Goal: Task Accomplishment & Management: Complete application form

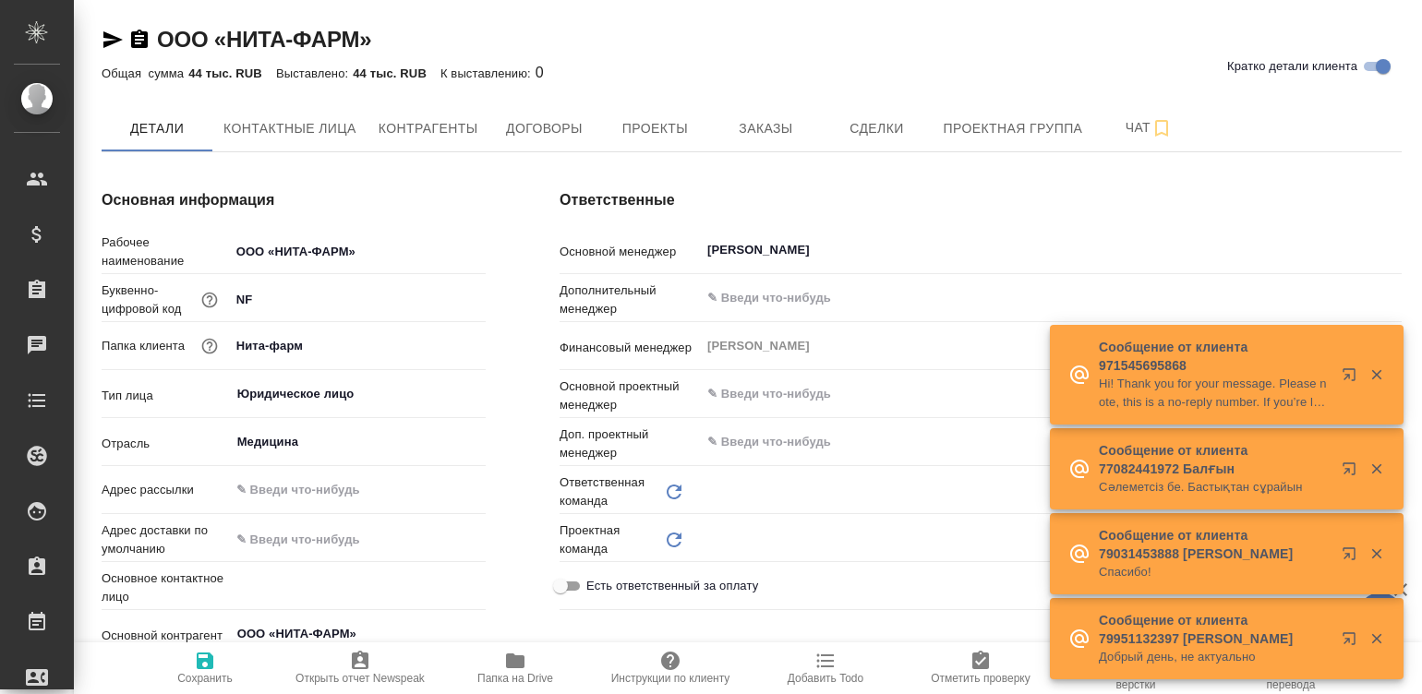
type input "(Т2) ООО "Трактат24""
type textarea "x"
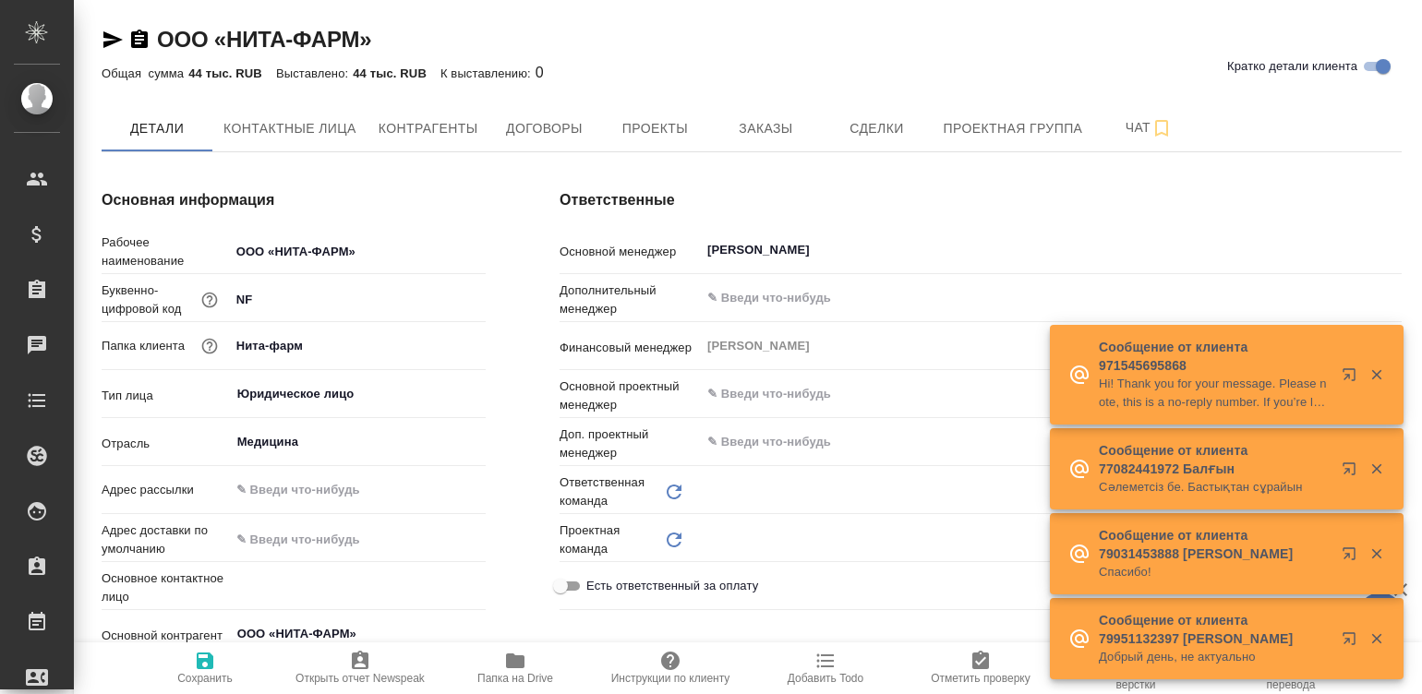
type input "Пушкинская"
type input "Технический"
type textarea "x"
click at [549, 123] on span "Договоры" at bounding box center [544, 128] width 89 height 23
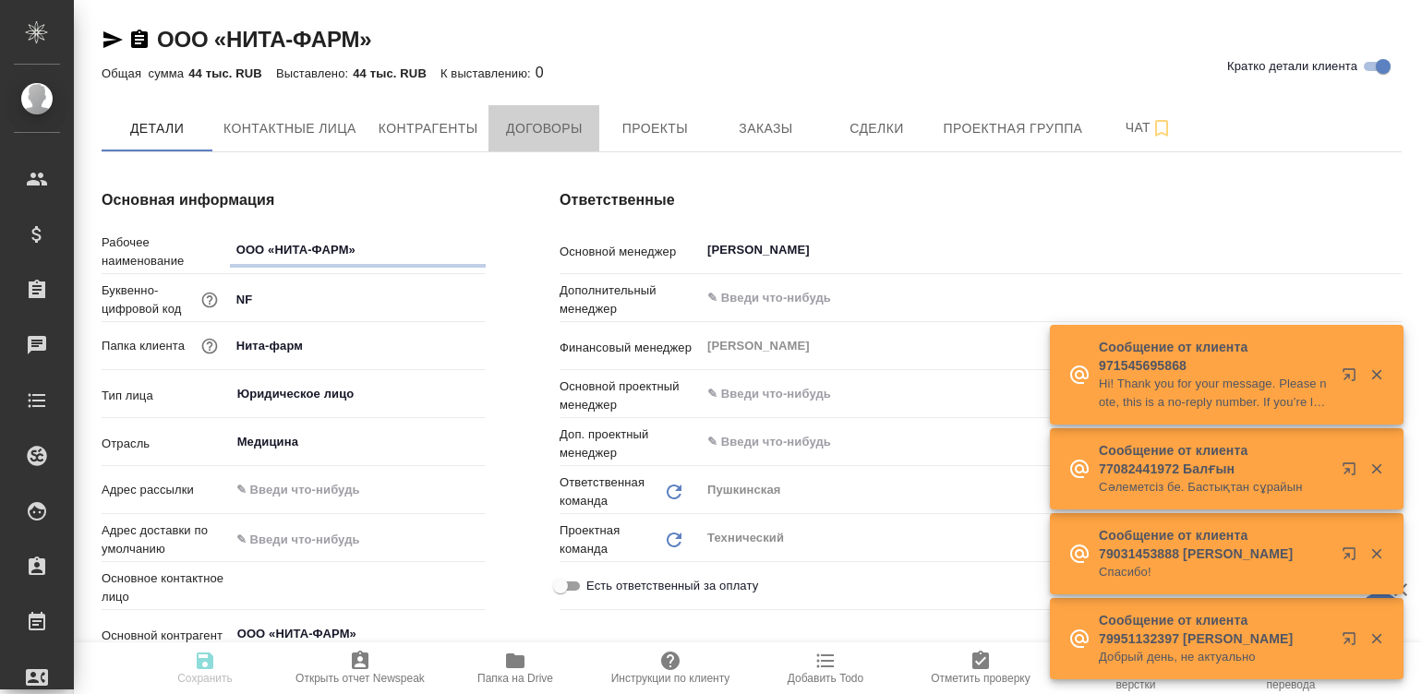
type textarea "x"
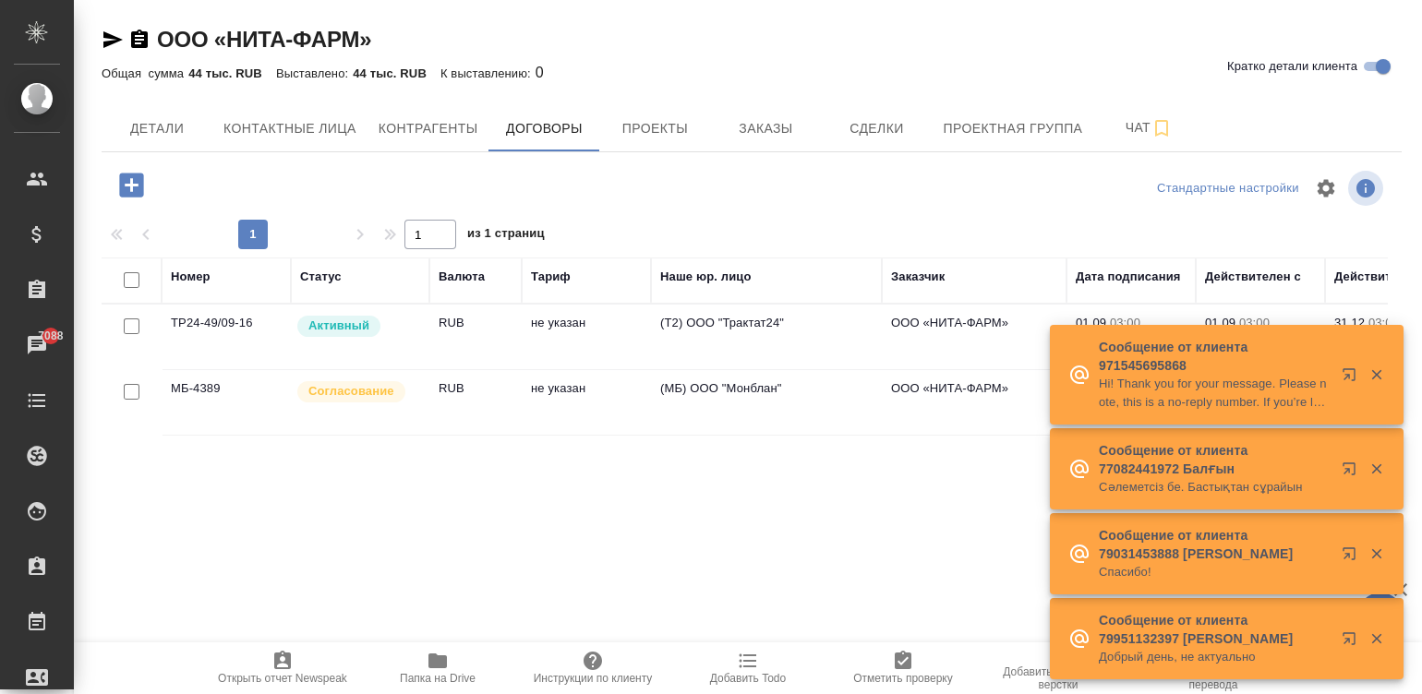
click at [559, 382] on td "не указан" at bounding box center [586, 402] width 129 height 65
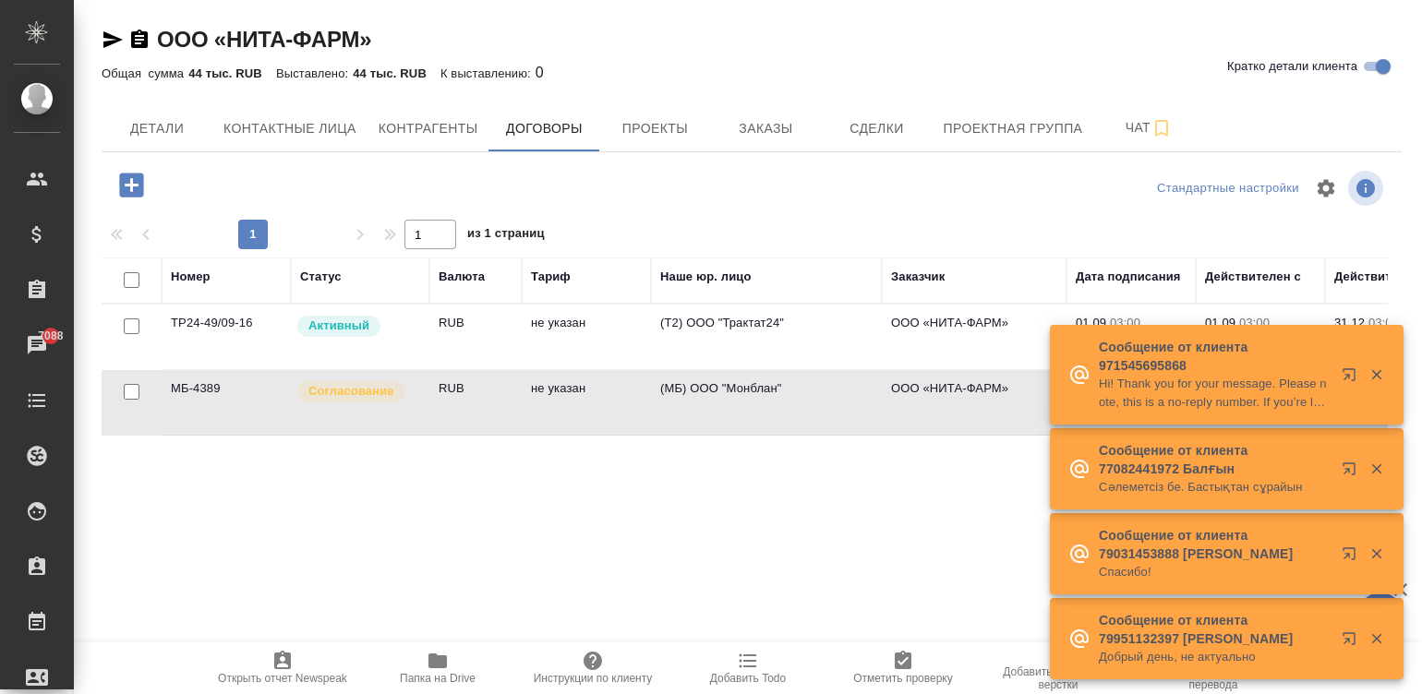
click at [559, 382] on td "не указан" at bounding box center [586, 402] width 129 height 65
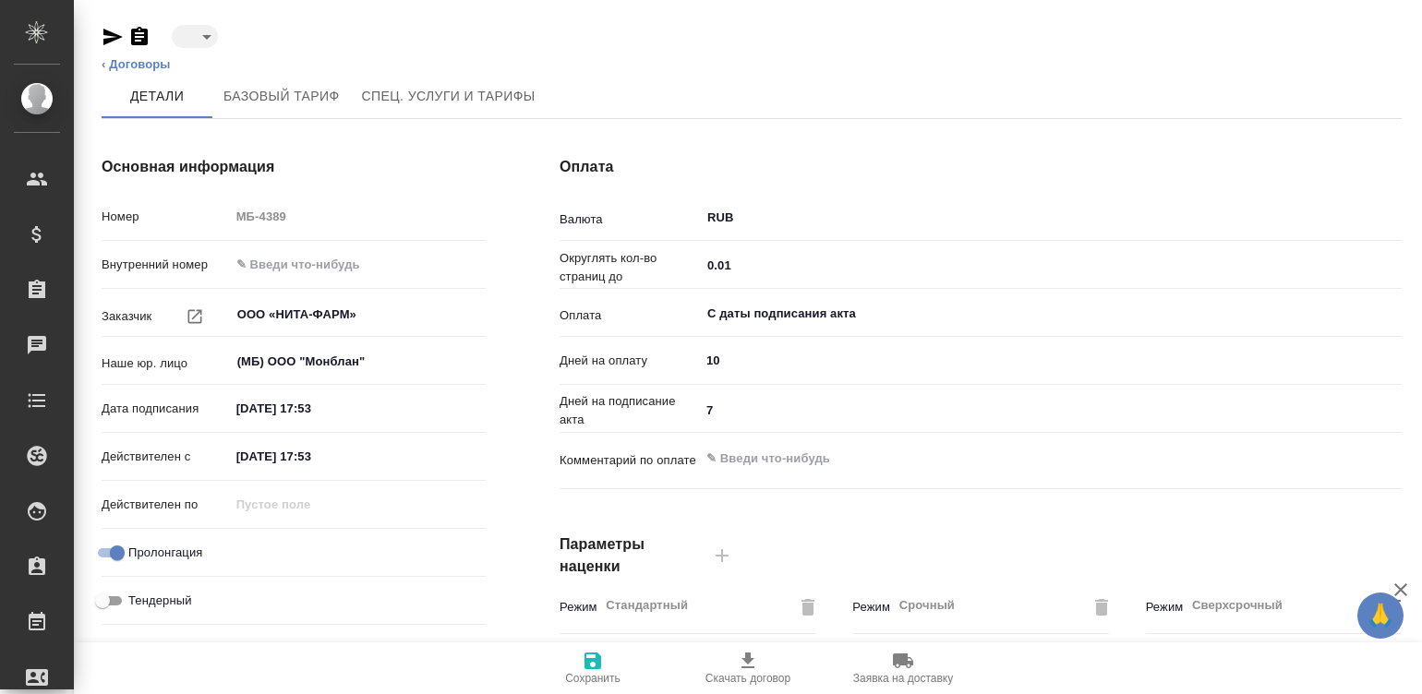
type input "confirmation"
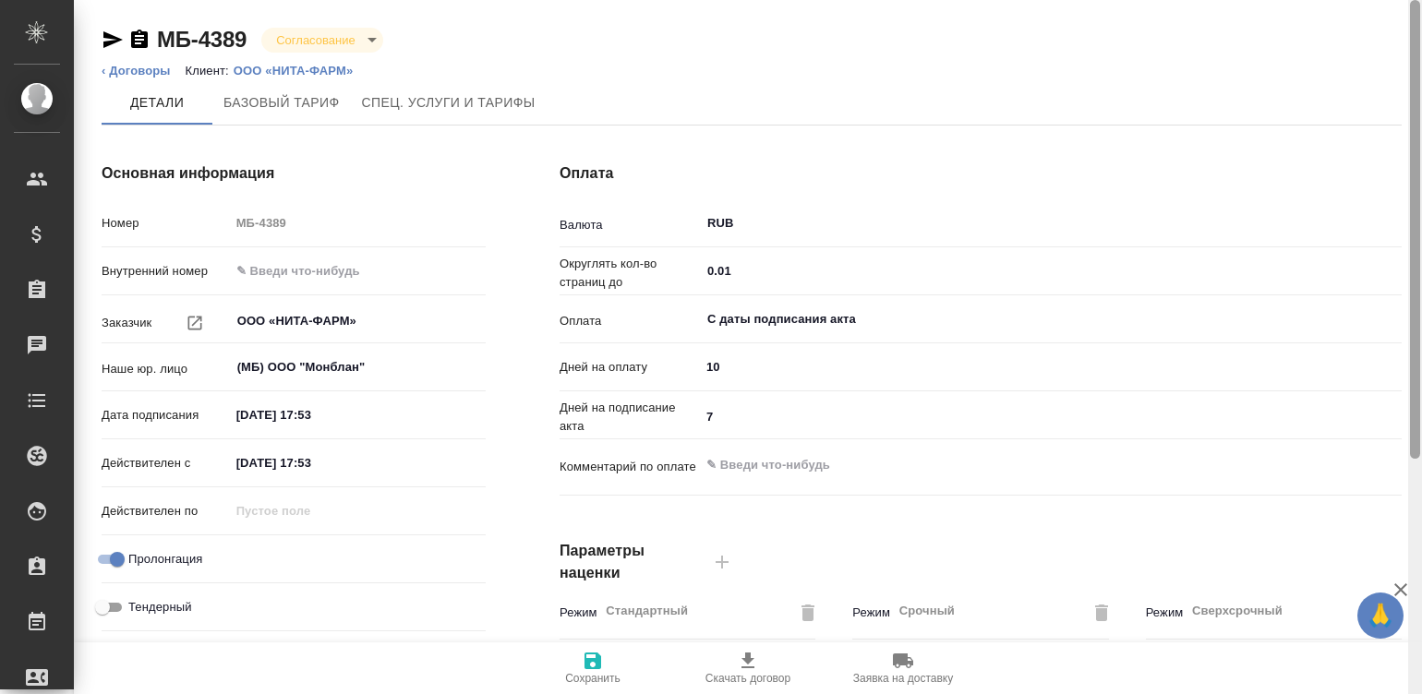
scroll to position [560, 0]
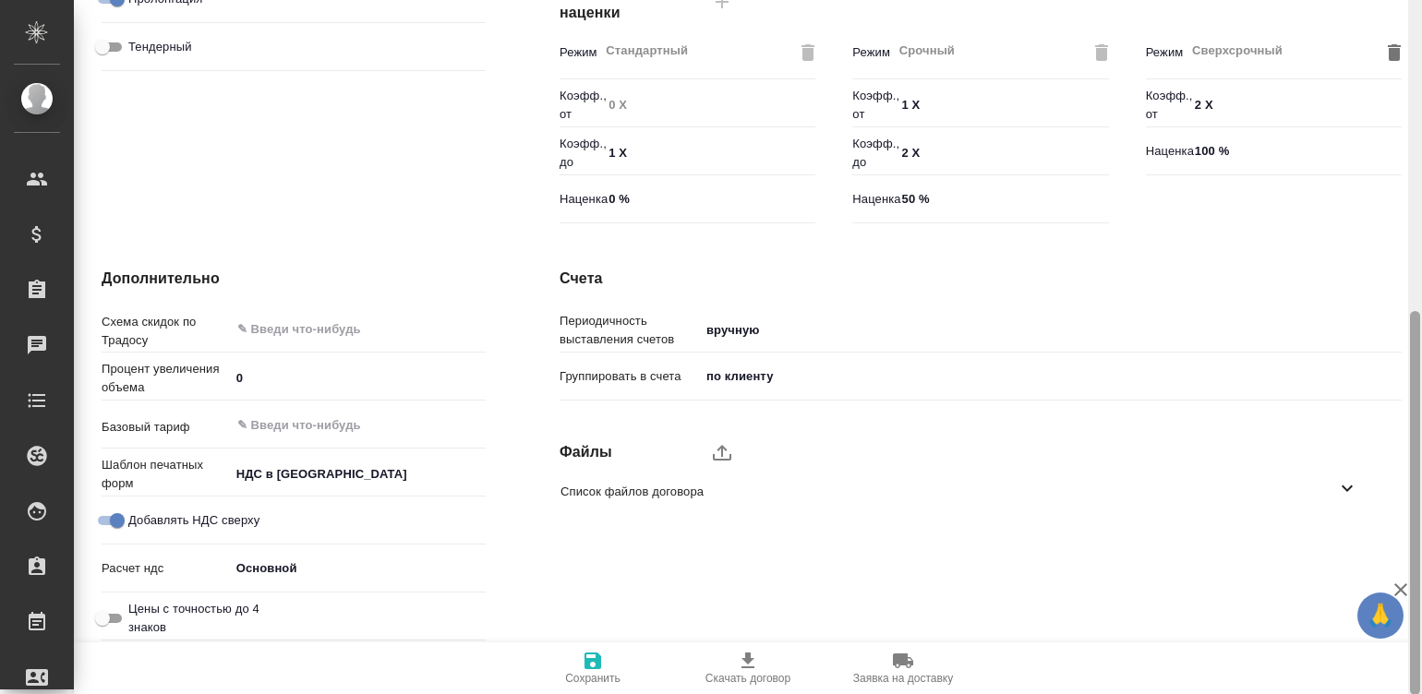
click at [1420, 515] on div at bounding box center [1415, 347] width 14 height 695
click at [715, 452] on icon "upload" at bounding box center [722, 452] width 22 height 22
click at [0, 0] on input "upload" at bounding box center [0, 0] width 0 height 0
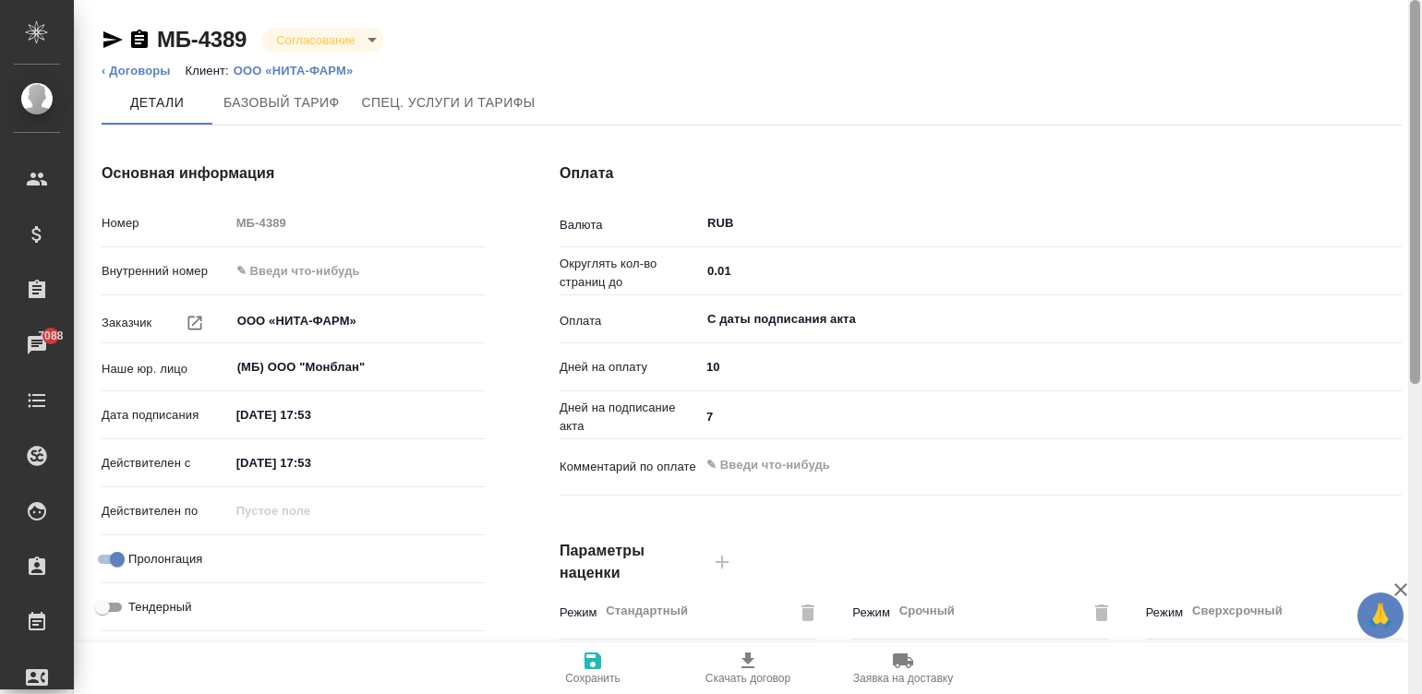
click at [1411, 45] on div at bounding box center [1415, 347] width 14 height 695
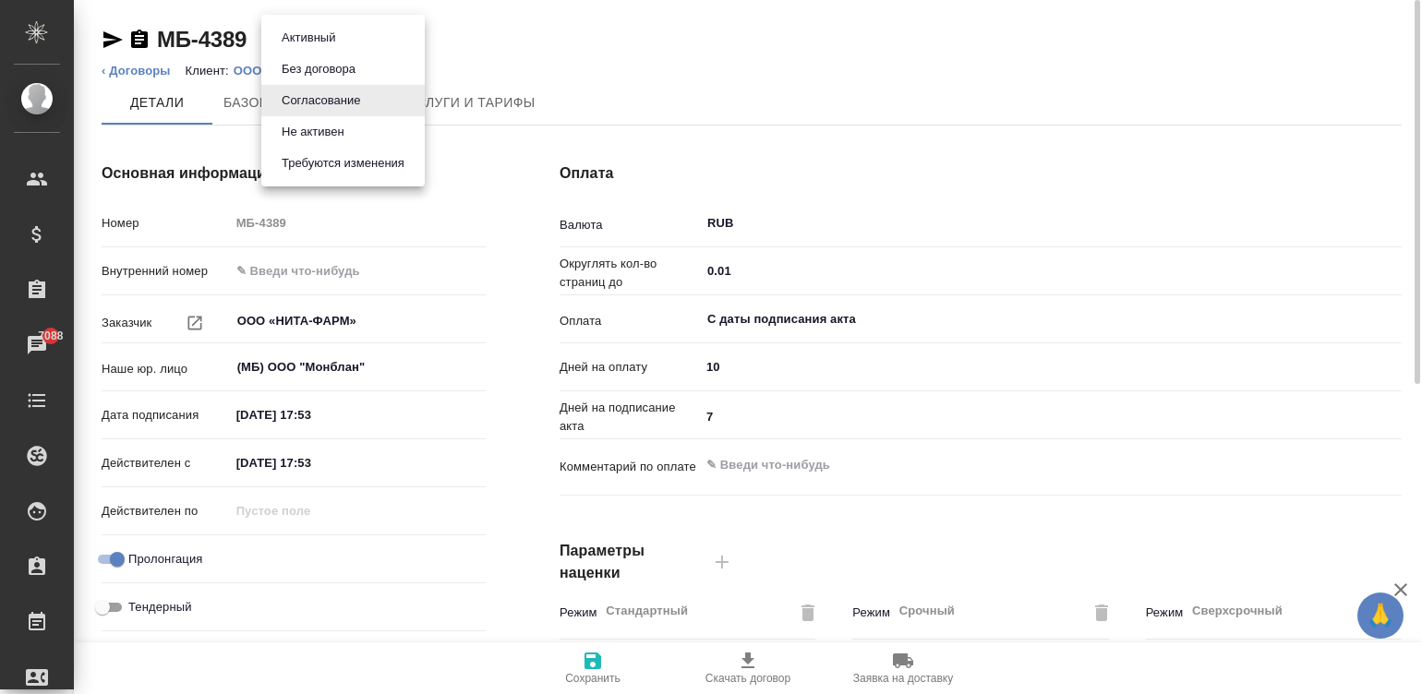
click at [315, 32] on body "🙏 .cls-1 fill:#fff; AWATERA Малинина Мария m.malinina Клиенты Спецификации Зака…" at bounding box center [711, 347] width 1422 height 694
click at [346, 37] on li "Активный" at bounding box center [342, 37] width 163 height 31
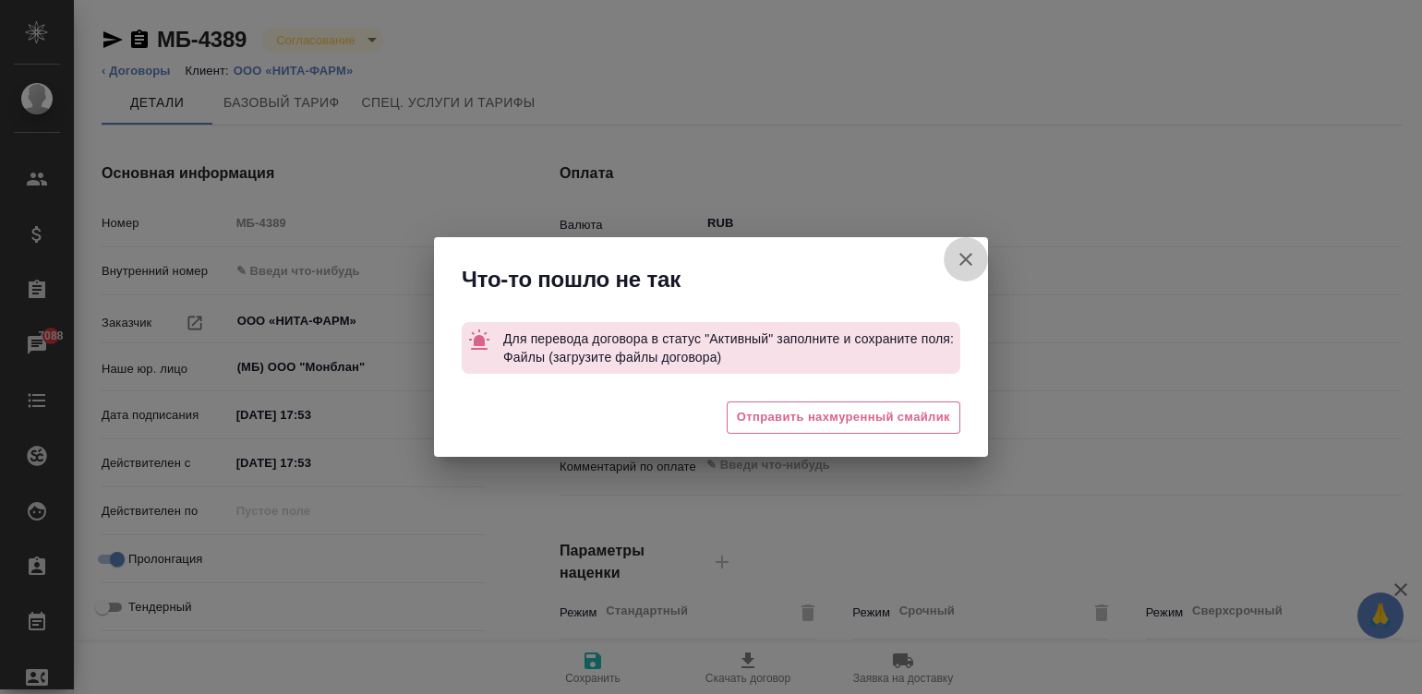
click at [961, 254] on icon "button" at bounding box center [966, 259] width 22 height 22
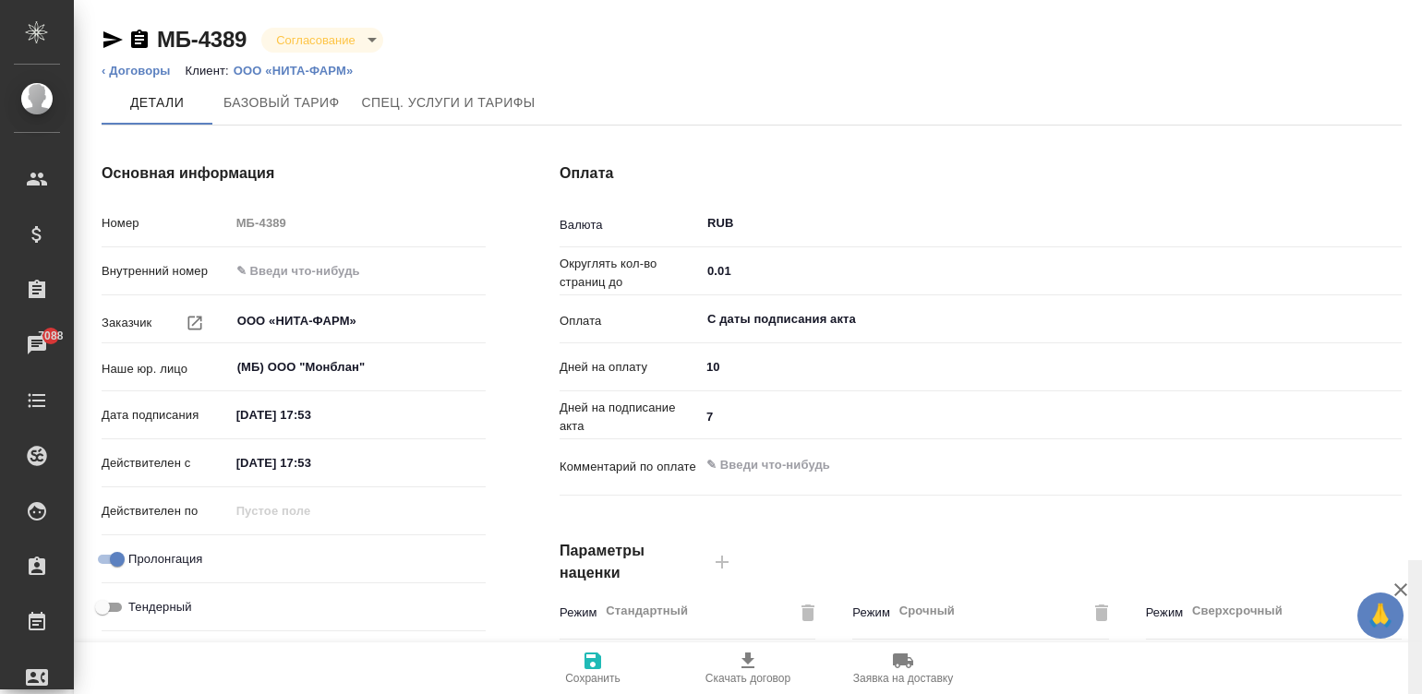
scroll to position [560, 0]
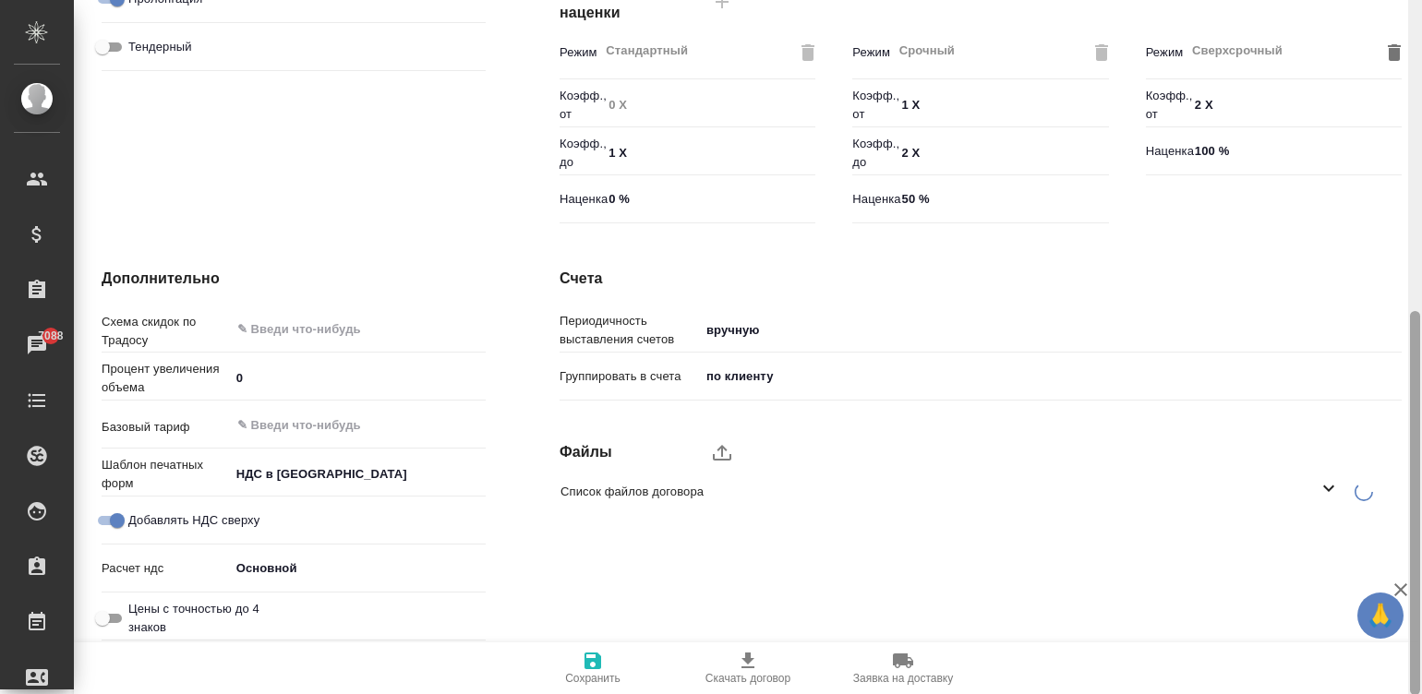
click at [1419, 458] on div at bounding box center [1415, 347] width 14 height 695
type textarea "x"
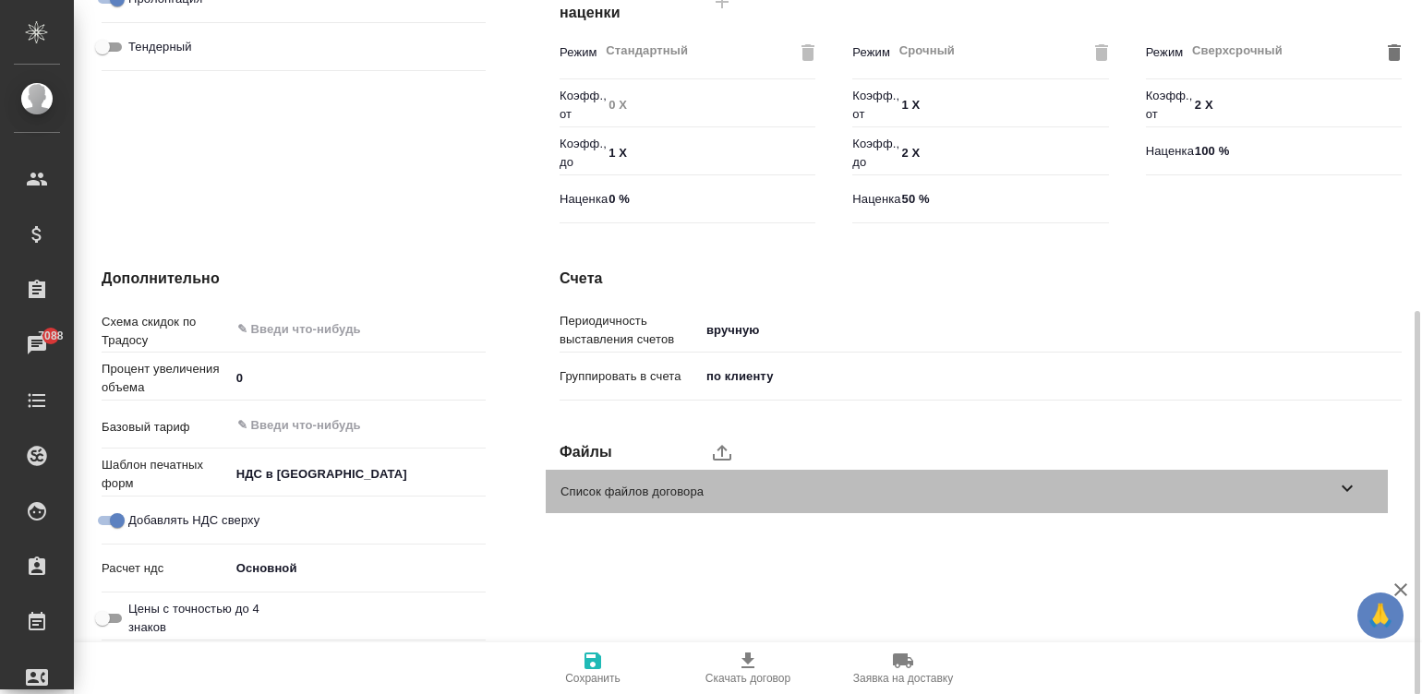
click at [1247, 485] on span "Список файлов договора" at bounding box center [948, 492] width 776 height 18
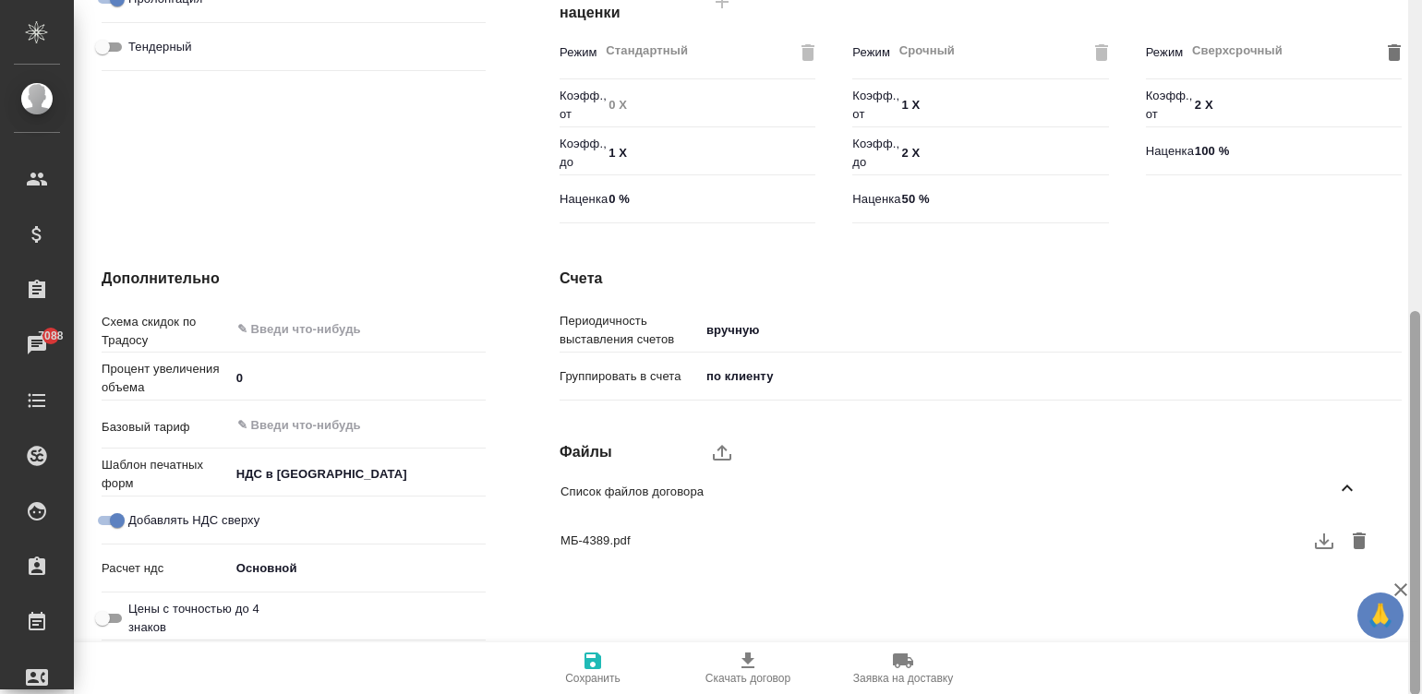
scroll to position [0, 0]
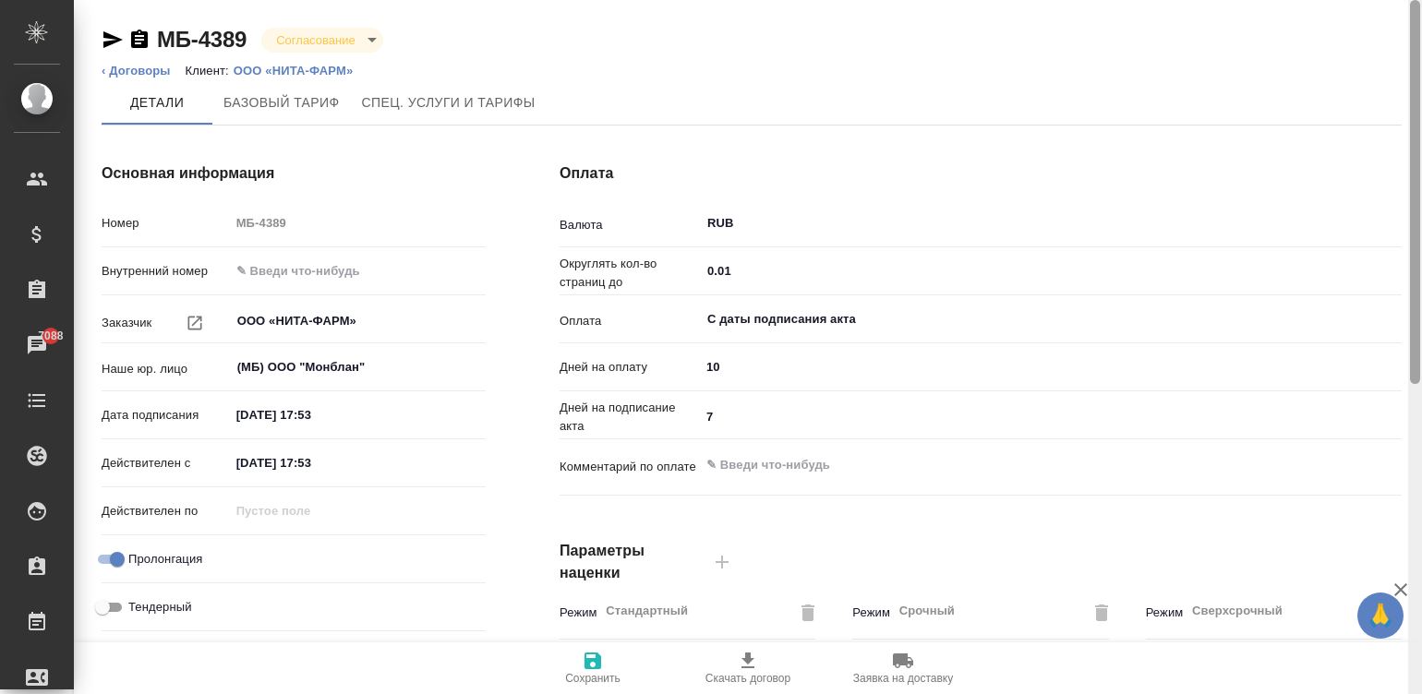
click at [1415, 30] on div at bounding box center [1415, 347] width 14 height 695
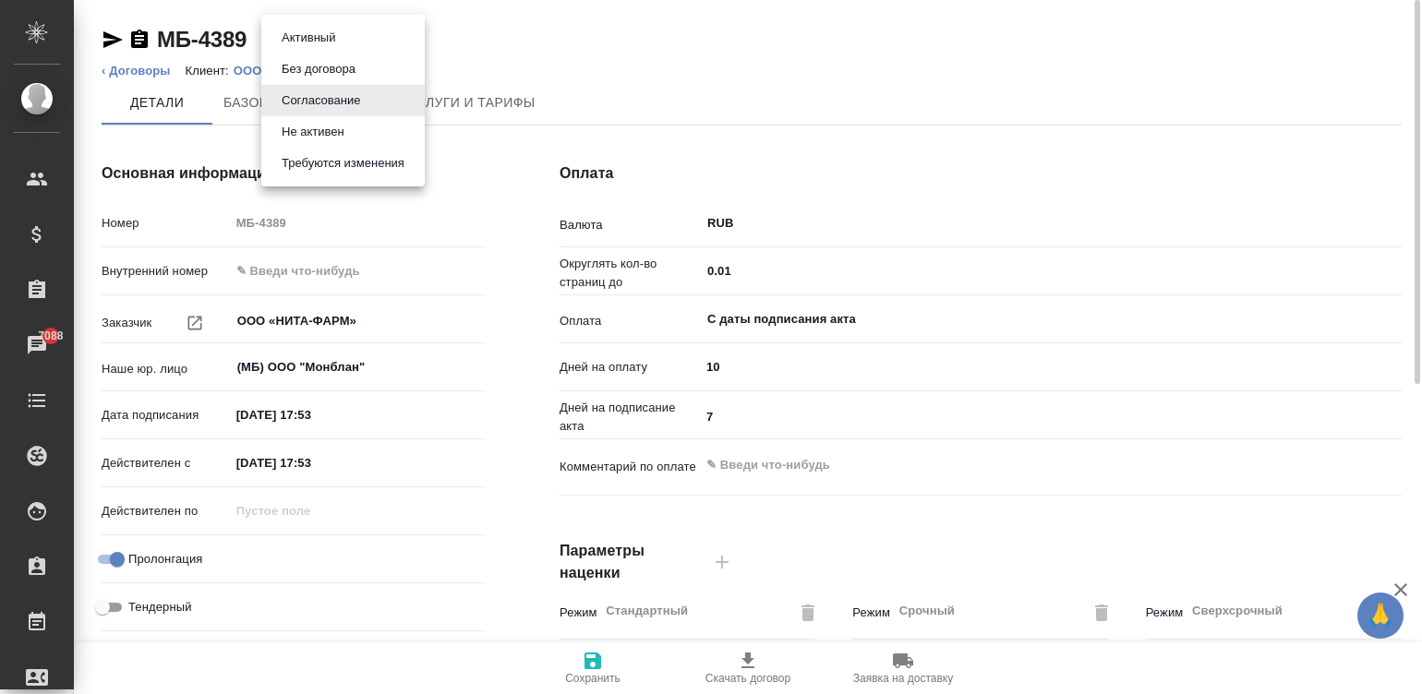
click at [365, 29] on body "🙏 .cls-1 fill:#fff; AWATERA Малинина Мария m.malinina Клиенты Спецификации Зака…" at bounding box center [711, 347] width 1422 height 694
click at [299, 36] on button "Активный" at bounding box center [308, 38] width 65 height 20
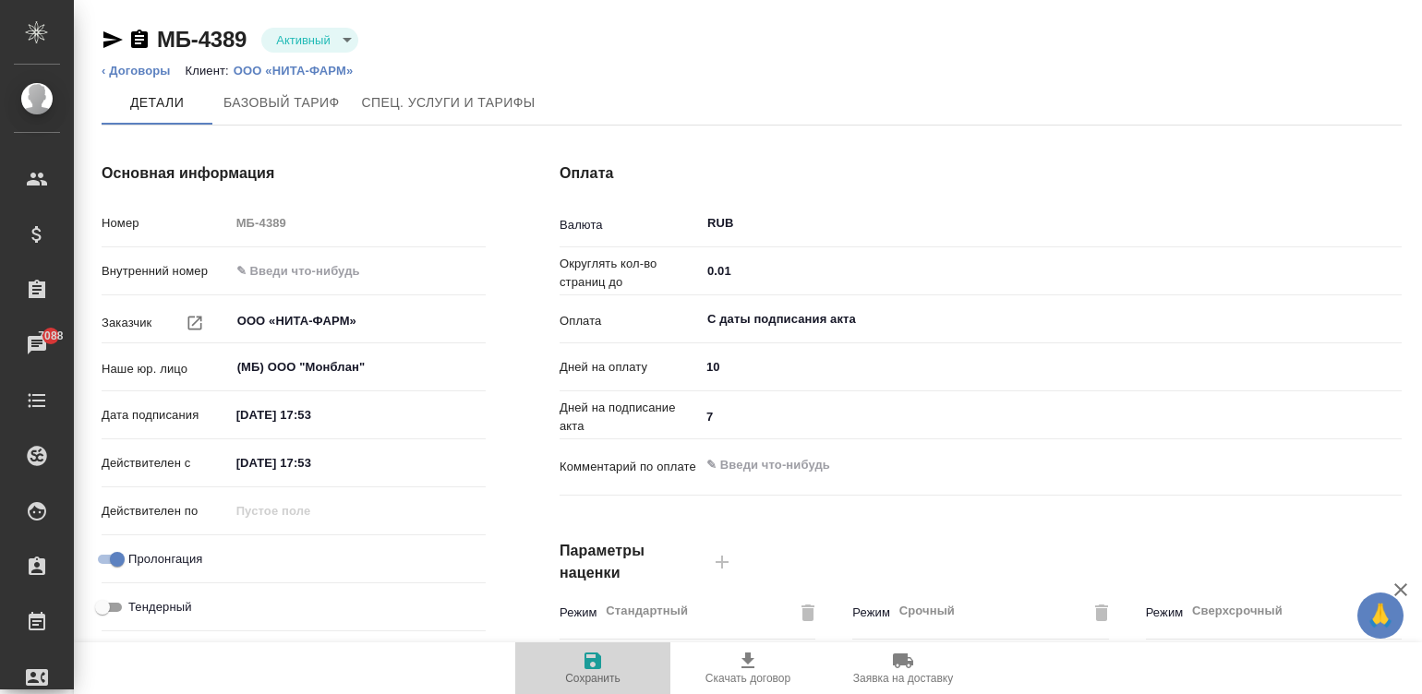
click at [592, 681] on span "Сохранить" at bounding box center [592, 678] width 55 height 13
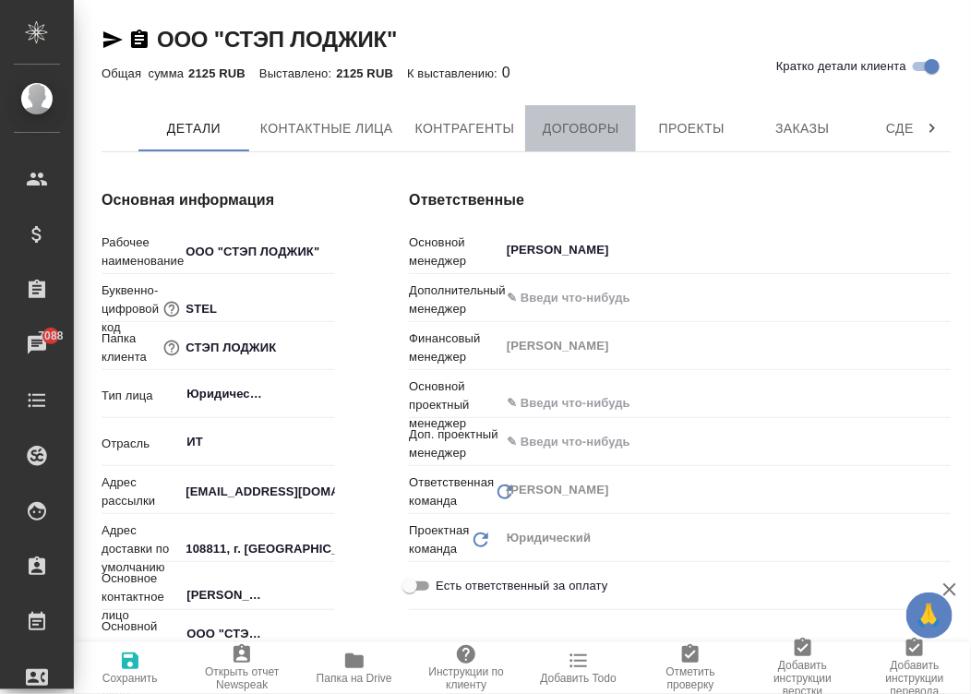
click at [582, 133] on span "Договоры" at bounding box center [580, 128] width 89 height 23
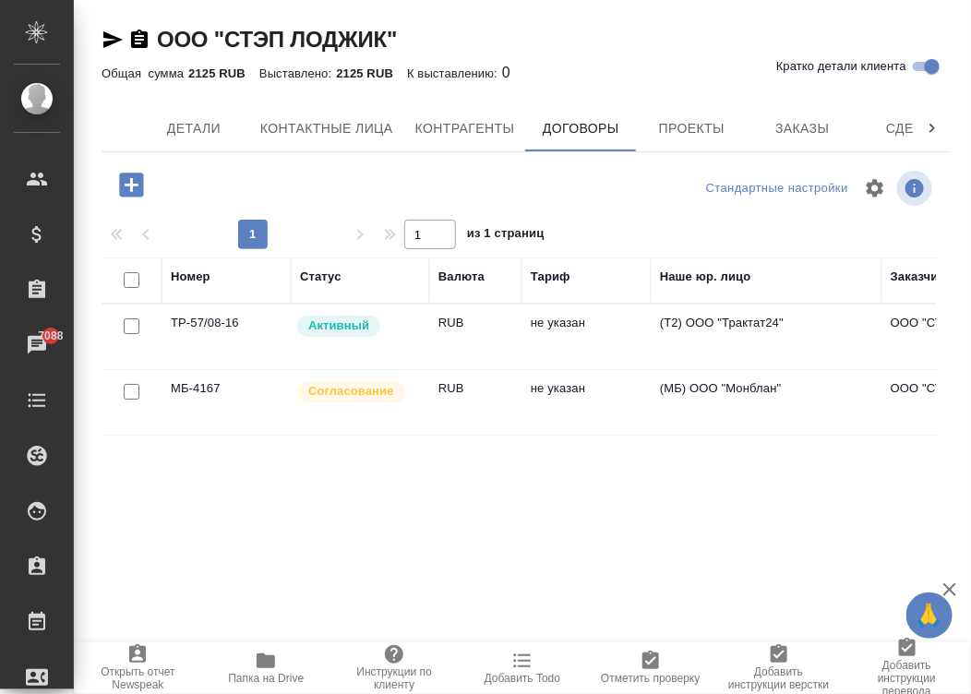
click at [572, 416] on td "не указан" at bounding box center [586, 402] width 129 height 65
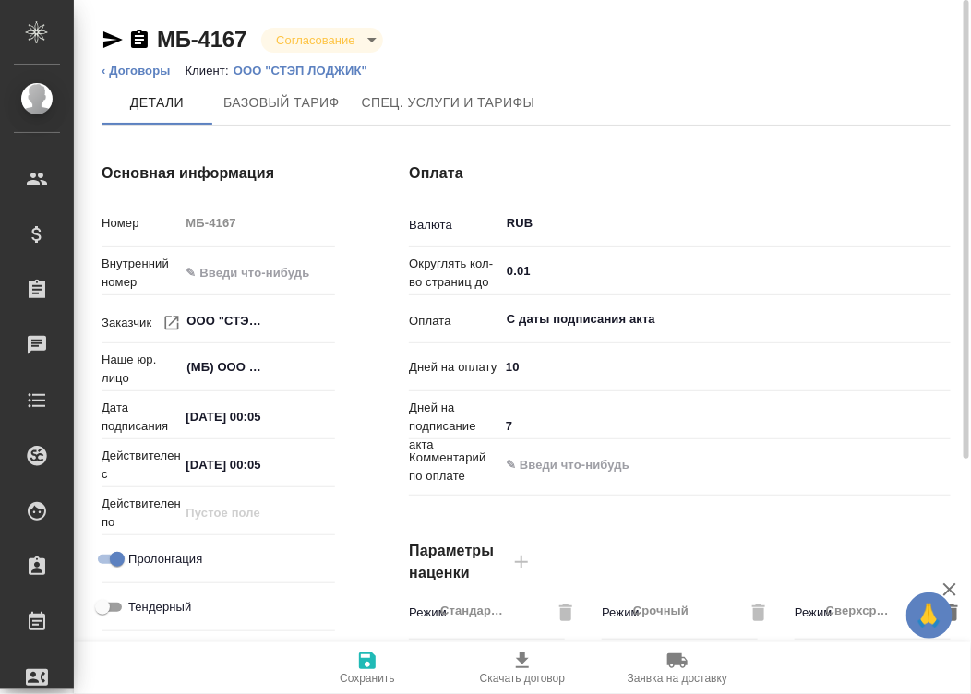
click at [751, 84] on div "Детали Базовый тариф Спец. услуги и тарифы" at bounding box center [526, 102] width 849 height 44
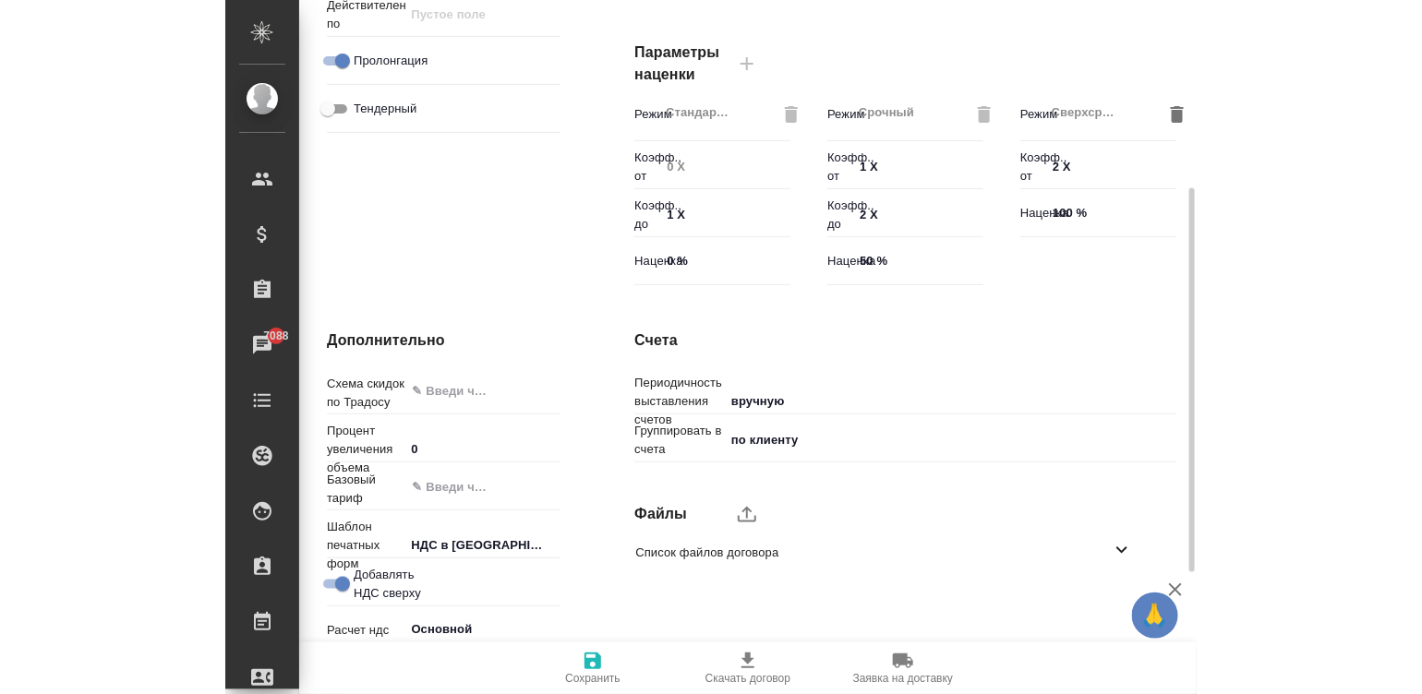
scroll to position [560, 0]
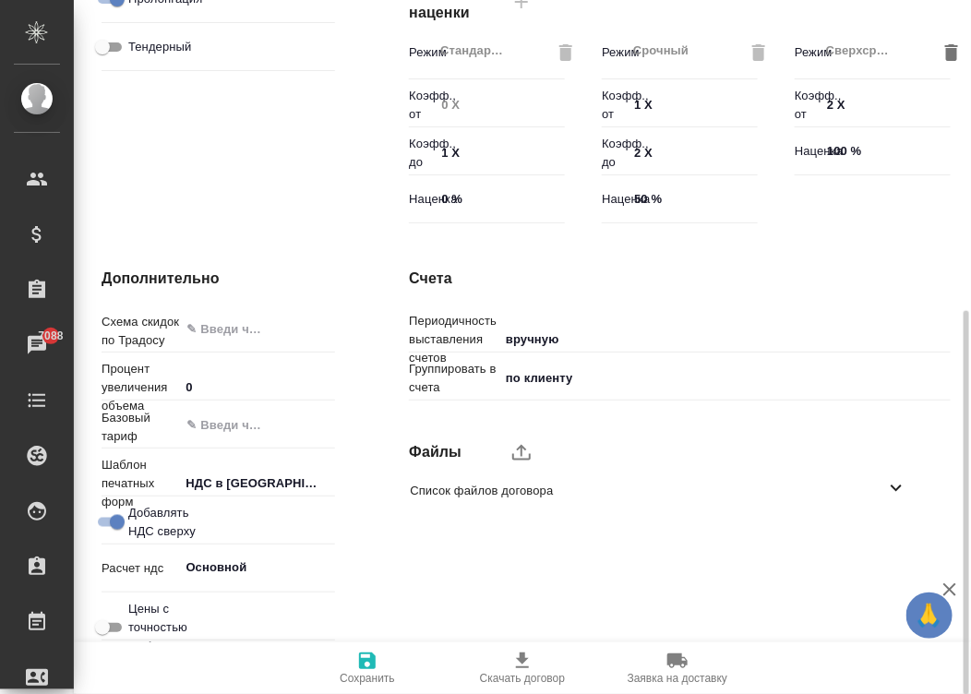
click at [616, 500] on div "Список файлов договора" at bounding box center [666, 491] width 542 height 43
click at [927, 202] on div "Режим Сверхсрочный ​ Коэфф., от 2 X Наценка 100 %" at bounding box center [873, 133] width 193 height 234
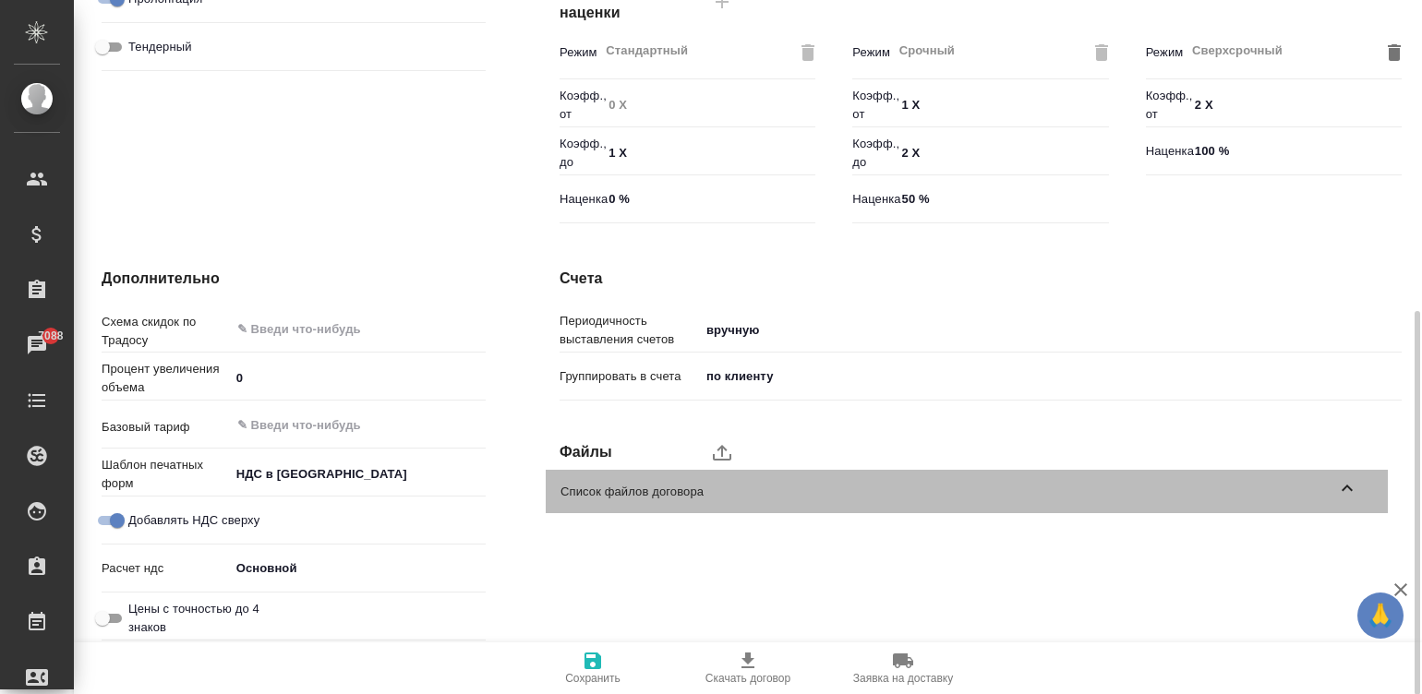
click at [720, 477] on div "Список файлов договора" at bounding box center [967, 491] width 842 height 43
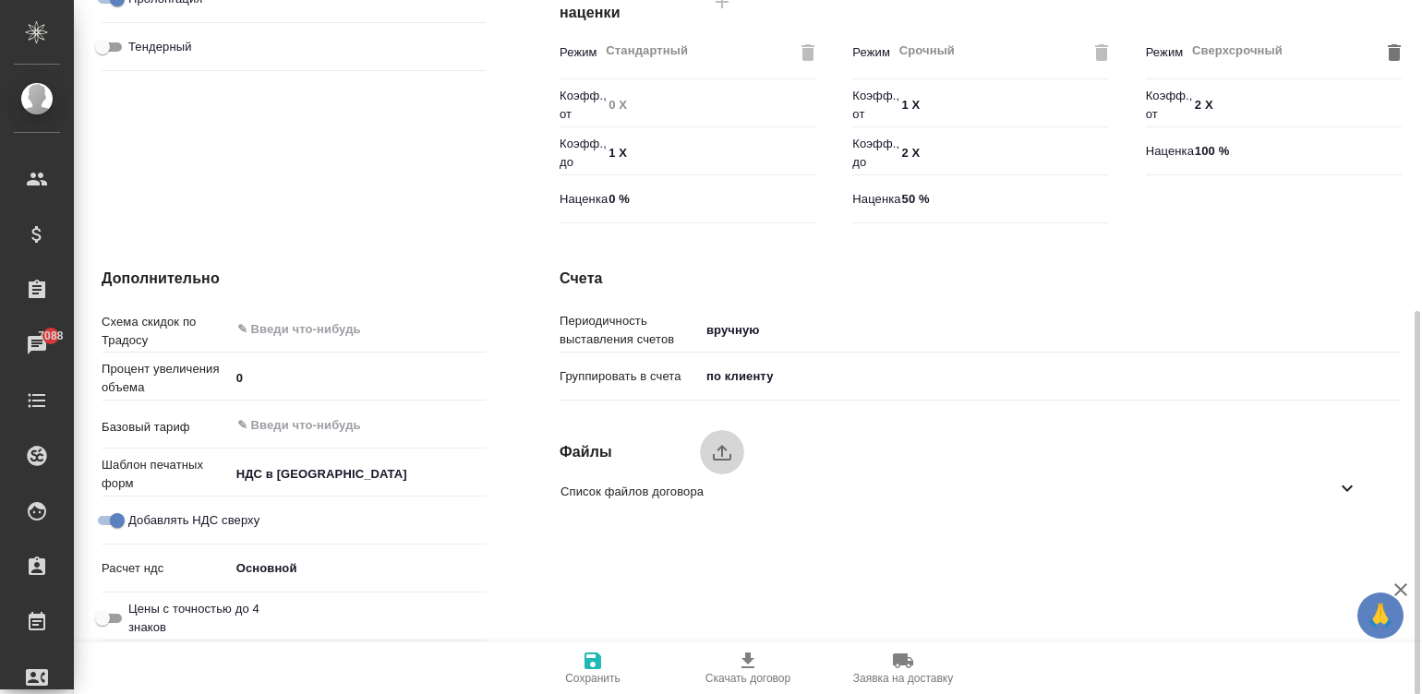
click at [720, 446] on icon "upload" at bounding box center [722, 453] width 18 height 16
click at [0, 0] on input "upload" at bounding box center [0, 0] width 0 height 0
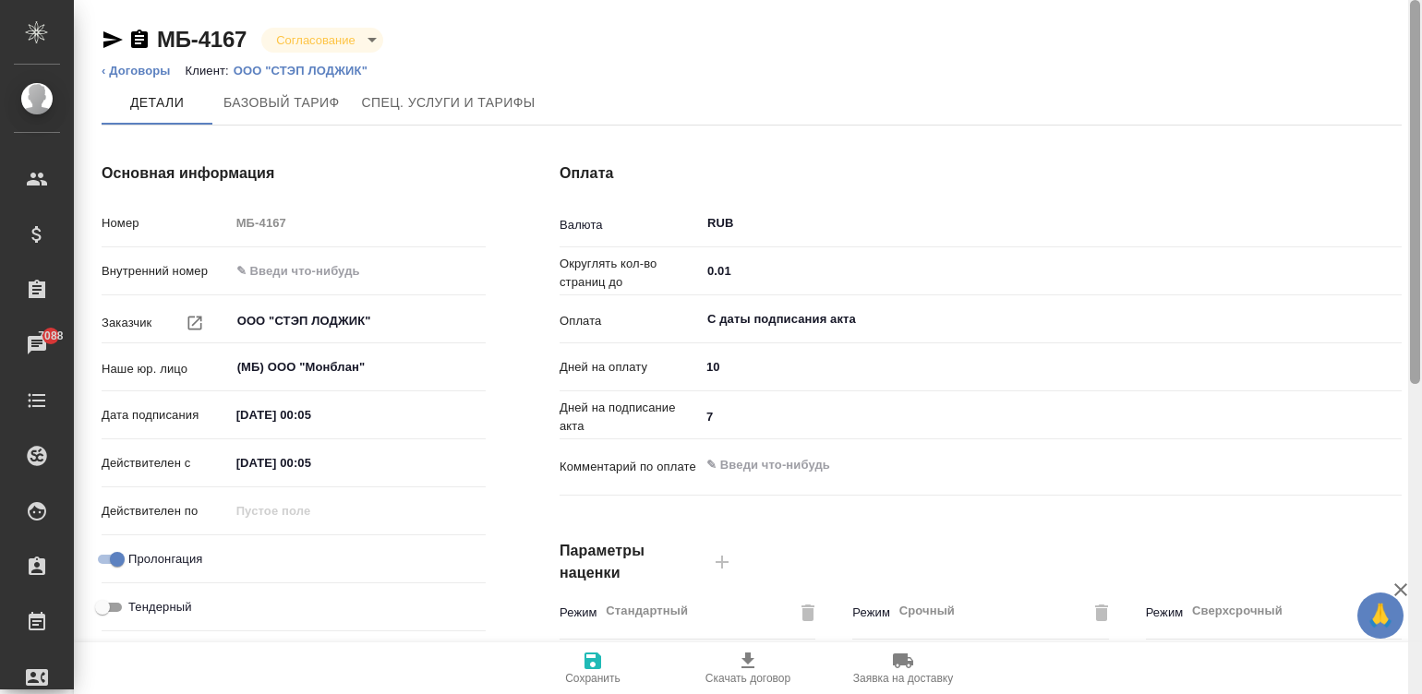
click at [970, 41] on div at bounding box center [1415, 347] width 14 height 695
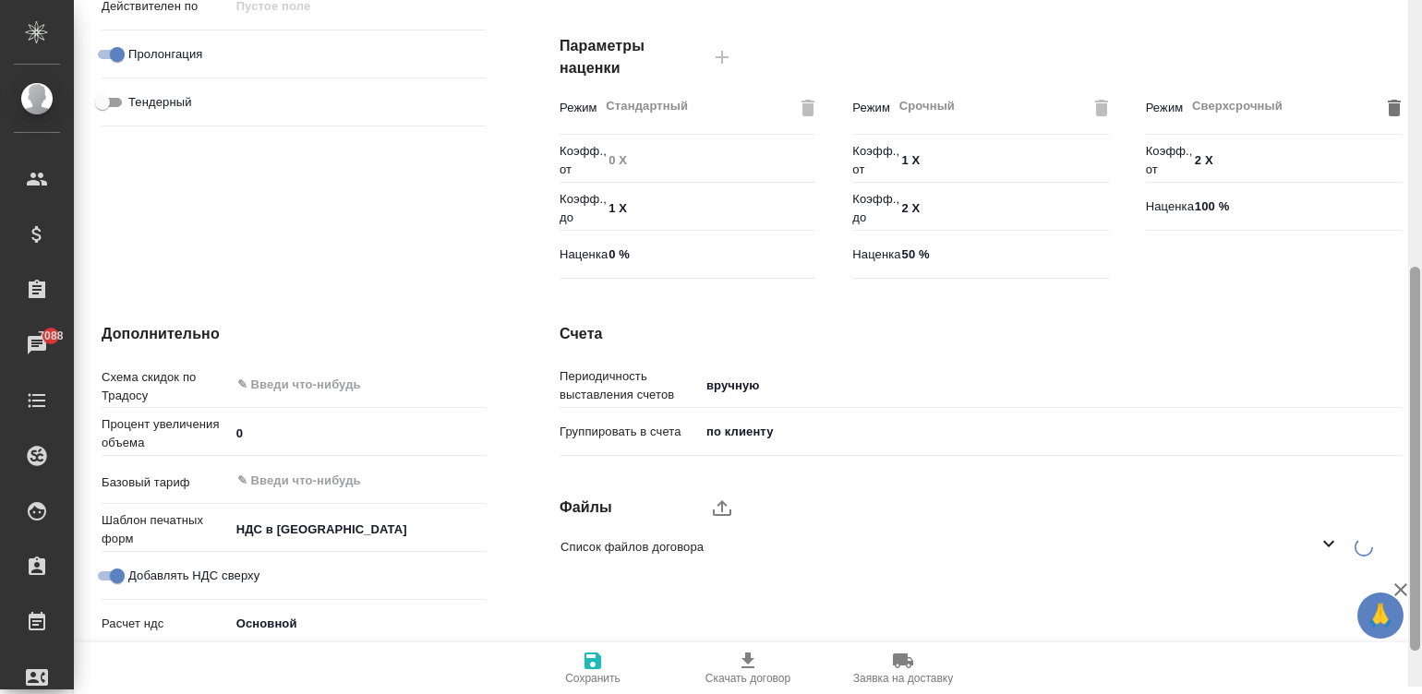
scroll to position [508, 0]
drag, startPoint x: 1417, startPoint y: 310, endPoint x: 1427, endPoint y: 593, distance: 282.7
click at [970, 593] on html "🙏 .cls-1 fill:#fff; AWATERA Малинина Мария m.malinina Клиенты Спецификации Зака…" at bounding box center [711, 347] width 1422 height 694
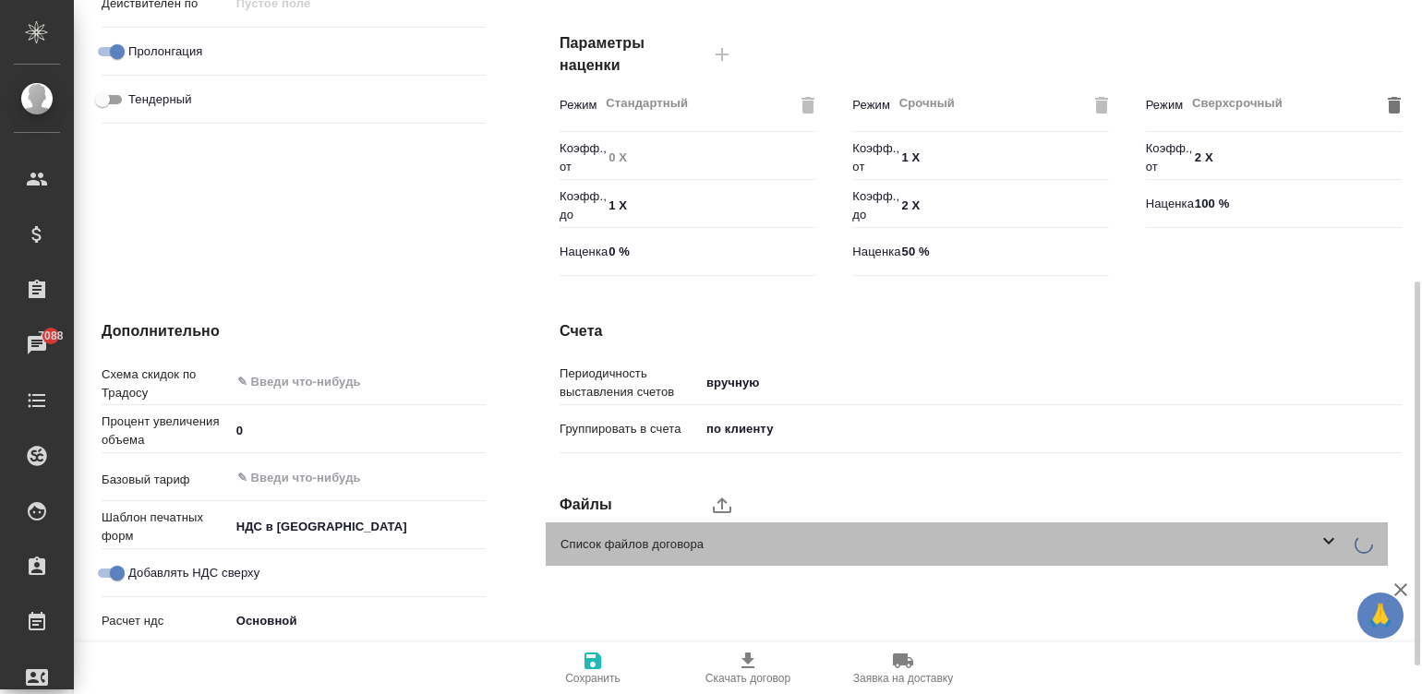
click at [970, 536] on span "Список файлов договора" at bounding box center [938, 545] width 757 height 18
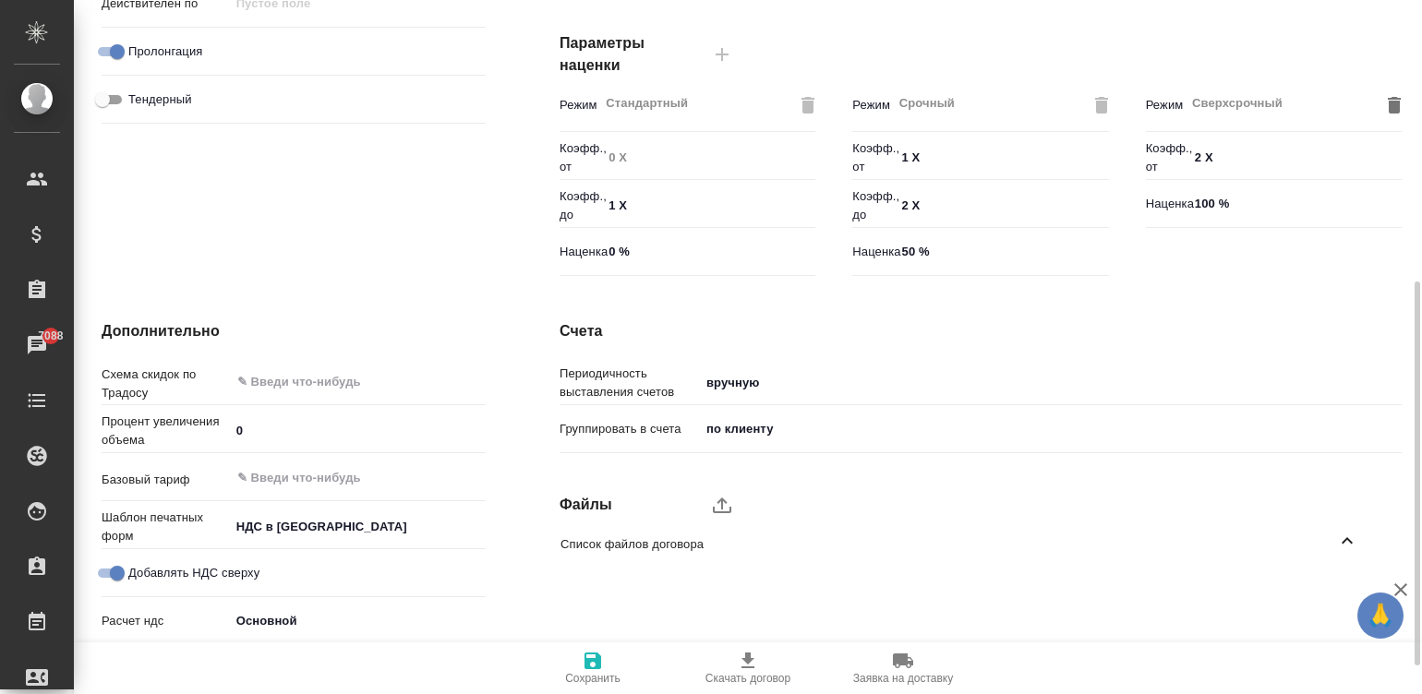
type textarea "x"
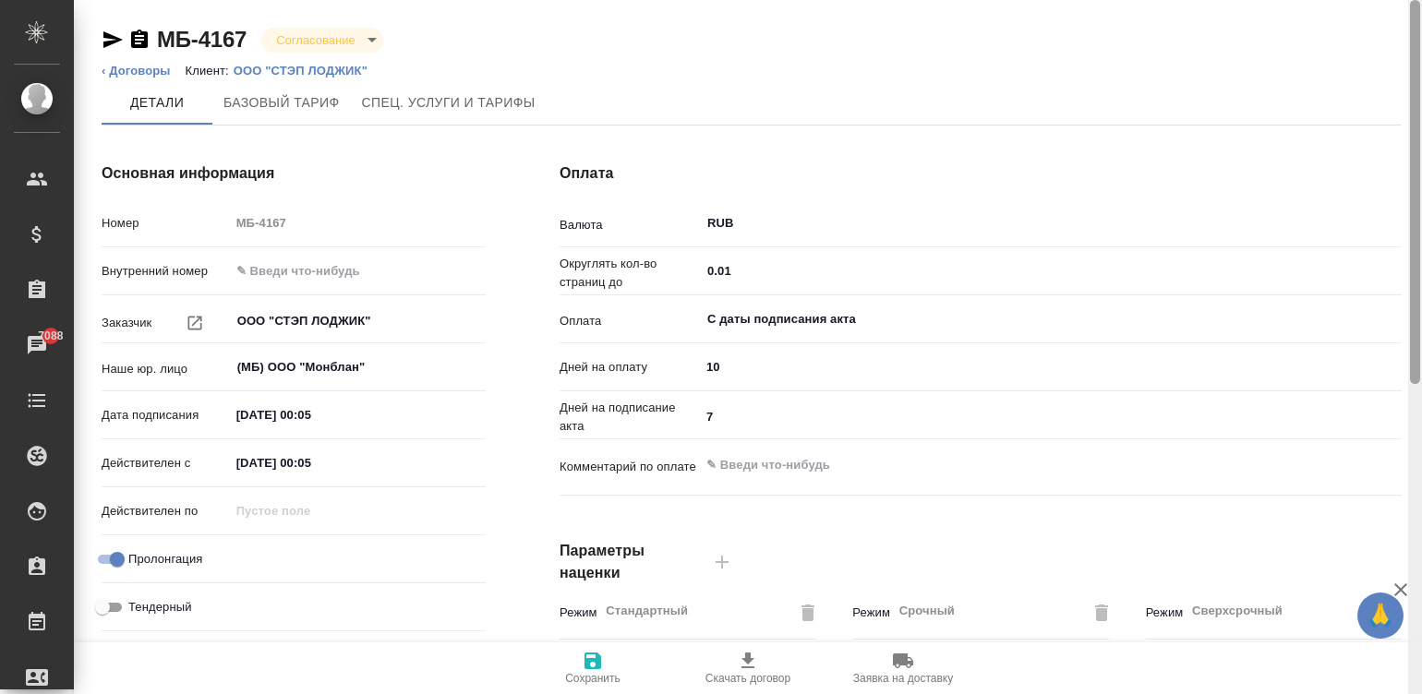
click at [970, 19] on div at bounding box center [1415, 347] width 14 height 695
click at [345, 36] on body "🙏 .cls-1 fill:#fff; AWATERA Малинина Мария m.malinina Клиенты Спецификации Зака…" at bounding box center [711, 347] width 1422 height 694
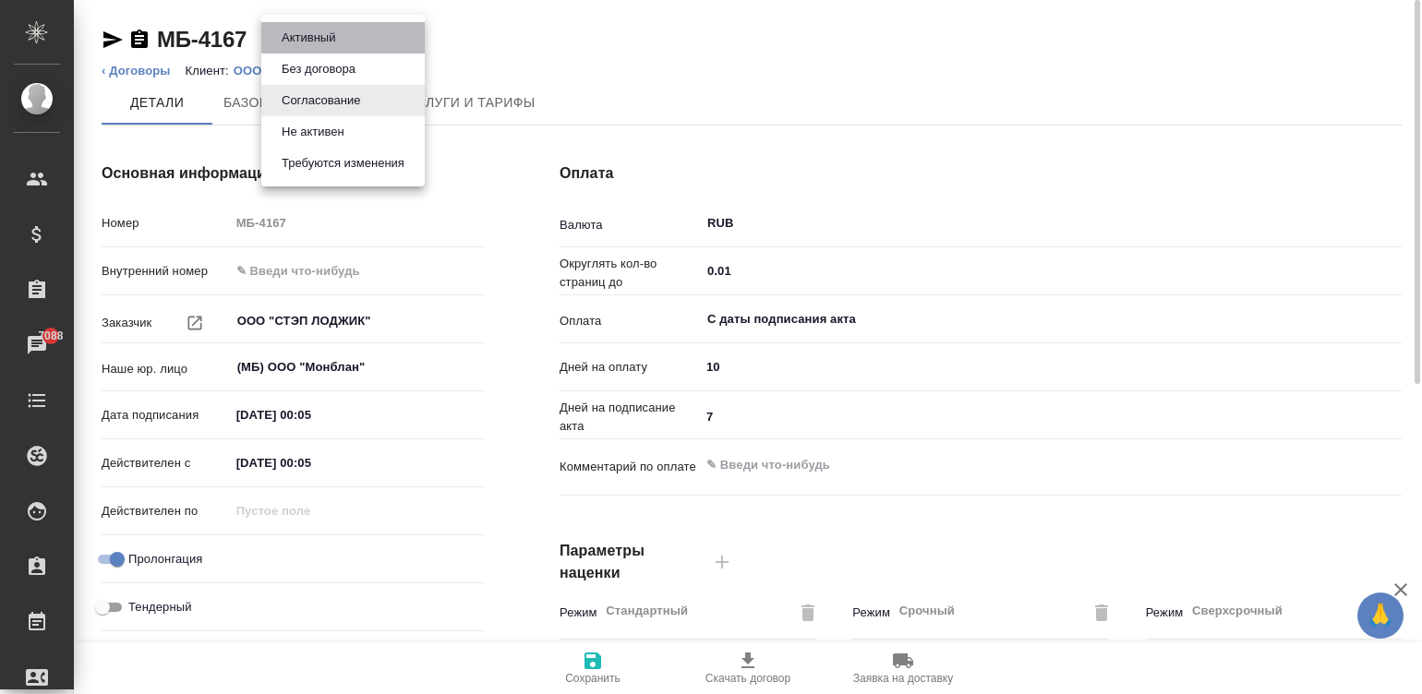
click at [345, 36] on li "Активный" at bounding box center [342, 37] width 163 height 31
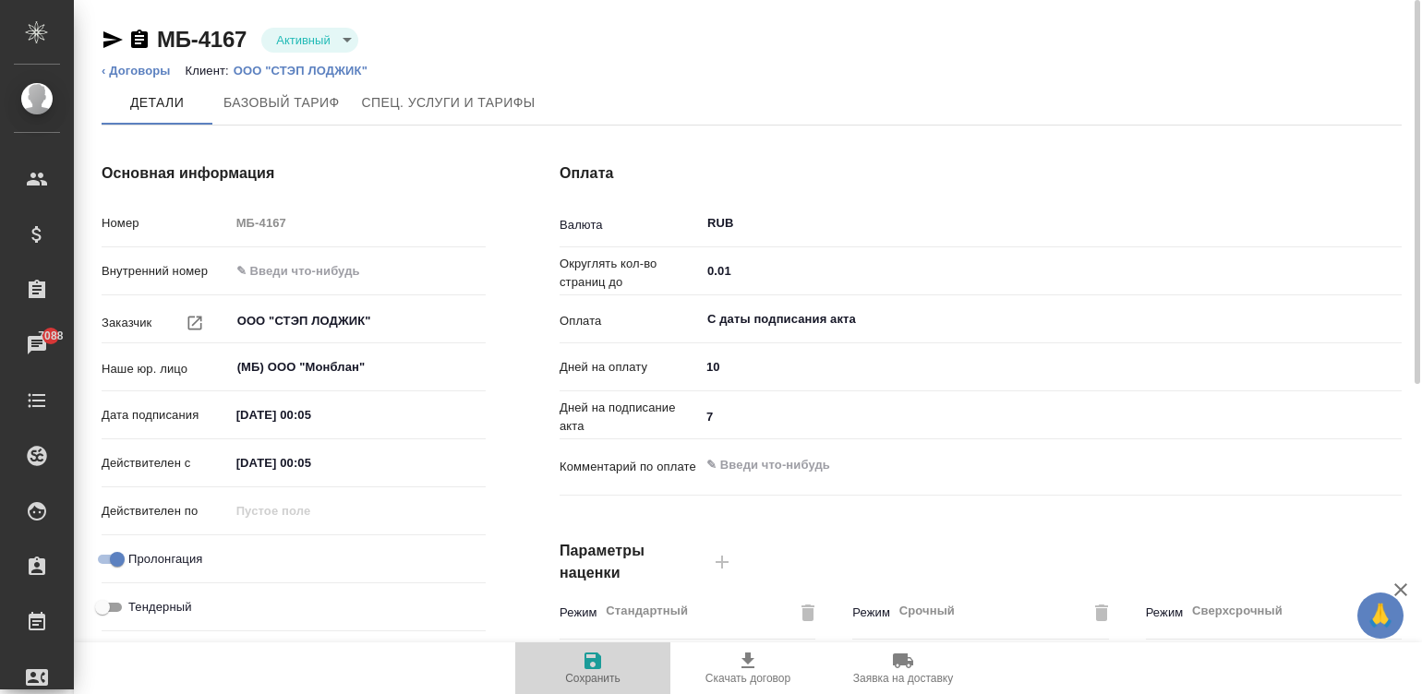
click at [602, 672] on span "Сохранить" at bounding box center [592, 678] width 55 height 13
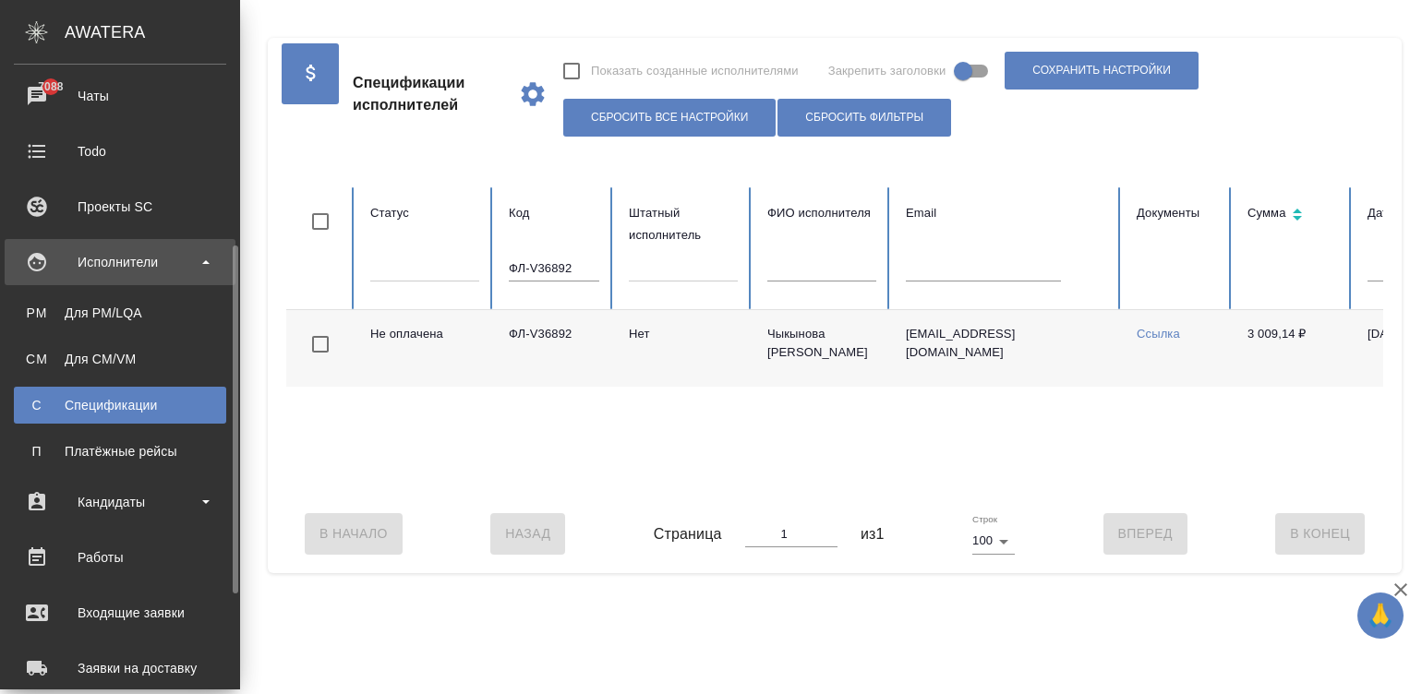
scroll to position [305, 0]
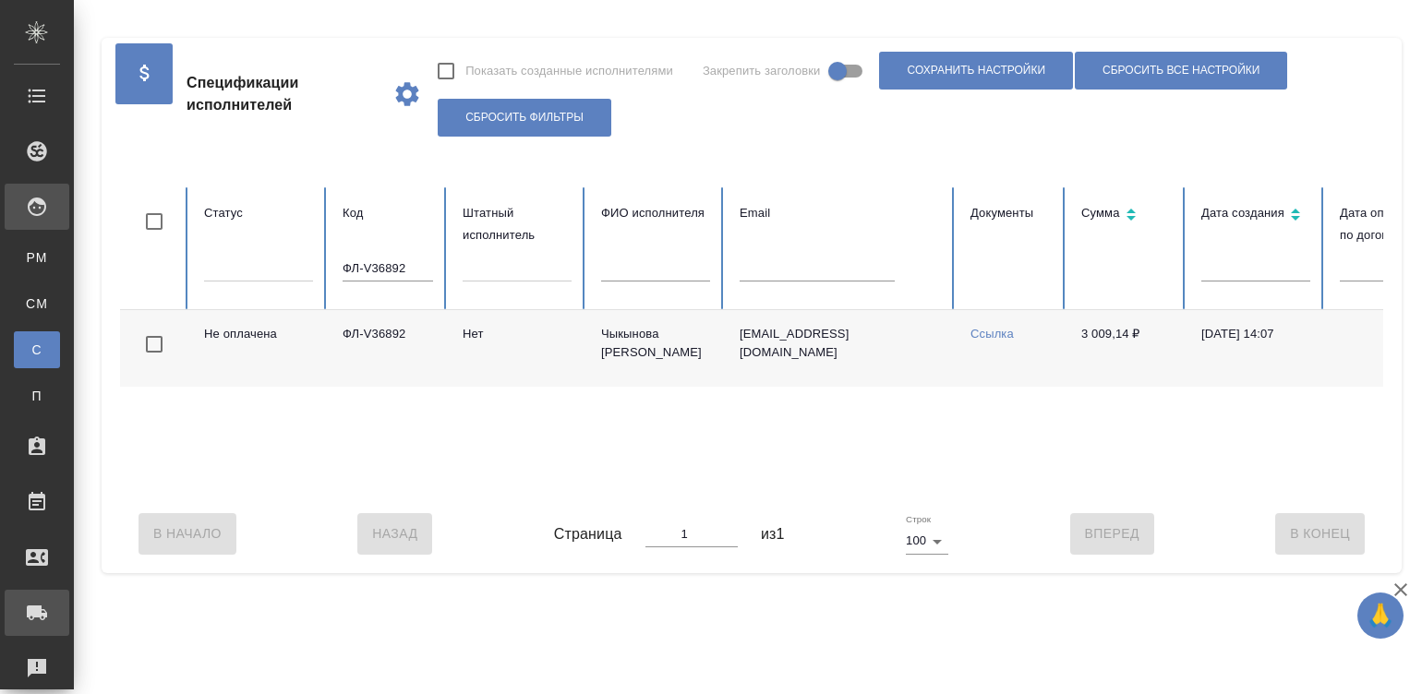
drag, startPoint x: 0, startPoint y: 0, endPoint x: 126, endPoint y: 614, distance: 626.7
click at [126, 614] on div ".cls-1 fill:#fff; AWATERA [PERSON_NAME] [PERSON_NAME][PERSON_NAME] Спецификации…" at bounding box center [711, 347] width 1422 height 694
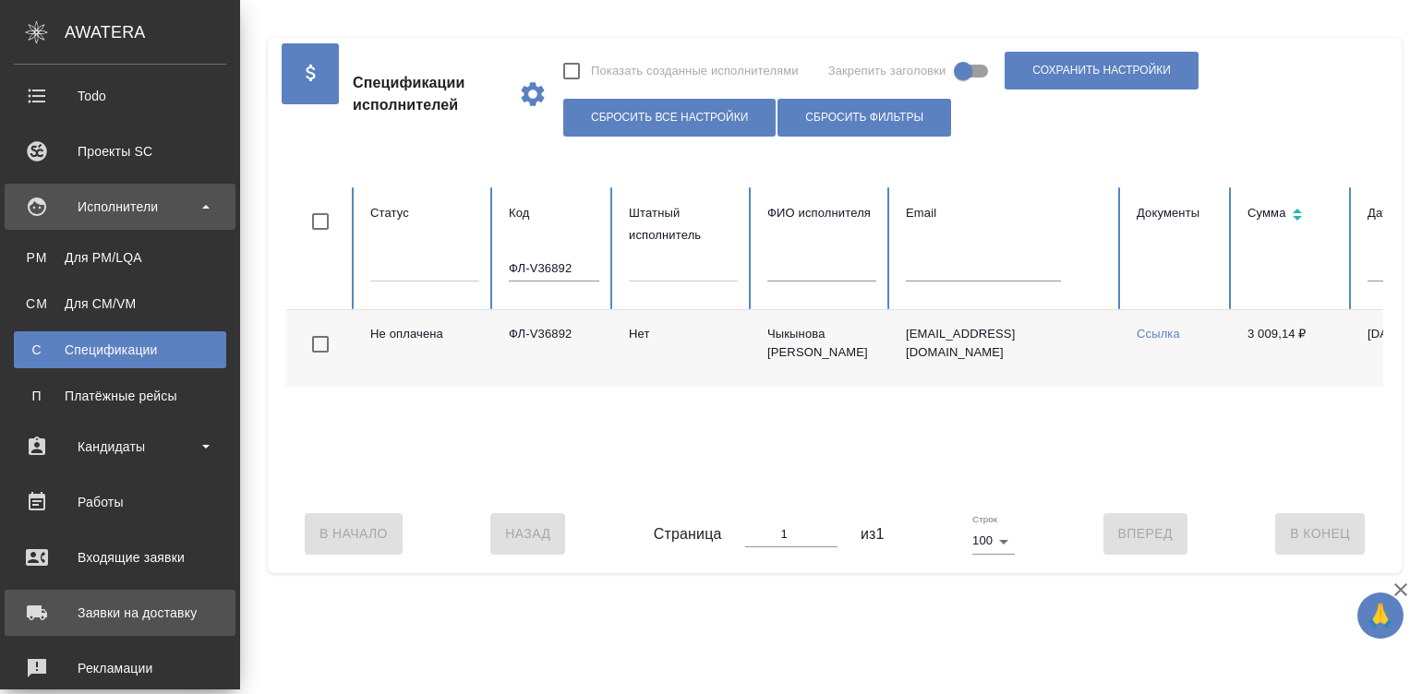
click at [45, 602] on div "Заявки на доставку" at bounding box center [120, 613] width 212 height 28
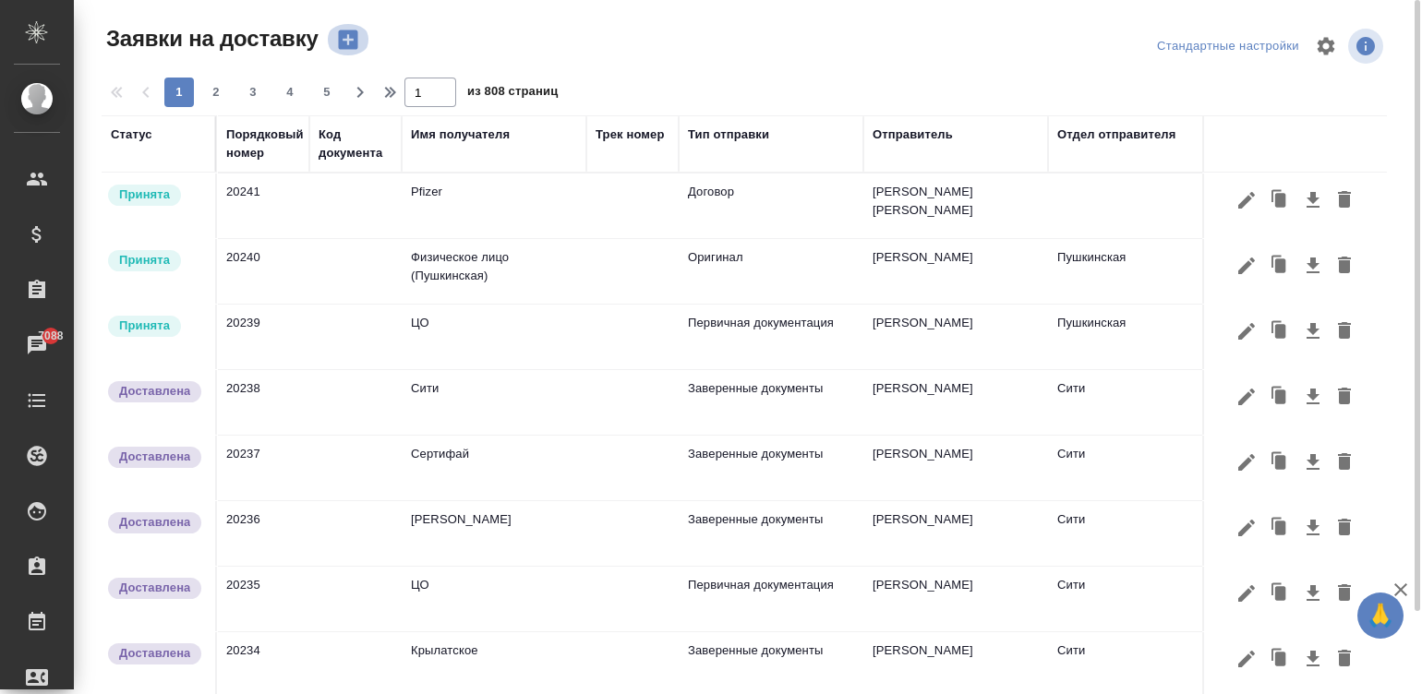
click at [342, 39] on icon "button" at bounding box center [347, 39] width 19 height 19
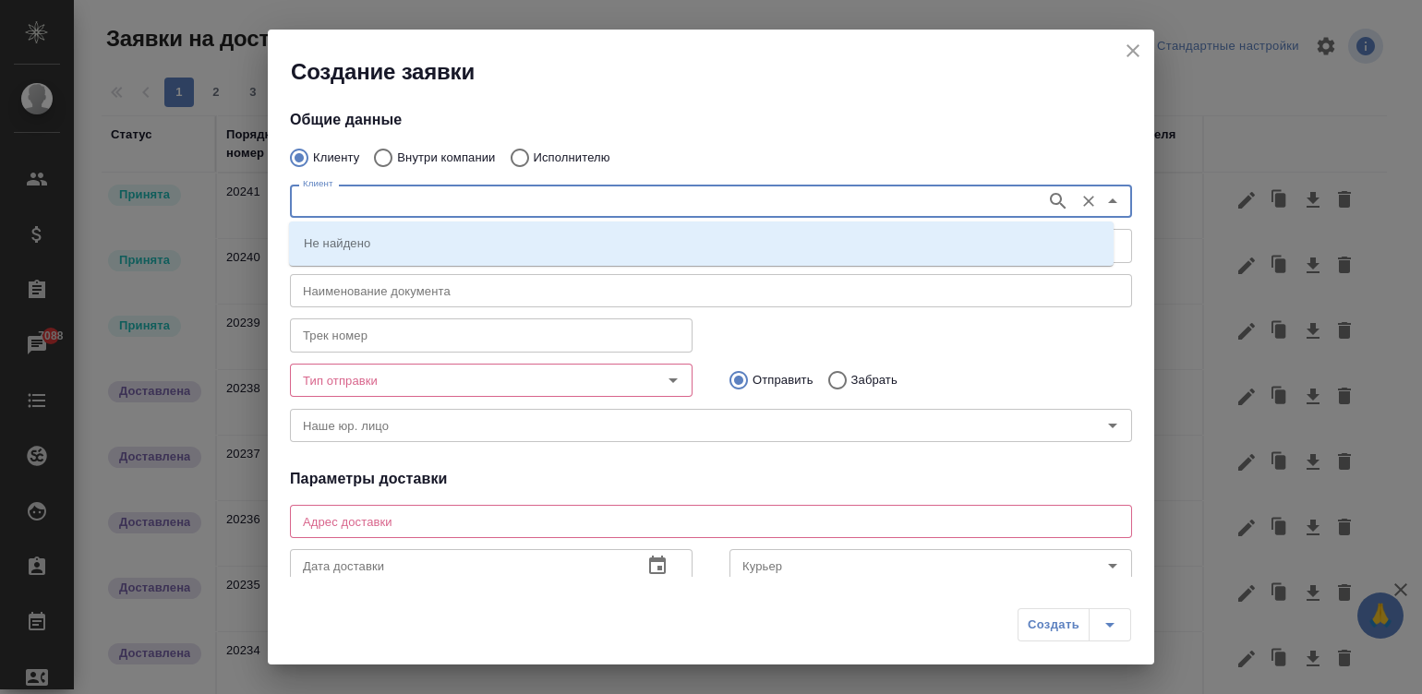
click at [346, 194] on input "Клиент" at bounding box center [665, 201] width 741 height 22
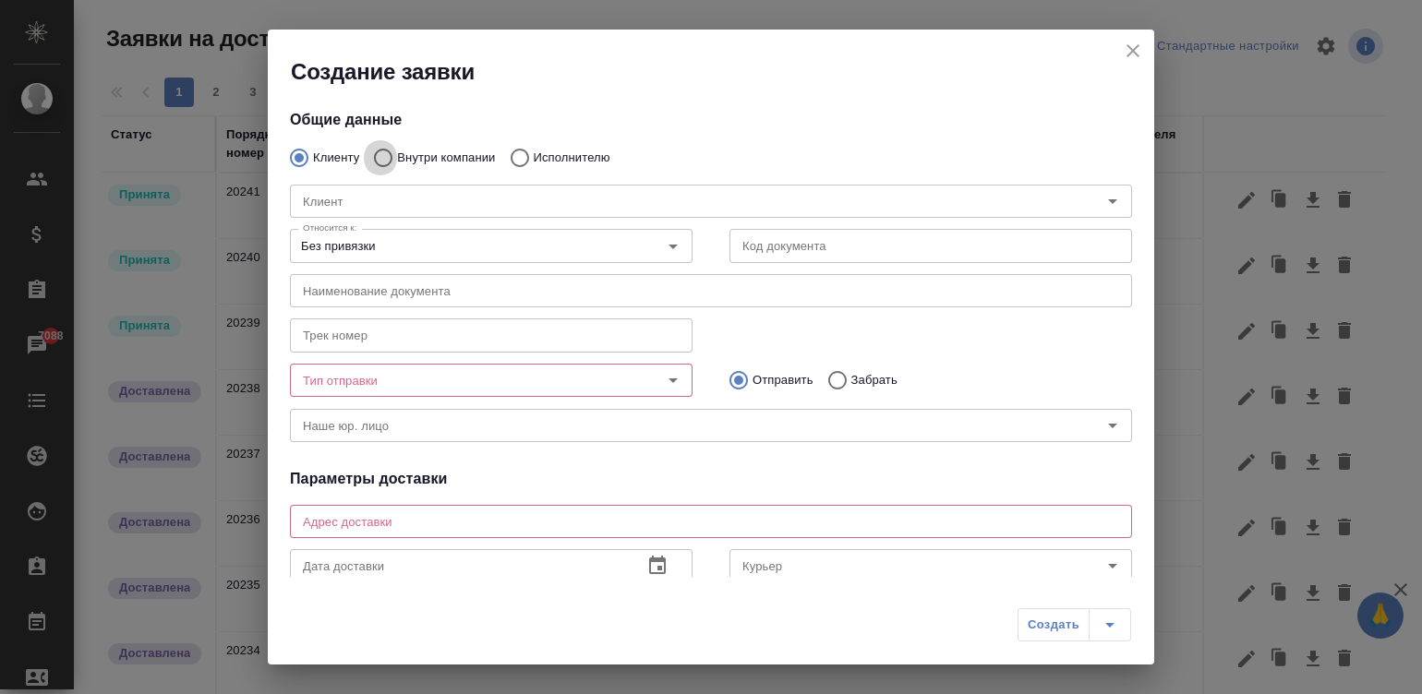
click at [372, 155] on input "Внутри компании" at bounding box center [380, 158] width 33 height 39
radio input "true"
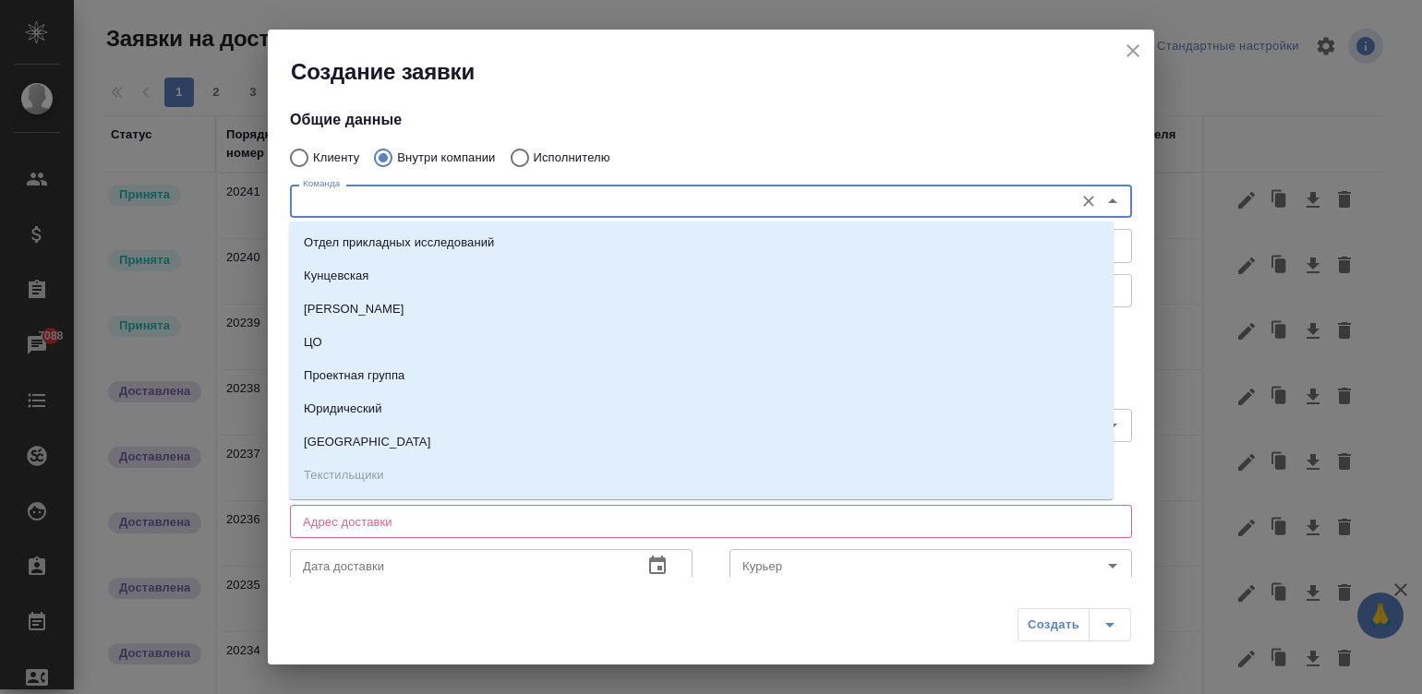
click at [487, 194] on input "Команда" at bounding box center [679, 201] width 769 height 22
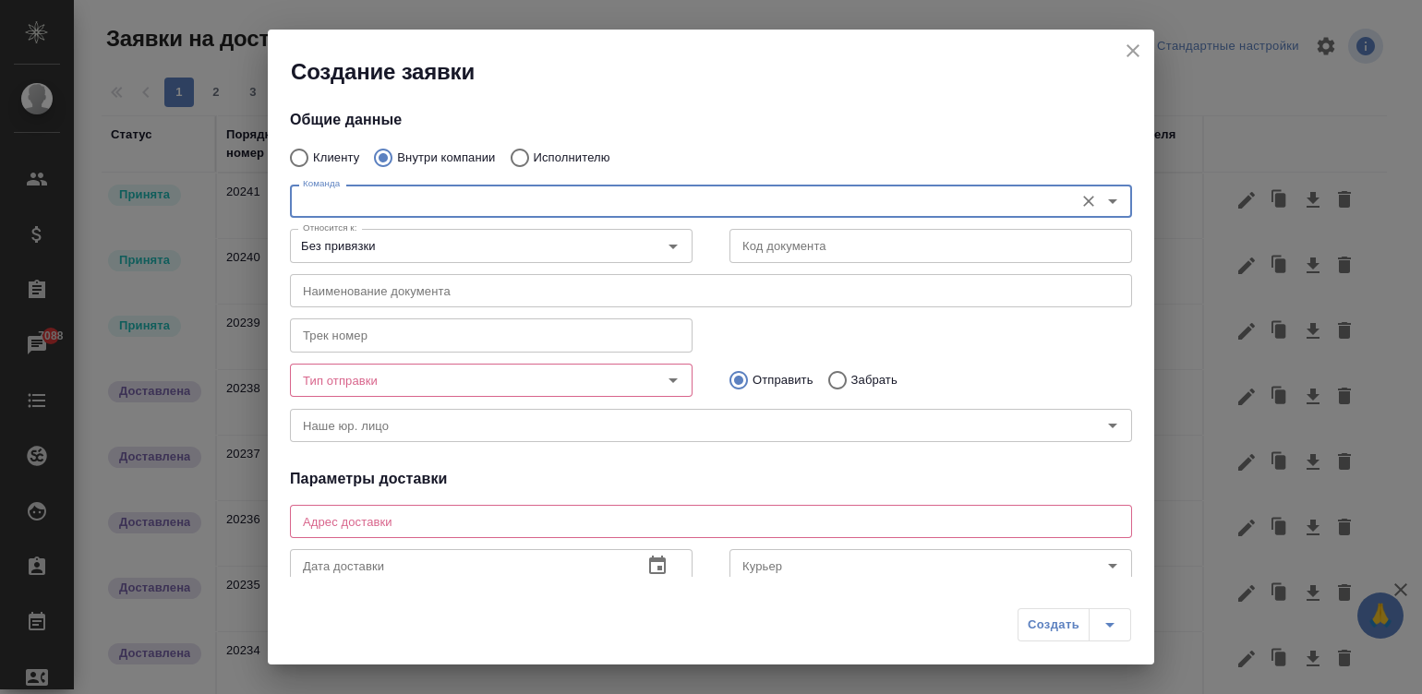
click at [614, 199] on input "Команда" at bounding box center [679, 201] width 769 height 22
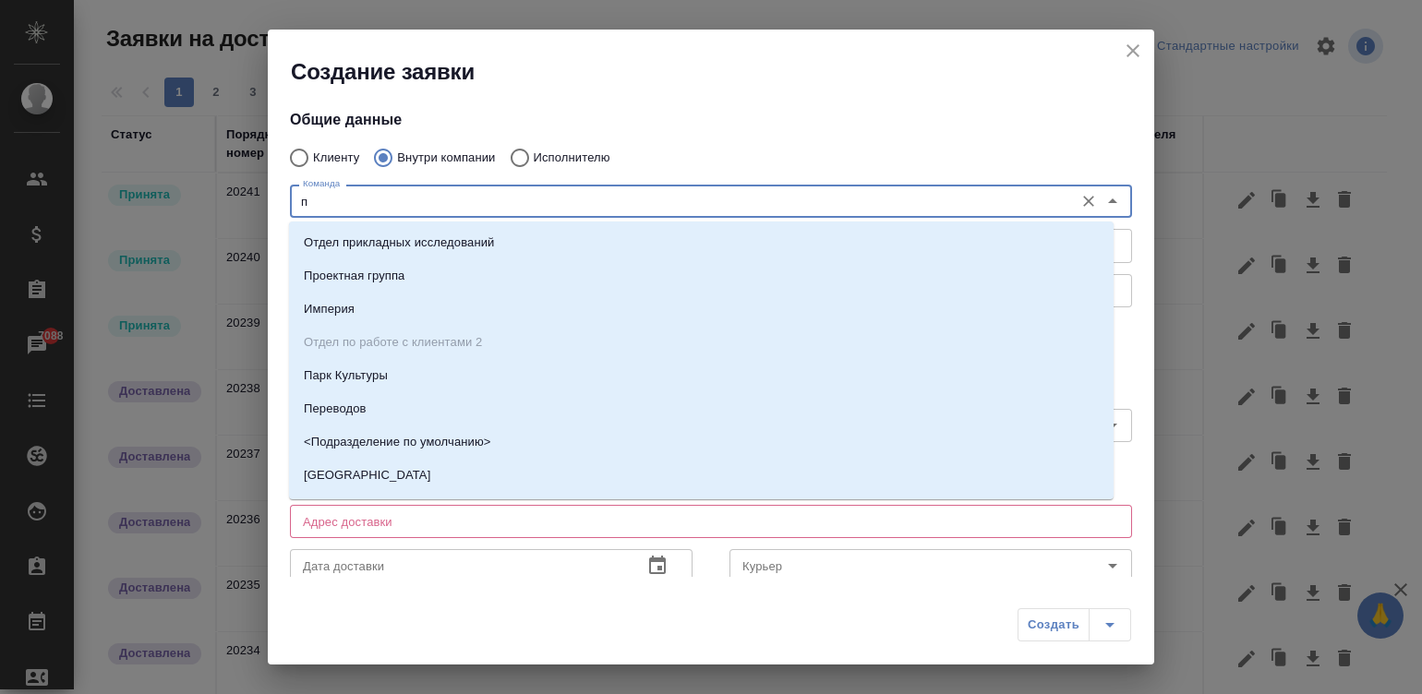
type input "пу"
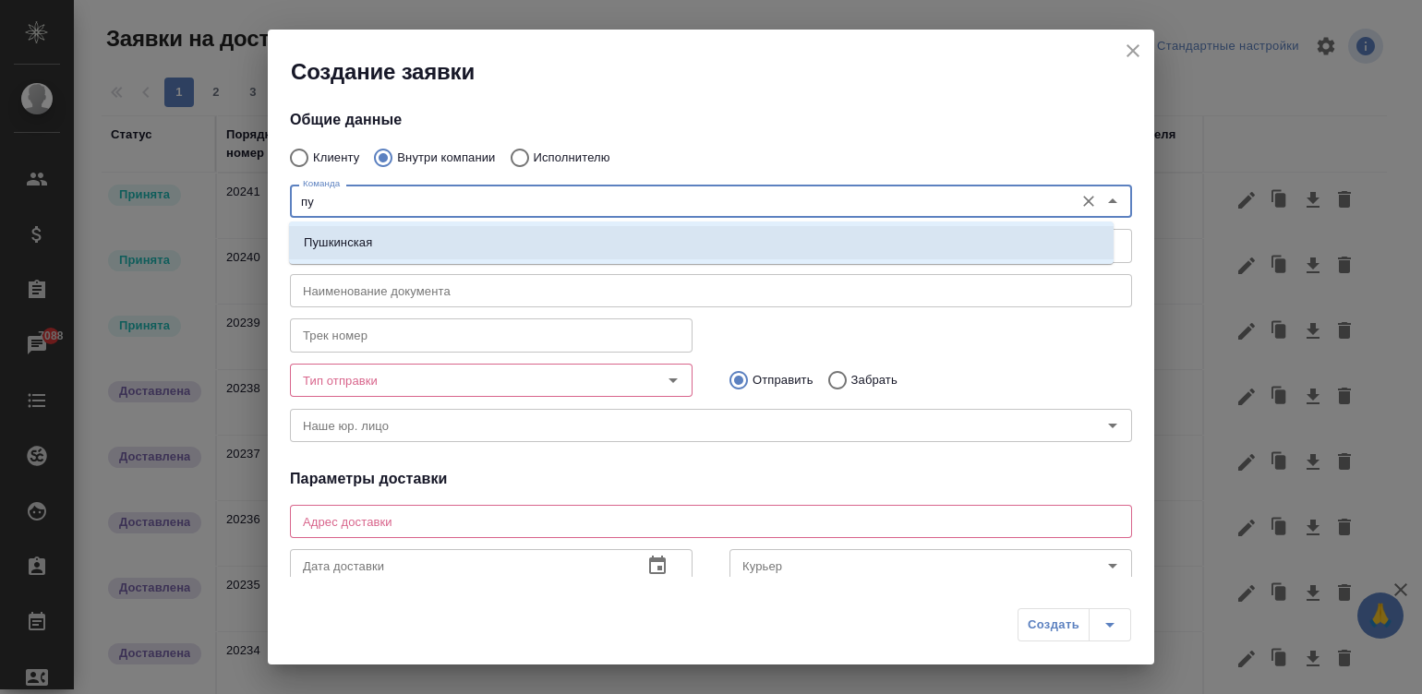
click at [398, 231] on li "Пушкинская" at bounding box center [701, 242] width 825 height 33
type textarea "ул. Большая Дмитровка, д. 32, стр. 4, офис 141"
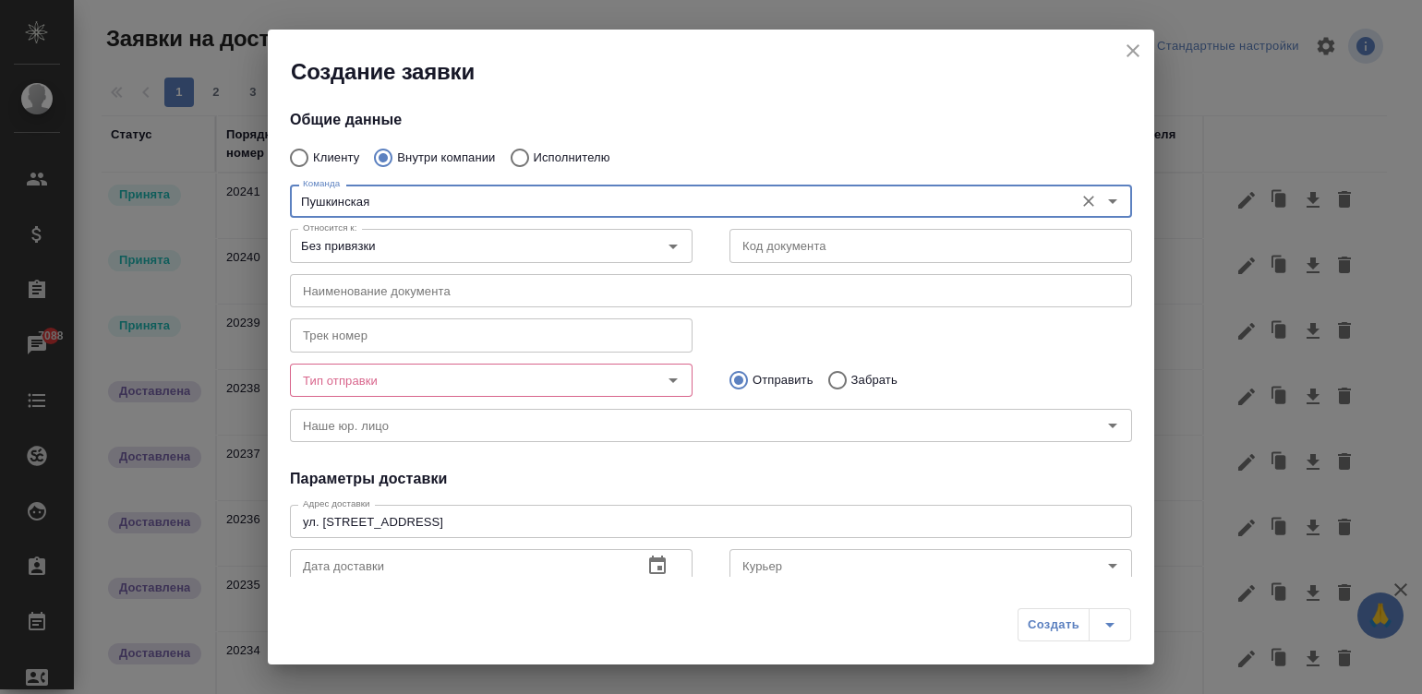
click at [521, 365] on div "Тип отправки" at bounding box center [491, 380] width 403 height 33
type input "Пушкинская"
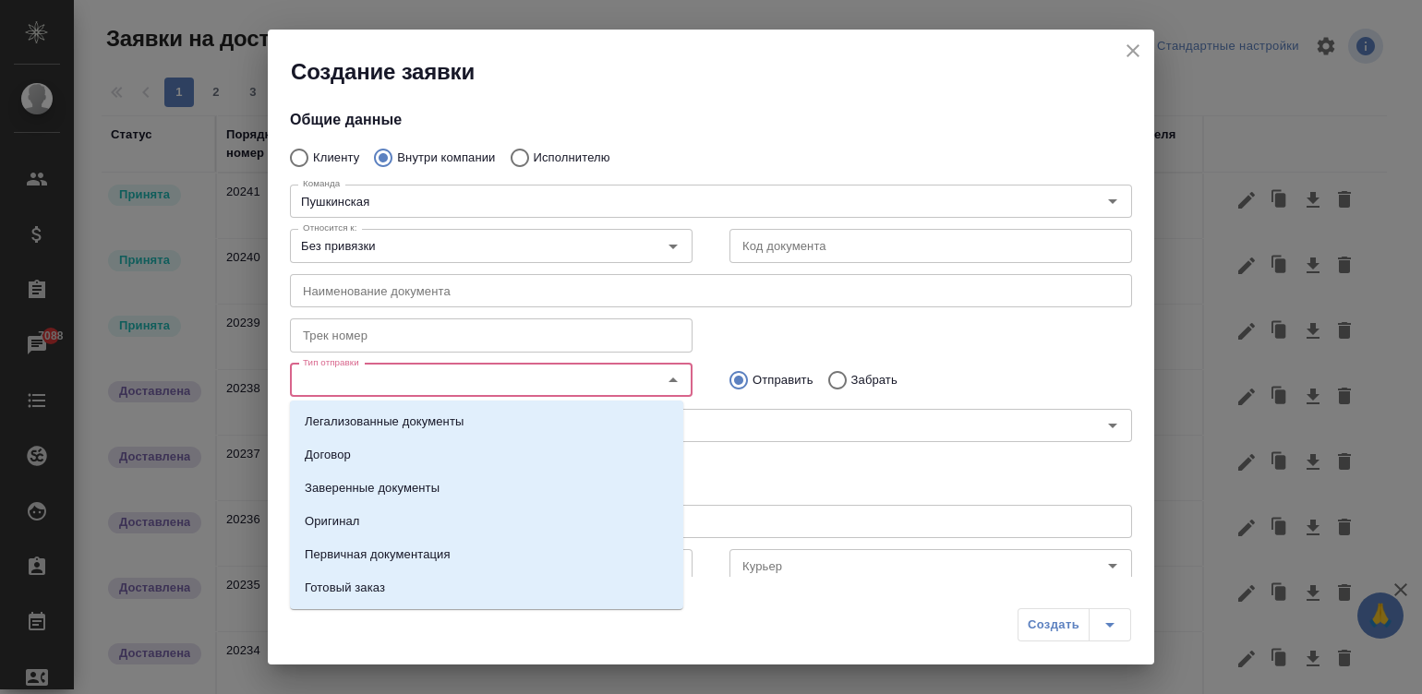
click at [337, 378] on input "Тип отправки" at bounding box center [460, 380] width 330 height 22
click at [399, 513] on li "Оригинал" at bounding box center [486, 521] width 393 height 33
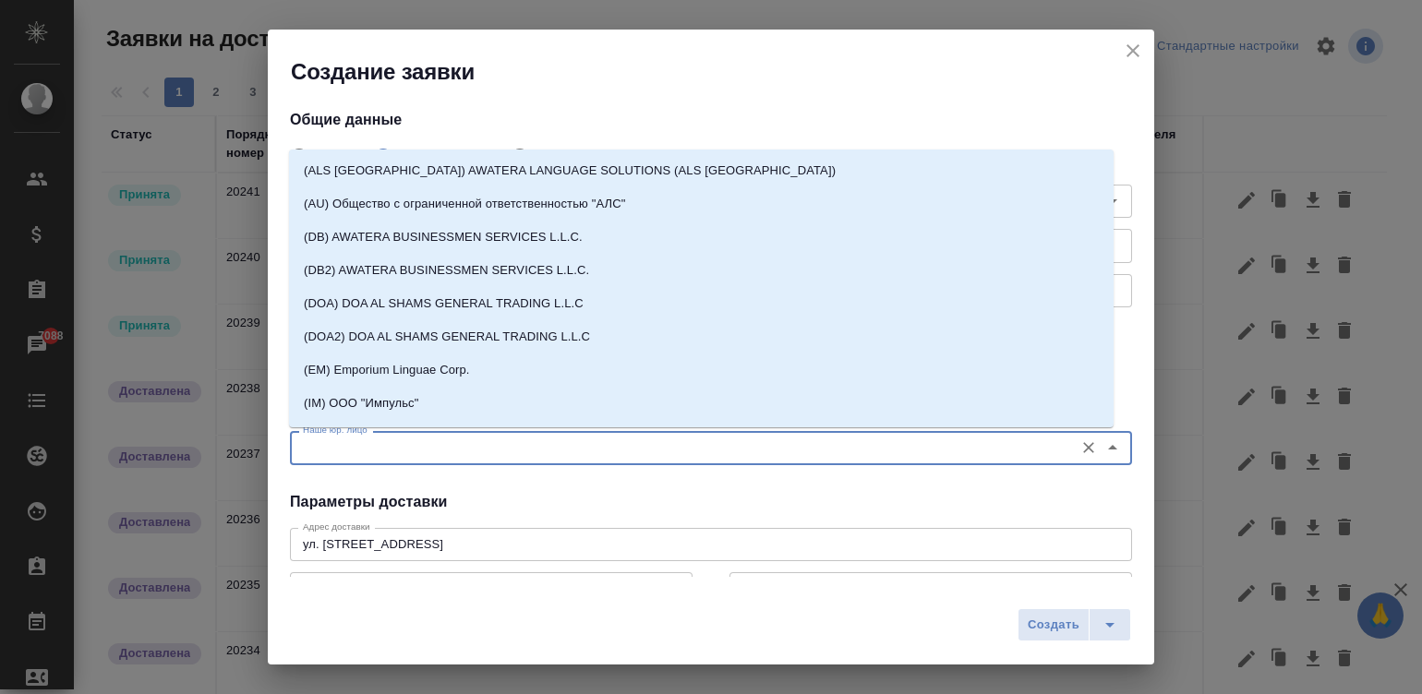
click at [471, 458] on input "Наше юр. лицо" at bounding box center [679, 448] width 769 height 22
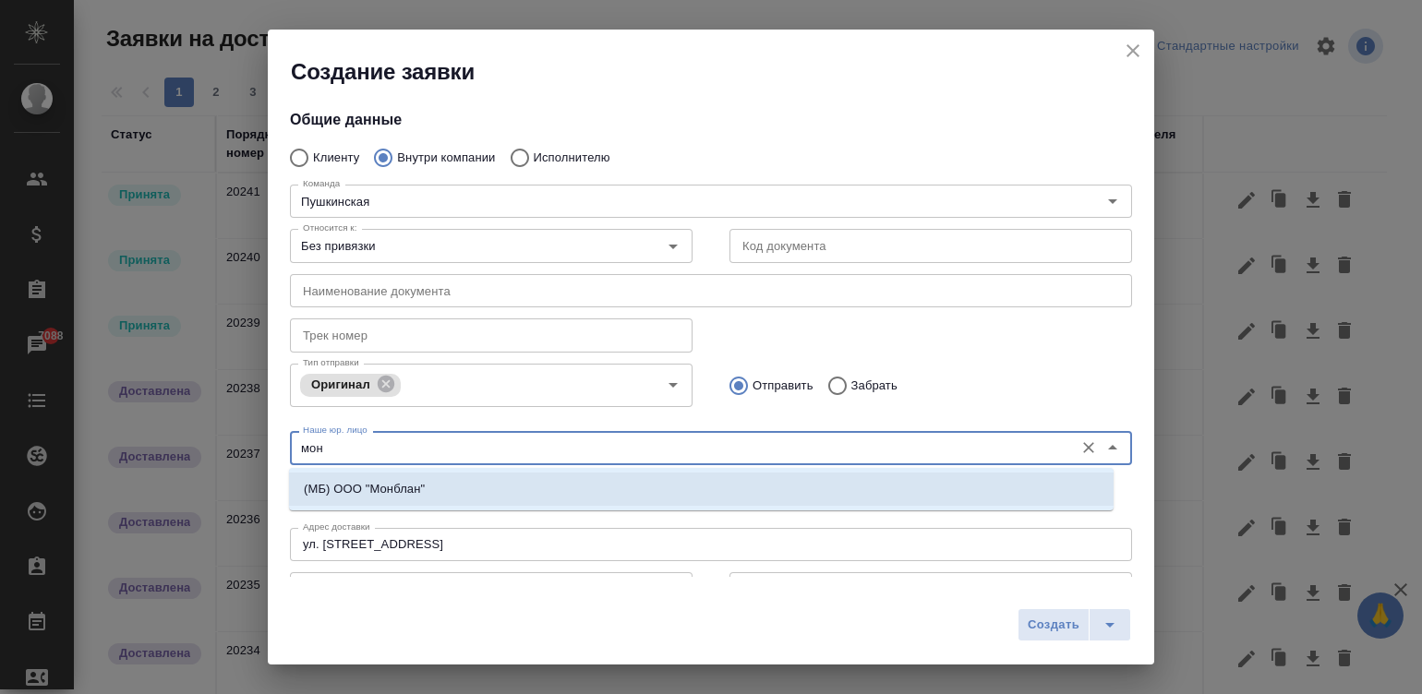
click at [397, 477] on li "(МБ) ООО "Монблан"" at bounding box center [701, 489] width 825 height 33
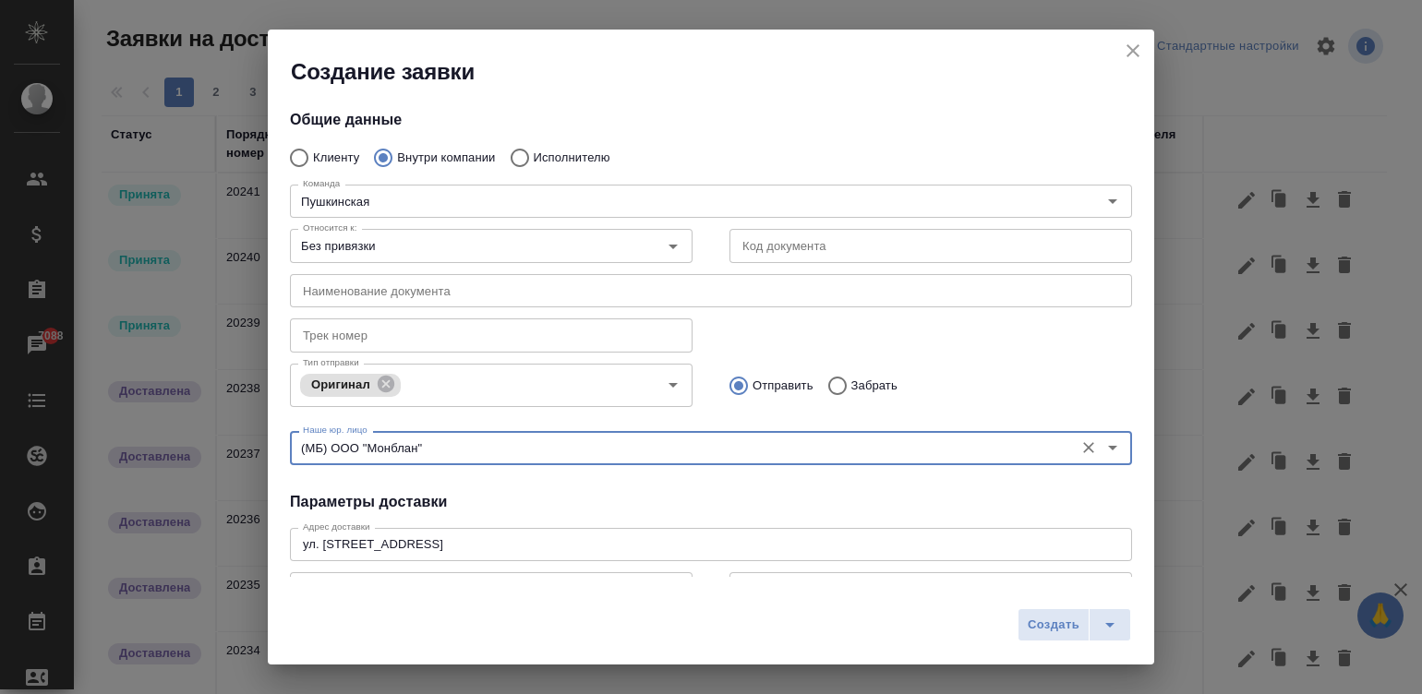
type input "(МБ) ООО "Монблан""
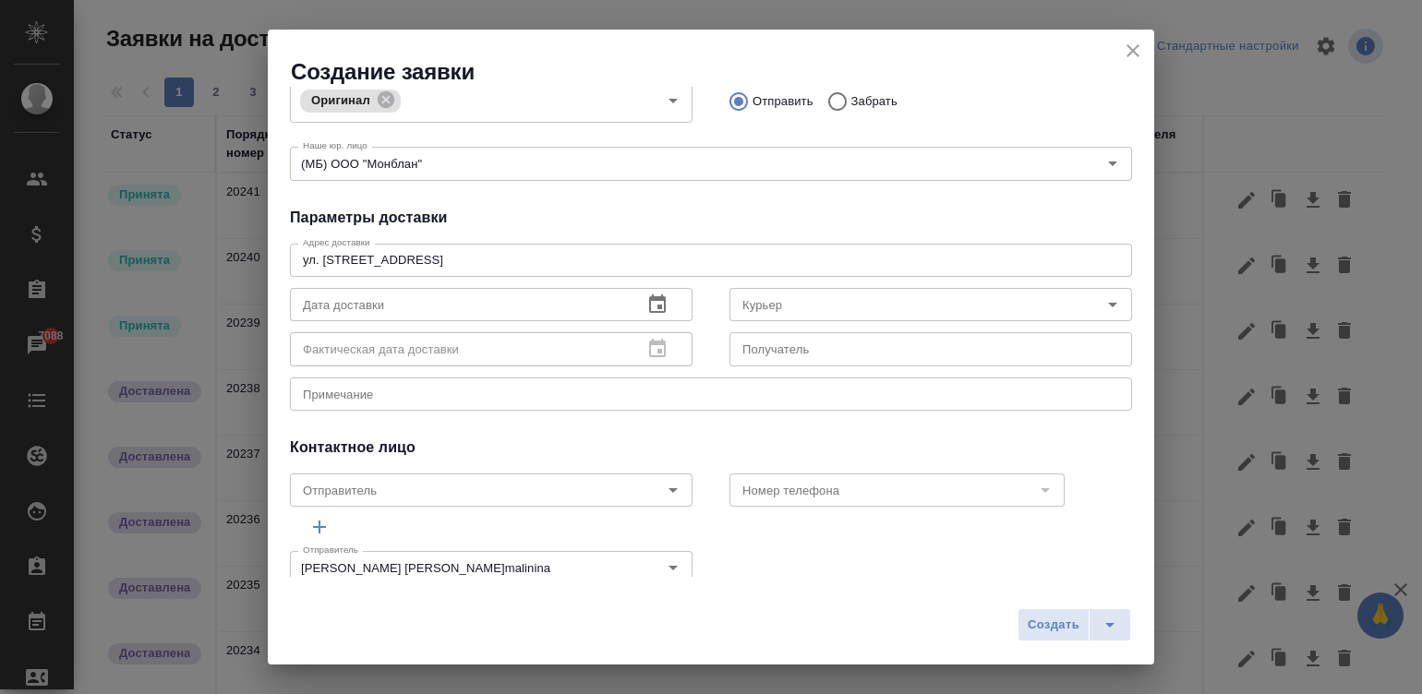
scroll to position [313, 0]
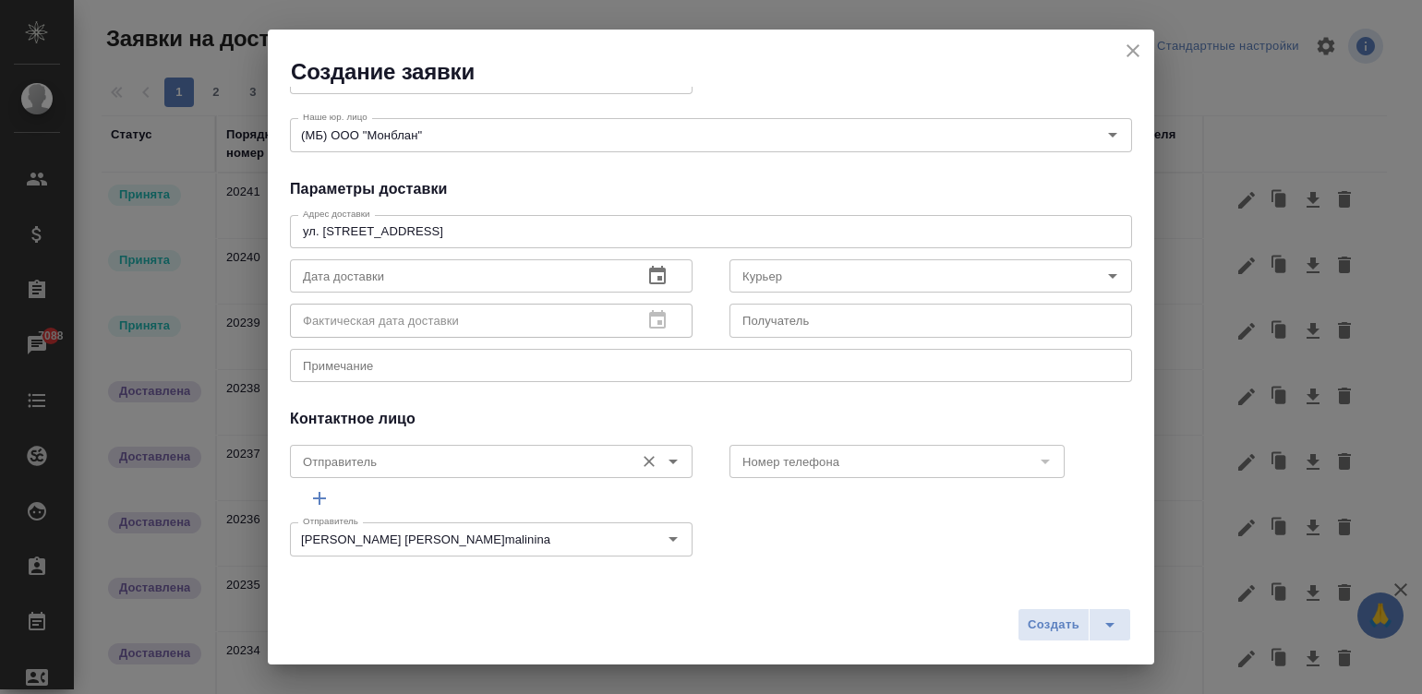
click at [466, 447] on div "Отправитель" at bounding box center [491, 461] width 403 height 33
click at [416, 460] on input "Отправитель" at bounding box center [460, 462] width 330 height 22
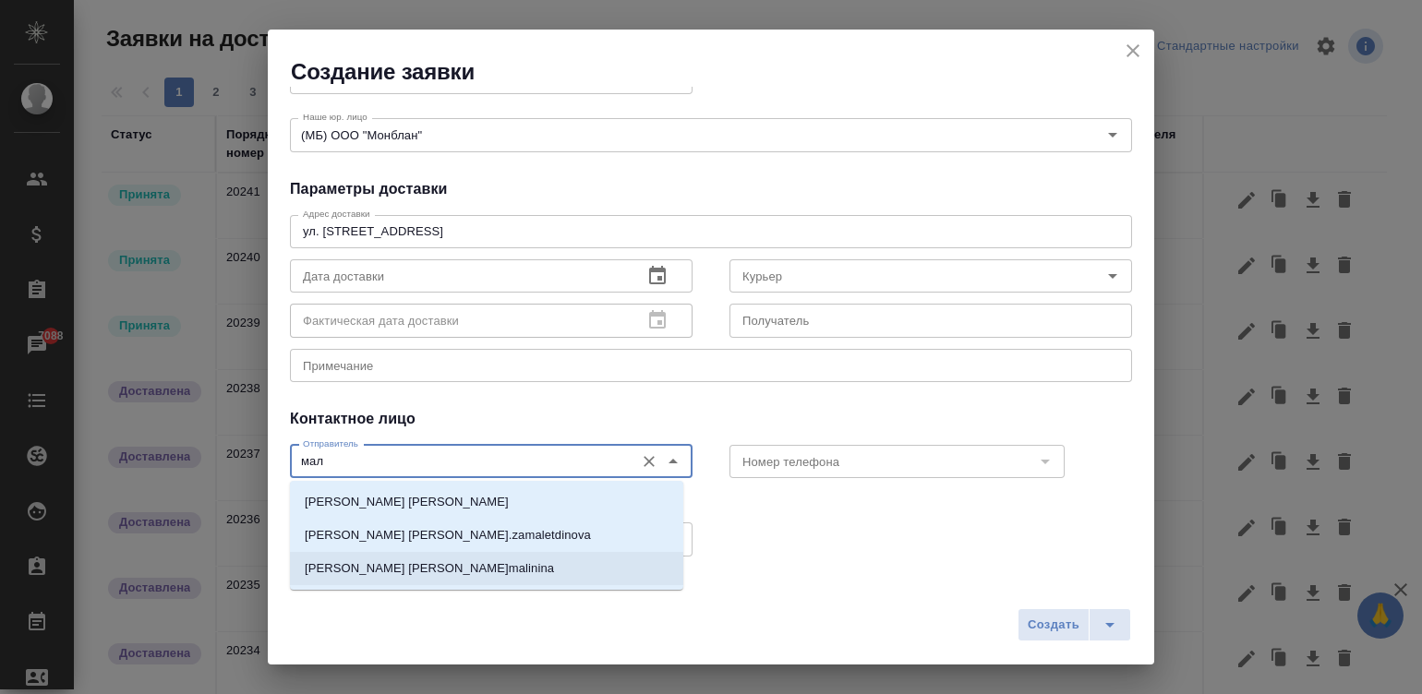
click at [503, 570] on li "Малинина [PERSON_NAME]" at bounding box center [486, 568] width 393 height 33
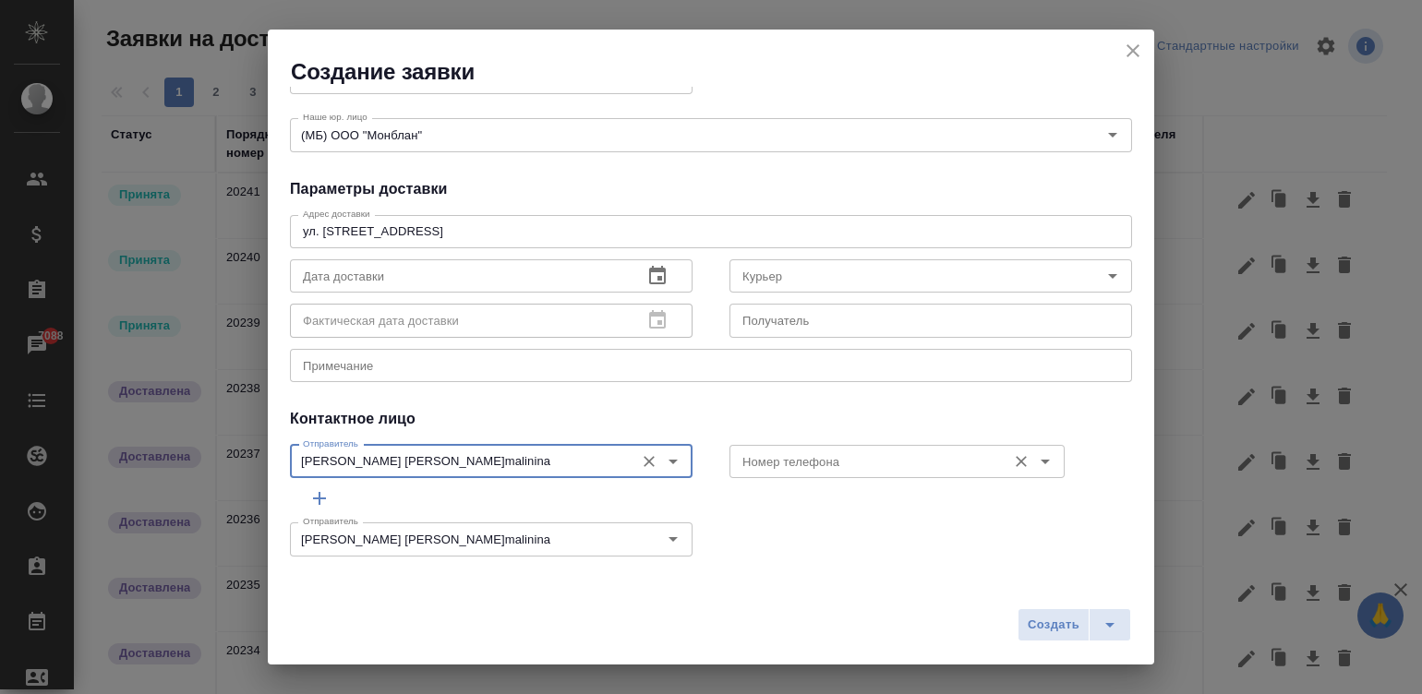
type input "Малинина [PERSON_NAME]"
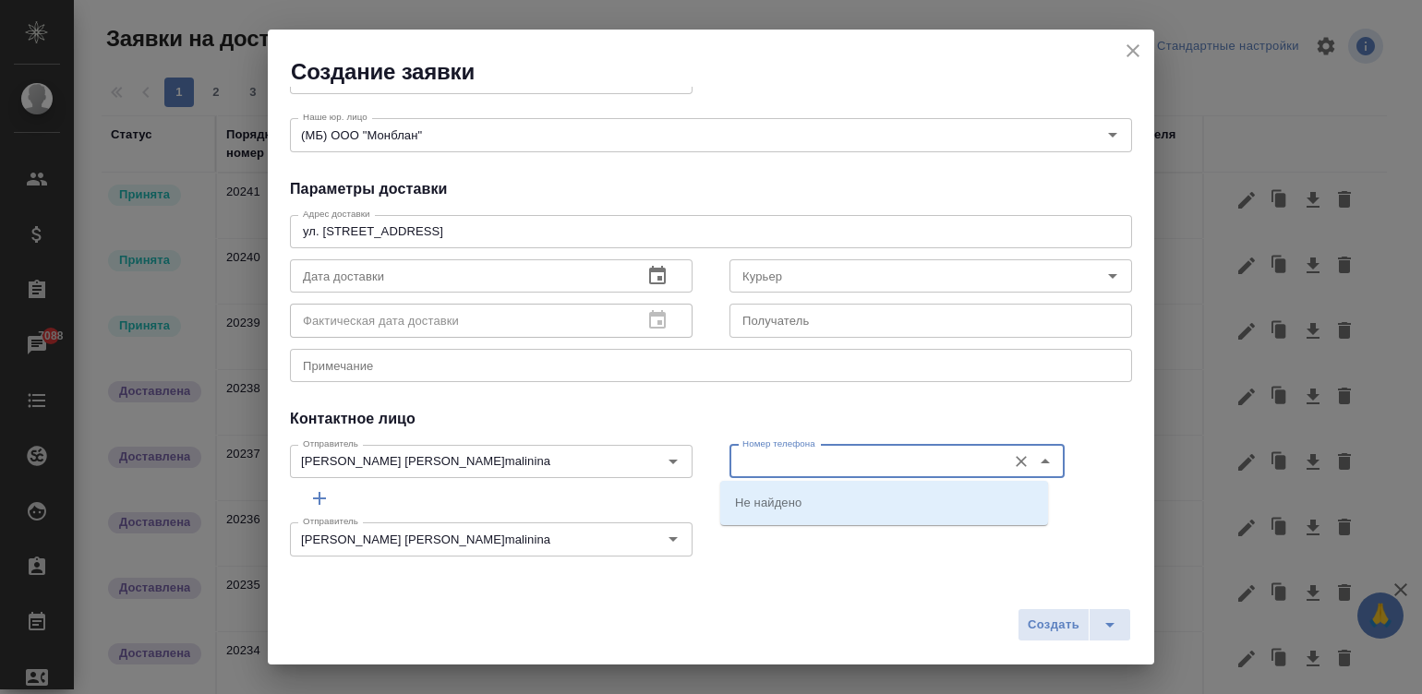
click at [843, 452] on input "Номер телефона" at bounding box center [866, 462] width 262 height 22
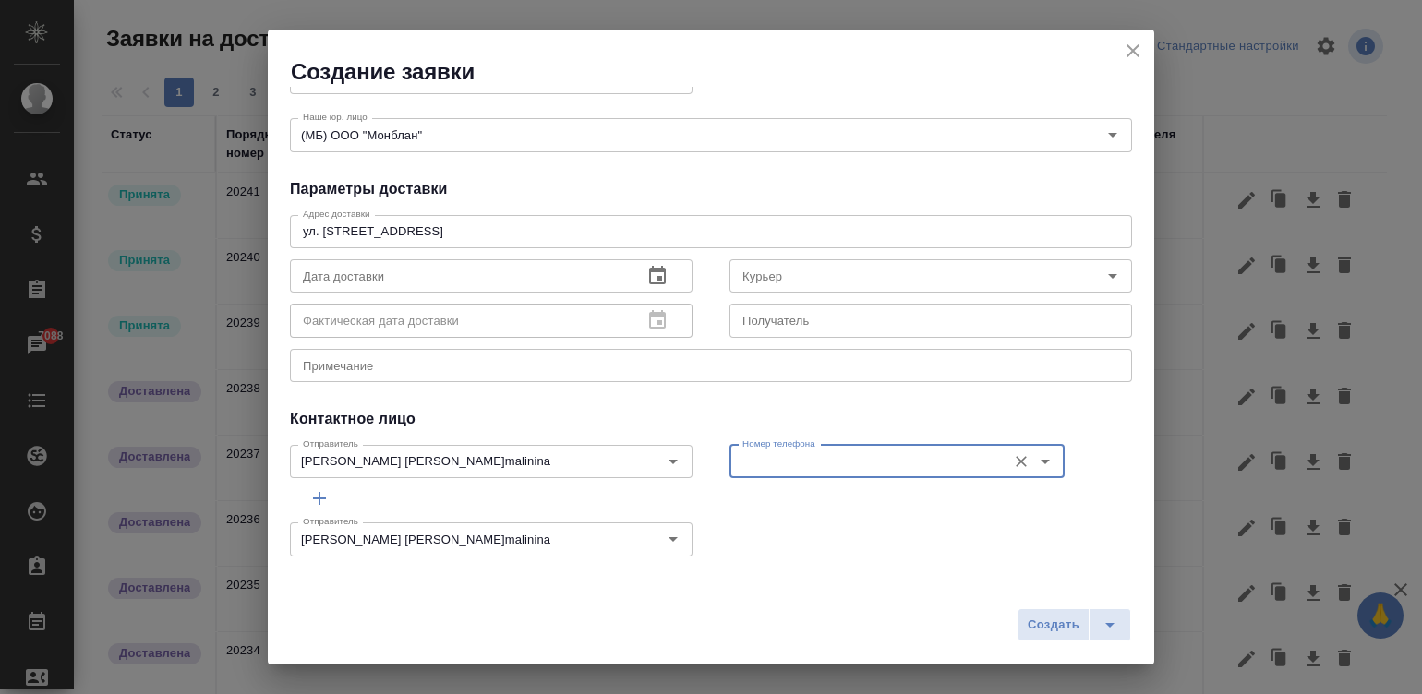
click at [843, 452] on input "Номер телефона" at bounding box center [866, 462] width 262 height 22
click at [646, 275] on icon "button" at bounding box center [657, 276] width 22 height 22
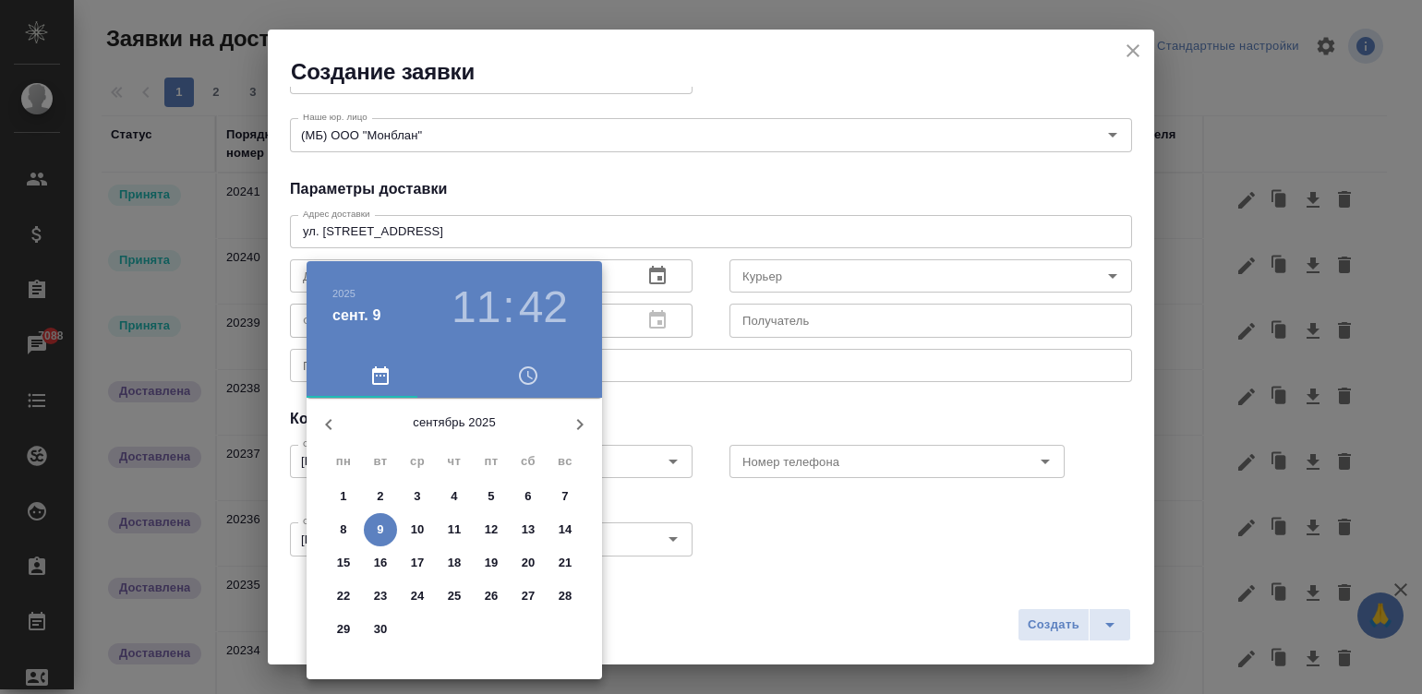
click at [420, 531] on p "10" at bounding box center [418, 530] width 14 height 18
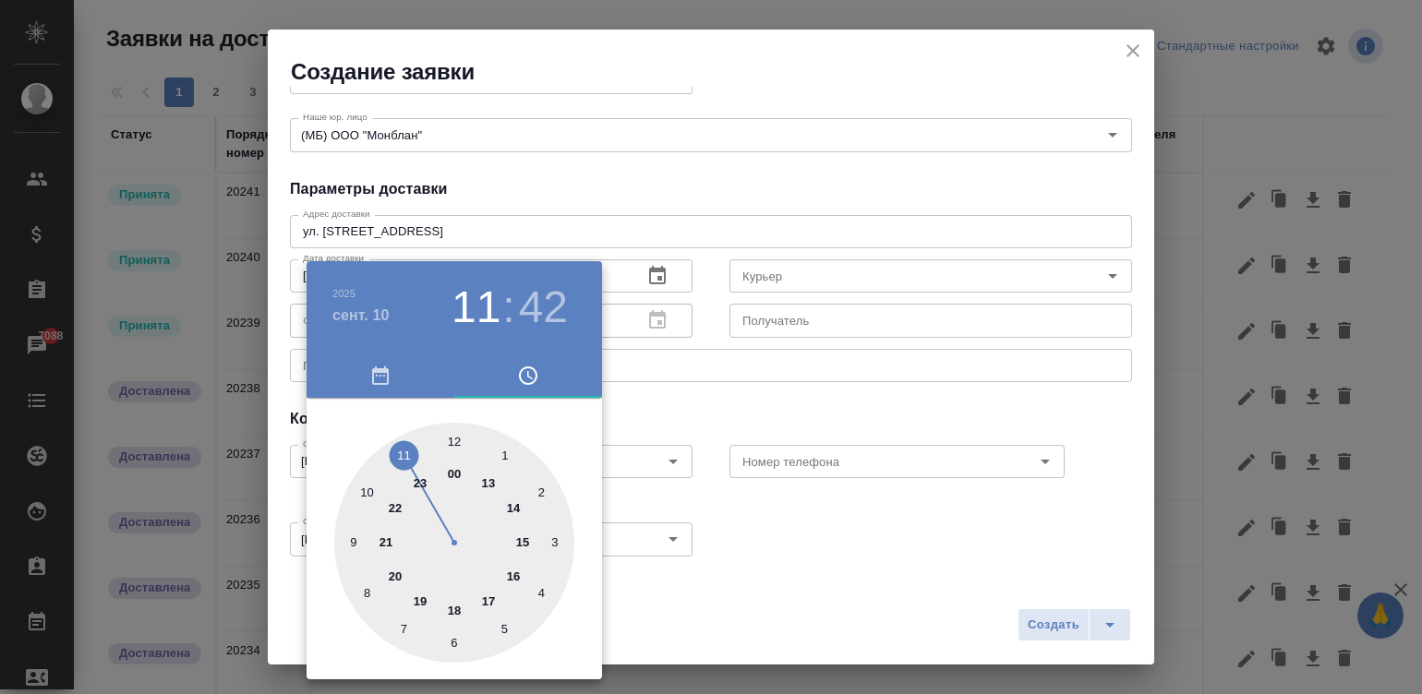
click at [489, 596] on div at bounding box center [454, 543] width 240 height 240
click at [448, 435] on div at bounding box center [454, 543] width 240 height 240
type input "10.09.2025 17:00"
click at [741, 400] on div at bounding box center [711, 347] width 1422 height 694
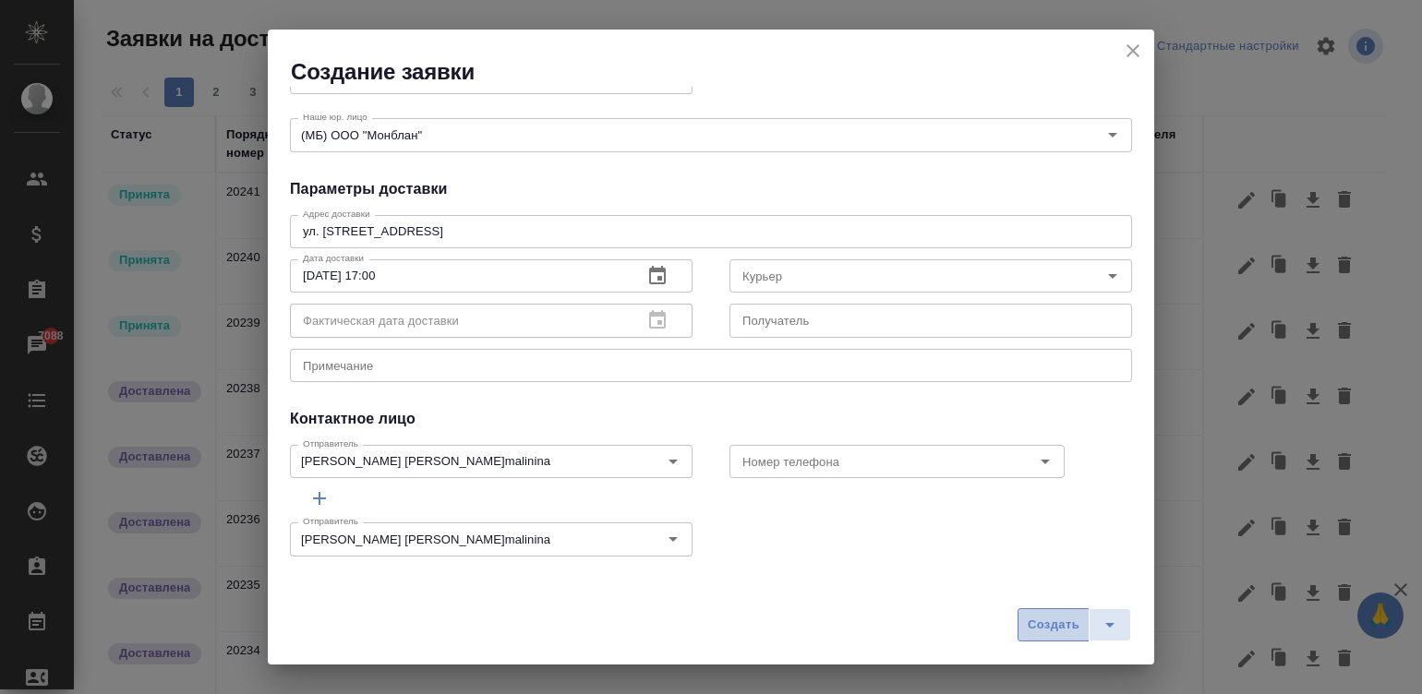
click at [1048, 623] on span "Создать" at bounding box center [1054, 625] width 52 height 21
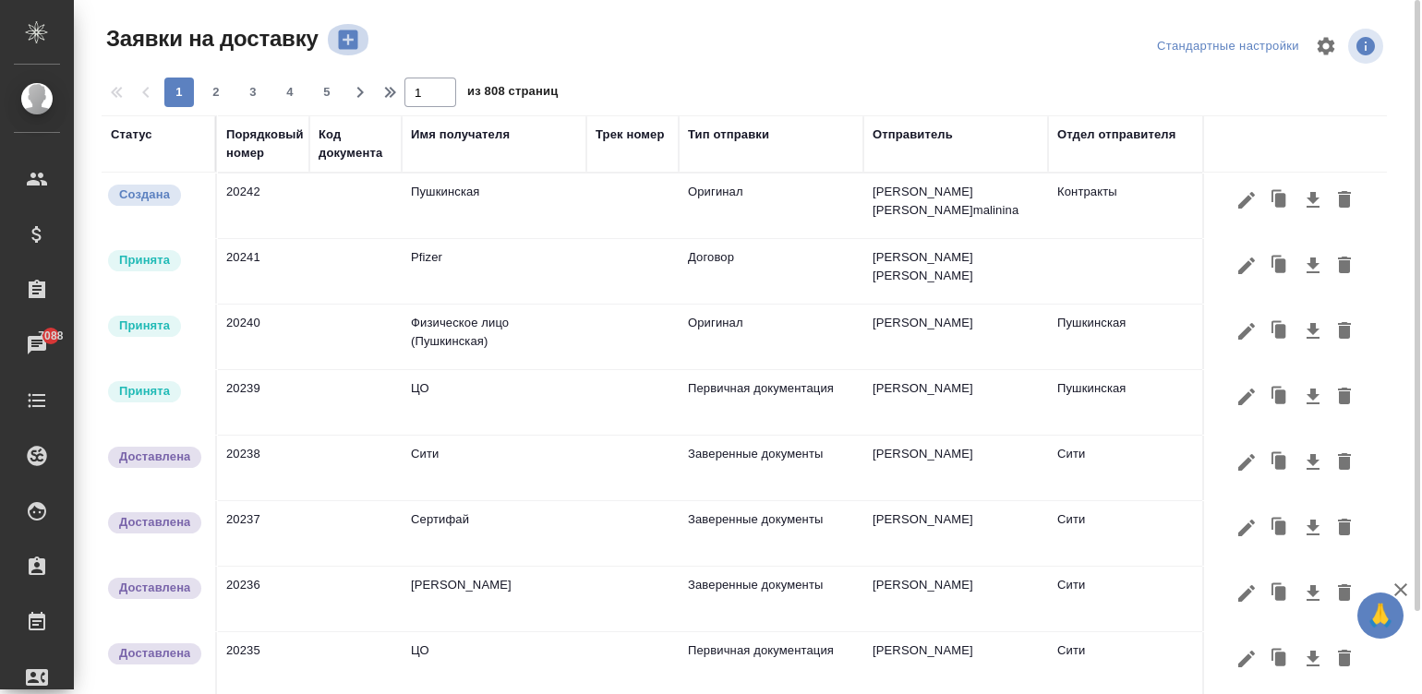
click at [338, 30] on icon "button" at bounding box center [347, 39] width 19 height 19
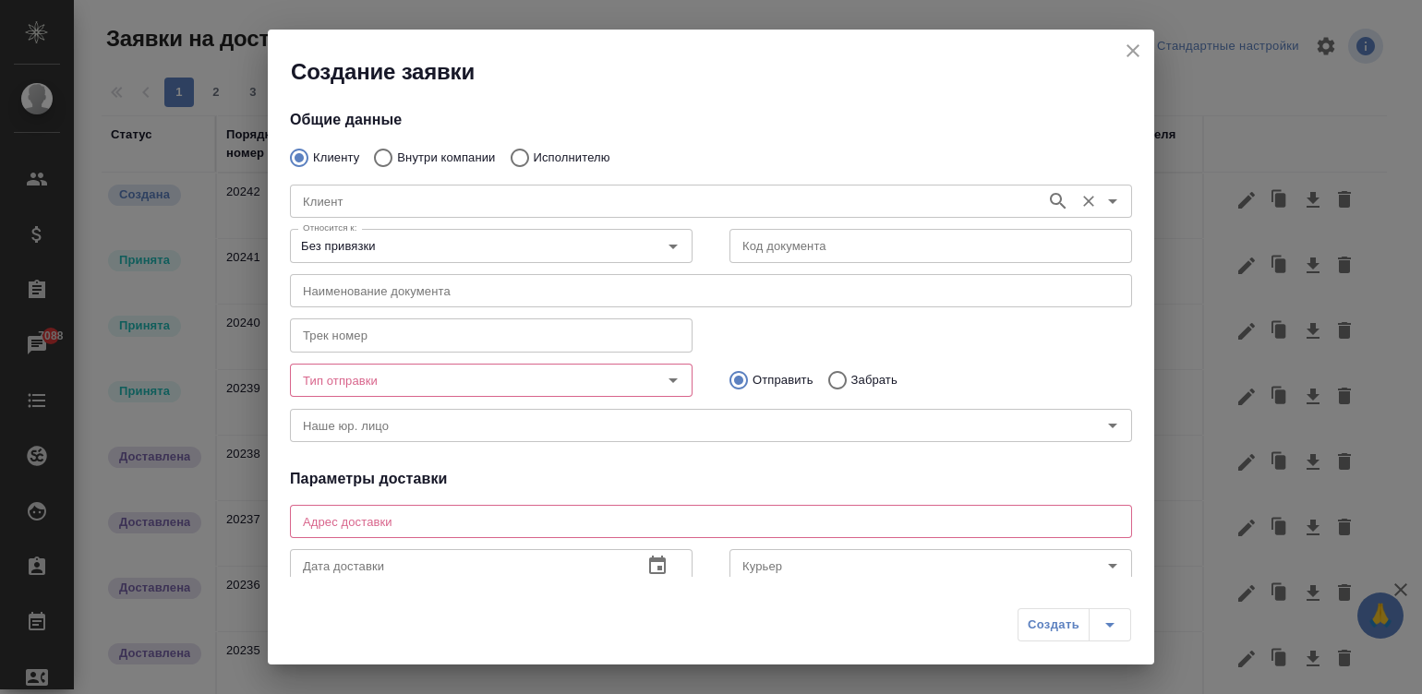
click at [485, 194] on input "Клиент" at bounding box center [665, 201] width 741 height 22
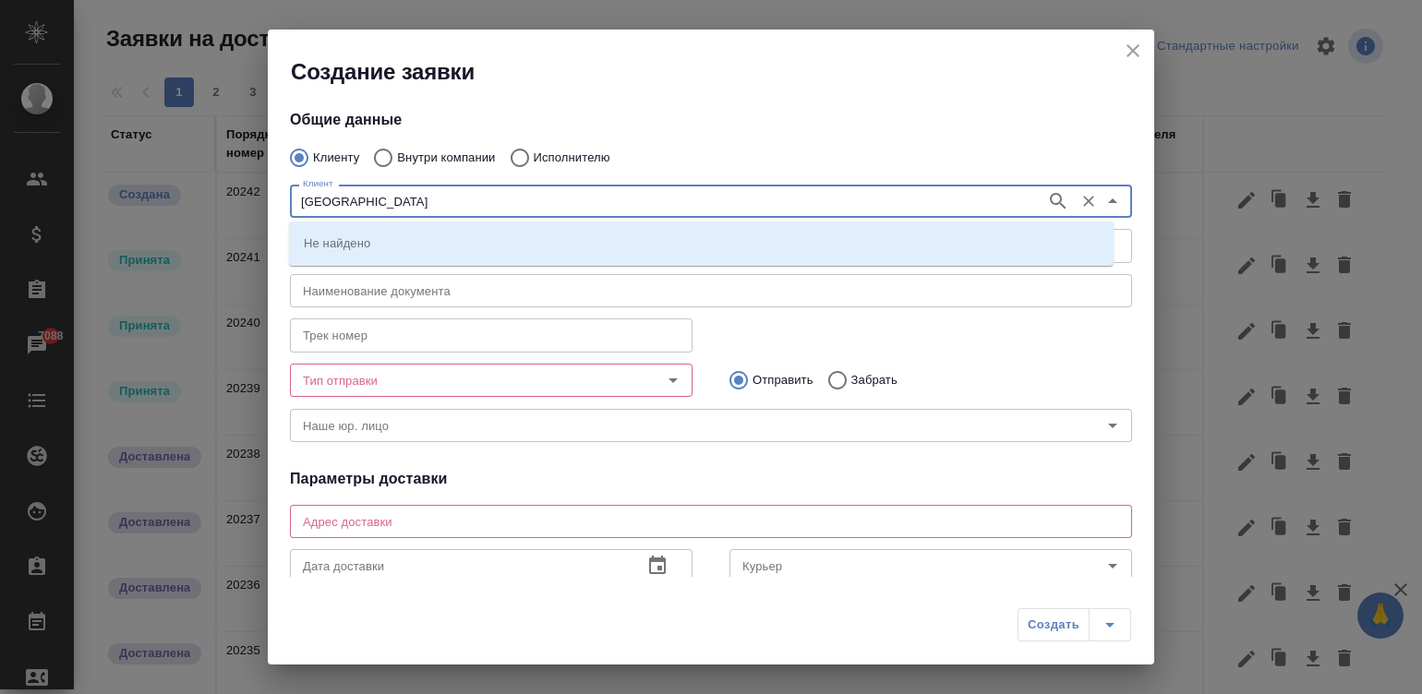
type input "токио"
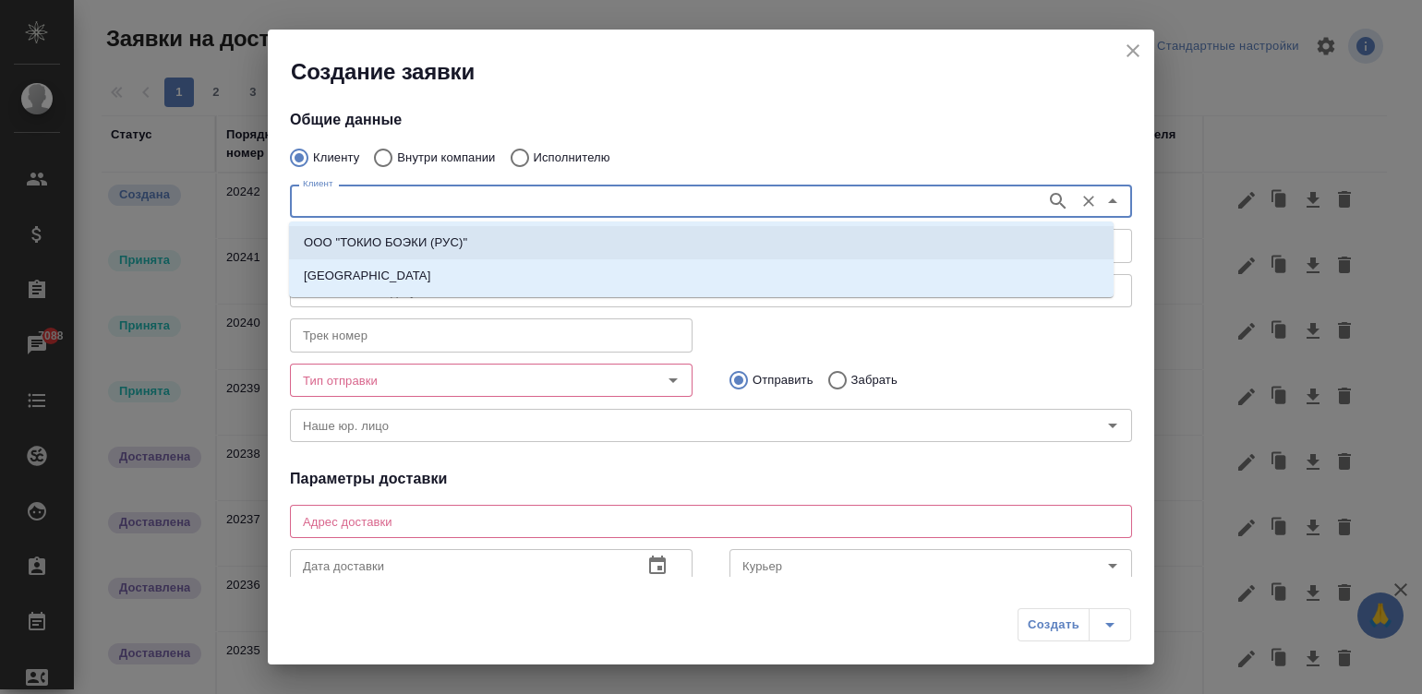
click at [416, 239] on p "ООО "ТОКИО БОЭКИ (РУС)"" at bounding box center [385, 243] width 163 height 18
type input "ООО "ТОКИО БОЭКИ (РУС)""
type textarea "Новолесная ул., д. 2, этаж 4"
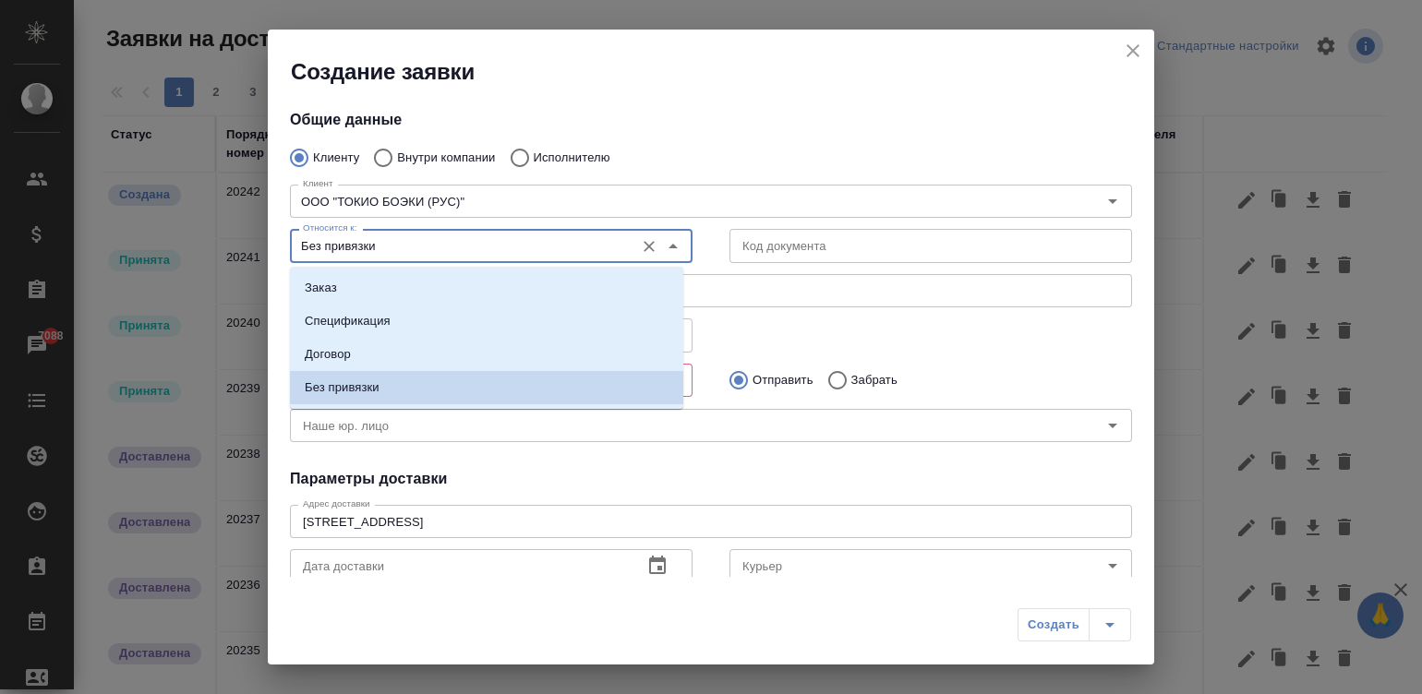
click at [416, 239] on input "Без привязки" at bounding box center [460, 246] width 330 height 22
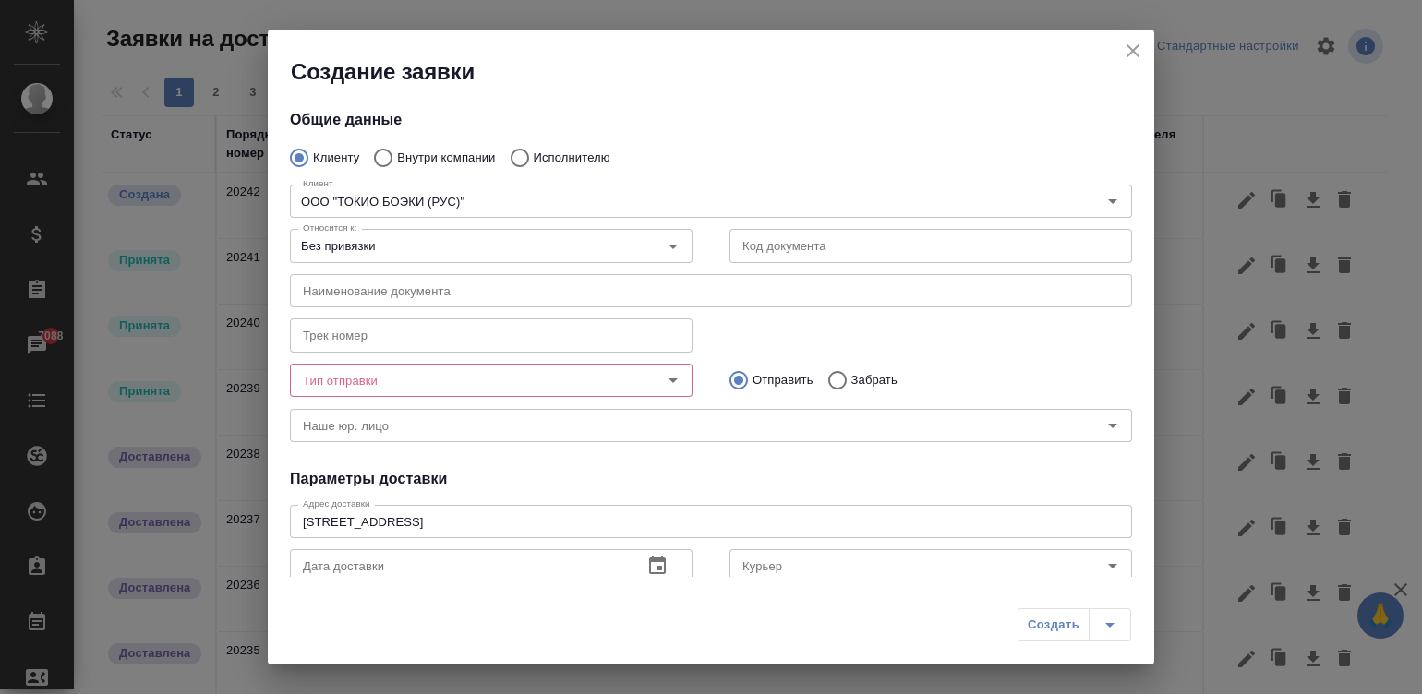
click at [754, 143] on div "Клиенту Внутри компании Исполнителю" at bounding box center [711, 158] width 842 height 39
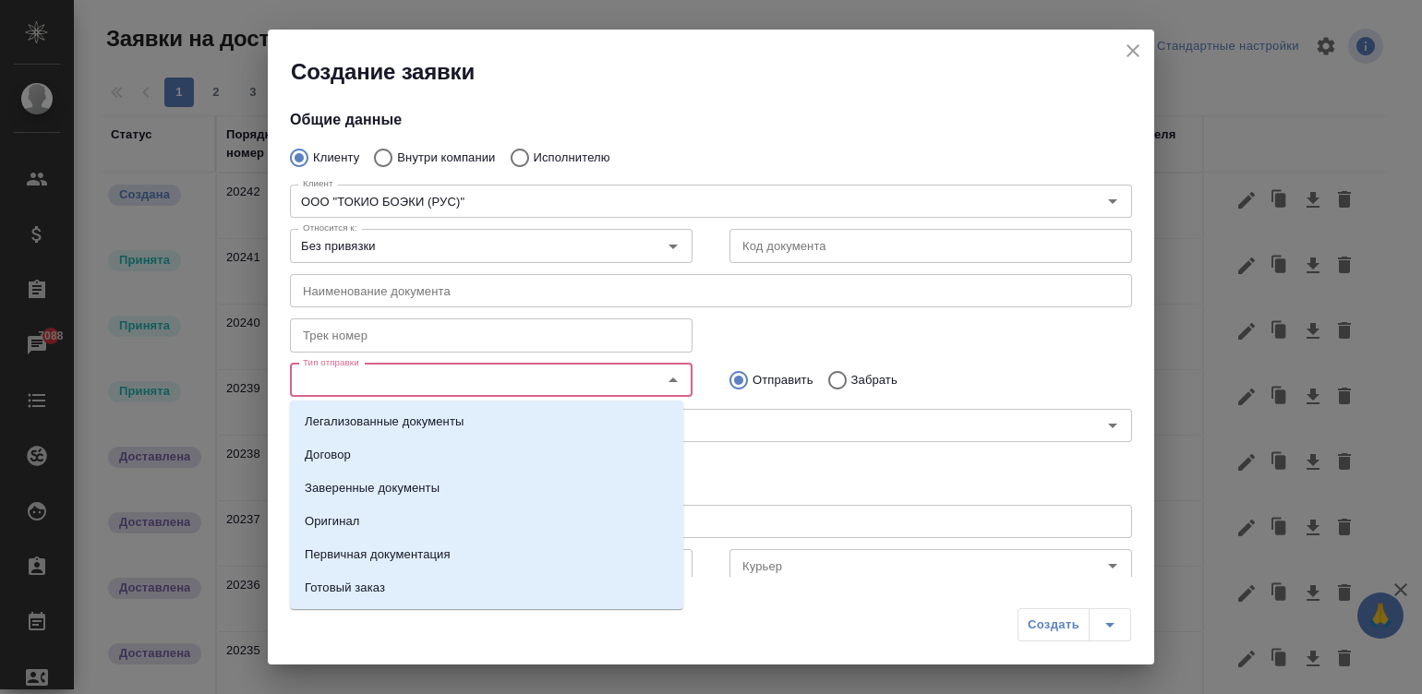
click at [375, 383] on input "Тип отправки" at bounding box center [460, 380] width 330 height 22
click at [406, 512] on li "Оригинал" at bounding box center [486, 521] width 393 height 33
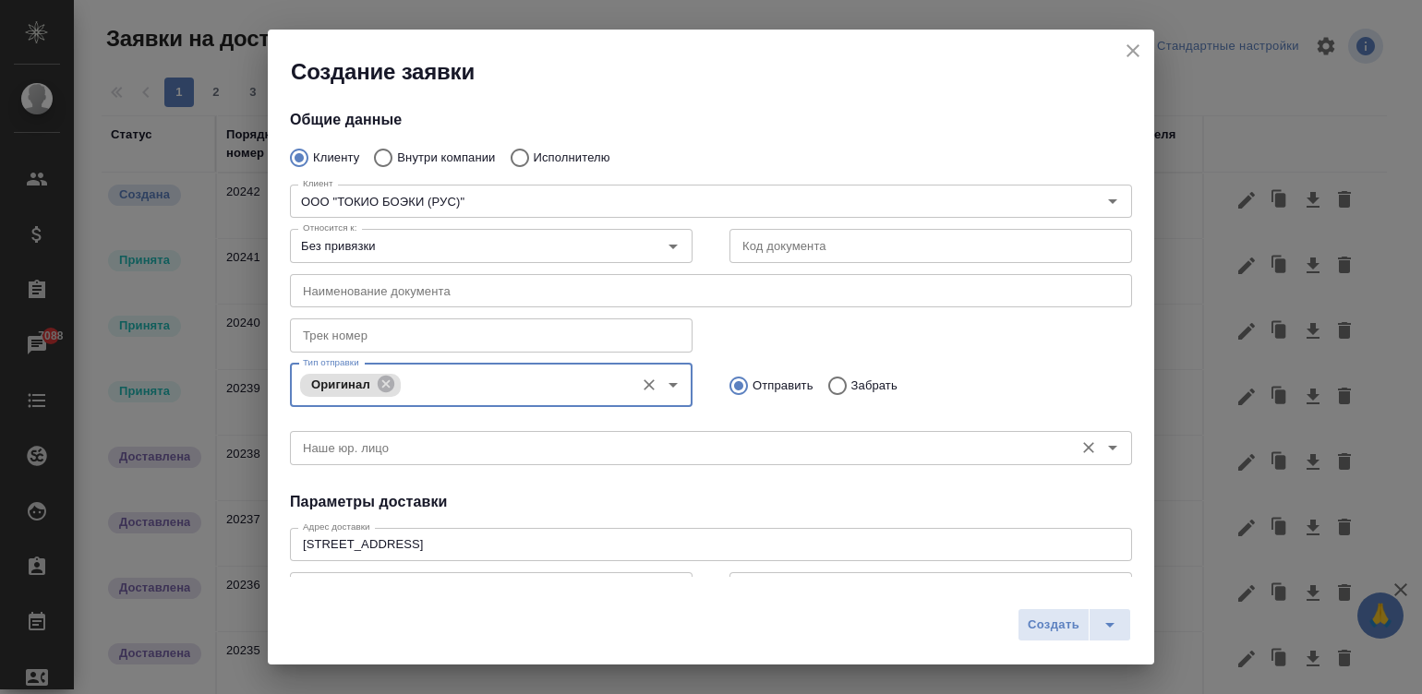
click at [330, 428] on div "Наше юр. лицо Наше юр. лицо" at bounding box center [711, 446] width 842 height 44
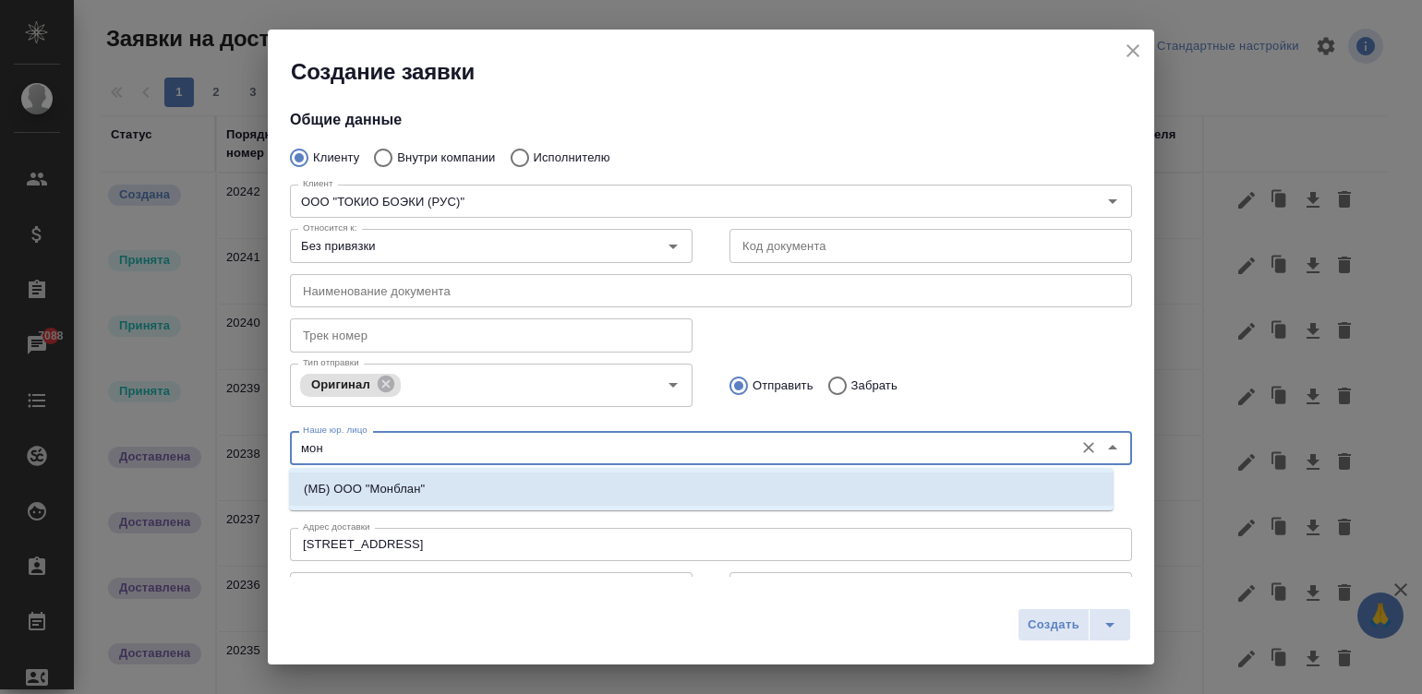
click at [467, 485] on li "(МБ) ООО "Монблан"" at bounding box center [701, 489] width 825 height 33
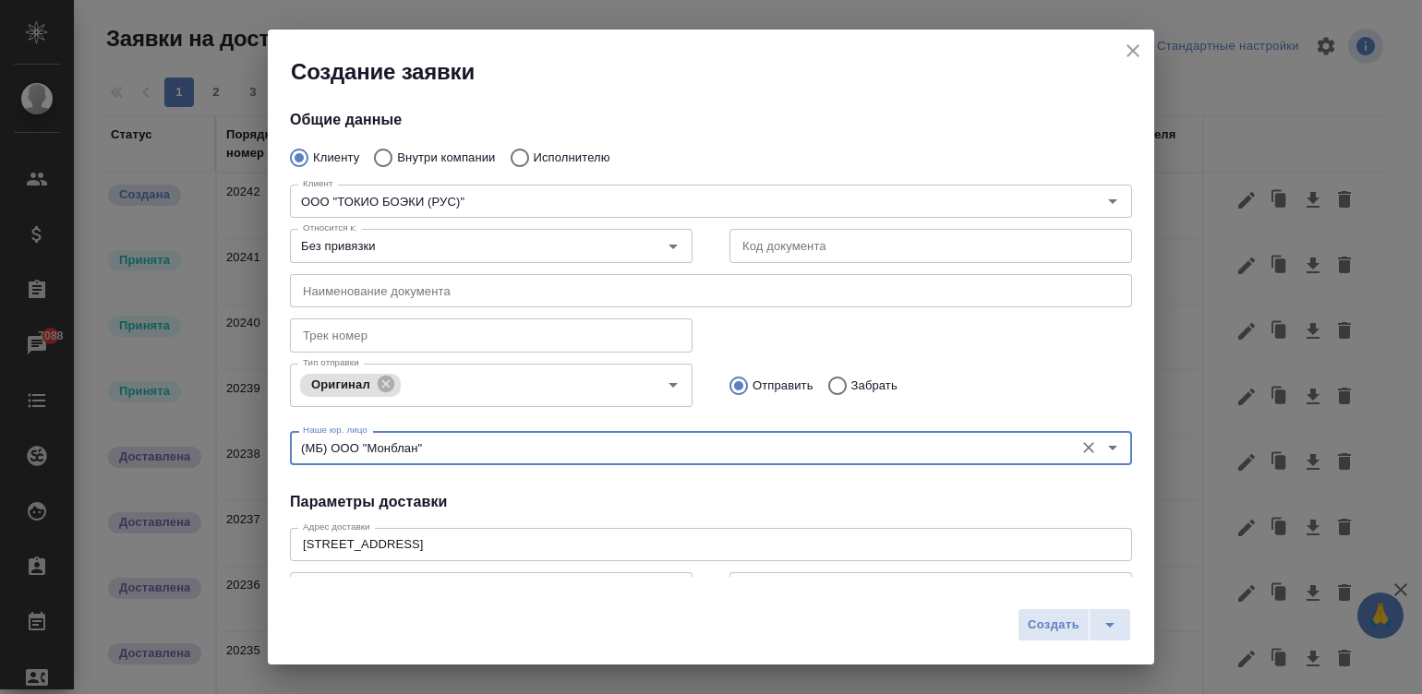
type input "(МБ) ООО "Монблан""
click at [676, 491] on h4 "Параметры доставки" at bounding box center [711, 502] width 842 height 22
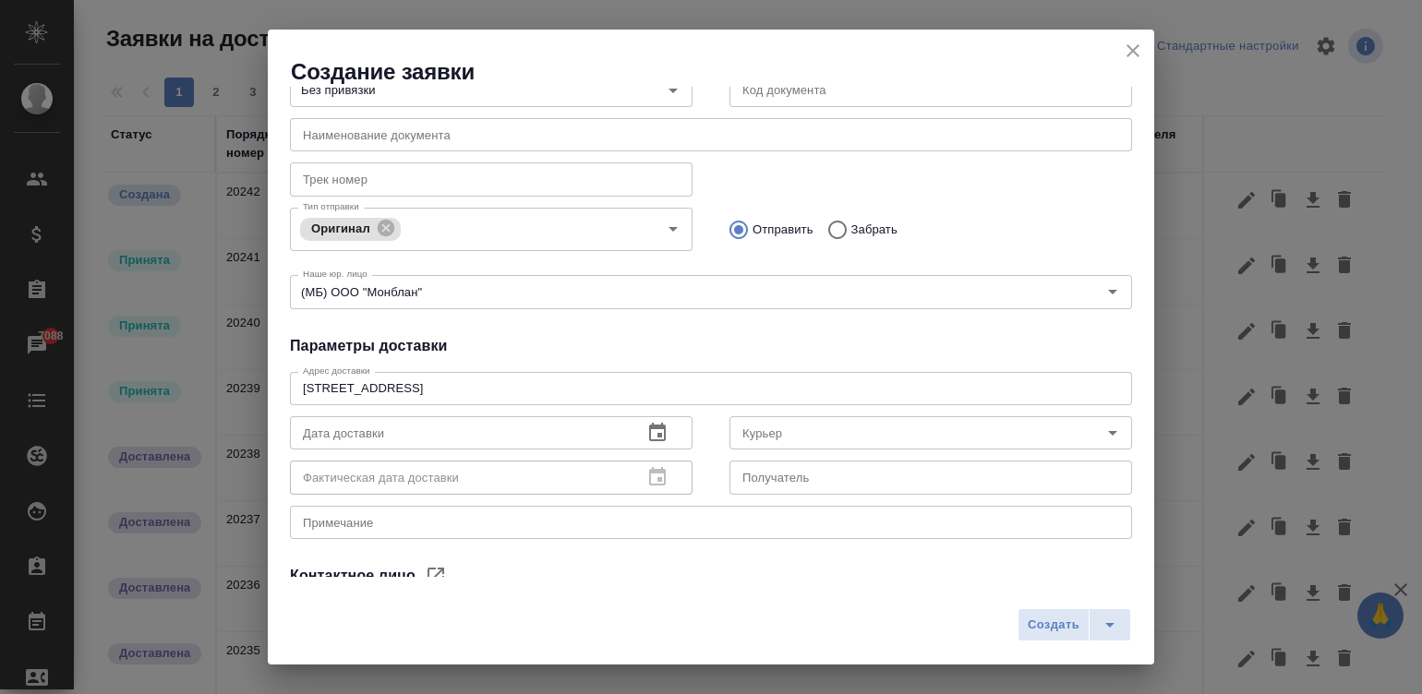
scroll to position [226, 0]
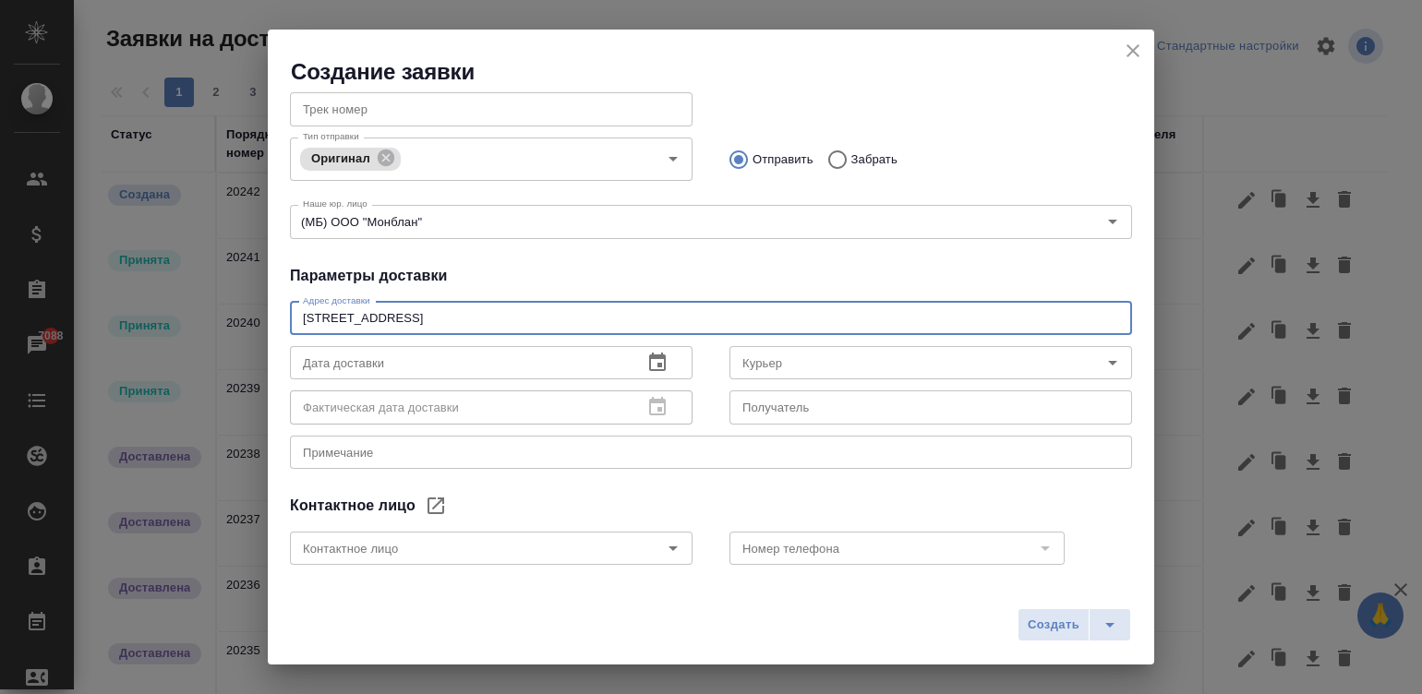
click at [524, 320] on textarea "Новолесная ул., д. 2, этаж 4" at bounding box center [711, 318] width 816 height 14
type textarea "Новолесная ул., д. 2, этаж 4, пом. XI, комн. 23"
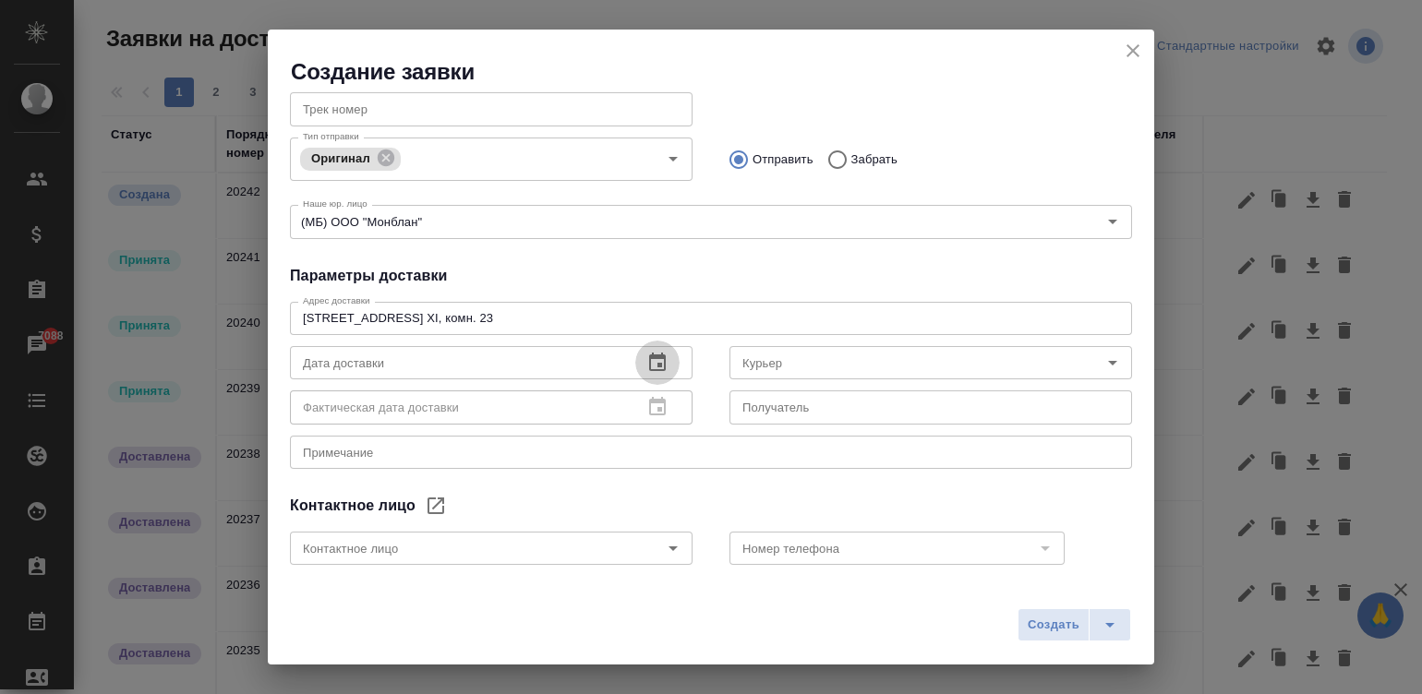
click at [649, 353] on icon "button" at bounding box center [657, 362] width 17 height 18
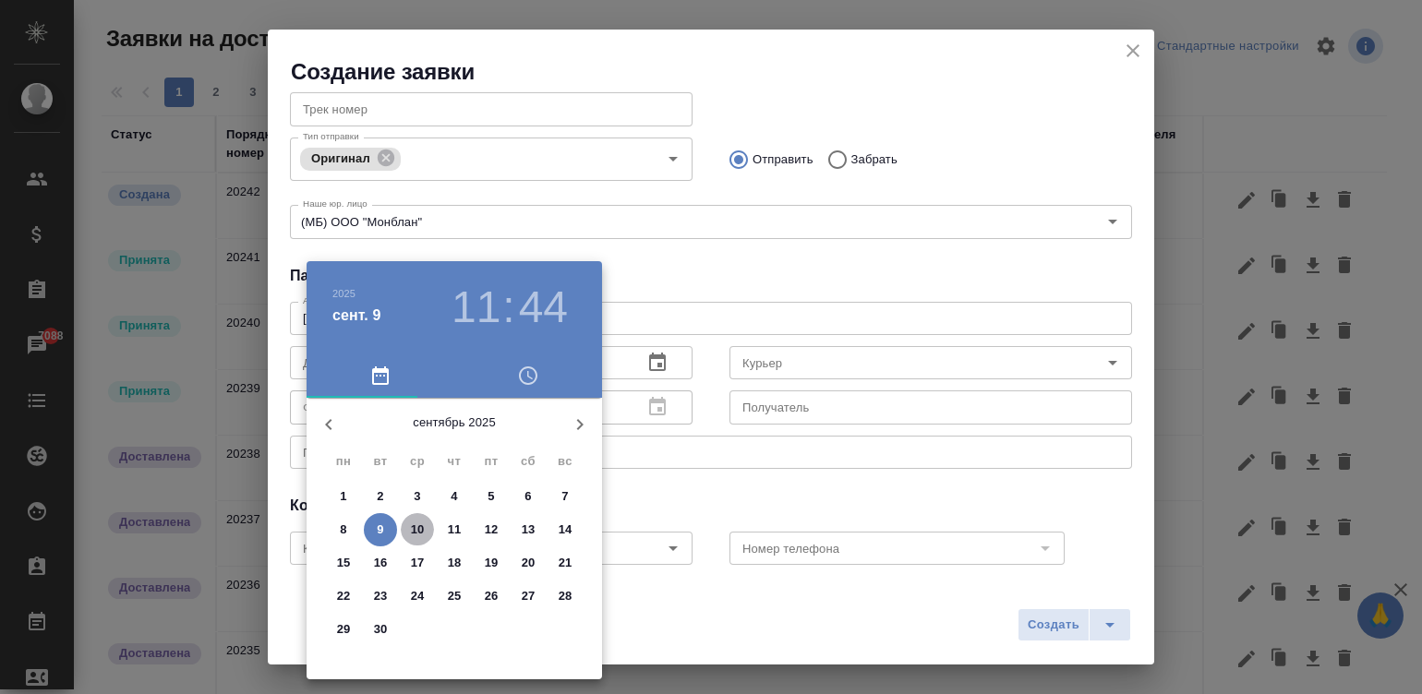
click at [420, 522] on p "10" at bounding box center [418, 530] width 14 height 18
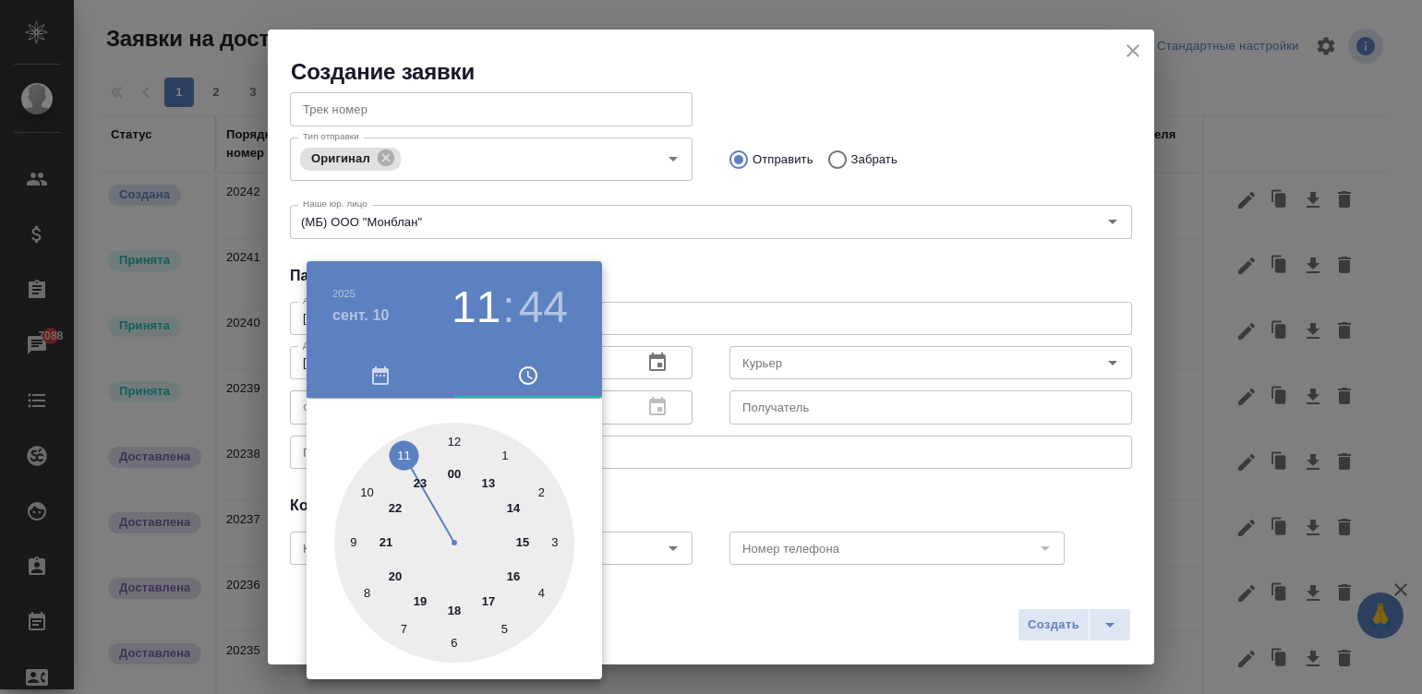
click at [485, 596] on div at bounding box center [454, 543] width 240 height 240
click at [447, 434] on div at bounding box center [454, 543] width 240 height 240
type input "10.09.2025 17:00"
drag, startPoint x: 443, startPoint y: 443, endPoint x: 453, endPoint y: 448, distance: 11.2
click at [453, 448] on div at bounding box center [454, 543] width 240 height 240
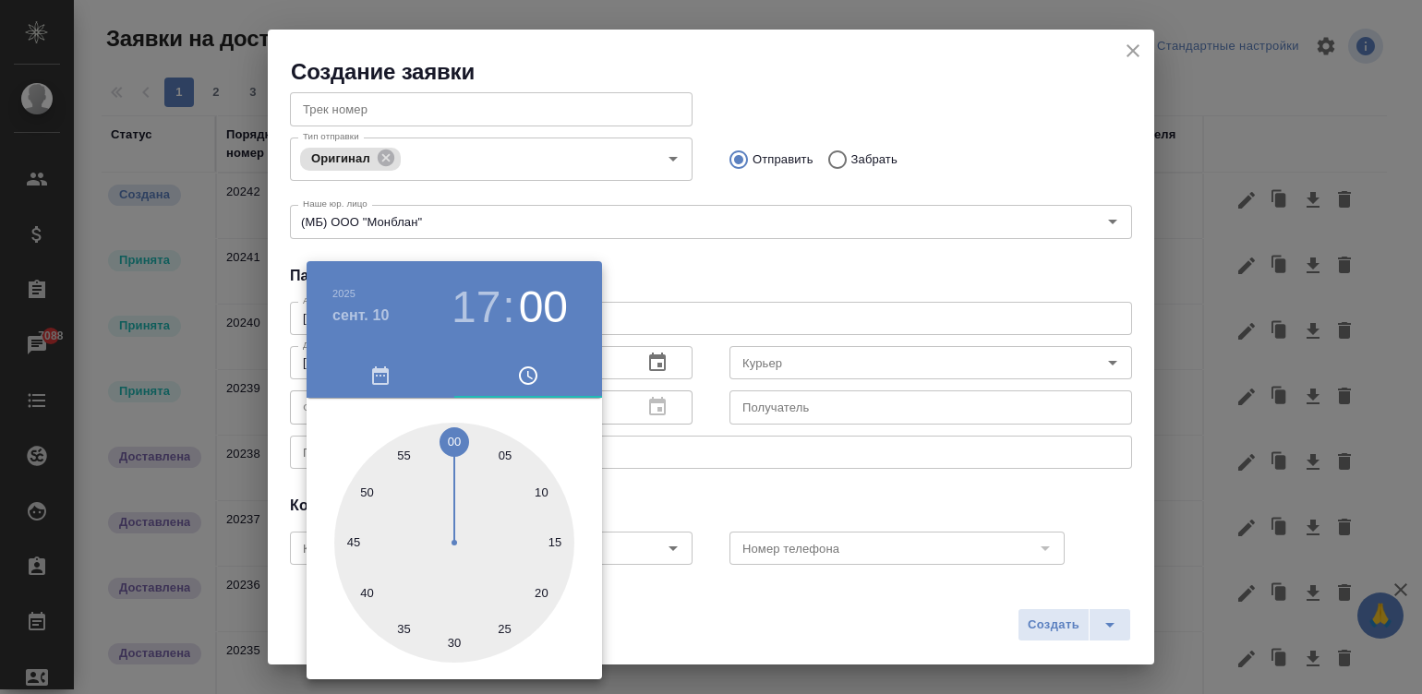
click at [774, 237] on div at bounding box center [711, 347] width 1422 height 694
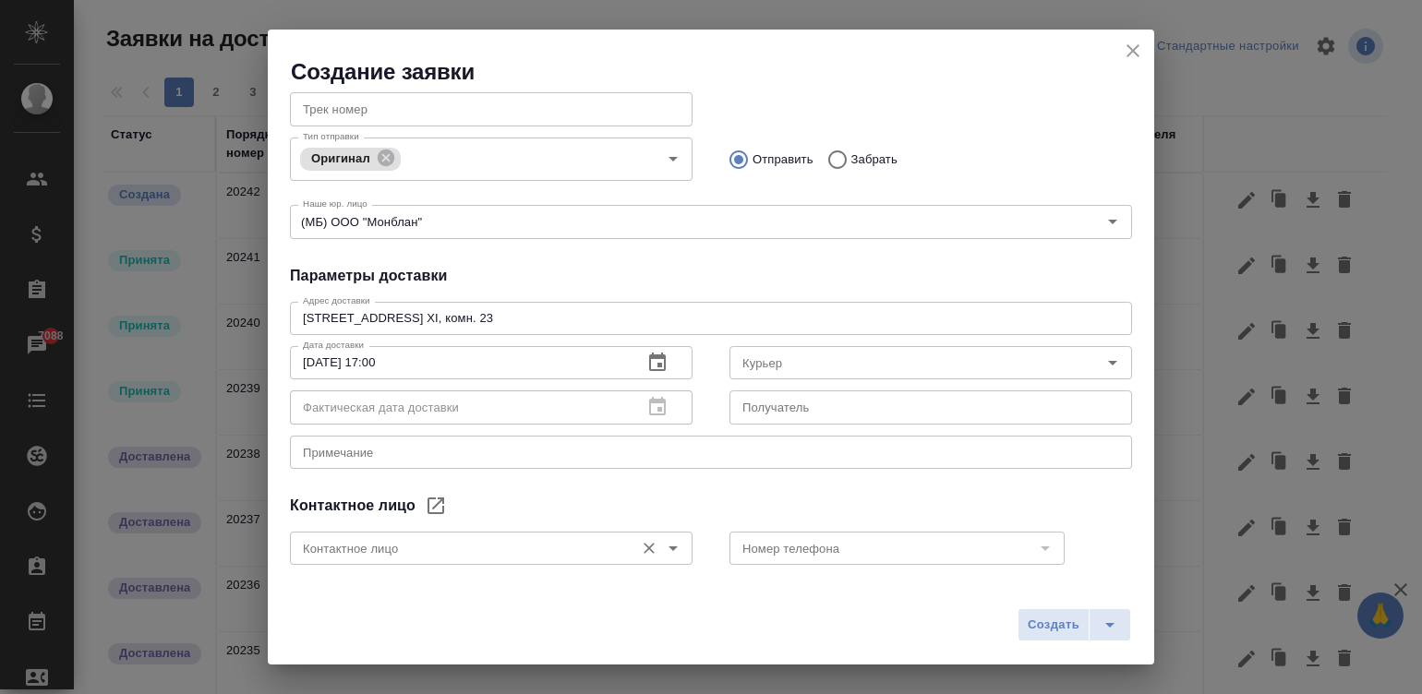
click at [522, 542] on input "Контактное лицо" at bounding box center [460, 548] width 330 height 22
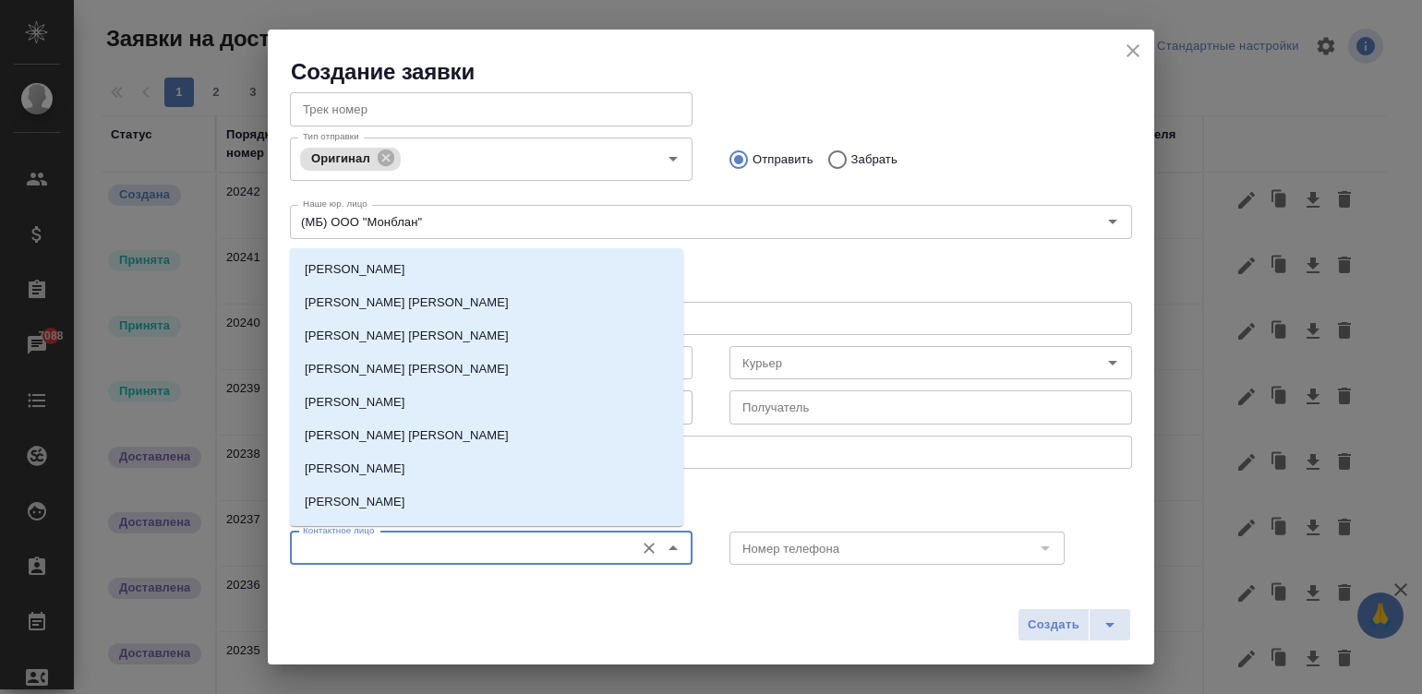
click at [387, 549] on input "Контактное лицо" at bounding box center [460, 548] width 330 height 22
click at [430, 554] on input "Контактное лицо" at bounding box center [460, 548] width 330 height 22
drag, startPoint x: 665, startPoint y: 397, endPoint x: 665, endPoint y: 448, distance: 50.8
click at [665, 448] on div "Анна Казябо Куцебо Ольга Чикова Анастасия Тимоханова Екатерина Дешевых Мария Ку…" at bounding box center [486, 387] width 393 height 278
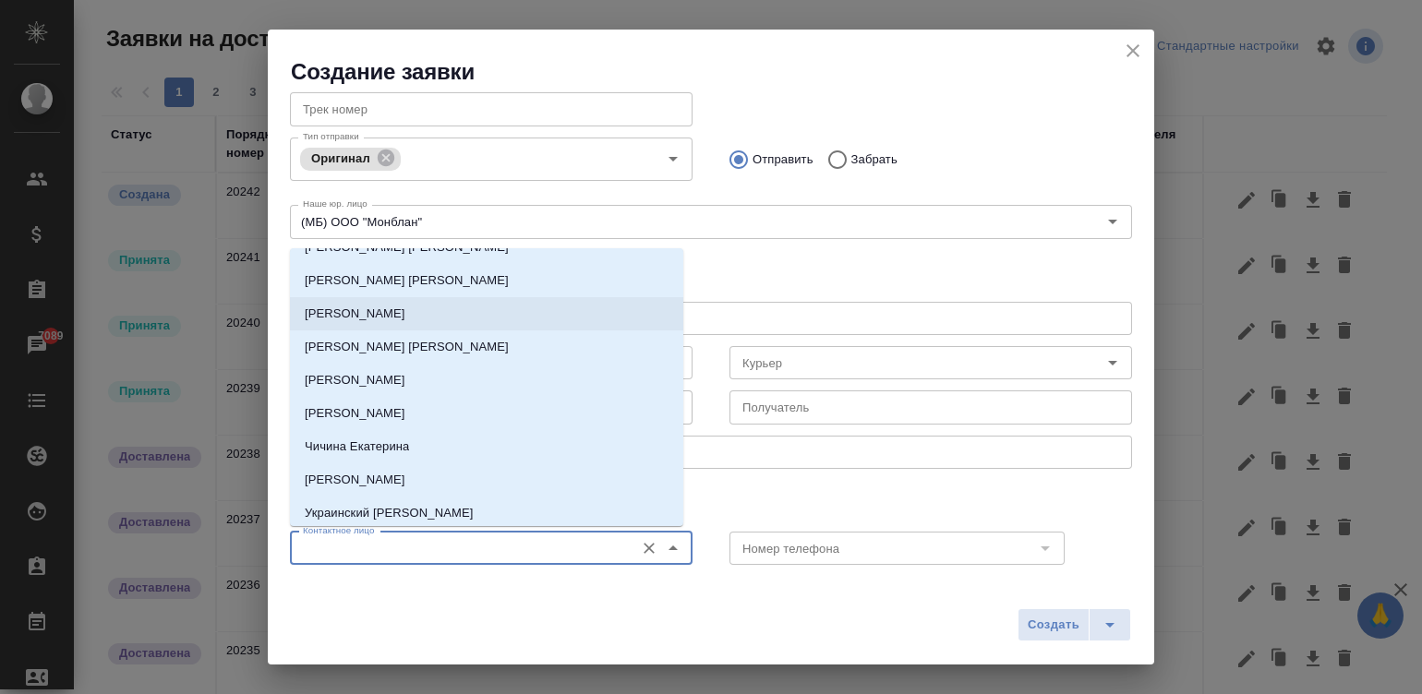
scroll to position [120, 0]
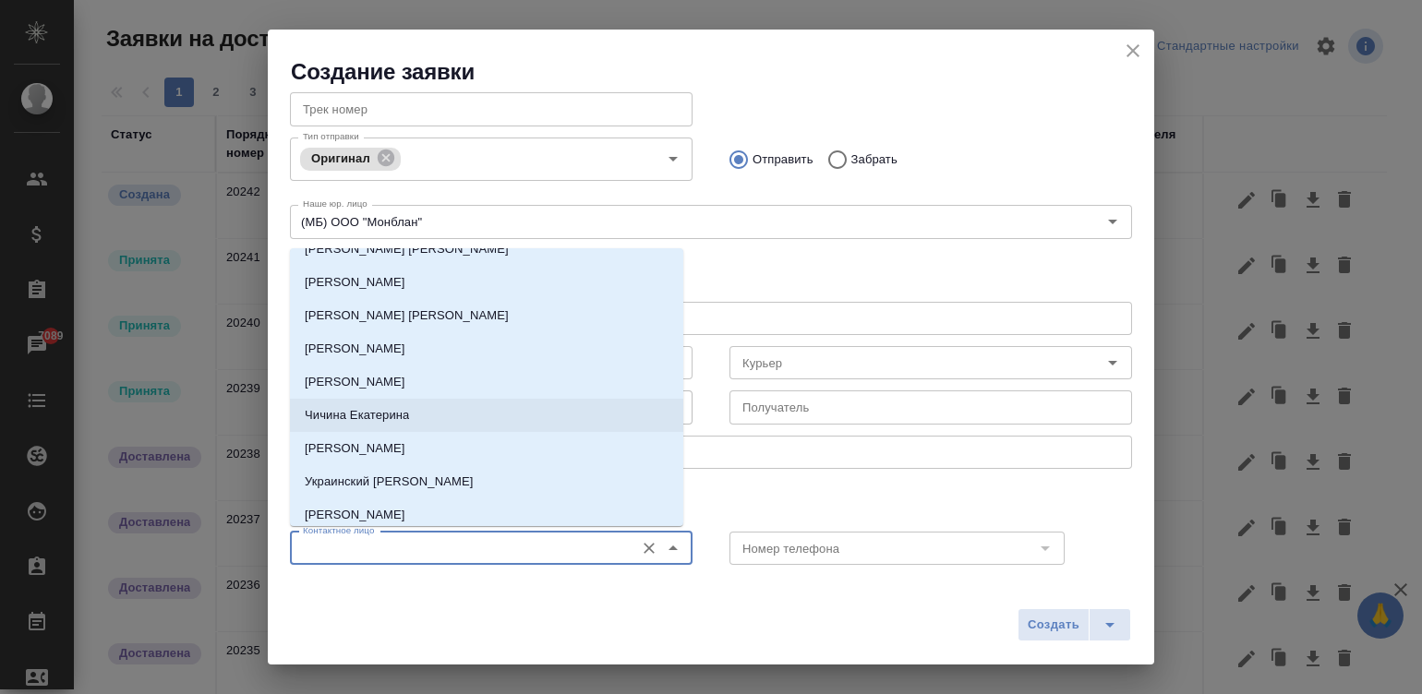
click at [467, 416] on li "Чичина Екатерина" at bounding box center [486, 415] width 393 height 33
type input "Чичина Екатерина"
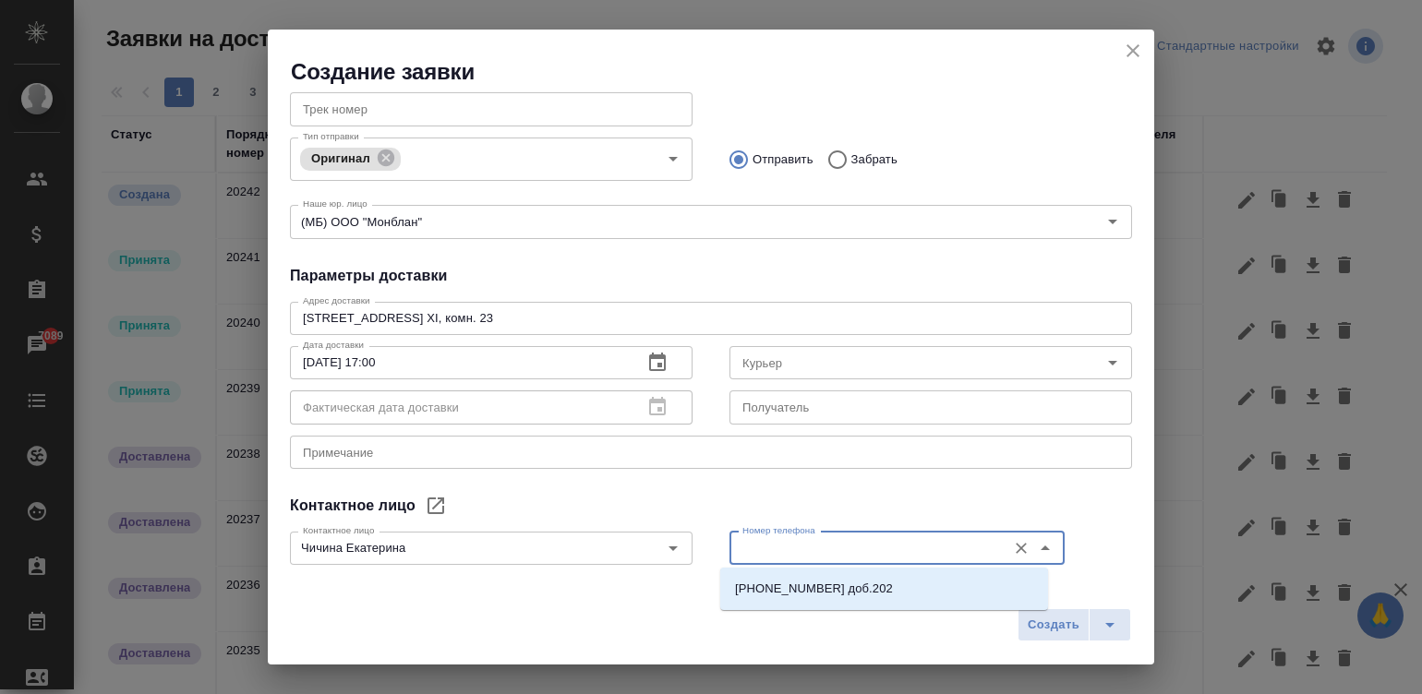
click at [830, 546] on input "Номер телефона" at bounding box center [866, 548] width 262 height 22
click at [881, 588] on li "+7 495 223 40 00 доб.202" at bounding box center [884, 588] width 328 height 33
type input "+7 495 223 40 00 доб.202"
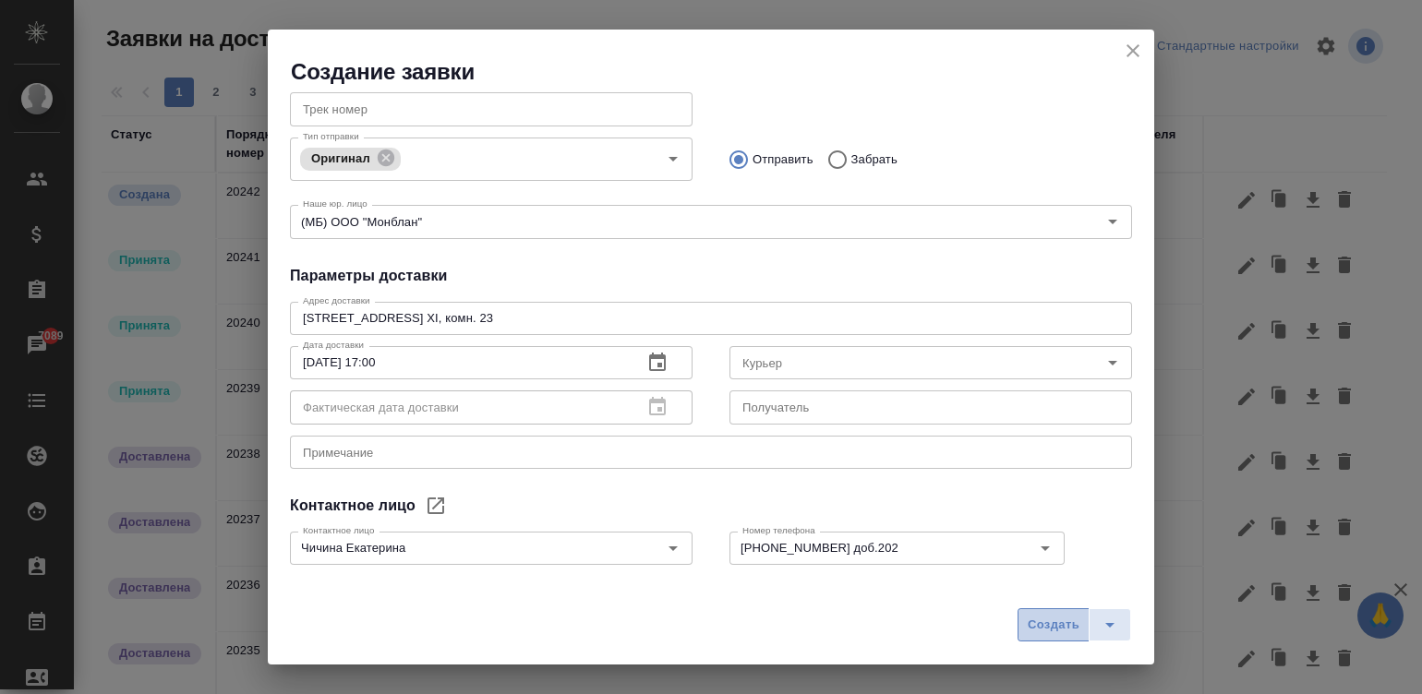
click at [1051, 629] on span "Создать" at bounding box center [1054, 625] width 52 height 21
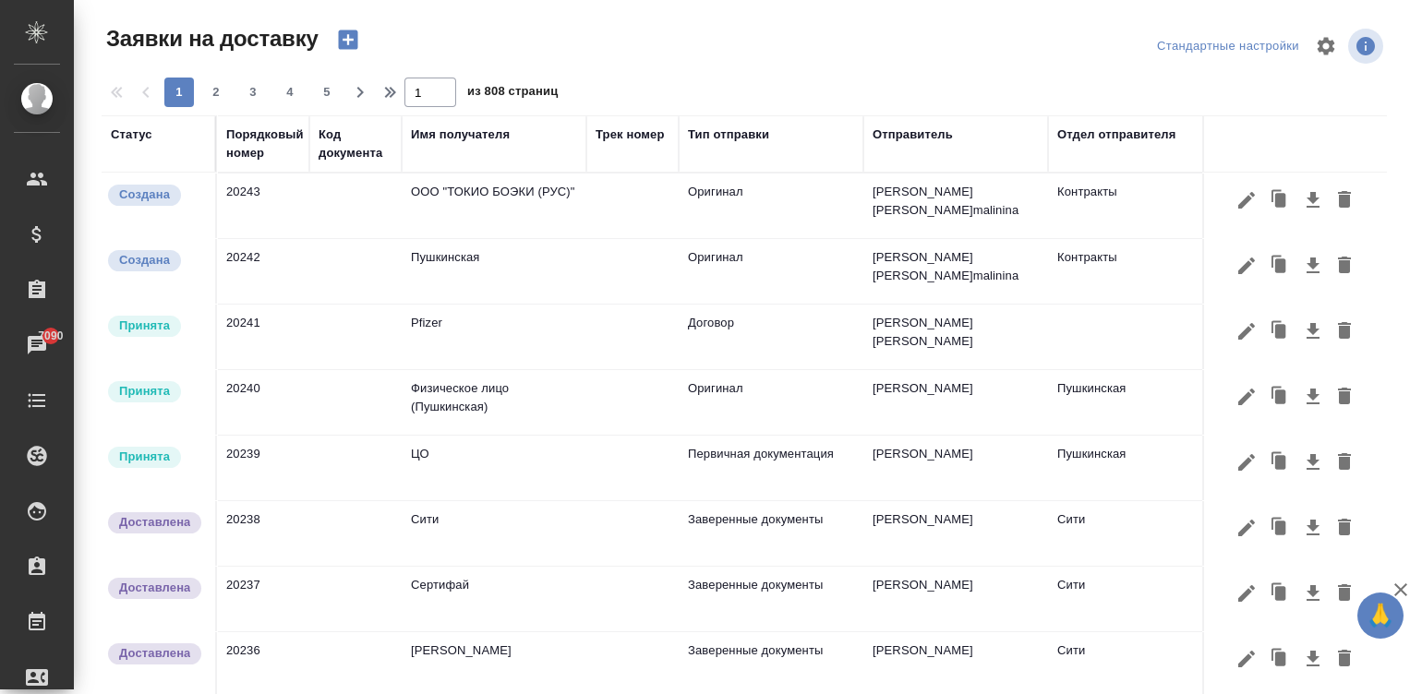
click at [326, 24] on button "button" at bounding box center [348, 39] width 44 height 31
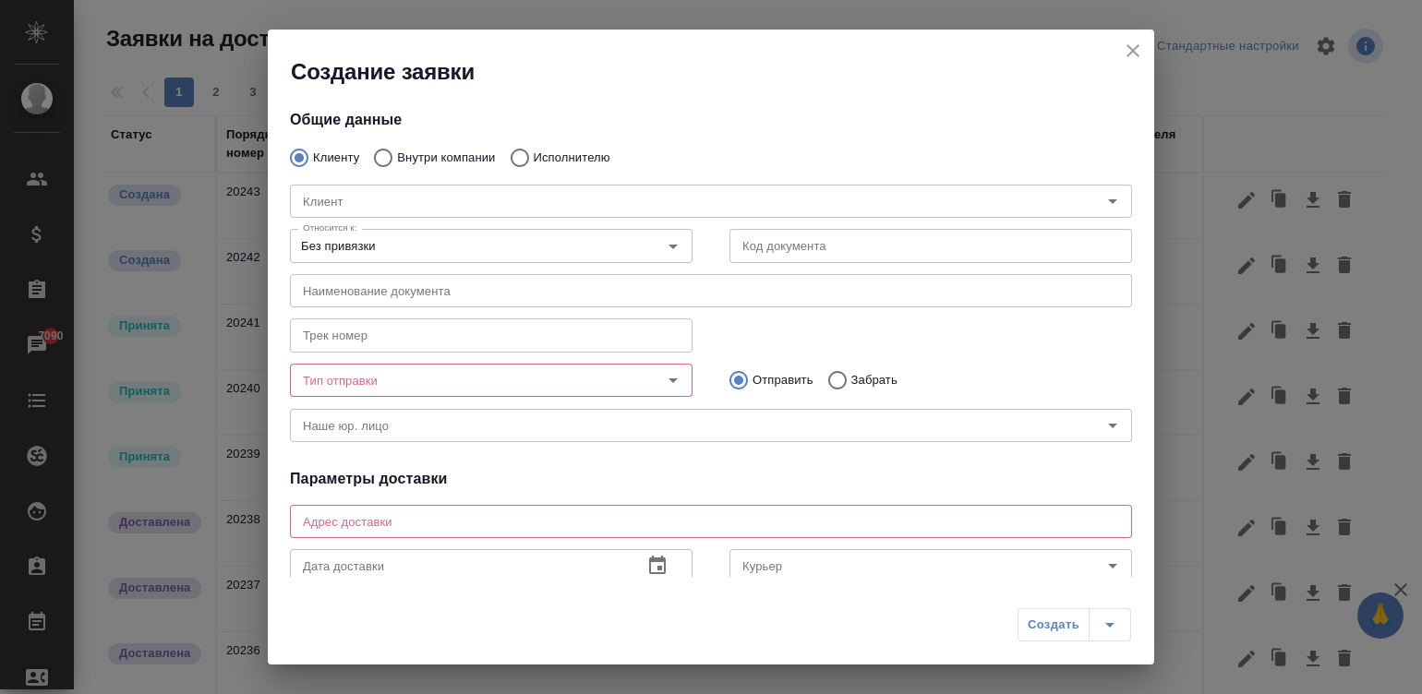
click at [1123, 37] on div "Создание заявки" at bounding box center [711, 58] width 886 height 57
click at [1132, 50] on icon "close" at bounding box center [1132, 50] width 13 height 13
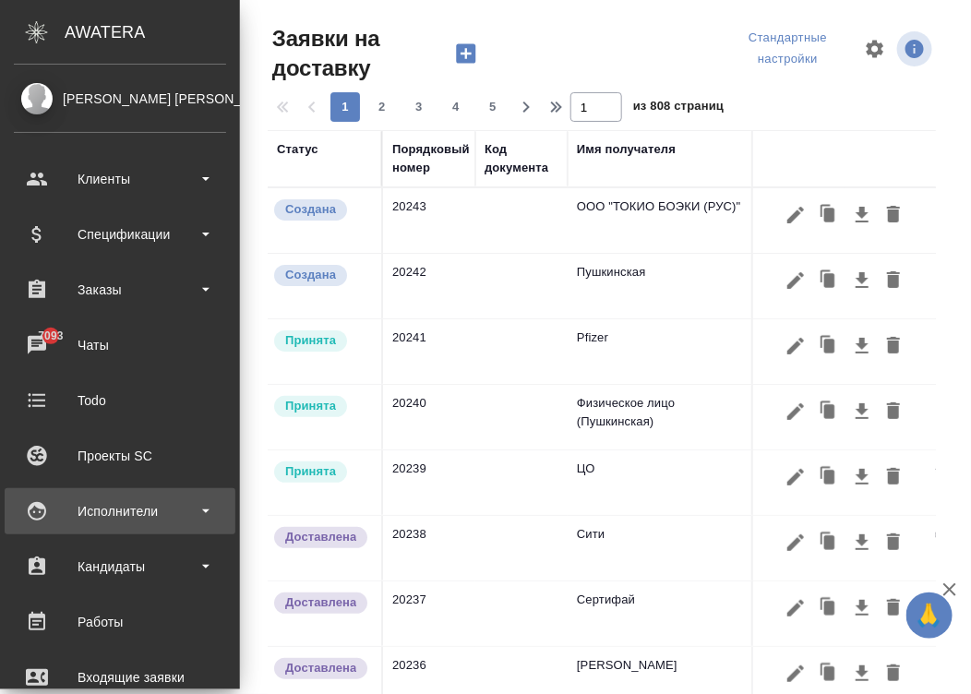
click at [42, 500] on icon at bounding box center [37, 511] width 22 height 22
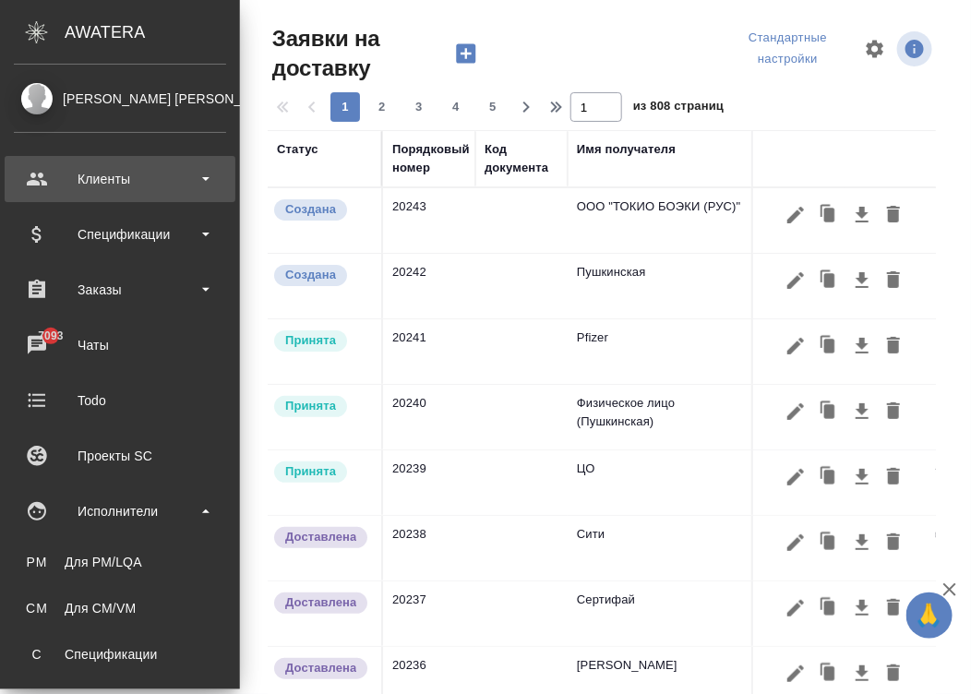
click at [143, 180] on div "Клиенты" at bounding box center [120, 179] width 212 height 28
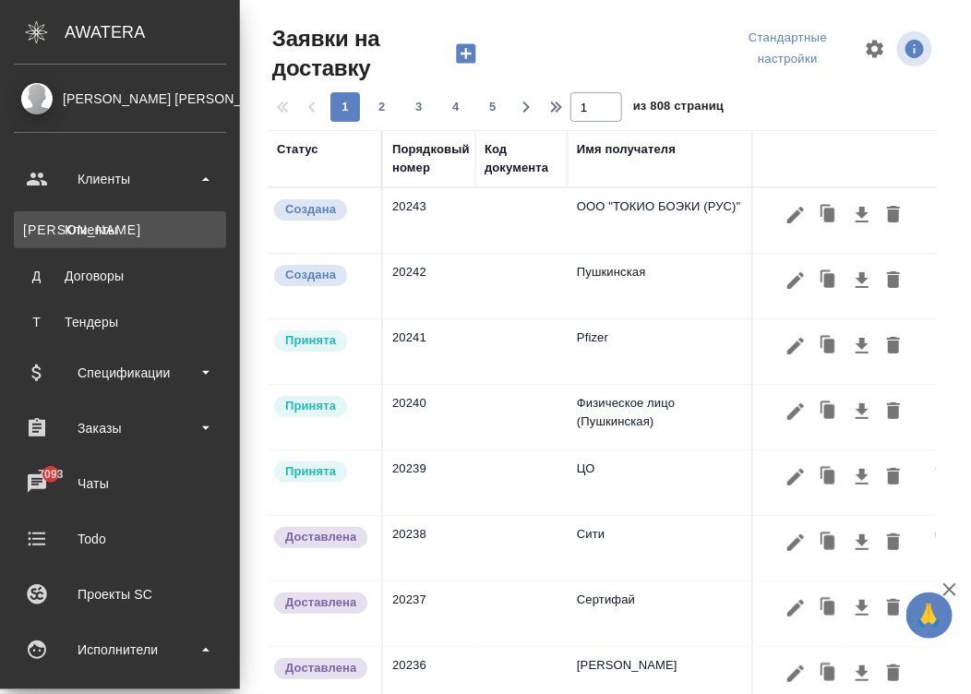
click at [154, 218] on link "К Клиенты" at bounding box center [120, 229] width 212 height 37
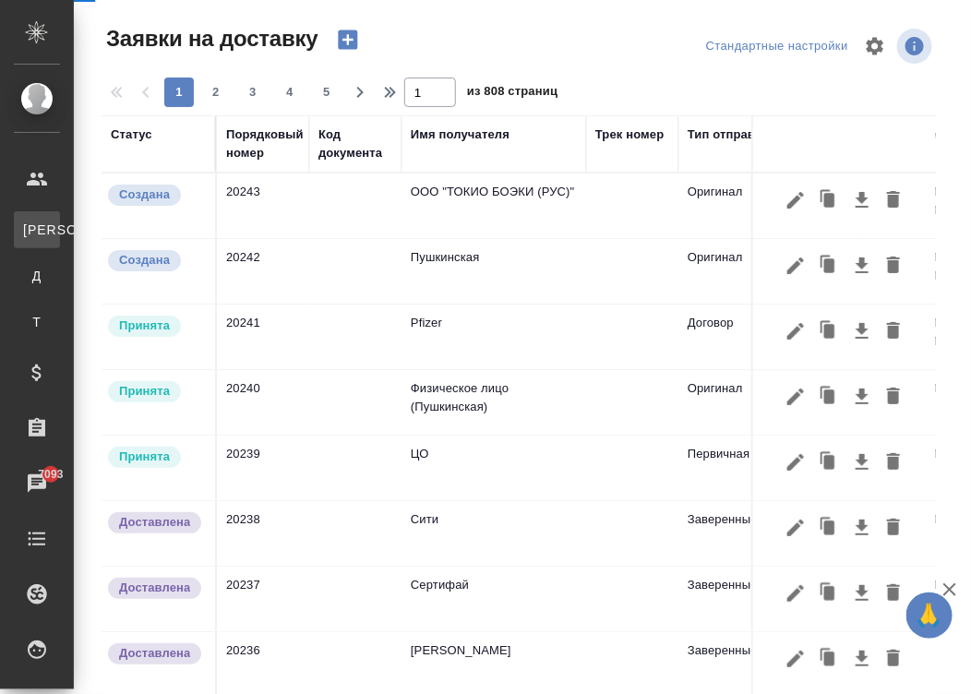
select select "RU"
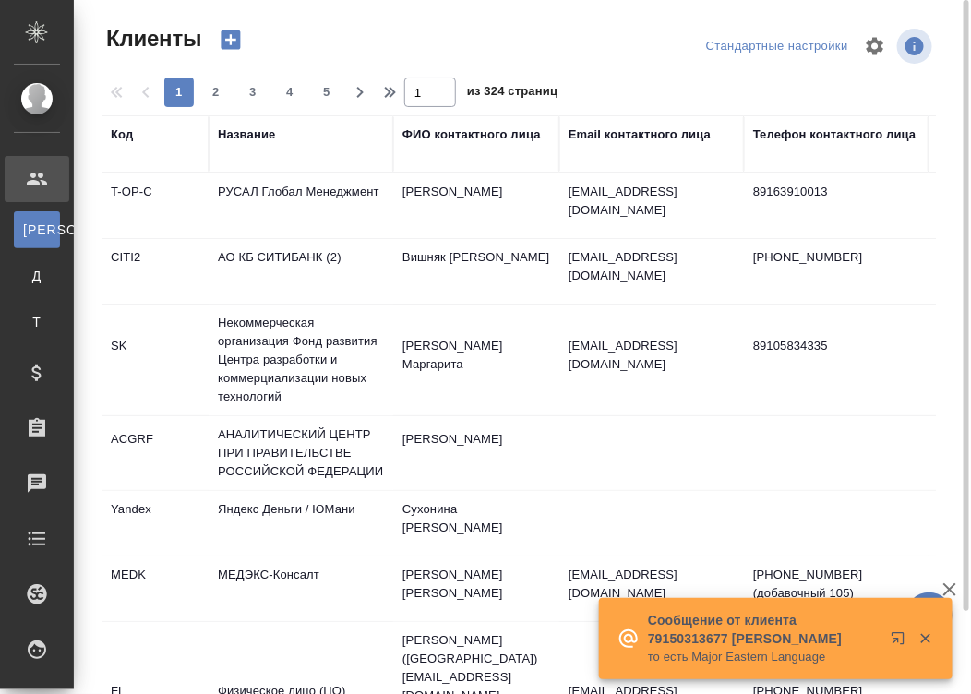
click at [235, 127] on div "Название" at bounding box center [246, 135] width 57 height 18
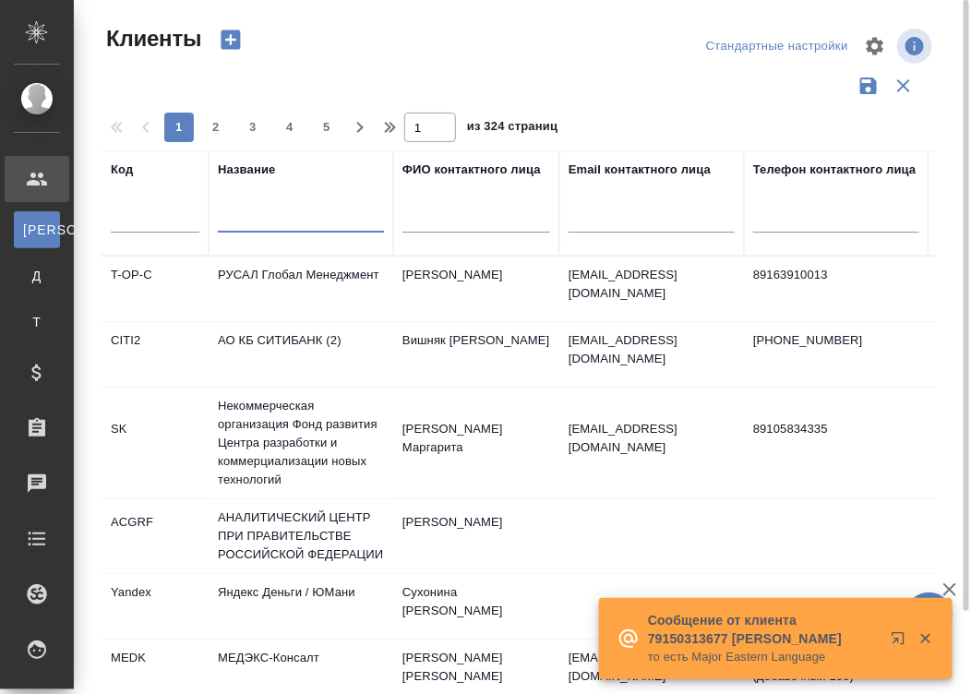
click at [346, 228] on input "text" at bounding box center [301, 221] width 166 height 23
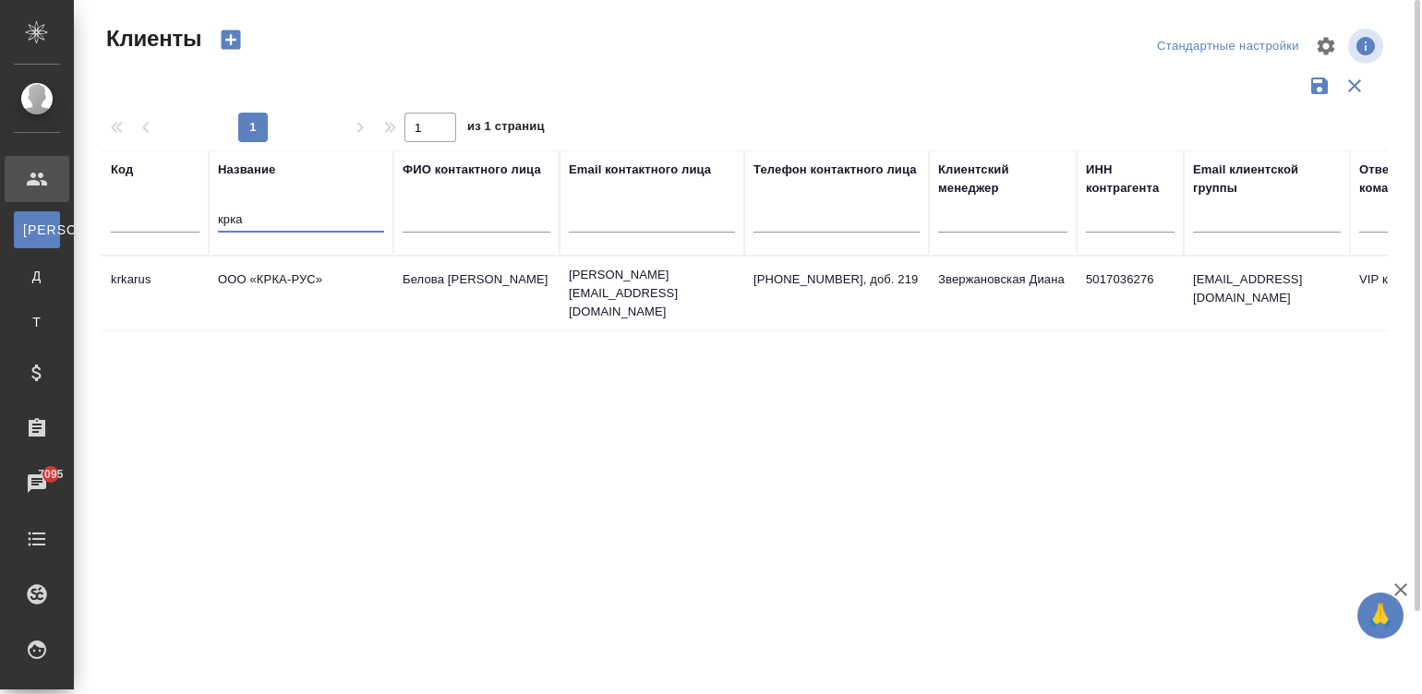
click at [542, 282] on td "Белова Елена" at bounding box center [476, 293] width 166 height 65
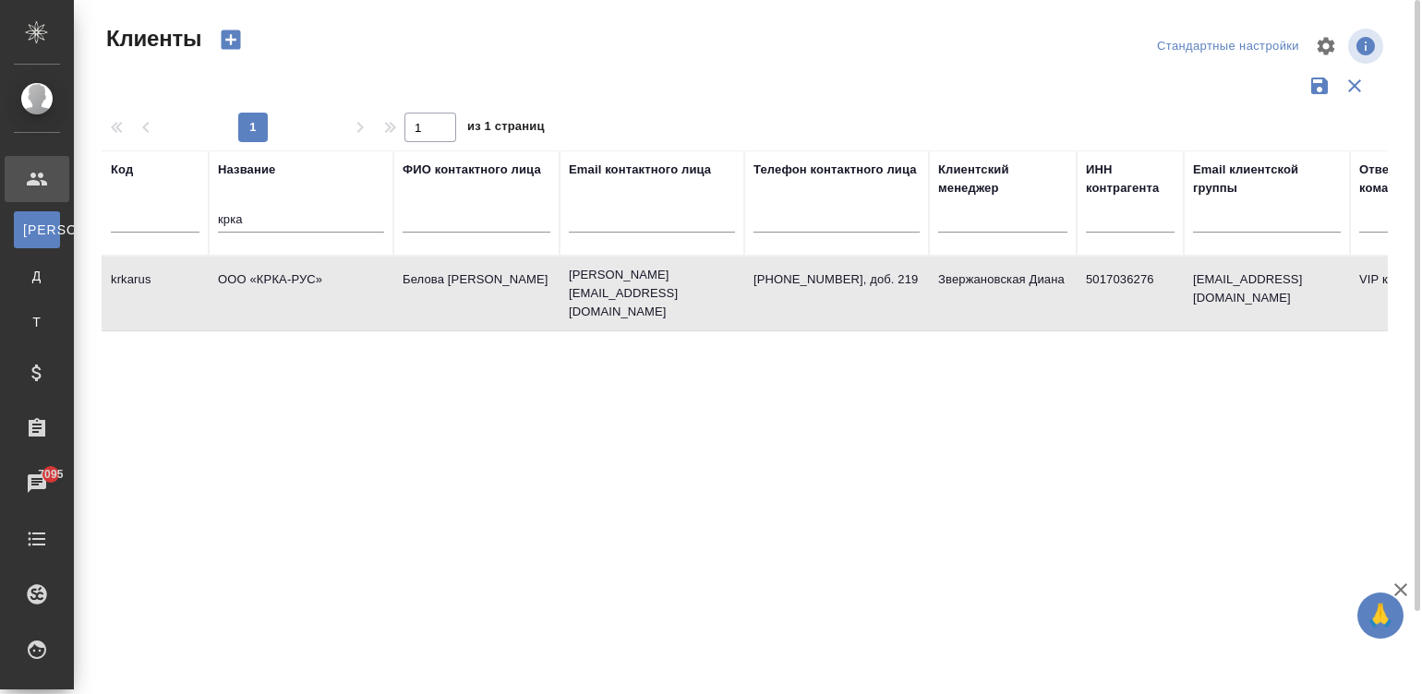
click at [542, 282] on td "Белова Елена" at bounding box center [476, 293] width 166 height 65
click at [262, 215] on input "крка" at bounding box center [301, 221] width 166 height 23
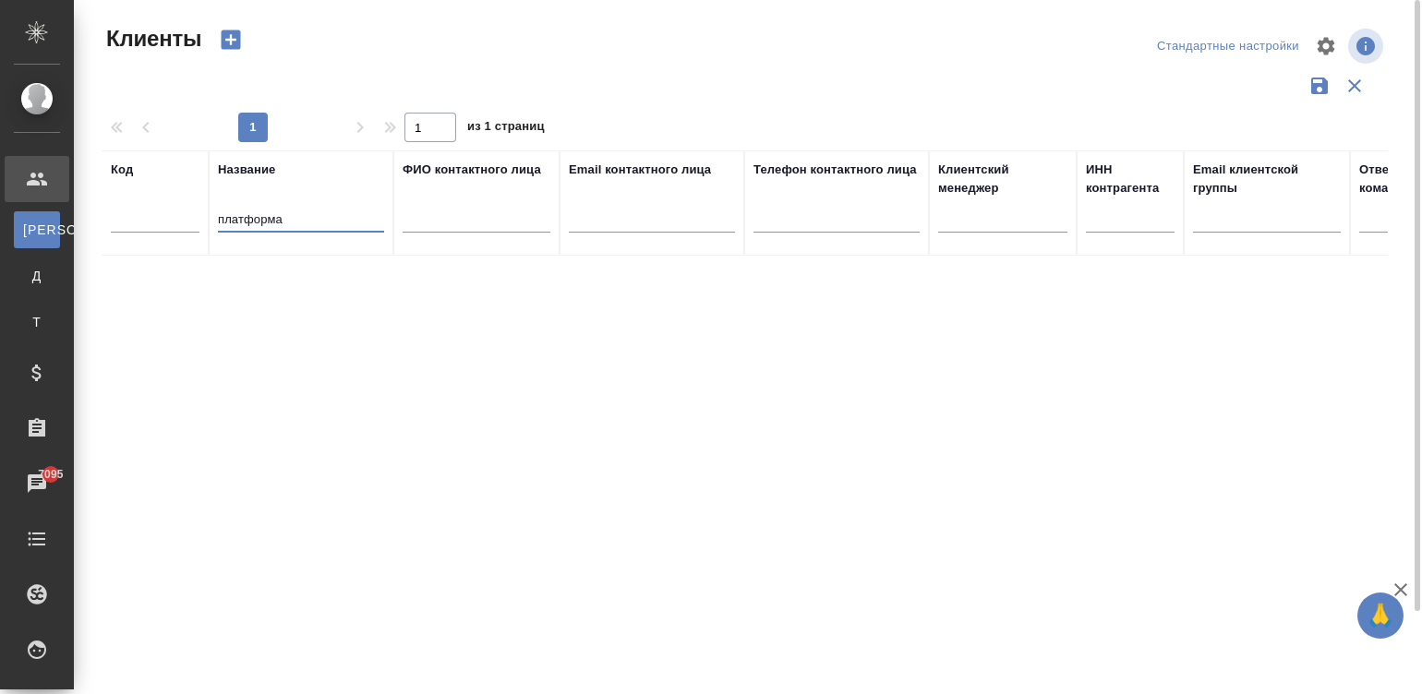
type input "платформа"
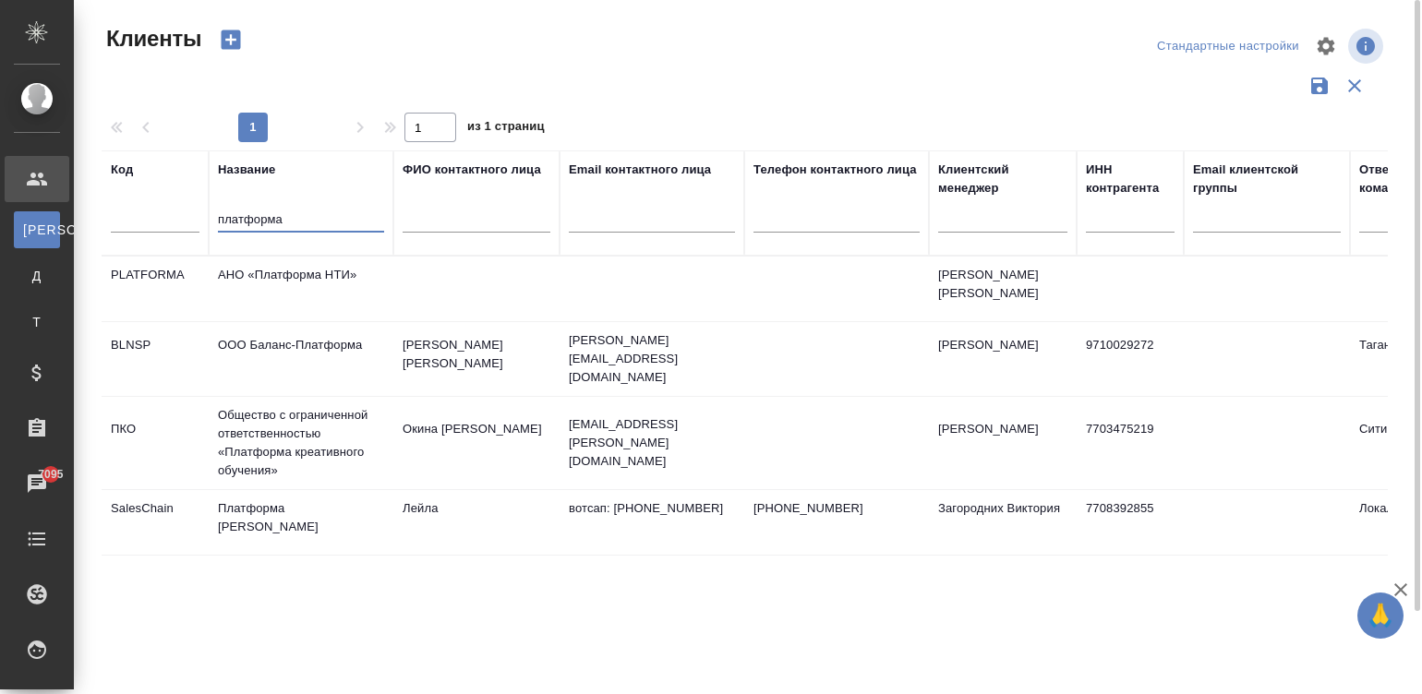
click at [288, 213] on input "платформа" at bounding box center [301, 221] width 166 height 23
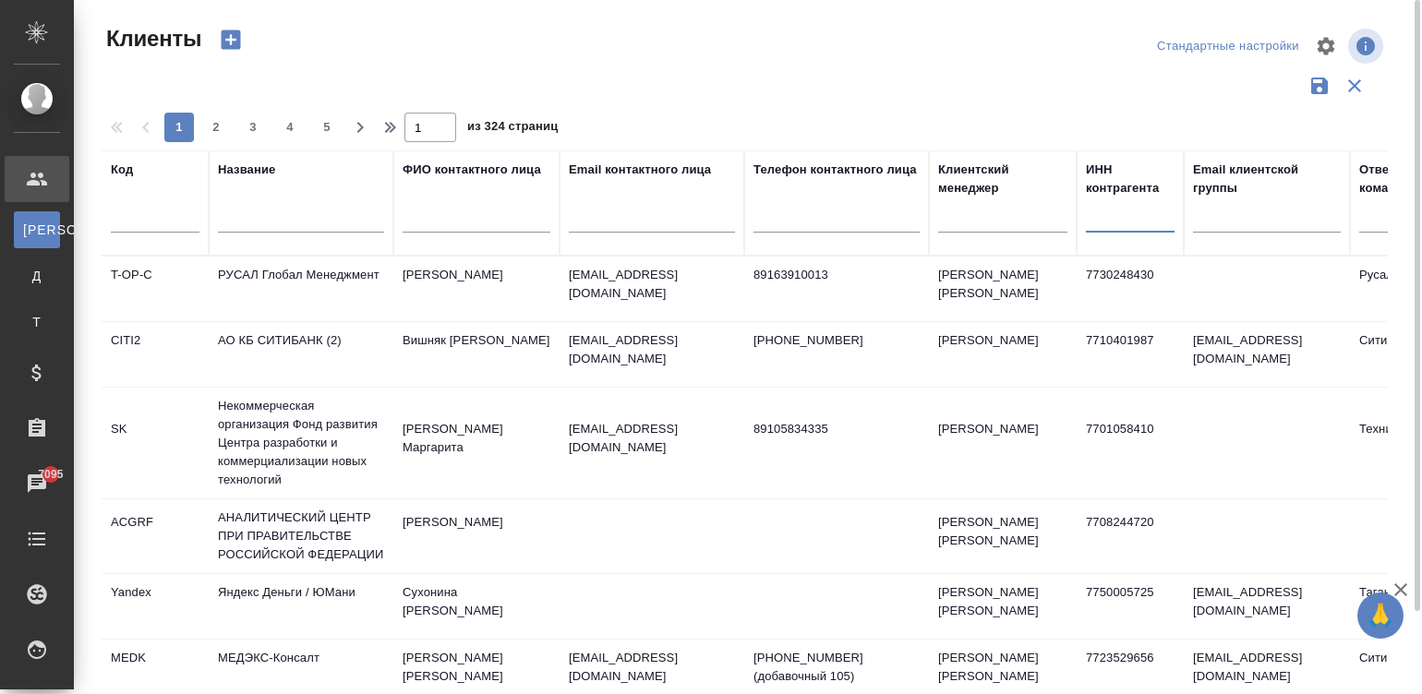
click at [1096, 219] on input "text" at bounding box center [1130, 221] width 89 height 23
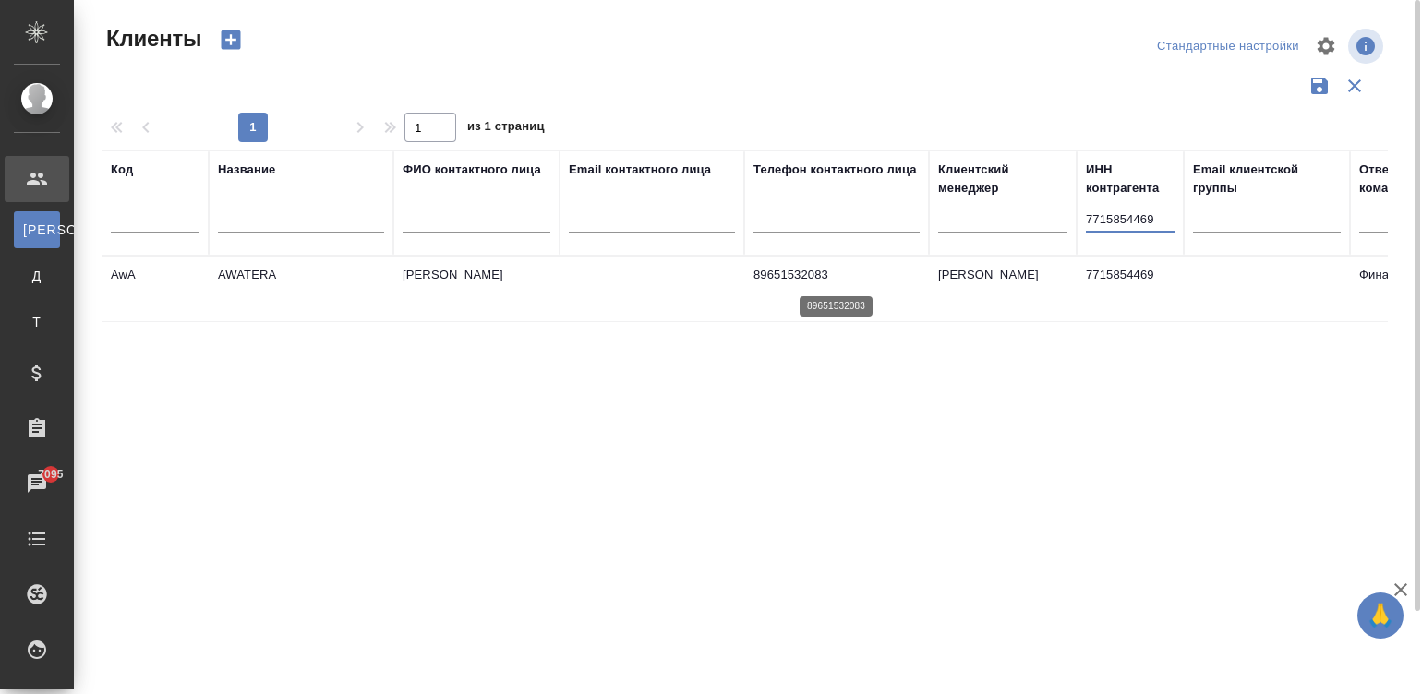
click at [785, 266] on p "89651532083" at bounding box center [836, 275] width 166 height 18
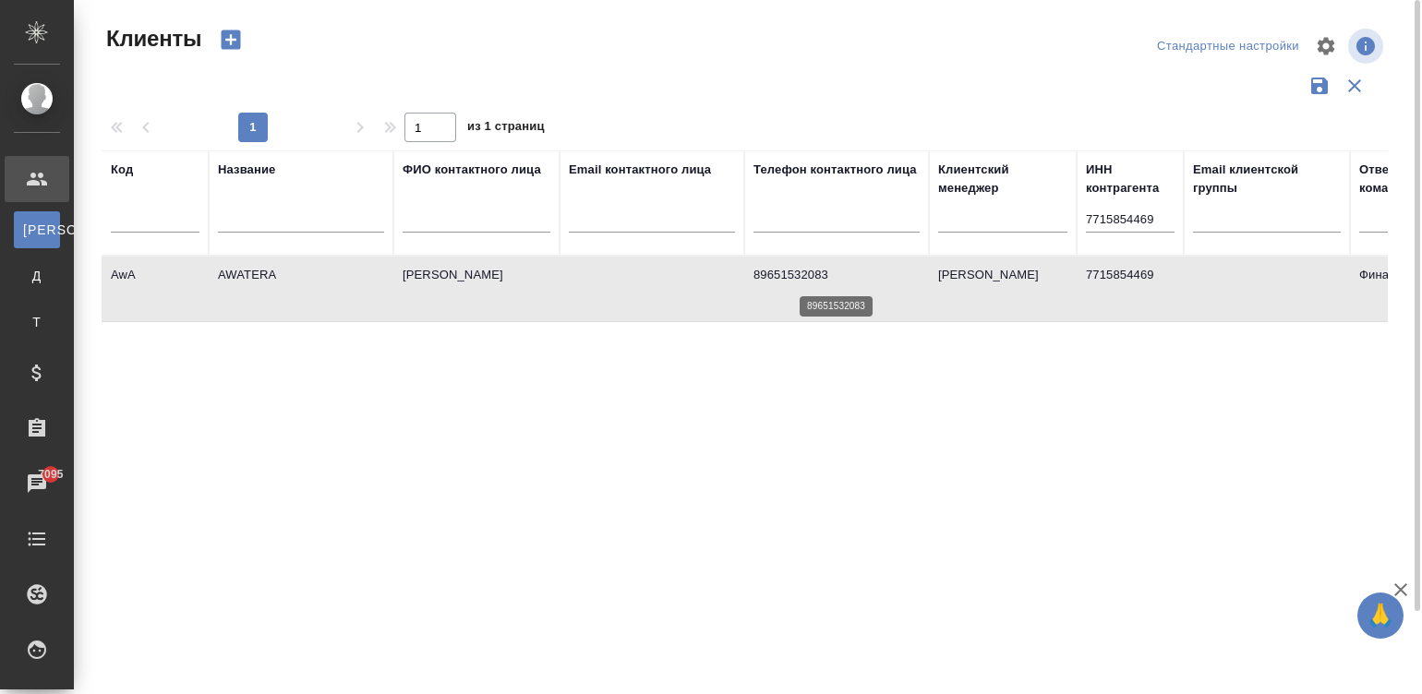
click at [785, 266] on p "89651532083" at bounding box center [836, 275] width 166 height 18
click at [1111, 217] on input "7715854469" at bounding box center [1130, 221] width 89 height 23
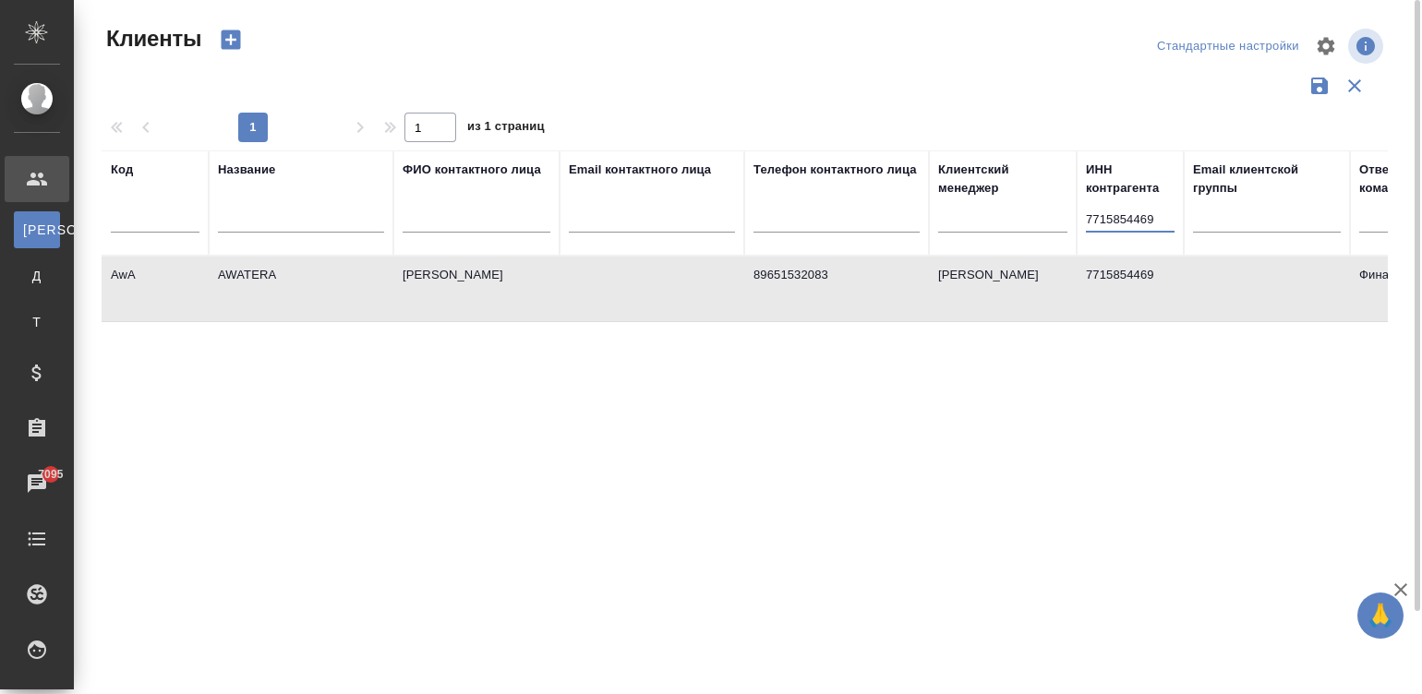
click at [1111, 217] on input "7715854469" at bounding box center [1130, 221] width 89 height 23
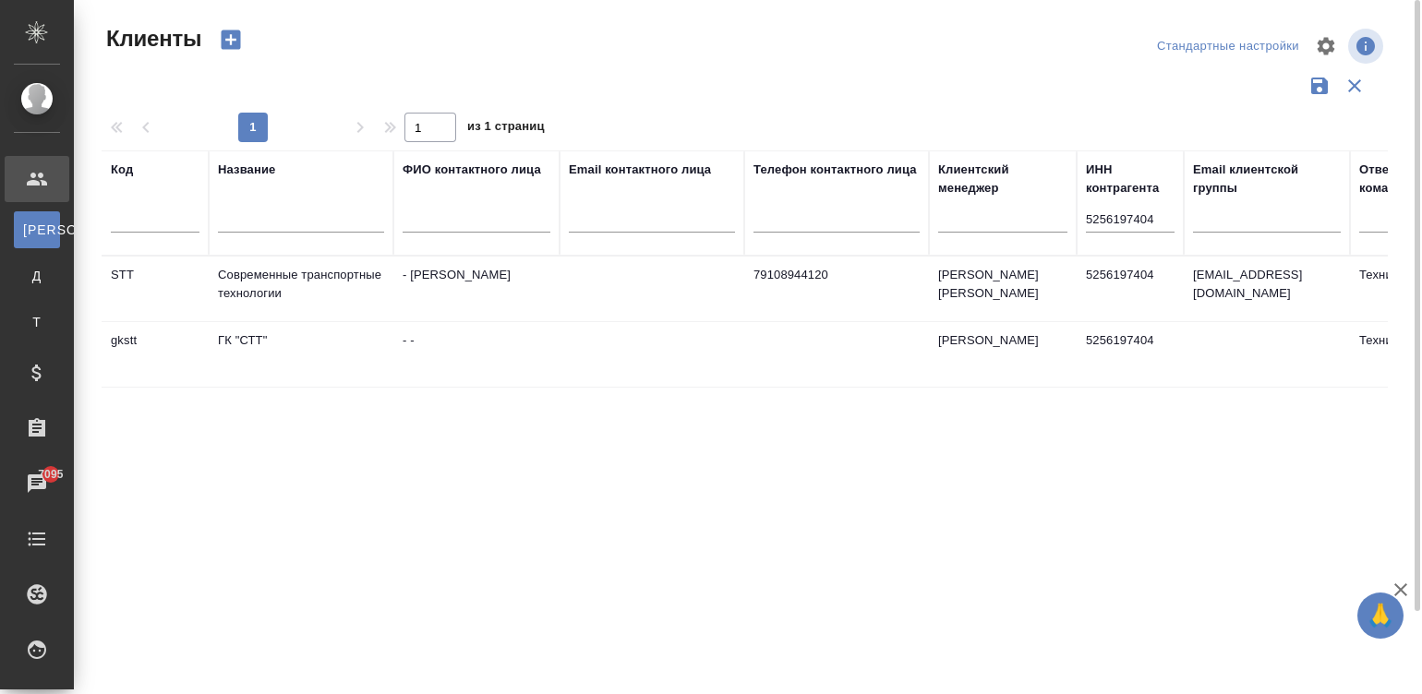
click at [604, 362] on td at bounding box center [652, 354] width 185 height 65
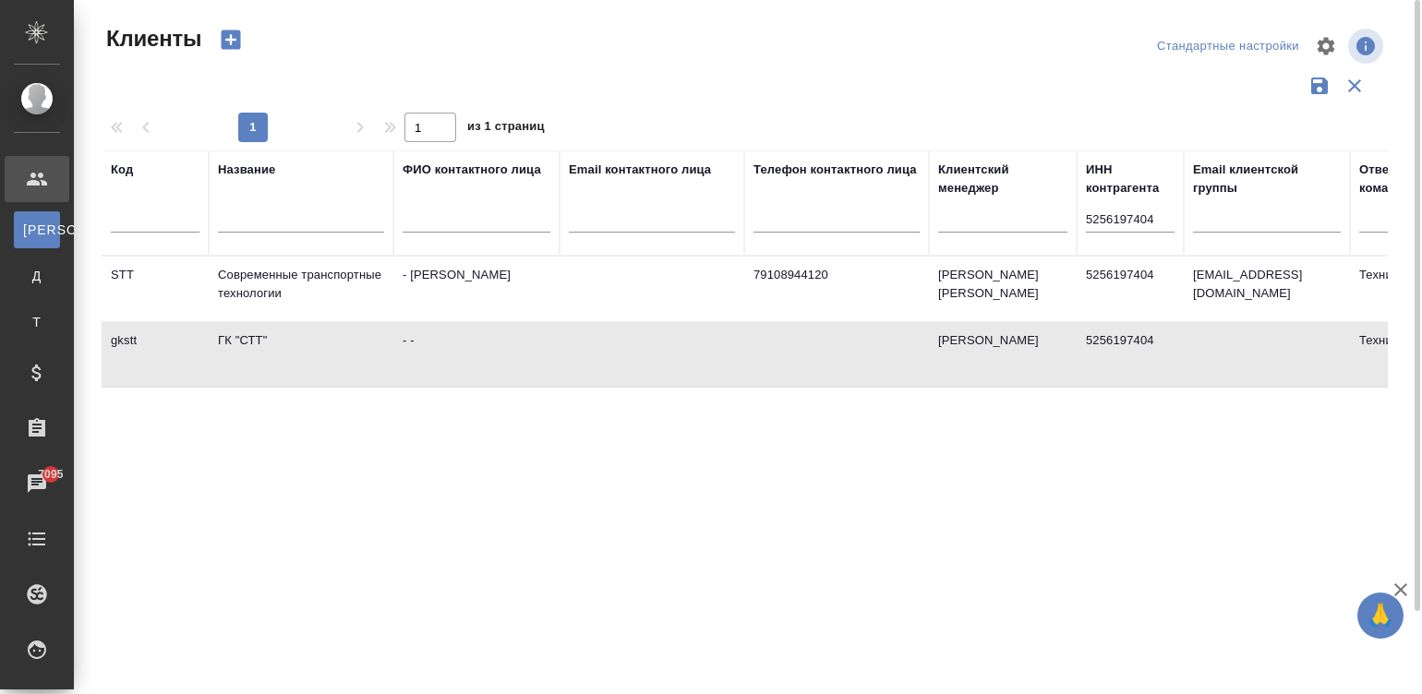
drag, startPoint x: 604, startPoint y: 362, endPoint x: 239, endPoint y: 351, distance: 364.9
click at [239, 351] on tr "gkstt ГК "СТТ" - - Никифорова Валерия 5256197404 Технический" at bounding box center [800, 355] width 1396 height 66
click at [581, 283] on td at bounding box center [652, 289] width 185 height 65
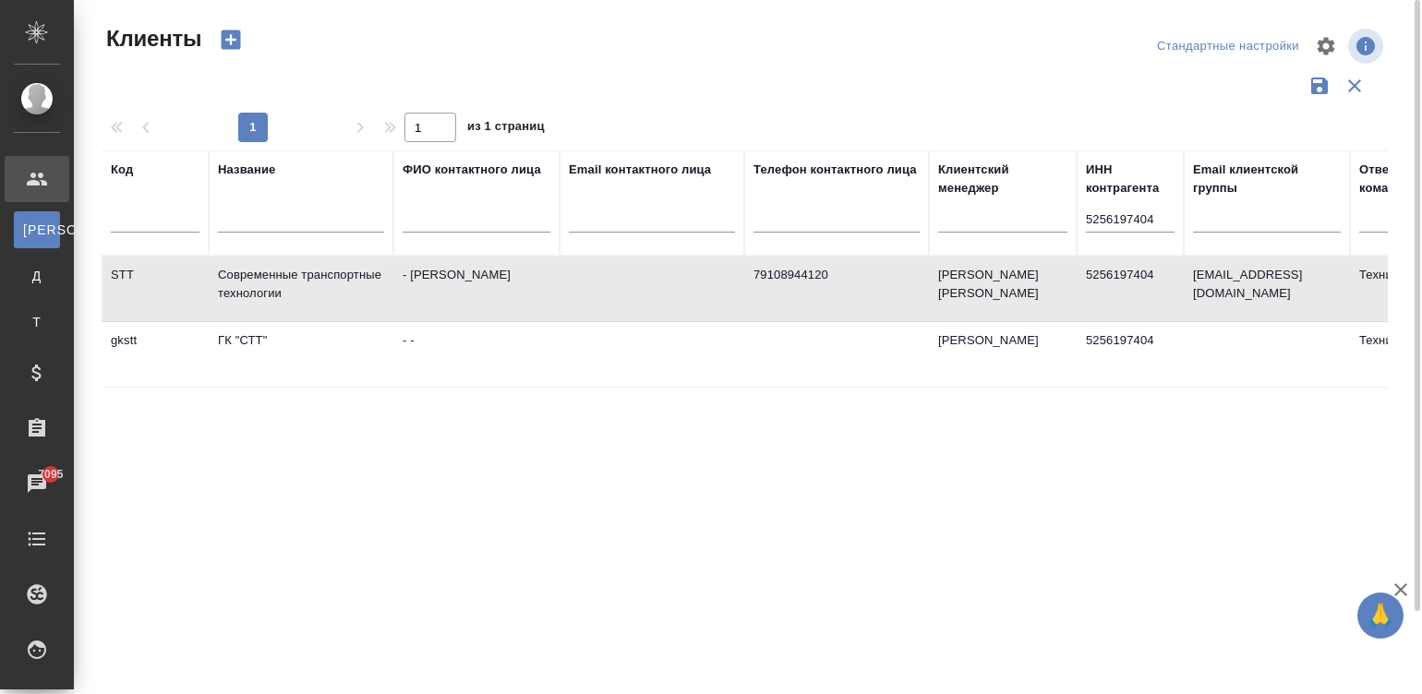
click at [581, 283] on td at bounding box center [652, 289] width 185 height 65
click at [503, 317] on td "- Светлана" at bounding box center [476, 289] width 166 height 65
click at [451, 291] on td "- Светлана" at bounding box center [476, 289] width 166 height 65
drag, startPoint x: 451, startPoint y: 291, endPoint x: 192, endPoint y: 291, distance: 258.5
click at [192, 291] on tr "STT Современные транспортные технологии - Светлана 79108944120 Усманова Ольга 5…" at bounding box center [800, 290] width 1396 height 66
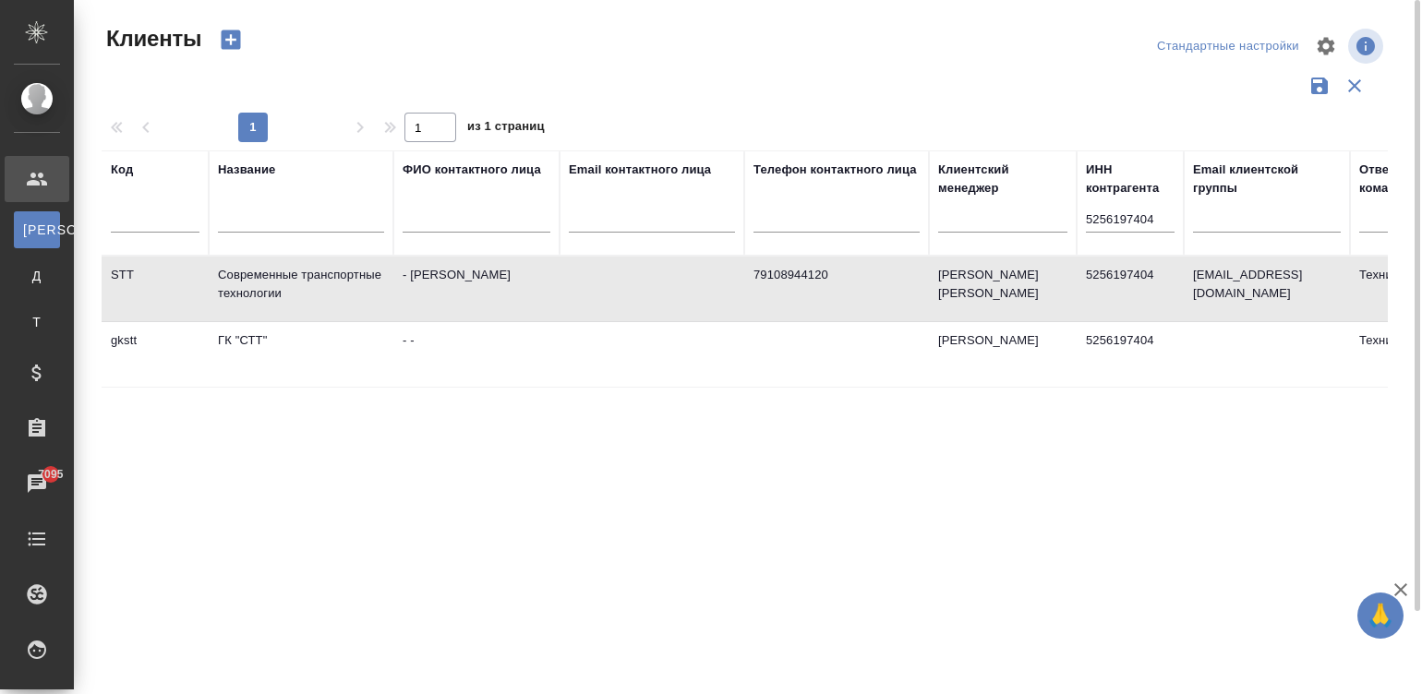
click at [1117, 220] on input "5256197404" at bounding box center [1130, 221] width 89 height 23
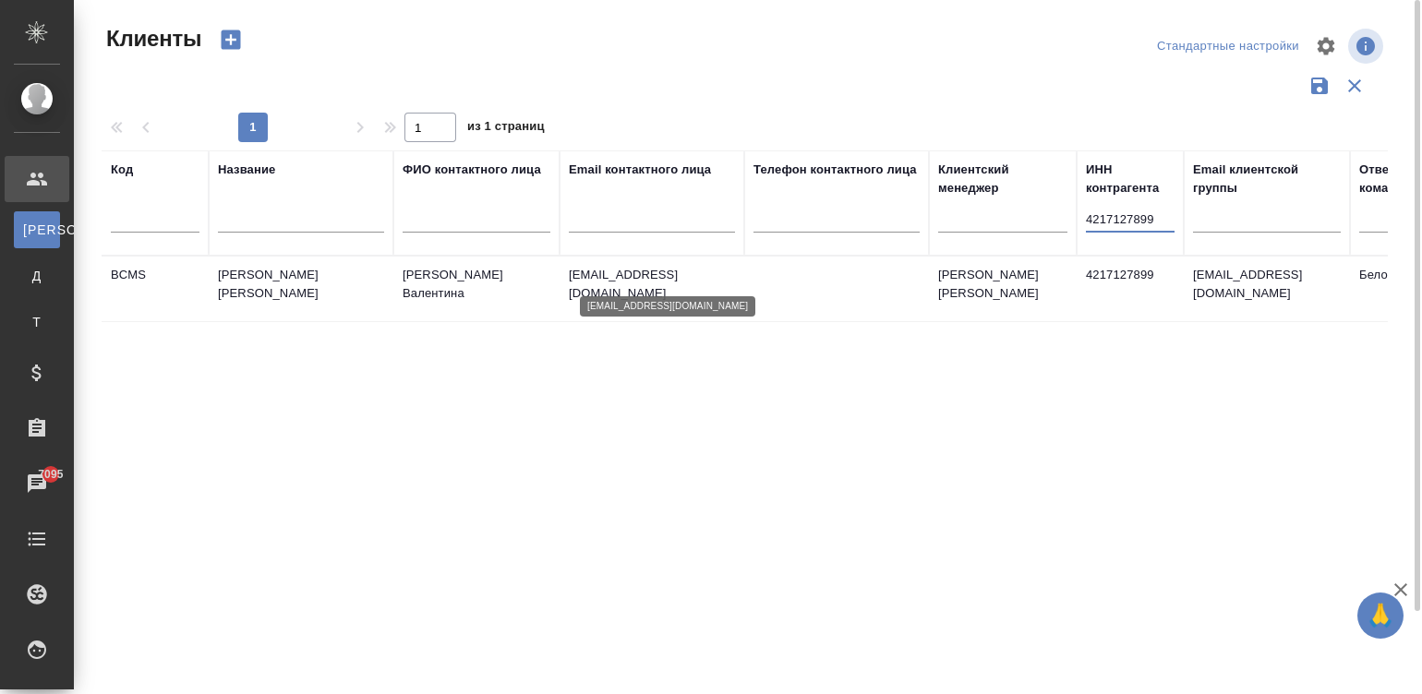
type input "4217127899"
click at [734, 272] on p "assistant@becker-mining.com" at bounding box center [652, 284] width 166 height 37
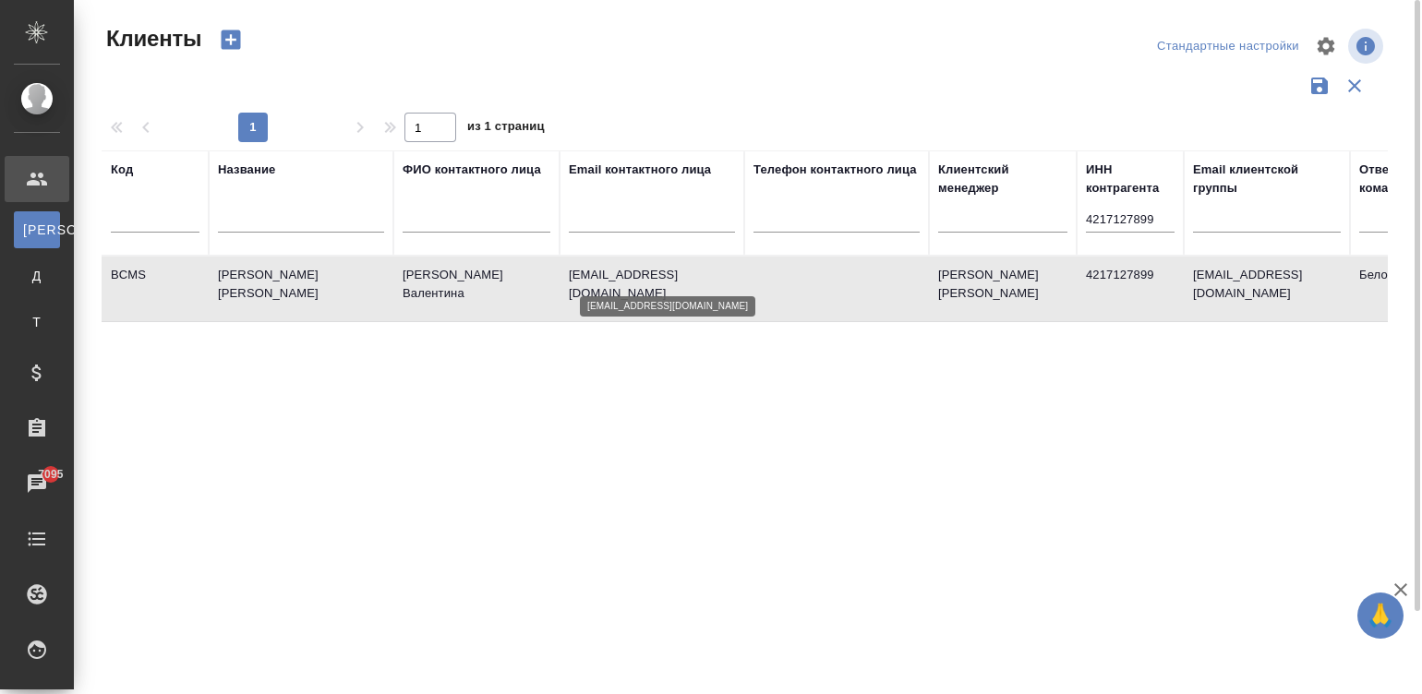
click at [734, 272] on p "assistant@becker-mining.com" at bounding box center [652, 284] width 166 height 37
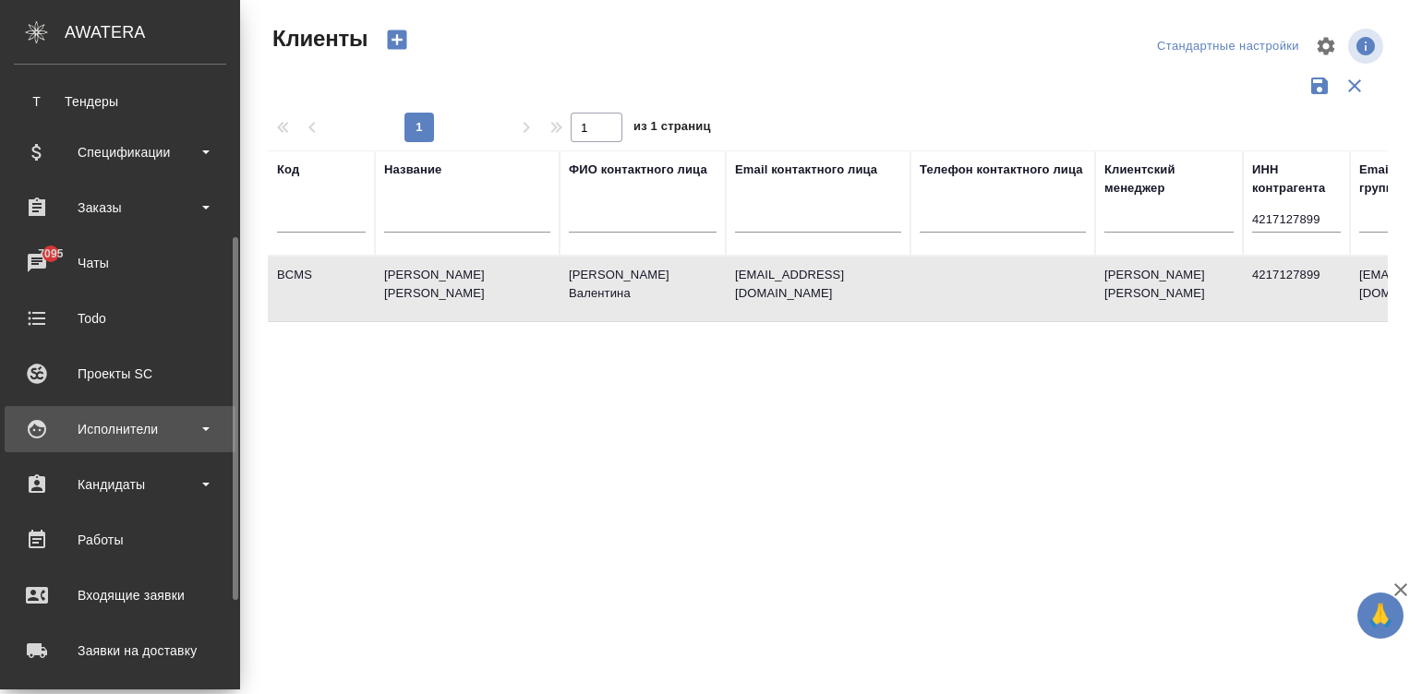
scroll to position [249, 0]
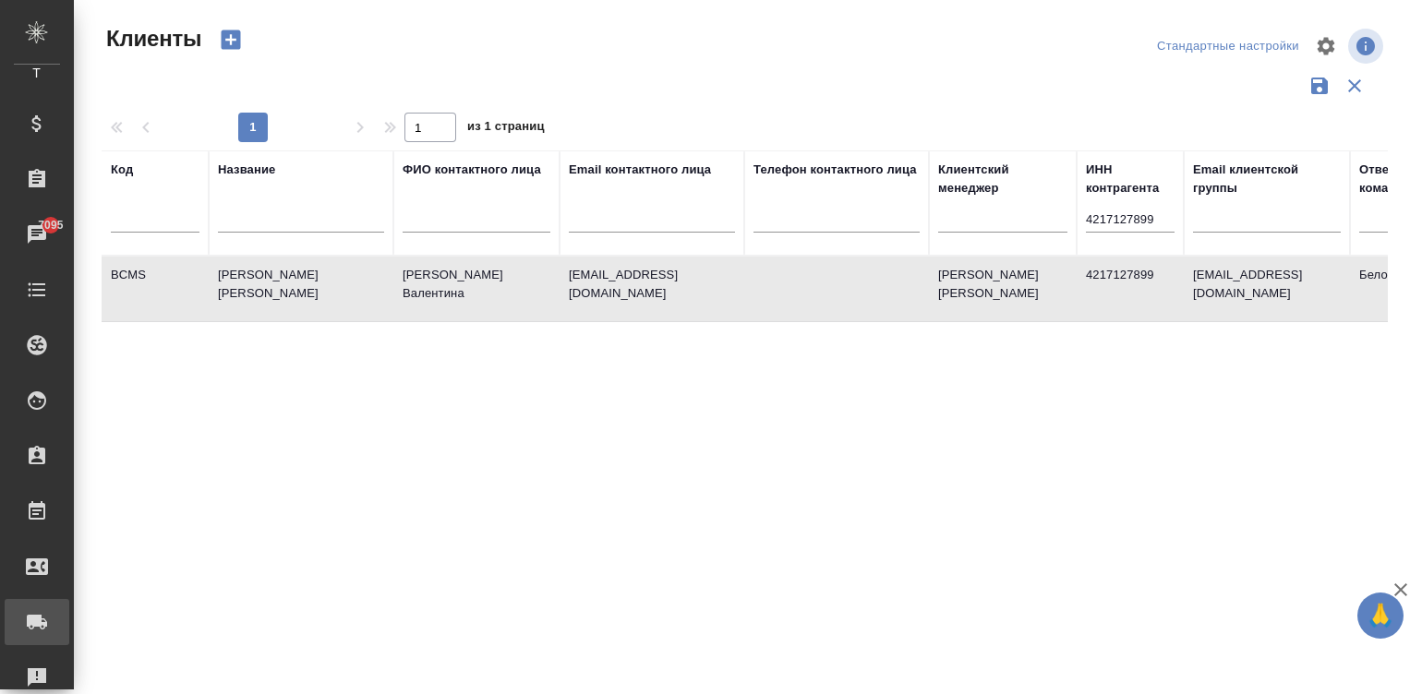
click at [37, 613] on div "Заявки на доставку" at bounding box center [14, 622] width 46 height 28
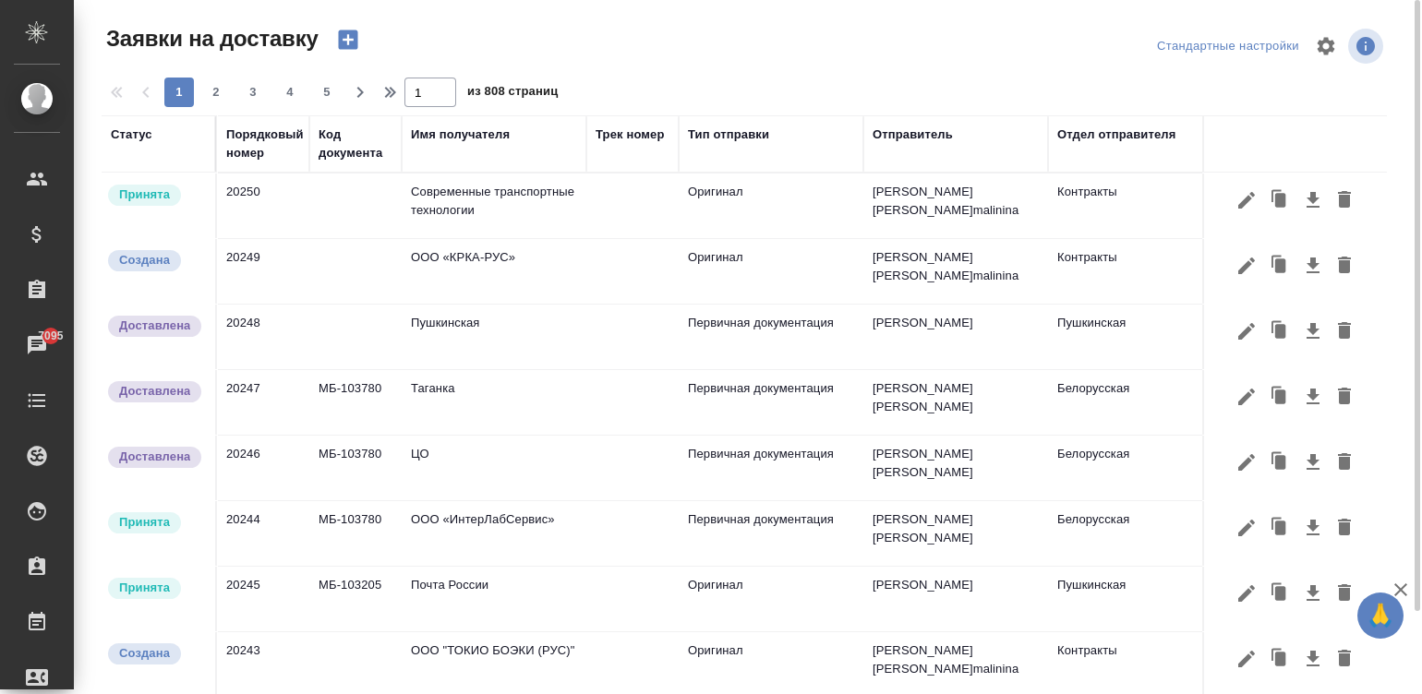
drag, startPoint x: 455, startPoint y: 138, endPoint x: 475, endPoint y: 134, distance: 19.7
click at [455, 138] on div "Имя получателя" at bounding box center [460, 135] width 99 height 18
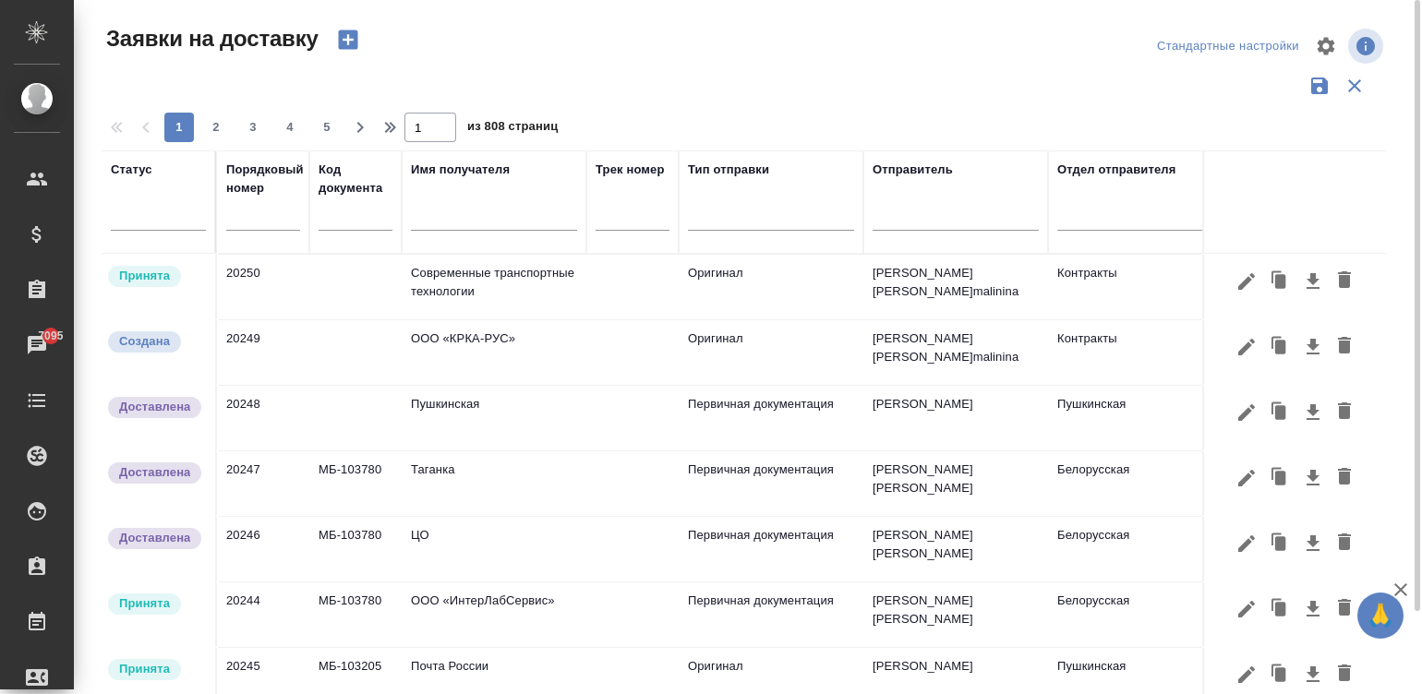
click at [475, 134] on span "из 808 страниц" at bounding box center [512, 128] width 90 height 27
click at [500, 223] on input "text" at bounding box center [494, 218] width 166 height 23
paste input "Беккер Майнинг Системс РУС"
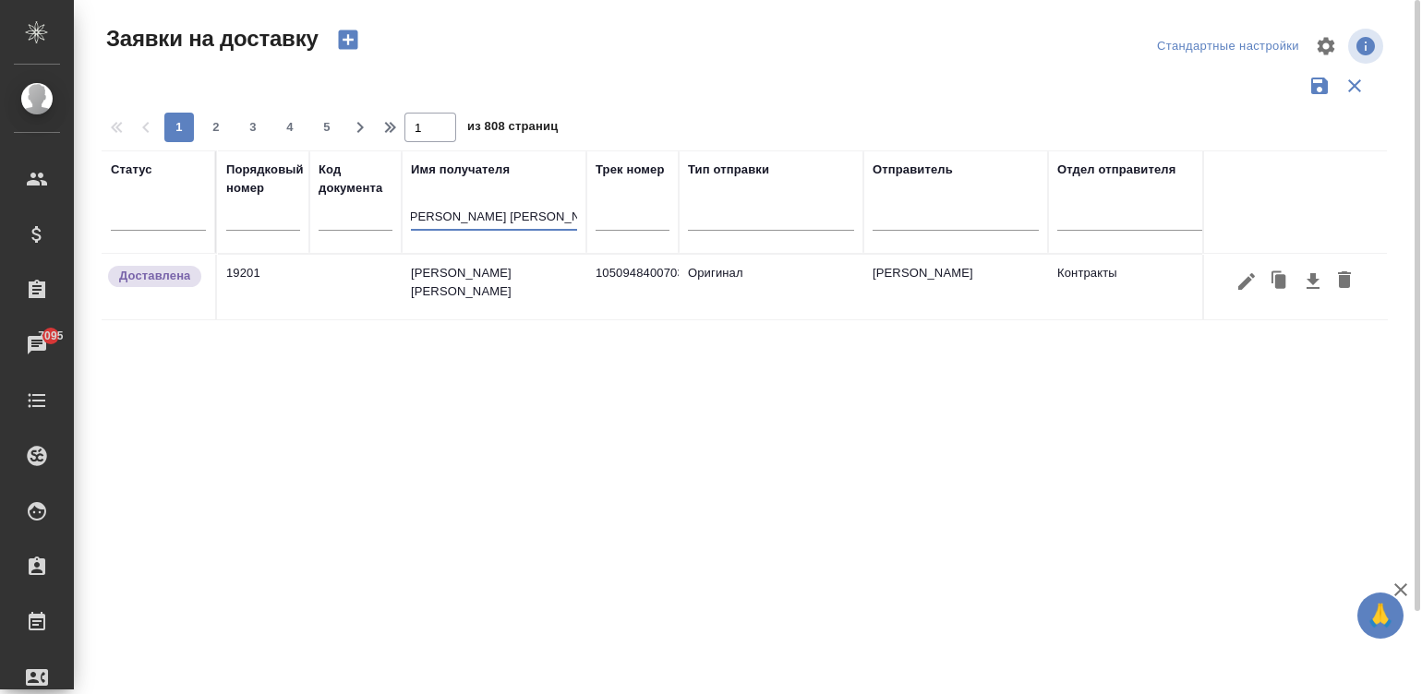
type input "Беккер Майнинг Системс РУС"
click at [577, 286] on td "Беккер Майнинг Системс РУС" at bounding box center [494, 287] width 185 height 65
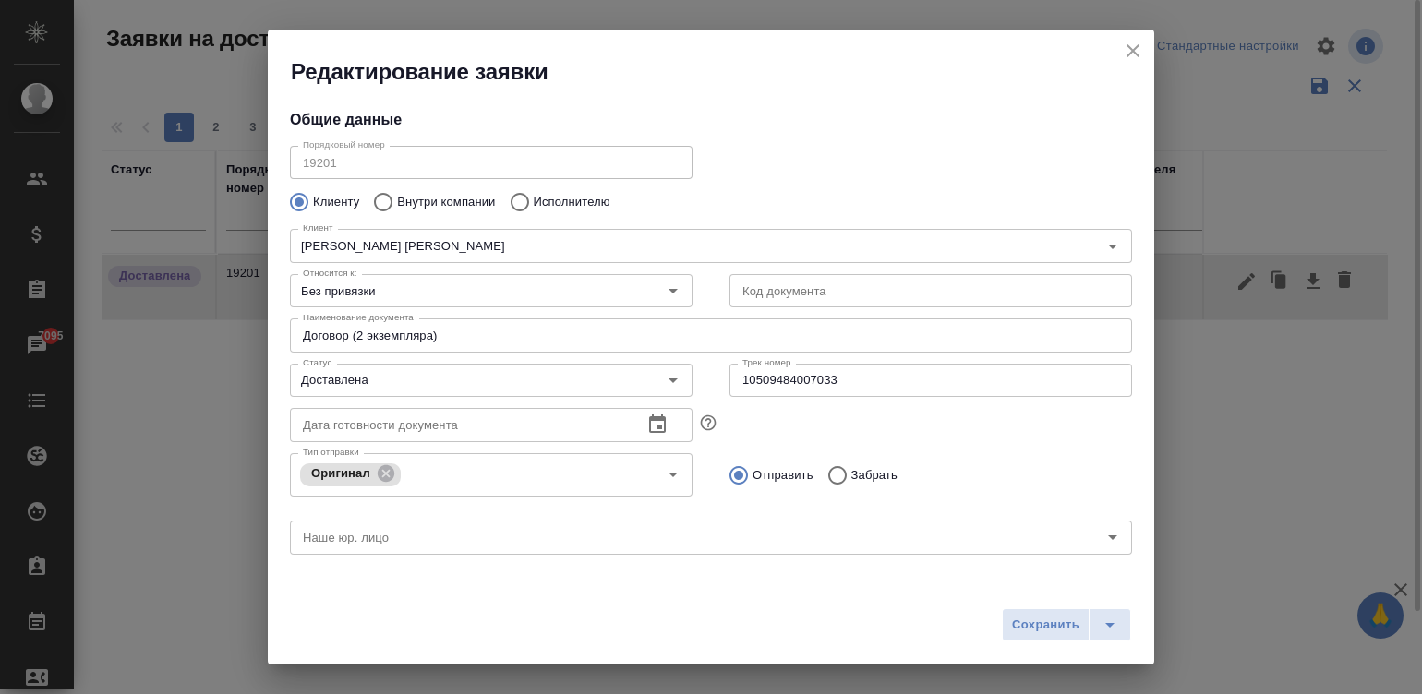
type input "Russian Post"
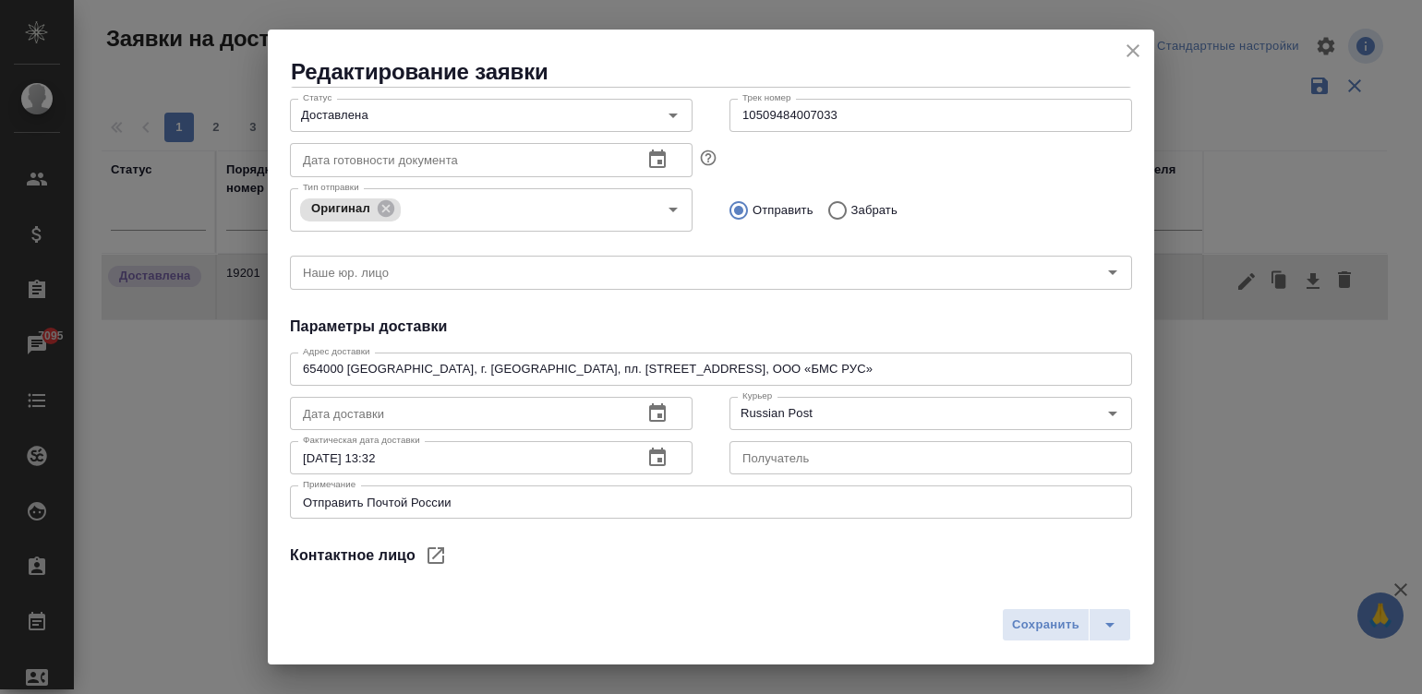
scroll to position [342, 0]
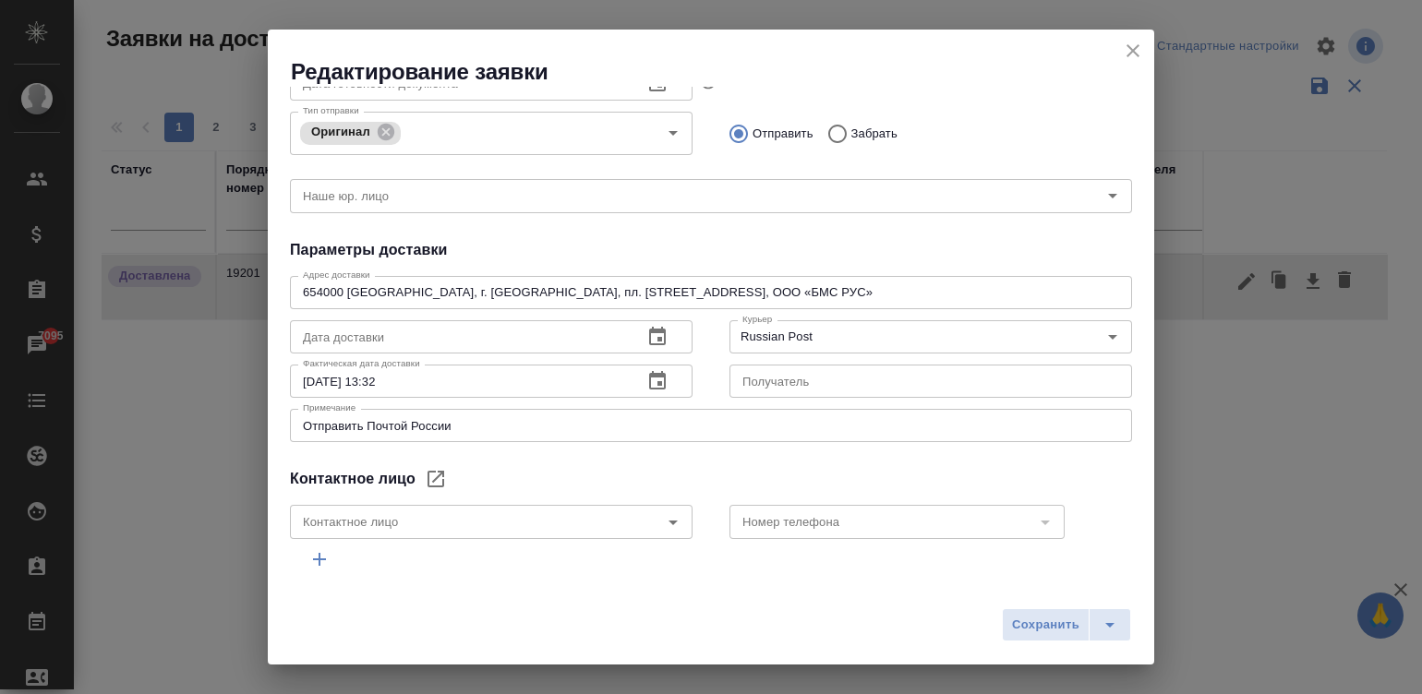
click at [878, 277] on div "654000 Кемеровская область, г. Новокузнецк, пл. Побед д.1, корп. 106, ая 99/497…" at bounding box center [711, 292] width 842 height 33
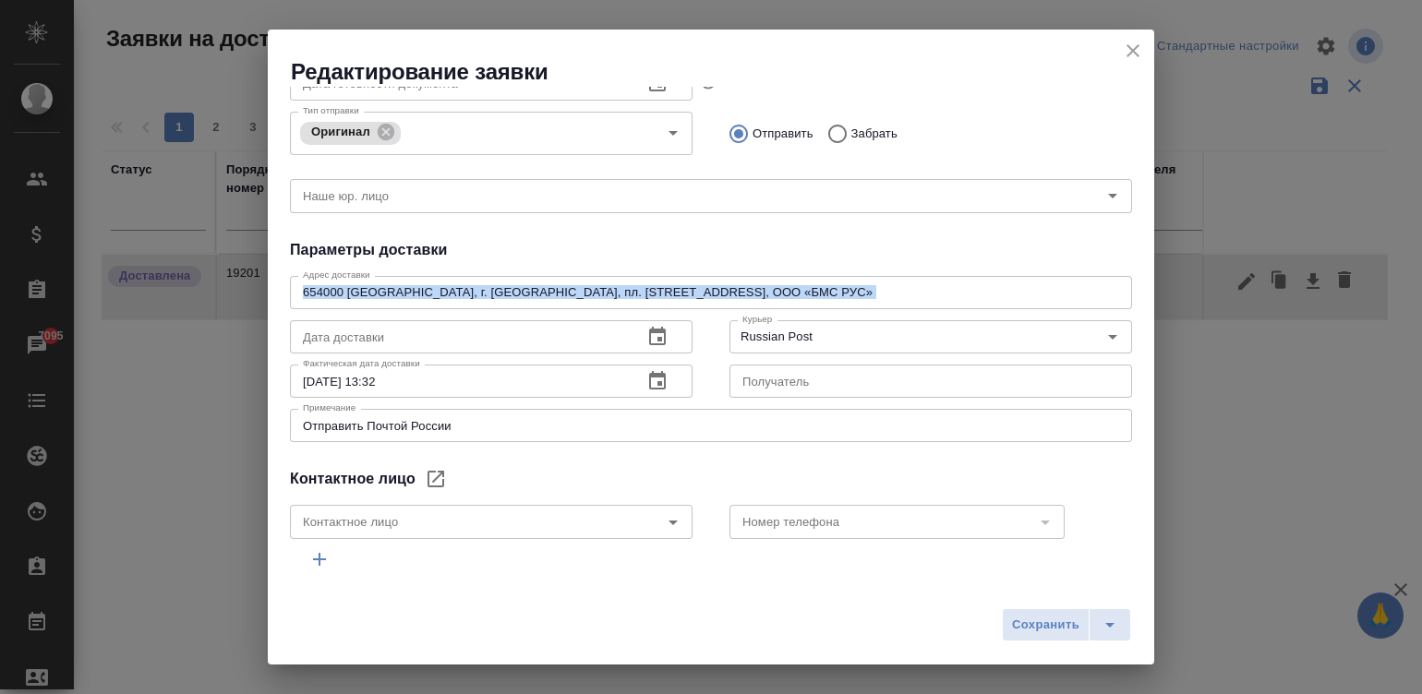
click at [878, 277] on div "654000 Кемеровская область, г. Новокузнецк, пл. Побед д.1, корп. 106, ая 99/497…" at bounding box center [711, 292] width 842 height 33
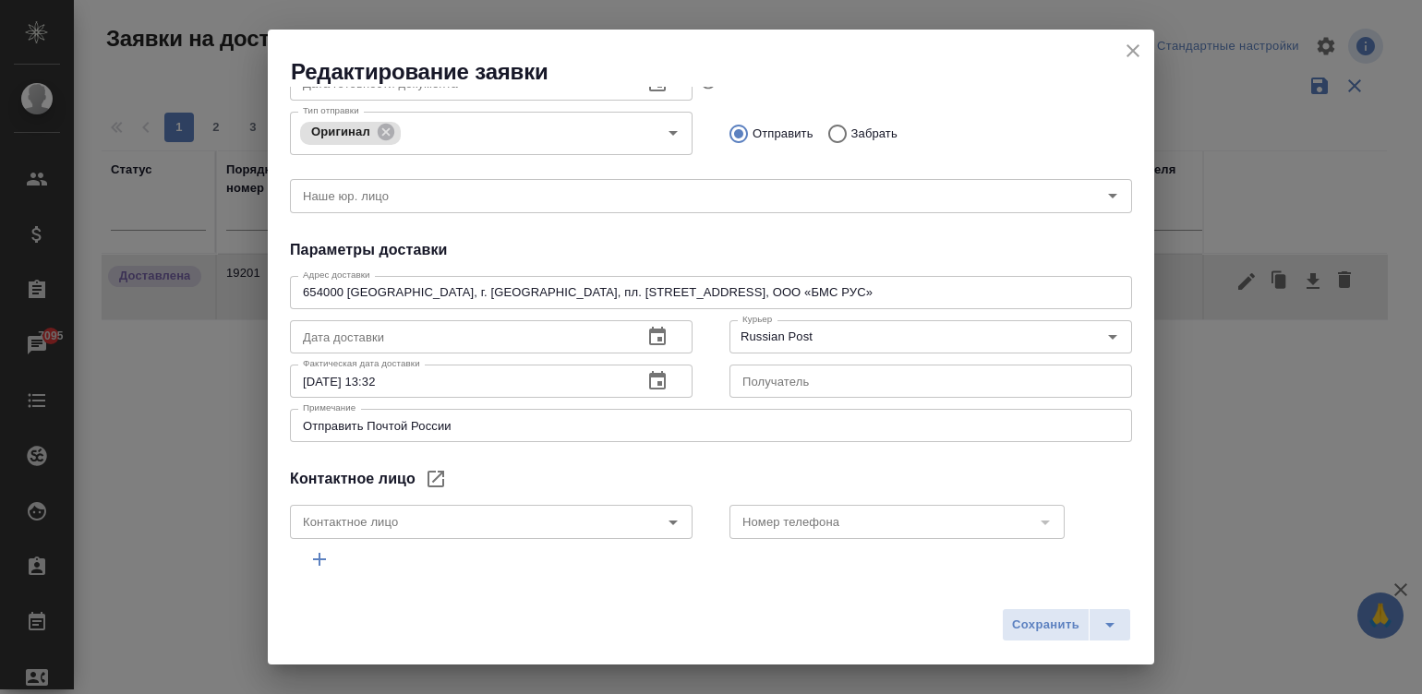
click at [878, 277] on div "654000 Кемеровская область, г. Новокузнецк, пл. Побед д.1, корп. 106, ая 99/497…" at bounding box center [711, 292] width 842 height 33
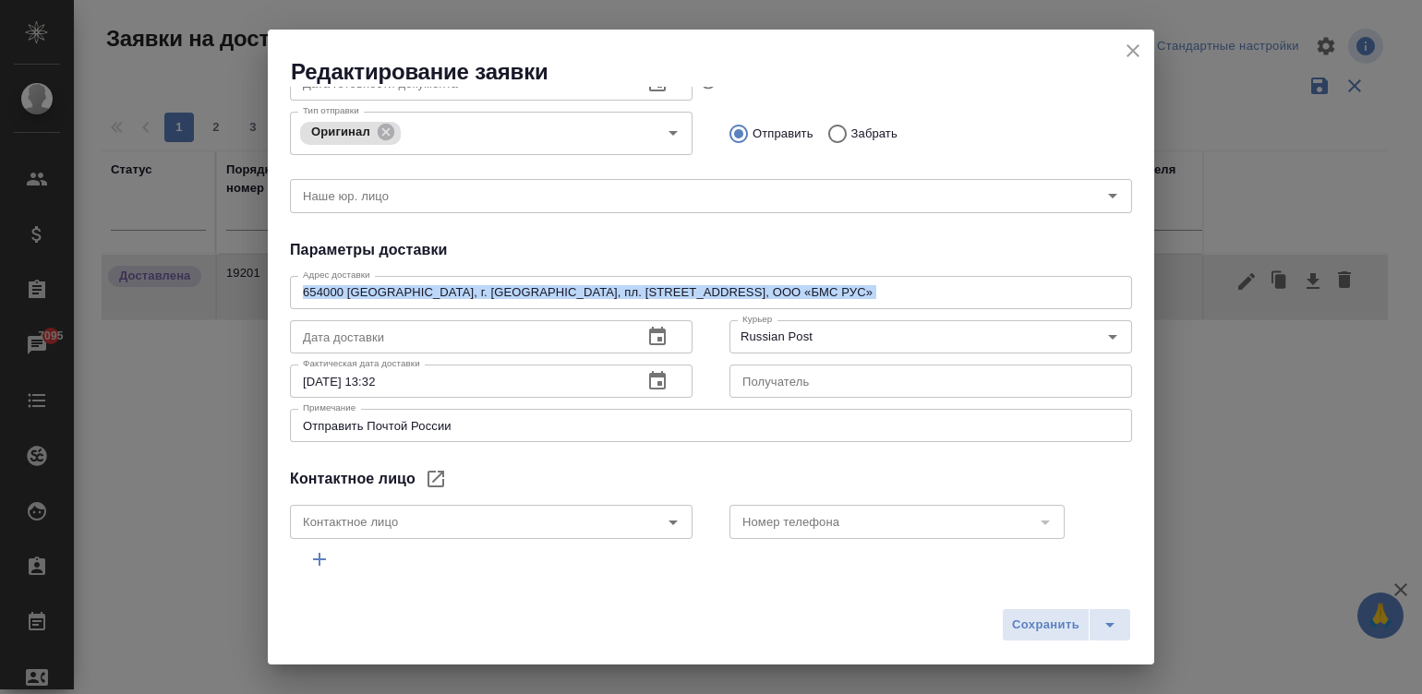
click at [878, 277] on div "654000 Кемеровская область, г. Новокузнецк, пл. Побед д.1, корп. 106, ая 99/497…" at bounding box center [711, 292] width 842 height 33
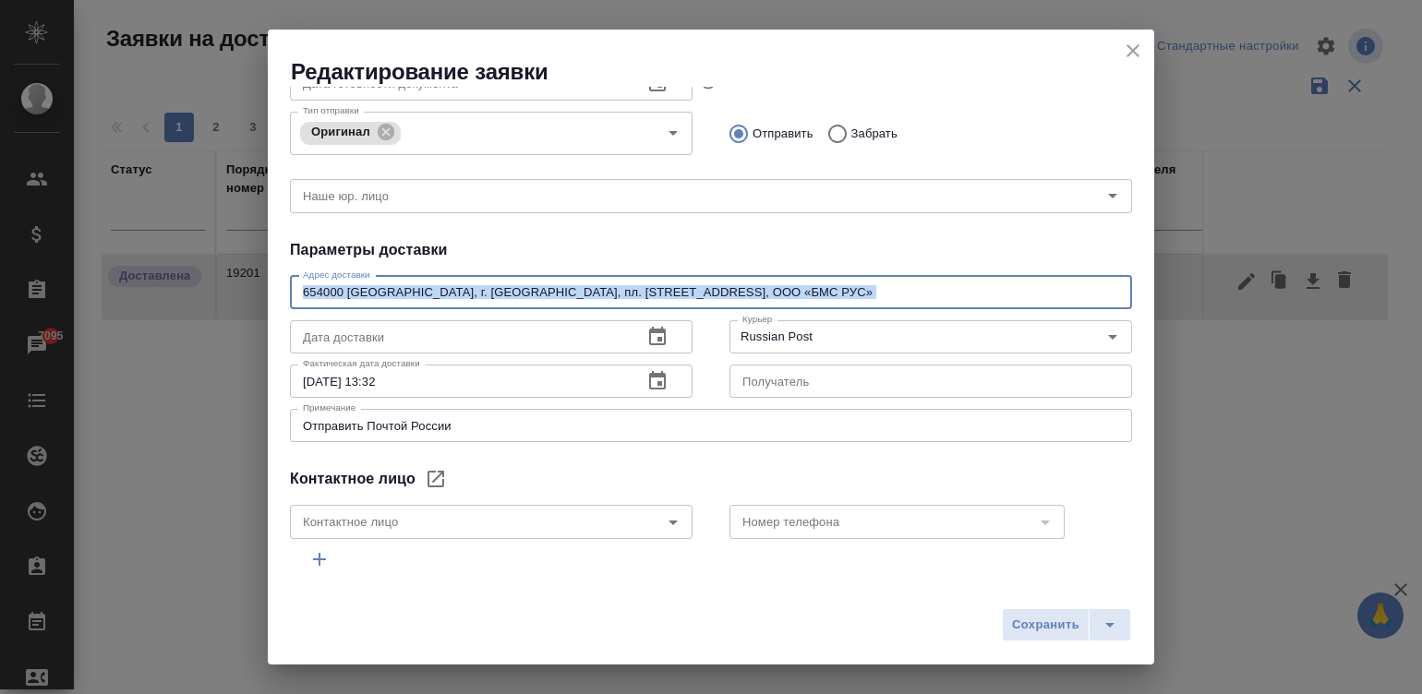
click at [878, 277] on div "654000 Кемеровская область, г. Новокузнецк, пл. Побед д.1, корп. 106, ая 99/497…" at bounding box center [711, 292] width 842 height 33
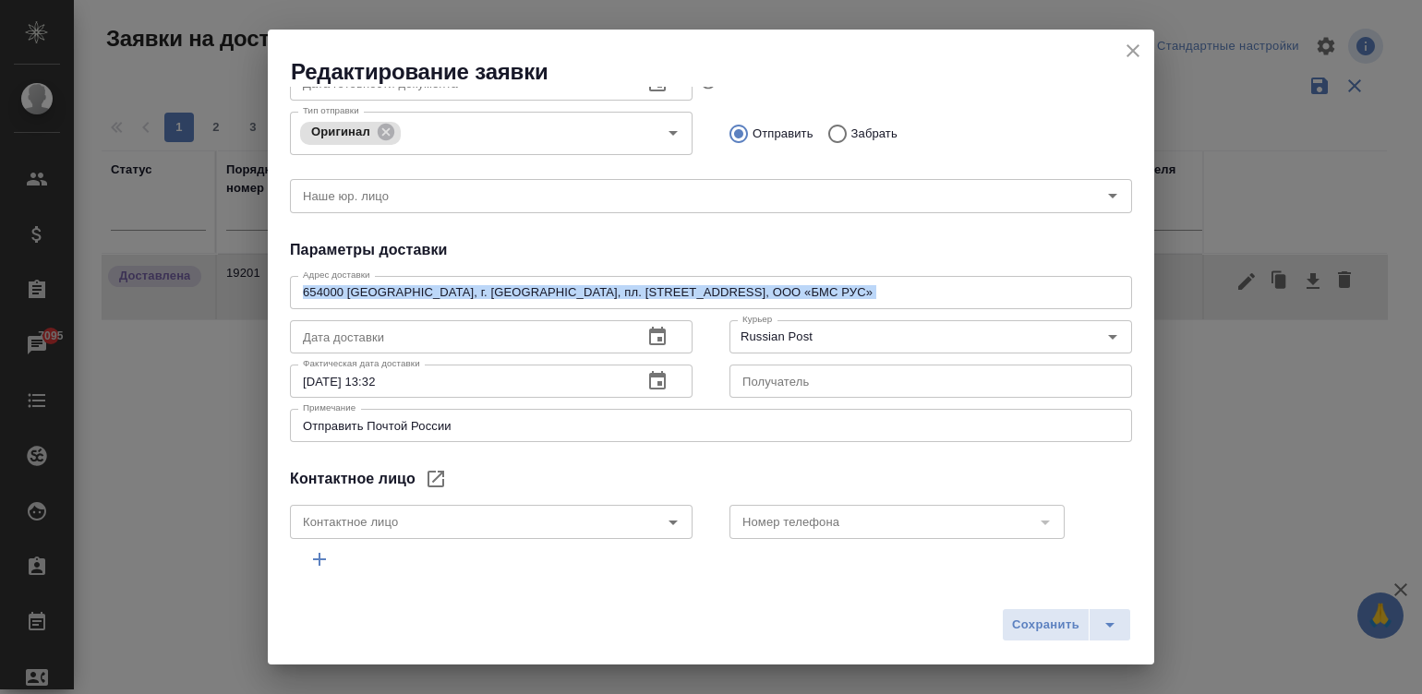
click at [878, 277] on div "654000 Кемеровская область, г. Новокузнецк, пл. Побед д.1, корп. 106, ая 99/497…" at bounding box center [711, 292] width 842 height 33
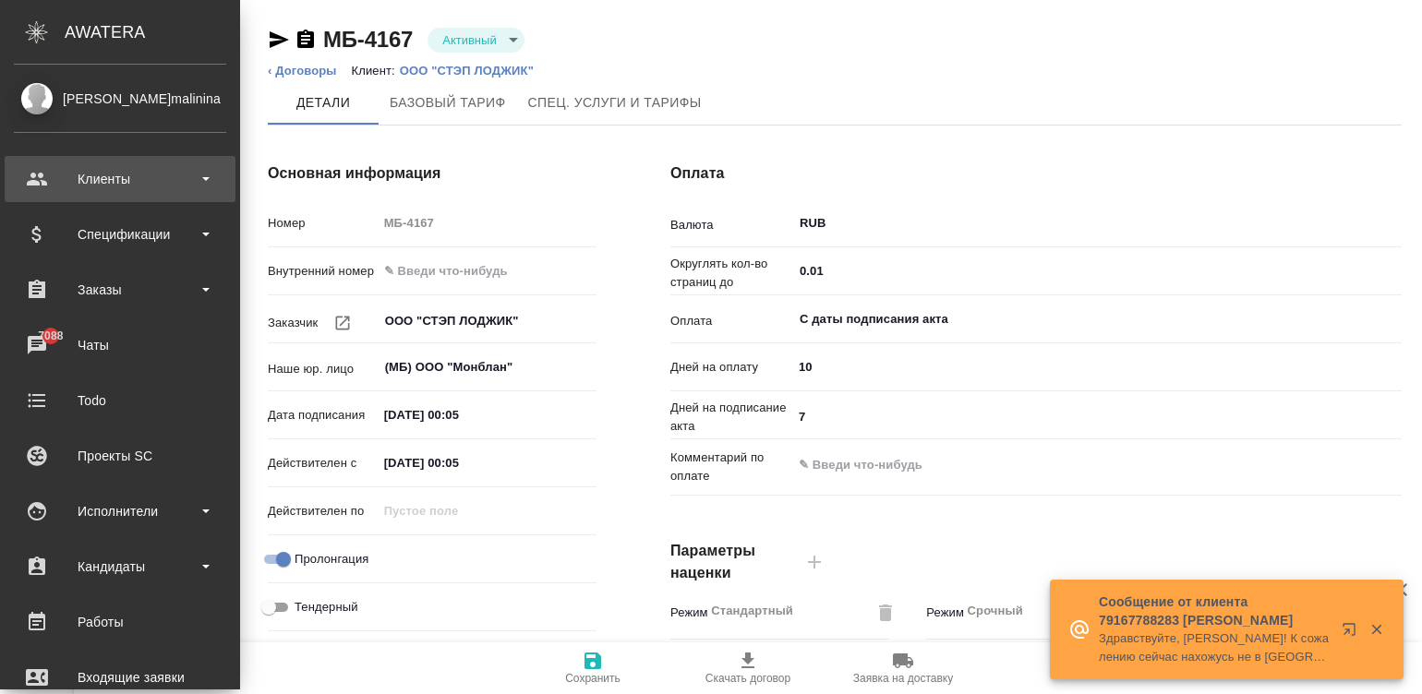
click at [139, 180] on div "Клиенты" at bounding box center [120, 179] width 212 height 28
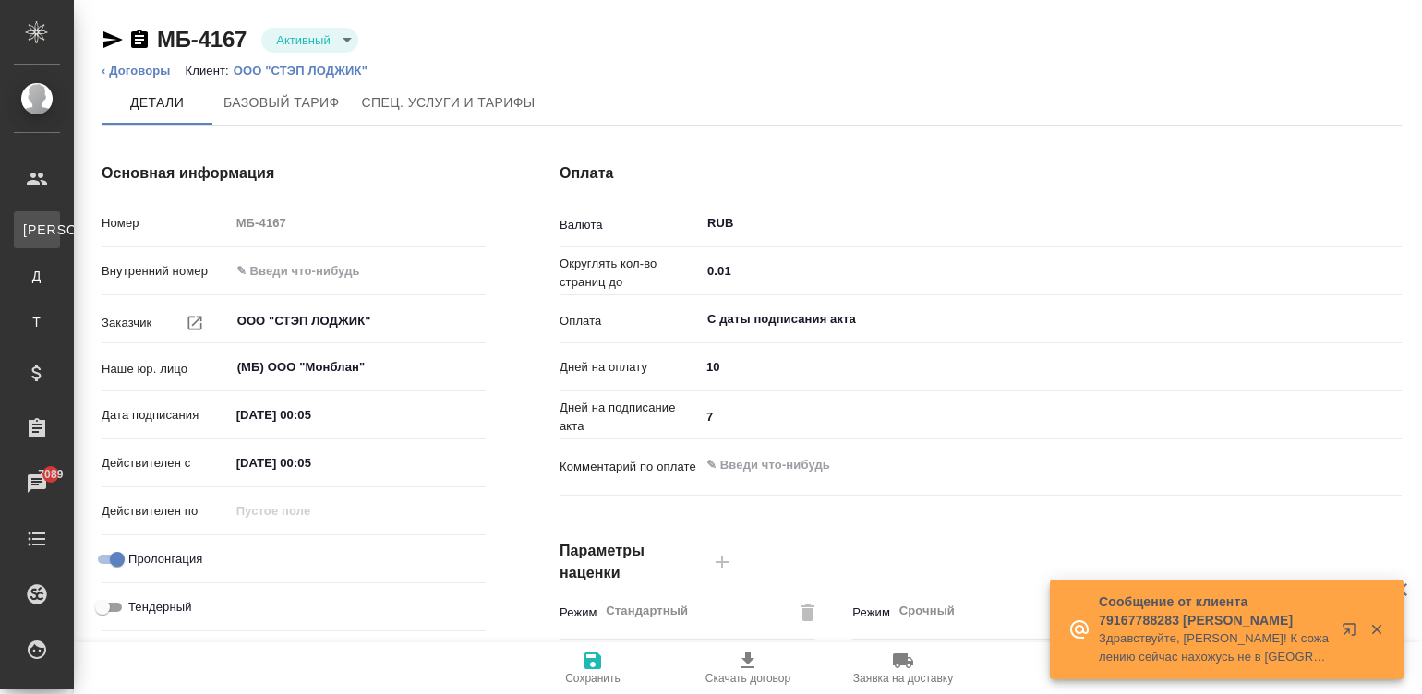
click at [28, 225] on div "Клиенты" at bounding box center [14, 230] width 28 height 18
select select "RU"
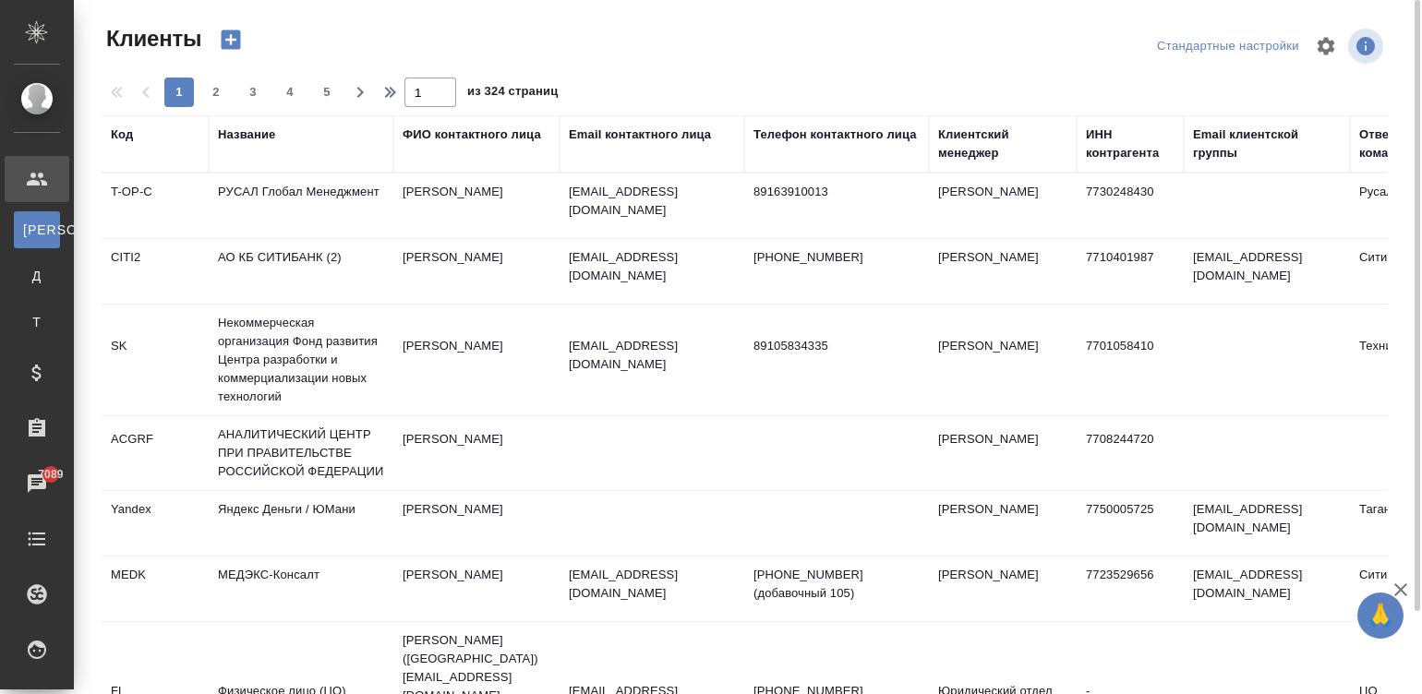
click at [240, 139] on div "Название" at bounding box center [246, 135] width 57 height 18
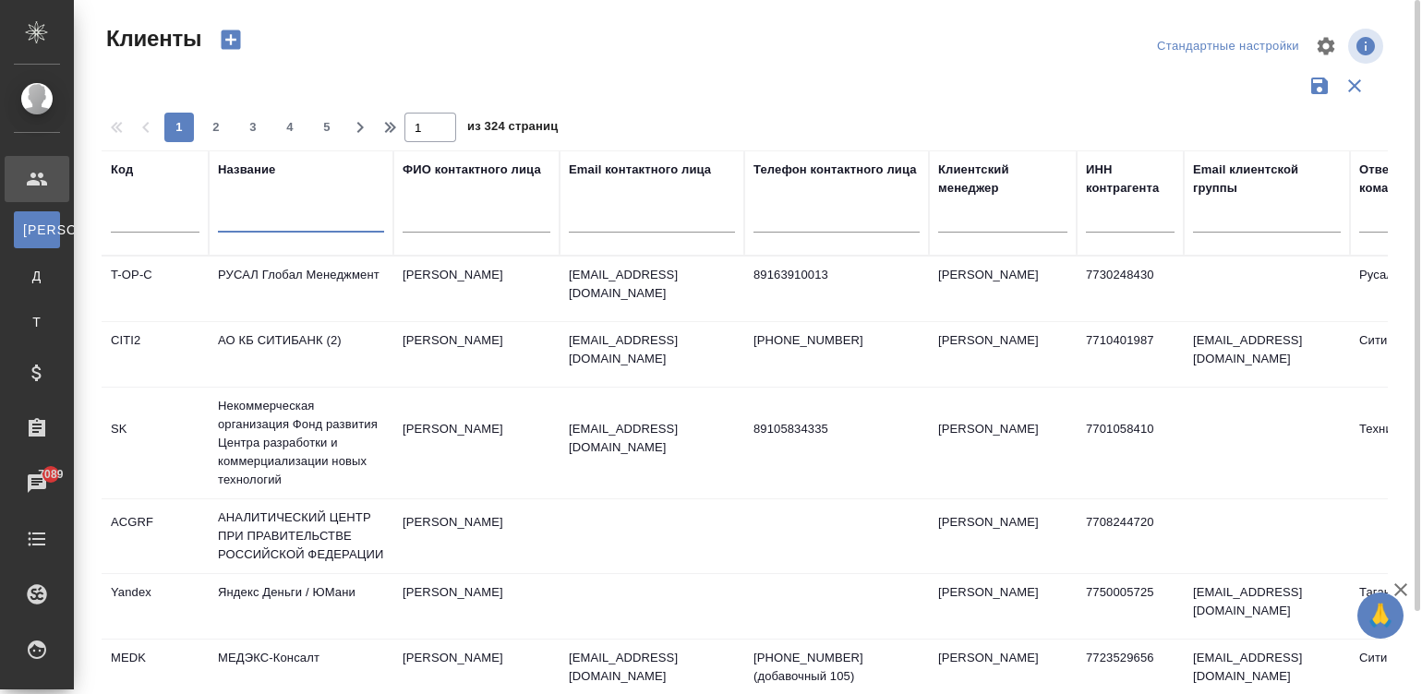
click at [284, 224] on input "text" at bounding box center [301, 221] width 166 height 23
type input "токио"
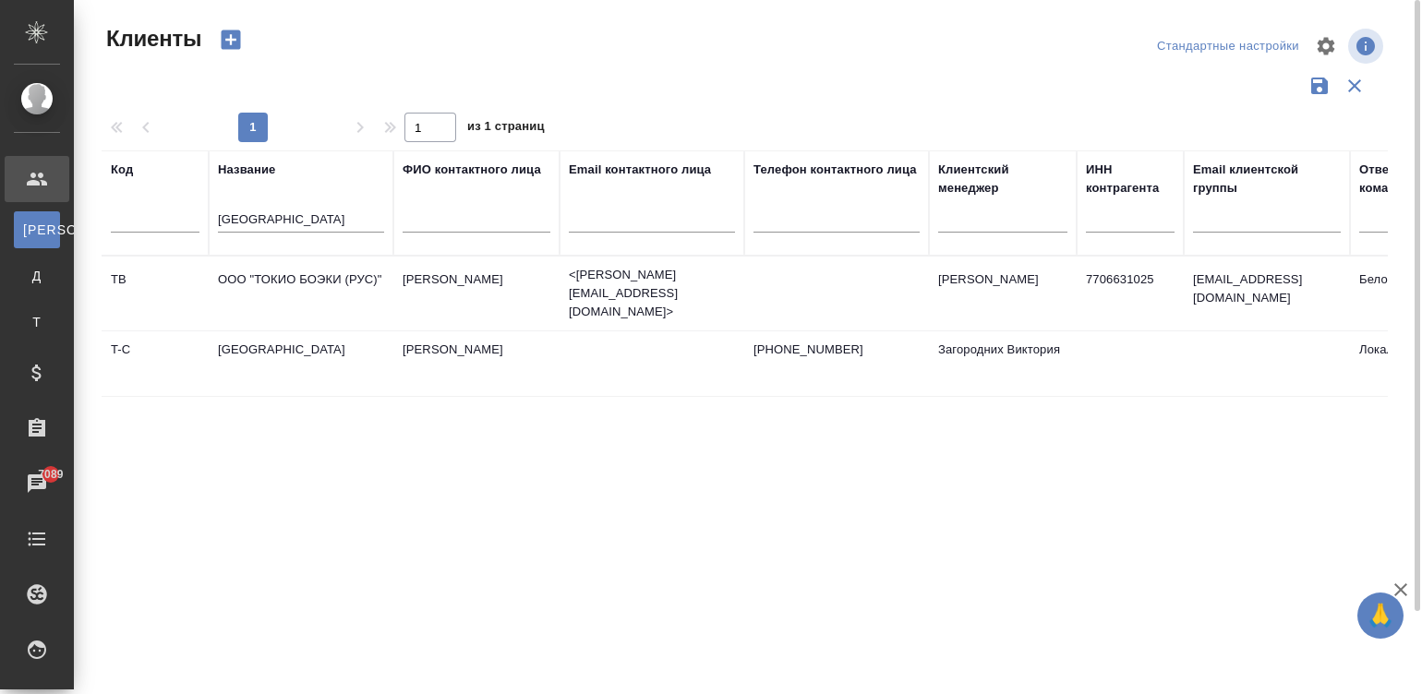
click at [408, 277] on td "Анна Казябо" at bounding box center [476, 293] width 166 height 65
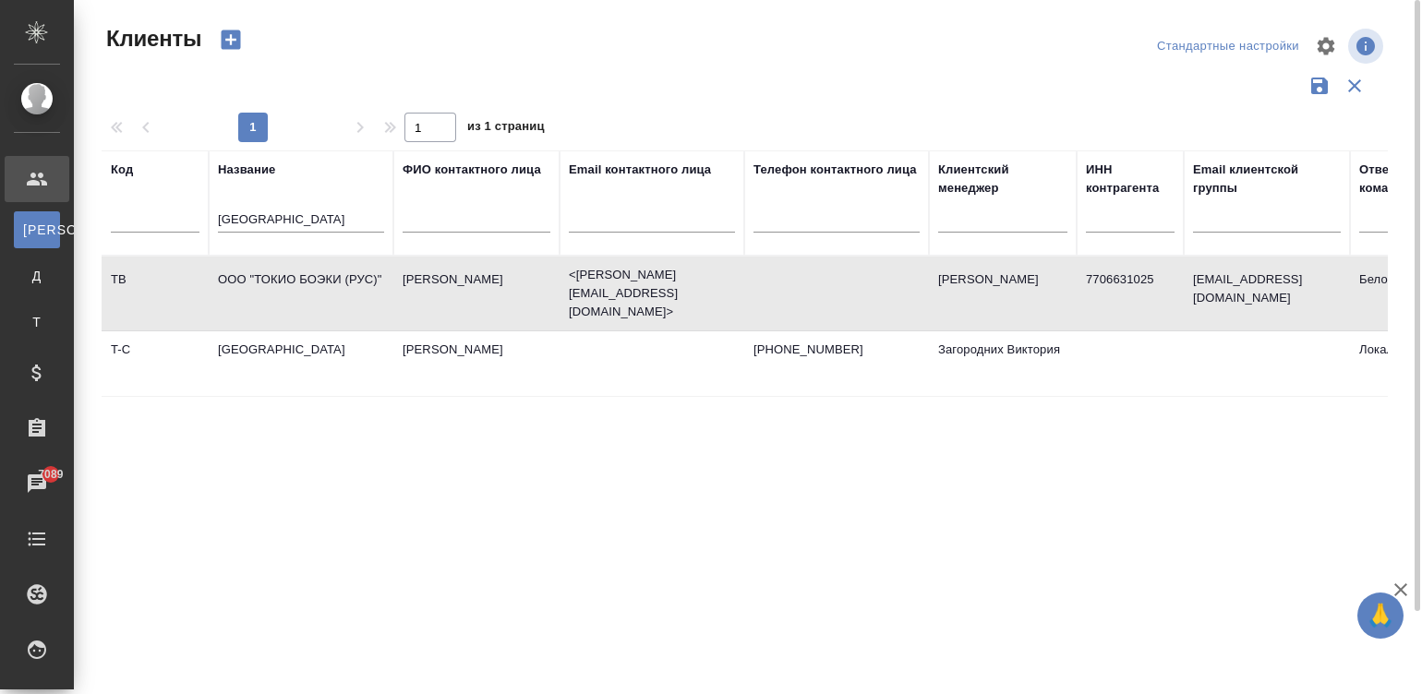
click at [408, 277] on td "Анна Казябо" at bounding box center [476, 293] width 166 height 65
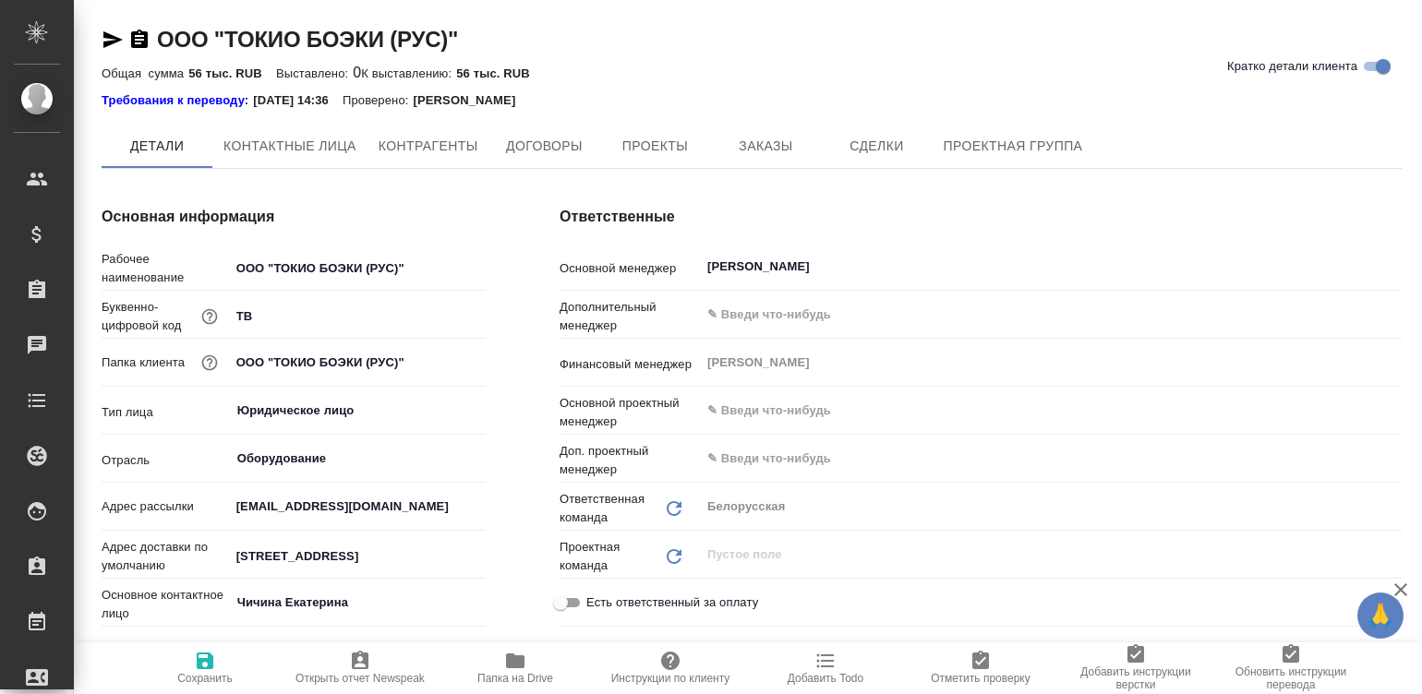
type textarea "x"
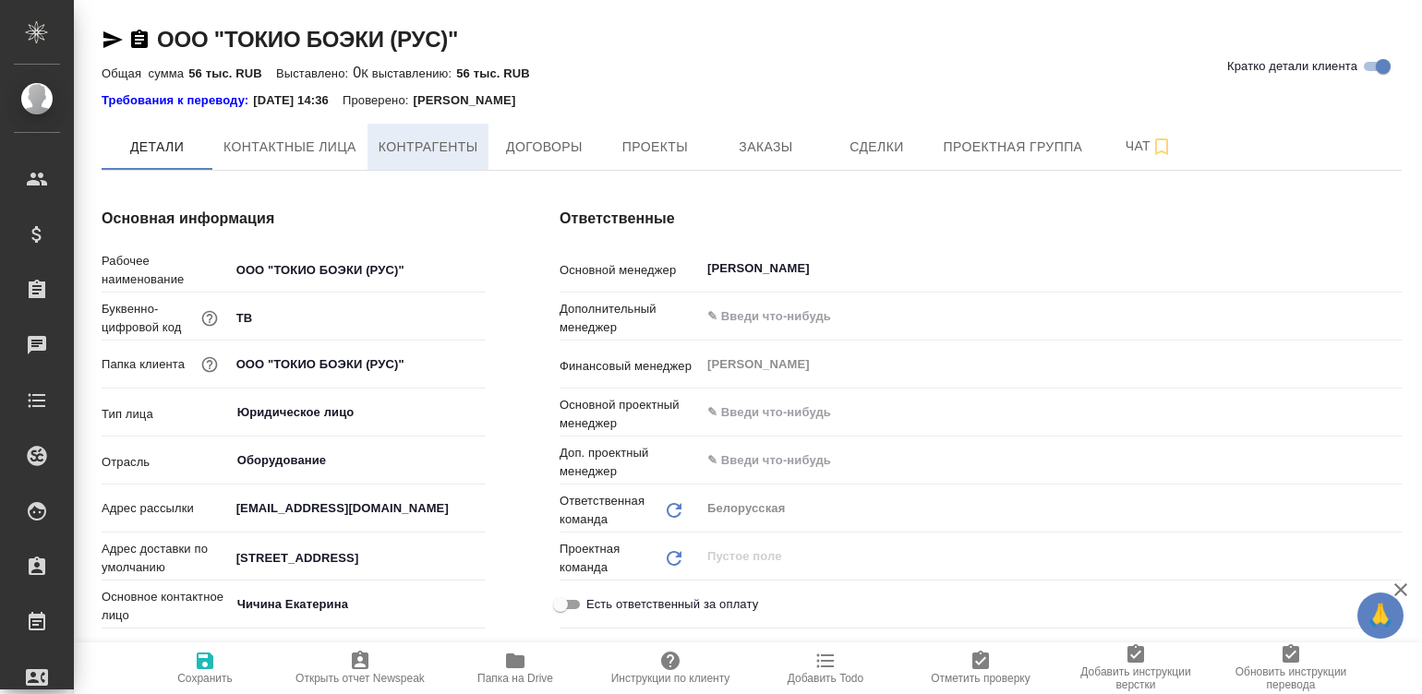
type textarea "x"
click at [523, 294] on div "Ответственные Основной менеджер Богомолова Анастасия ​ Дополнительный менеджер …" at bounding box center [981, 550] width 916 height 759
click at [509, 325] on div "Основная информация Рабочее наименование ООО "ТОКИО БОЭКИ (РУС)" Буквенно-цифро…" at bounding box center [294, 550] width 458 height 759
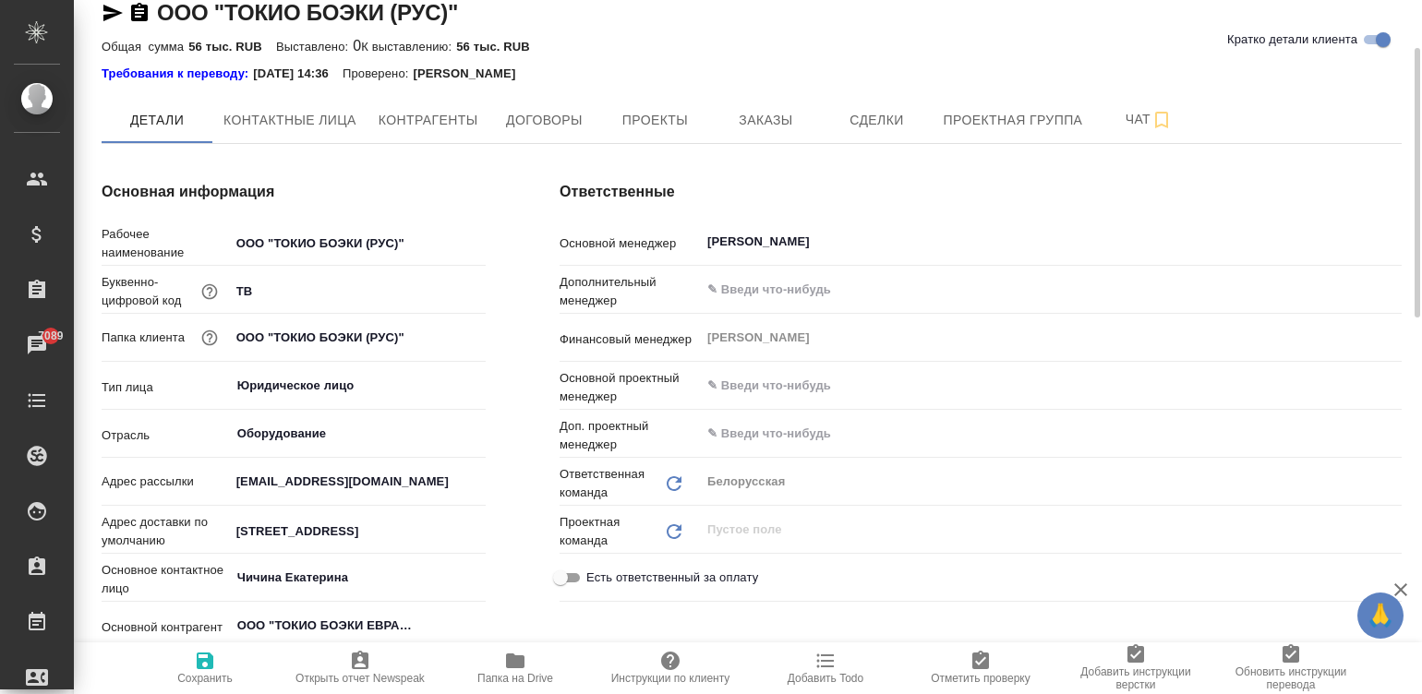
scroll to position [54, 0]
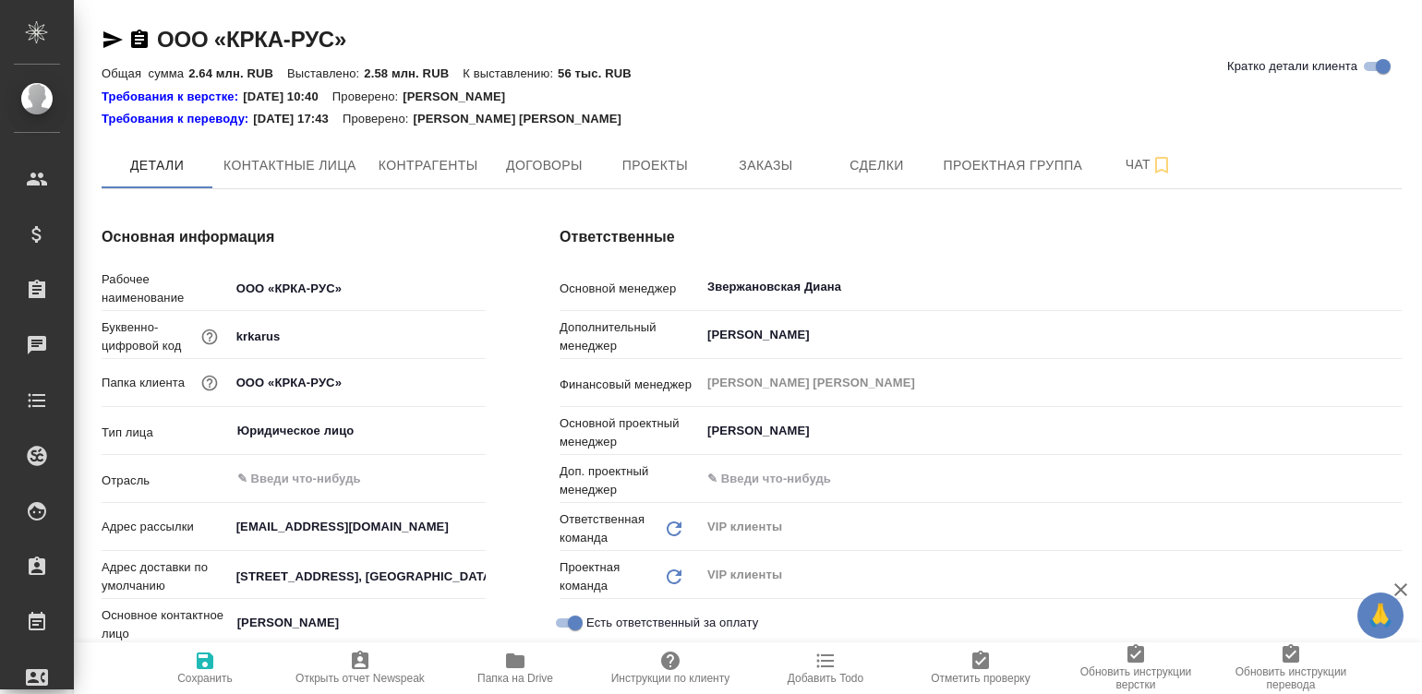
type textarea "x"
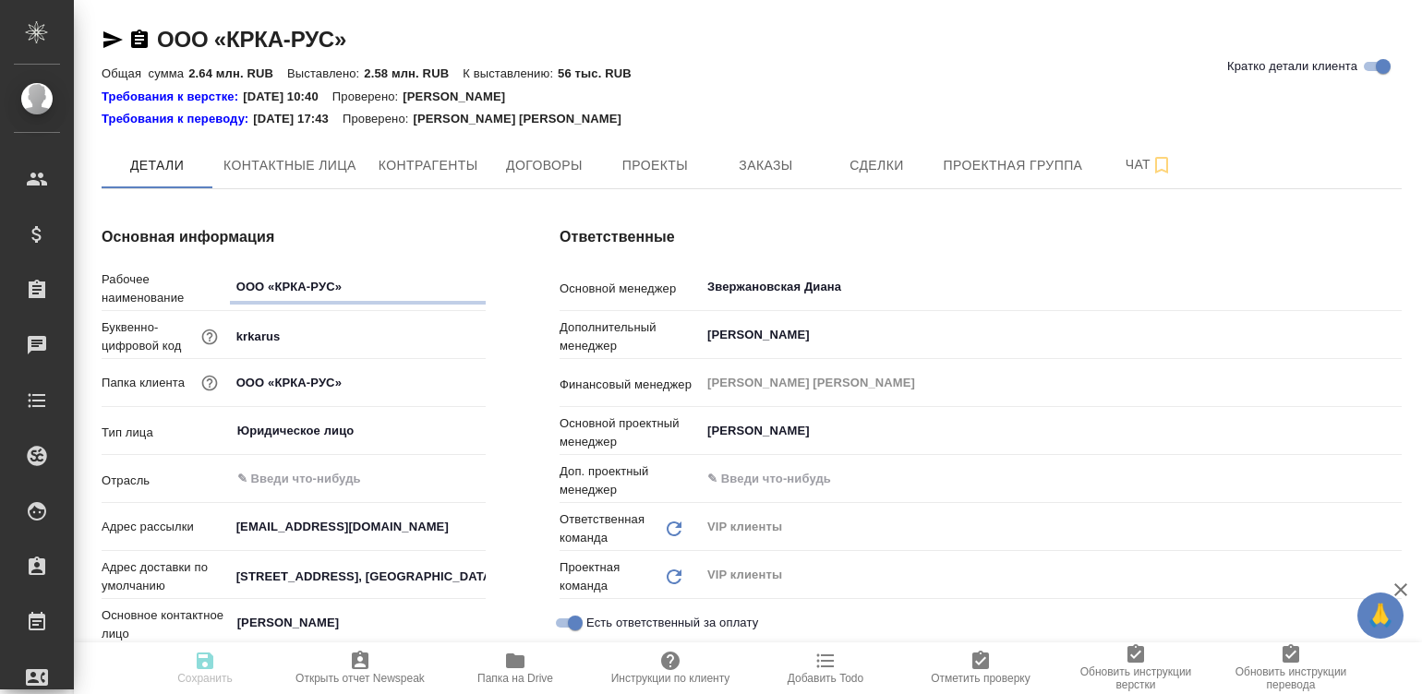
type textarea "x"
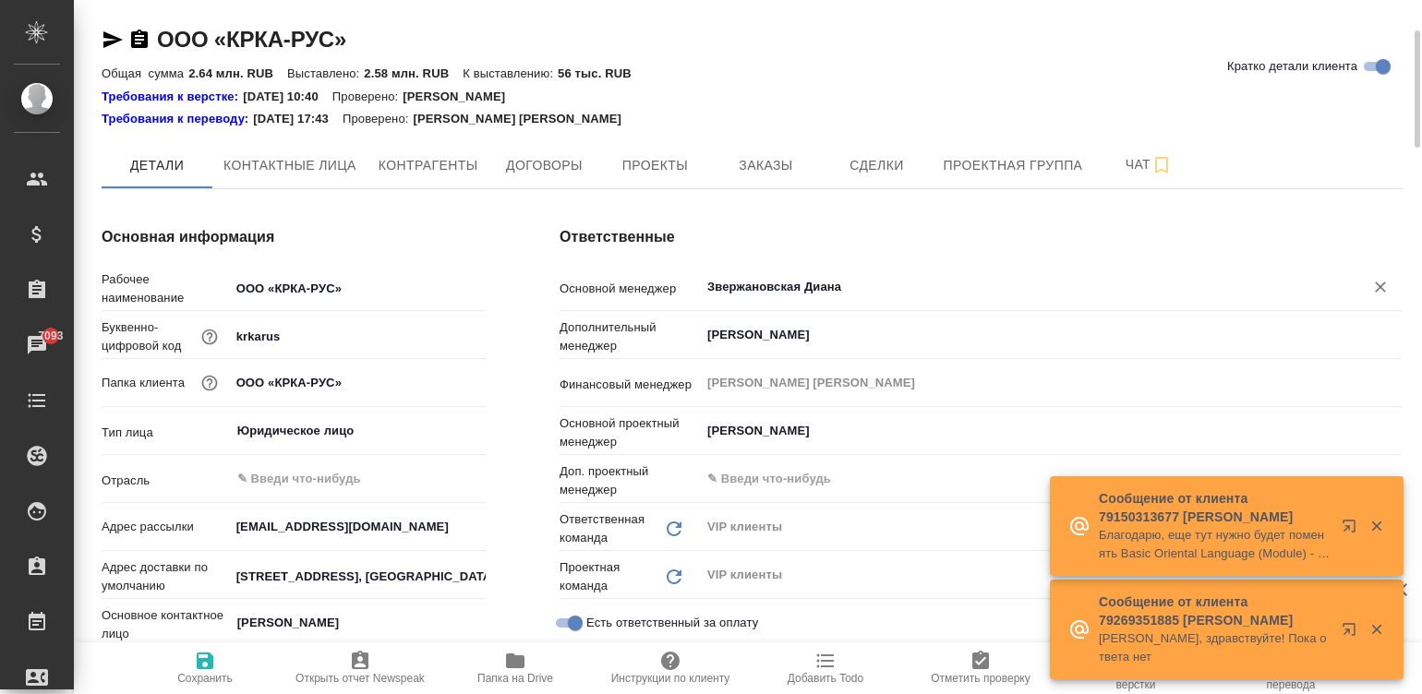
scroll to position [27, 0]
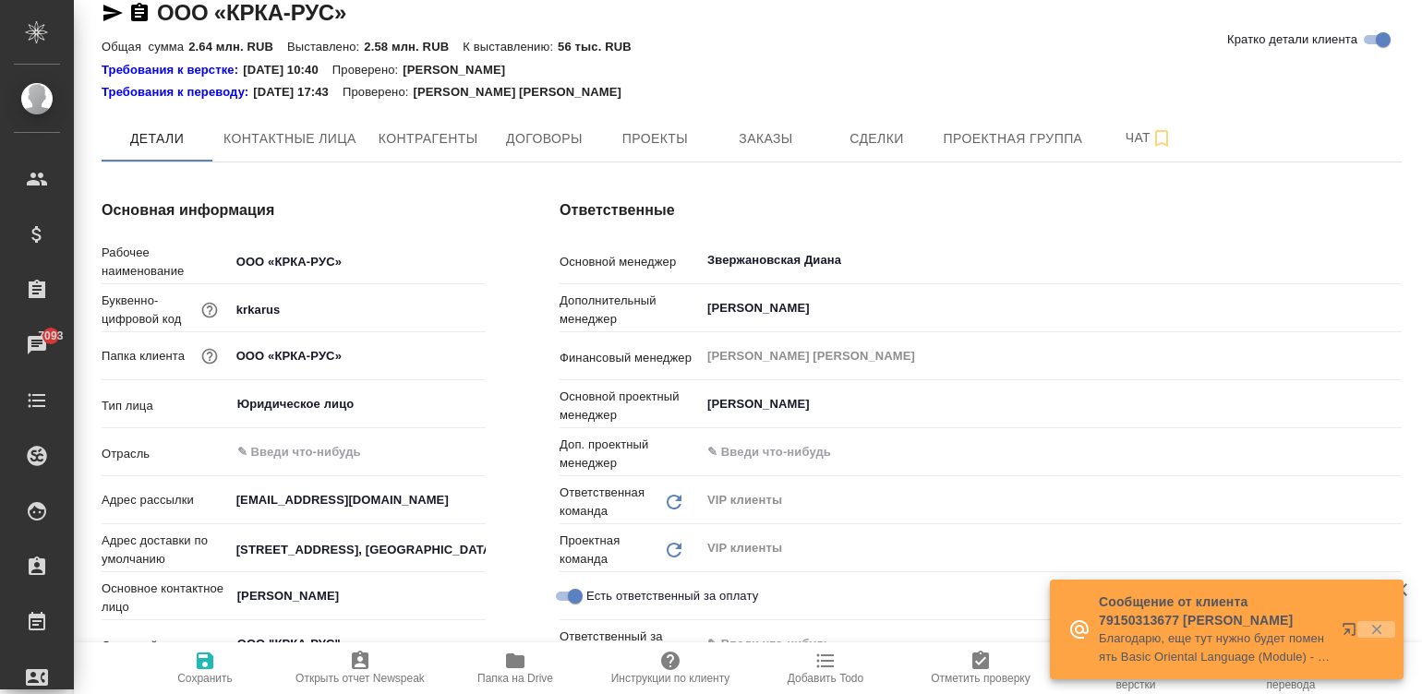
click at [1379, 621] on icon "button" at bounding box center [1376, 629] width 17 height 17
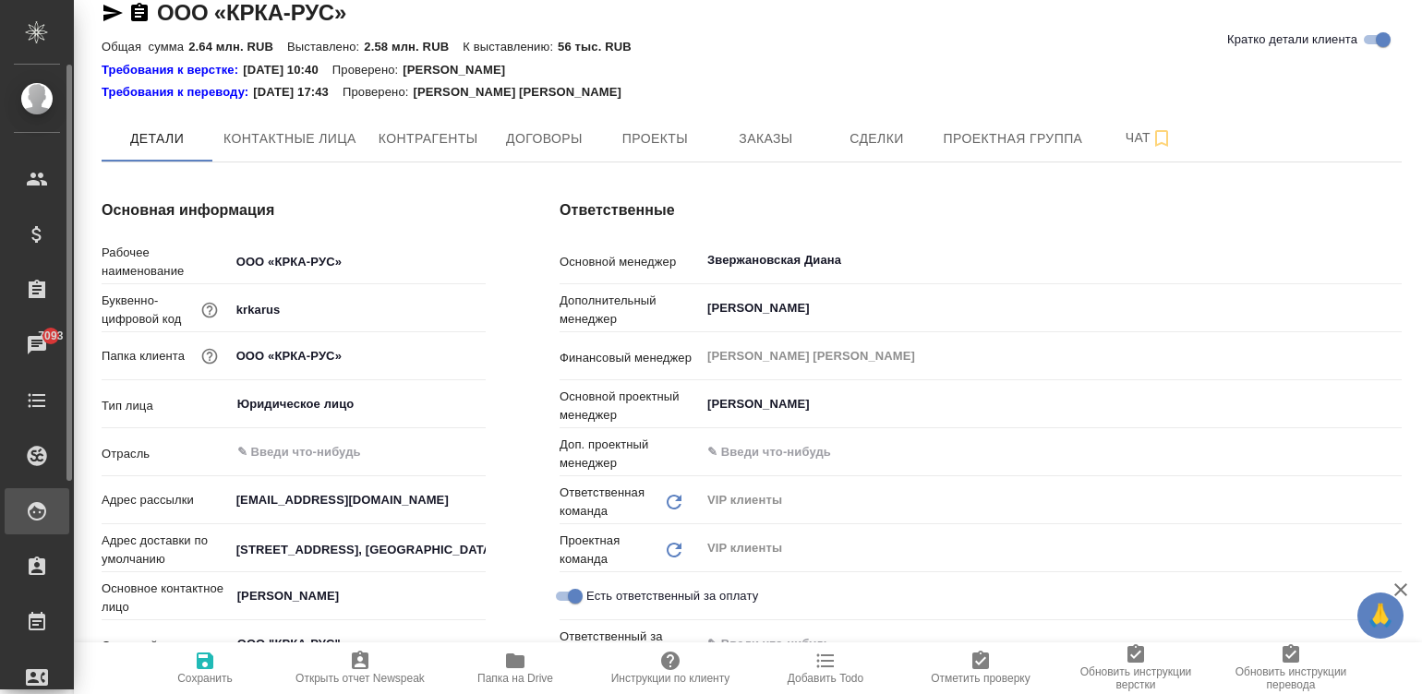
type textarea "x"
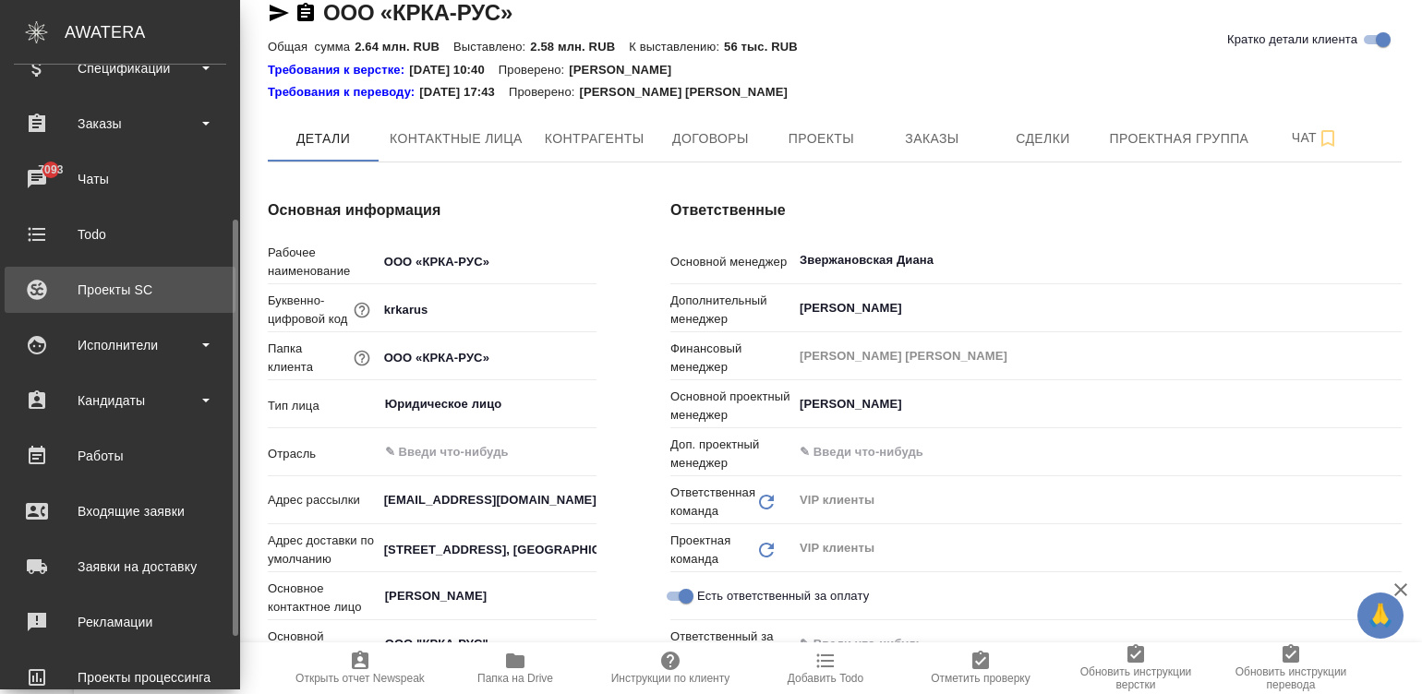
scroll to position [193, 0]
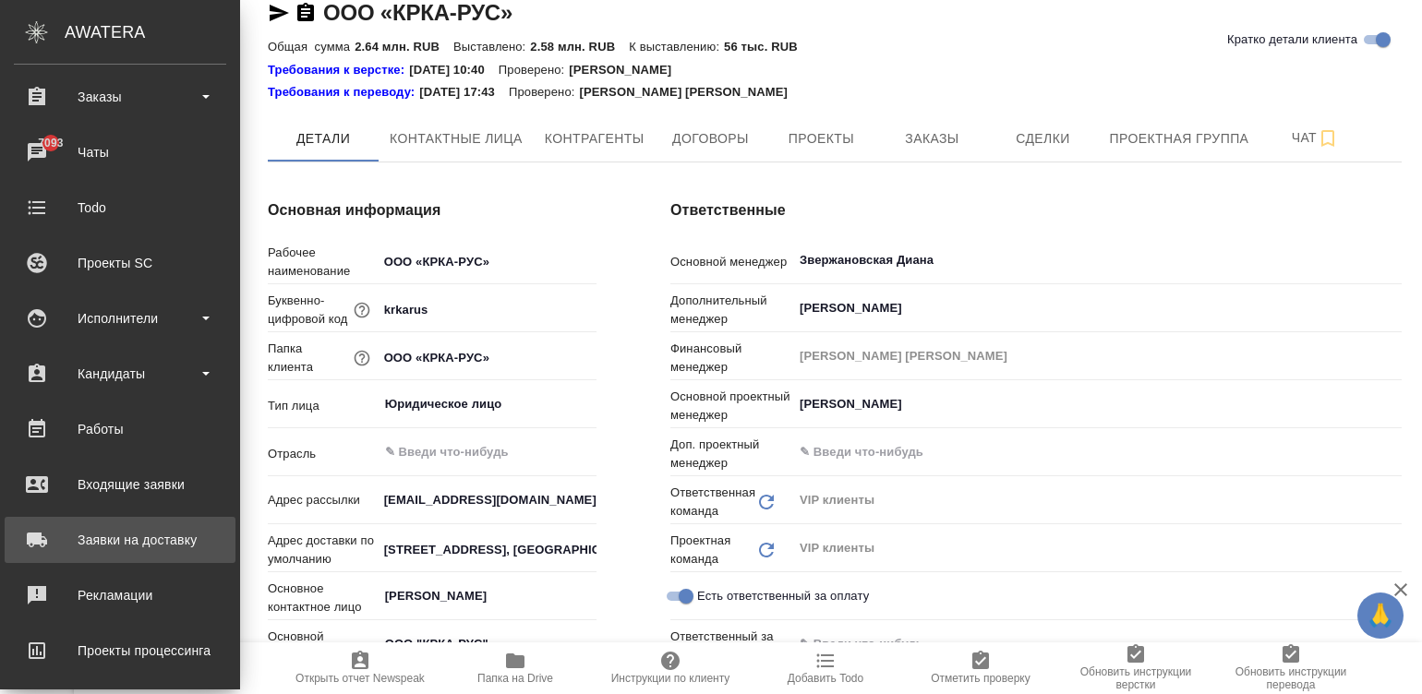
type textarea "x"
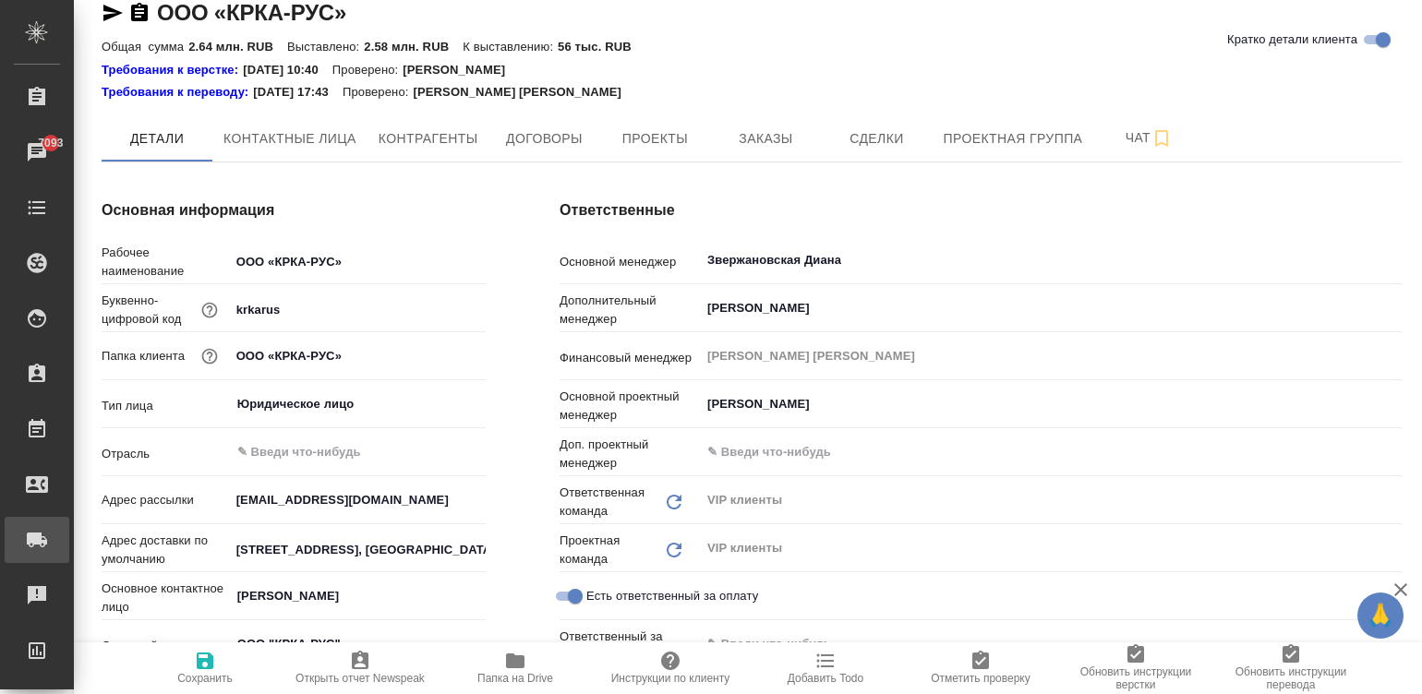
click at [37, 526] on div "Заявки на доставку" at bounding box center [14, 540] width 46 height 28
type textarea "x"
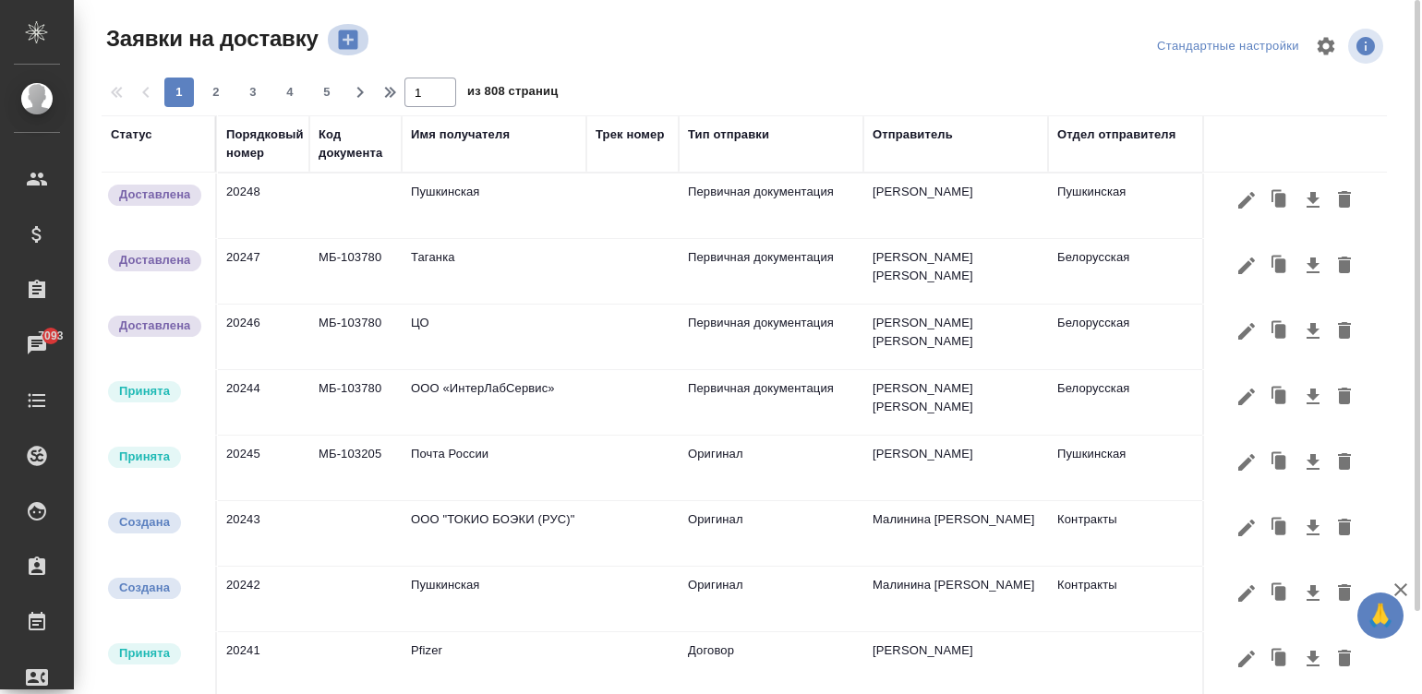
click at [337, 37] on icon "button" at bounding box center [348, 40] width 26 height 26
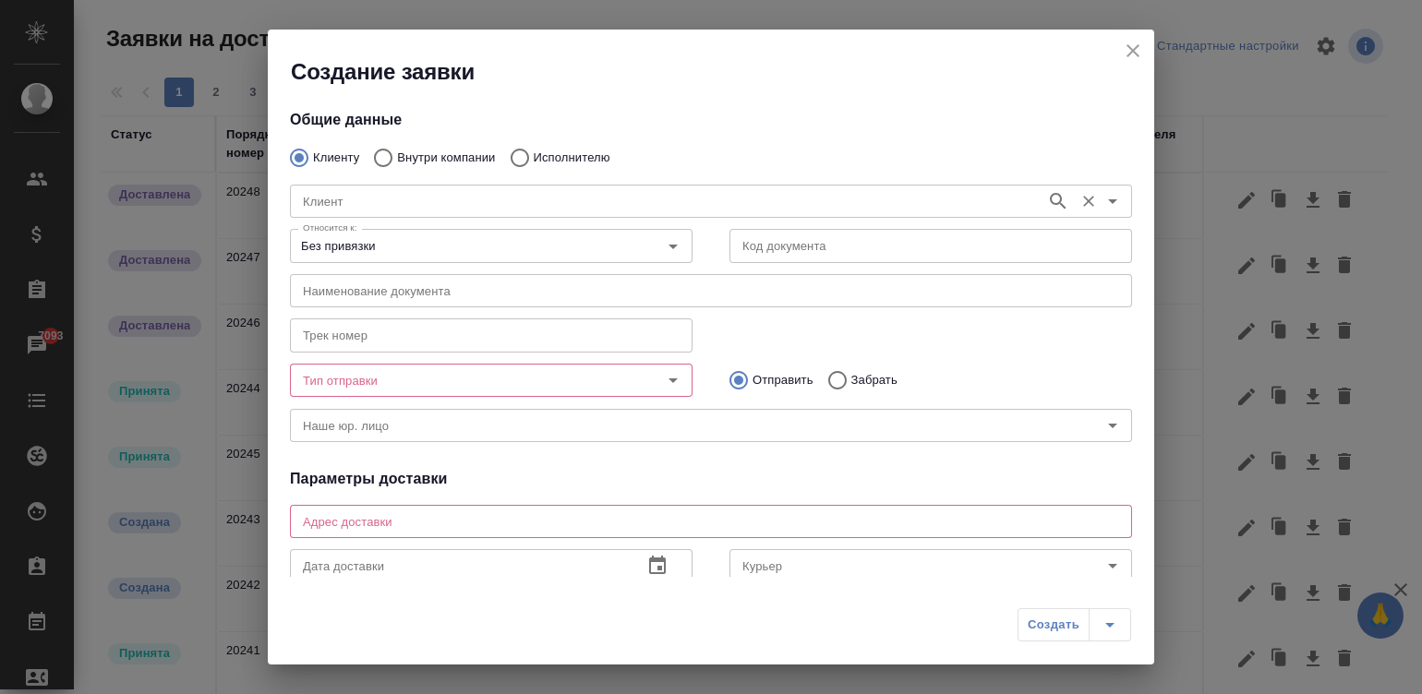
click at [520, 189] on div "Клиент" at bounding box center [711, 201] width 842 height 33
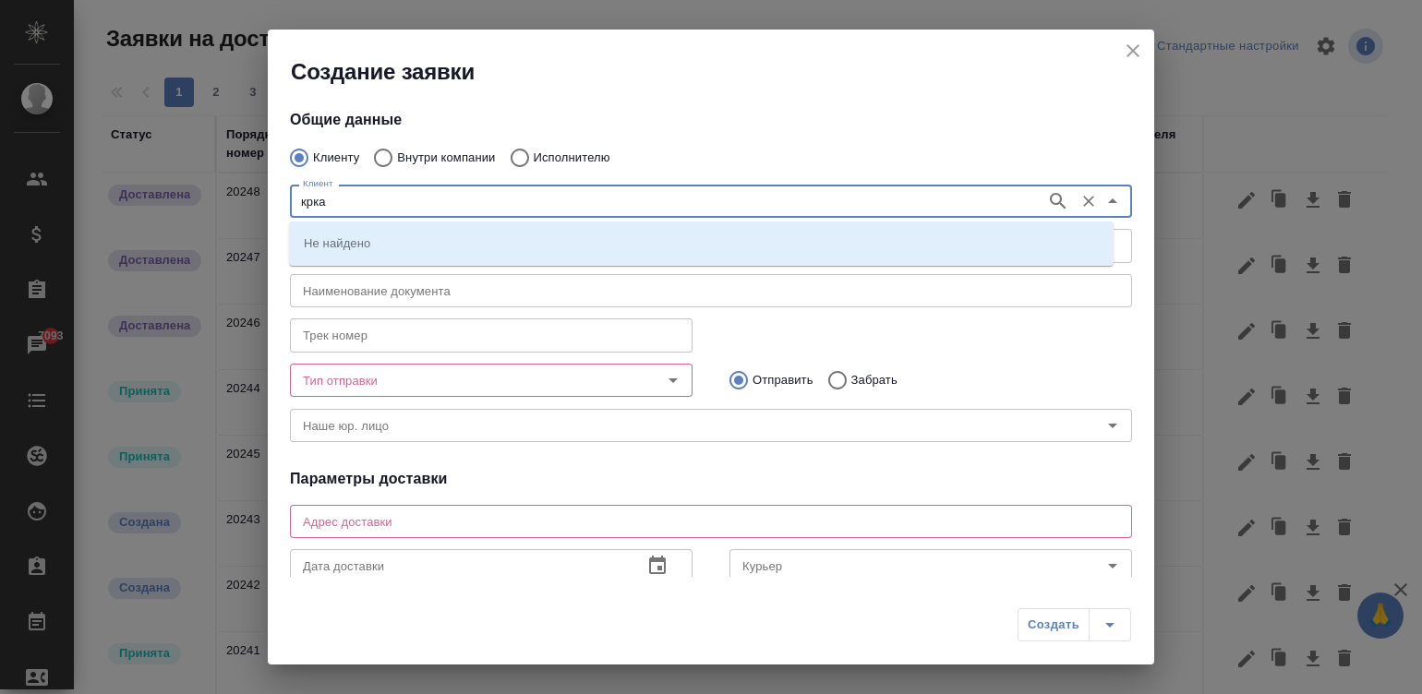
type input "крка"
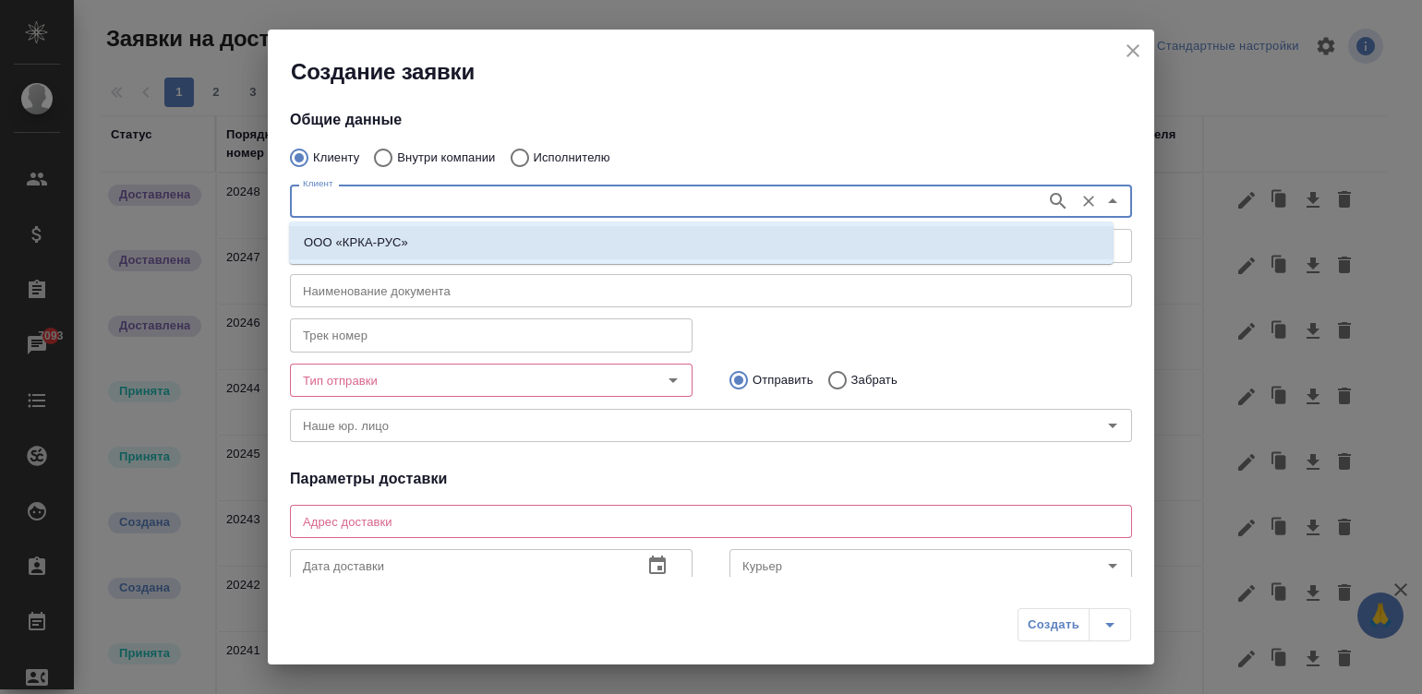
click at [391, 247] on p "ООО «КРКА-РУС»" at bounding box center [356, 243] width 104 height 18
type input "ООО «КРКА-РУС»"
type textarea "[STREET_ADDRESS], [GEOGRAPHIC_DATA], [GEOGRAPHIC_DATA]"
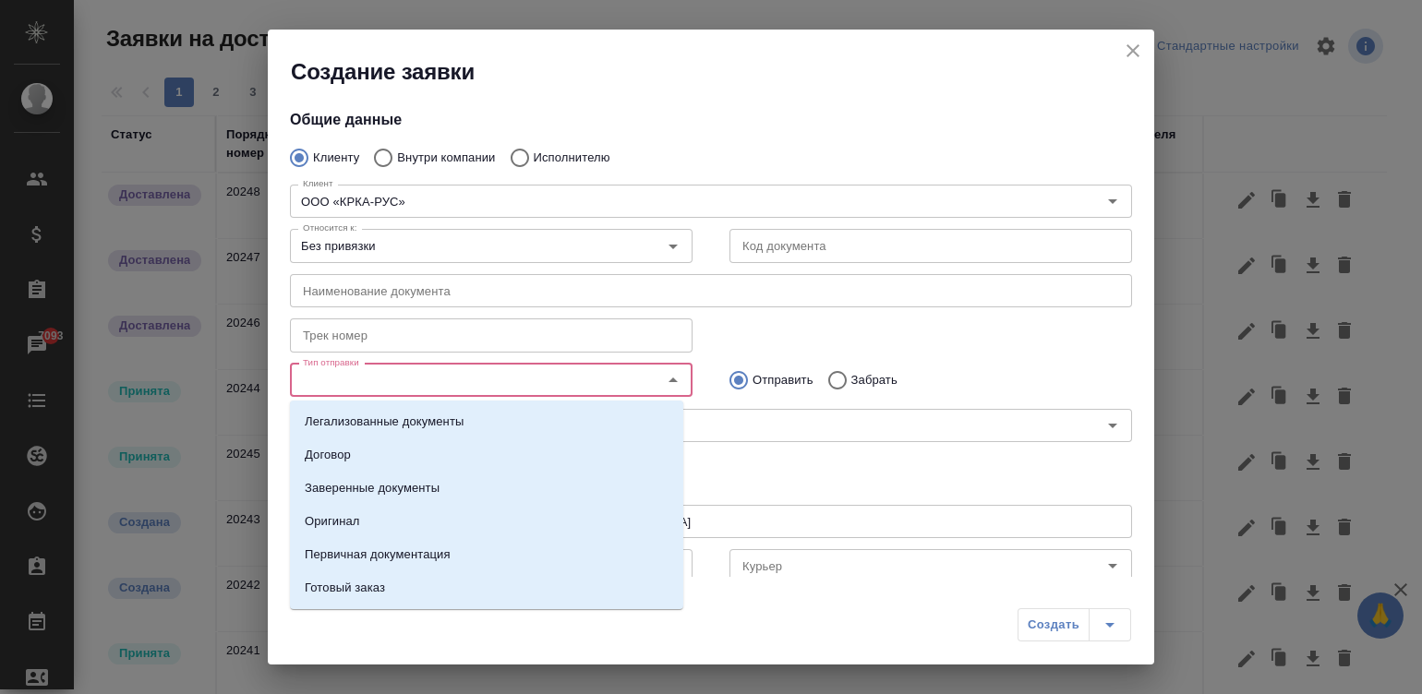
click at [563, 370] on input "Тип отправки" at bounding box center [460, 380] width 330 height 22
click at [321, 528] on p "Оригинал" at bounding box center [332, 521] width 55 height 18
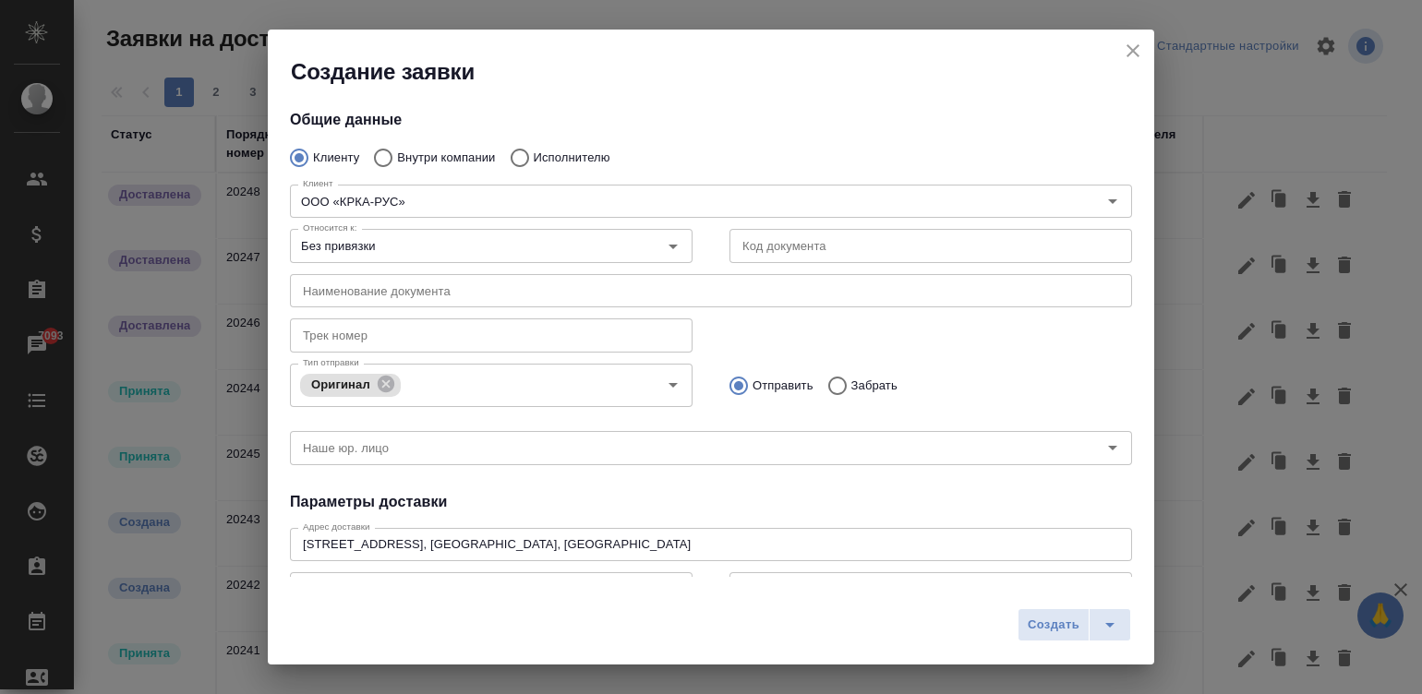
click at [829, 494] on h4 "Параметры доставки" at bounding box center [711, 502] width 842 height 22
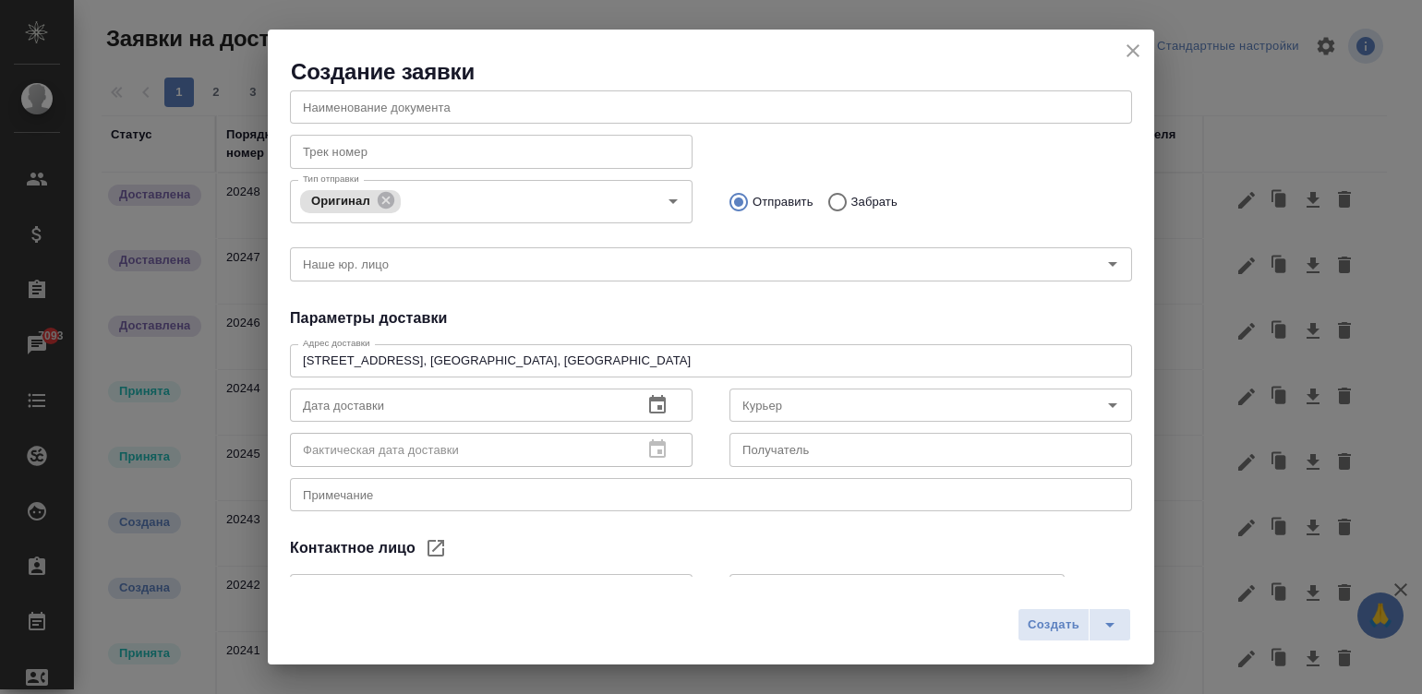
scroll to position [187, 0]
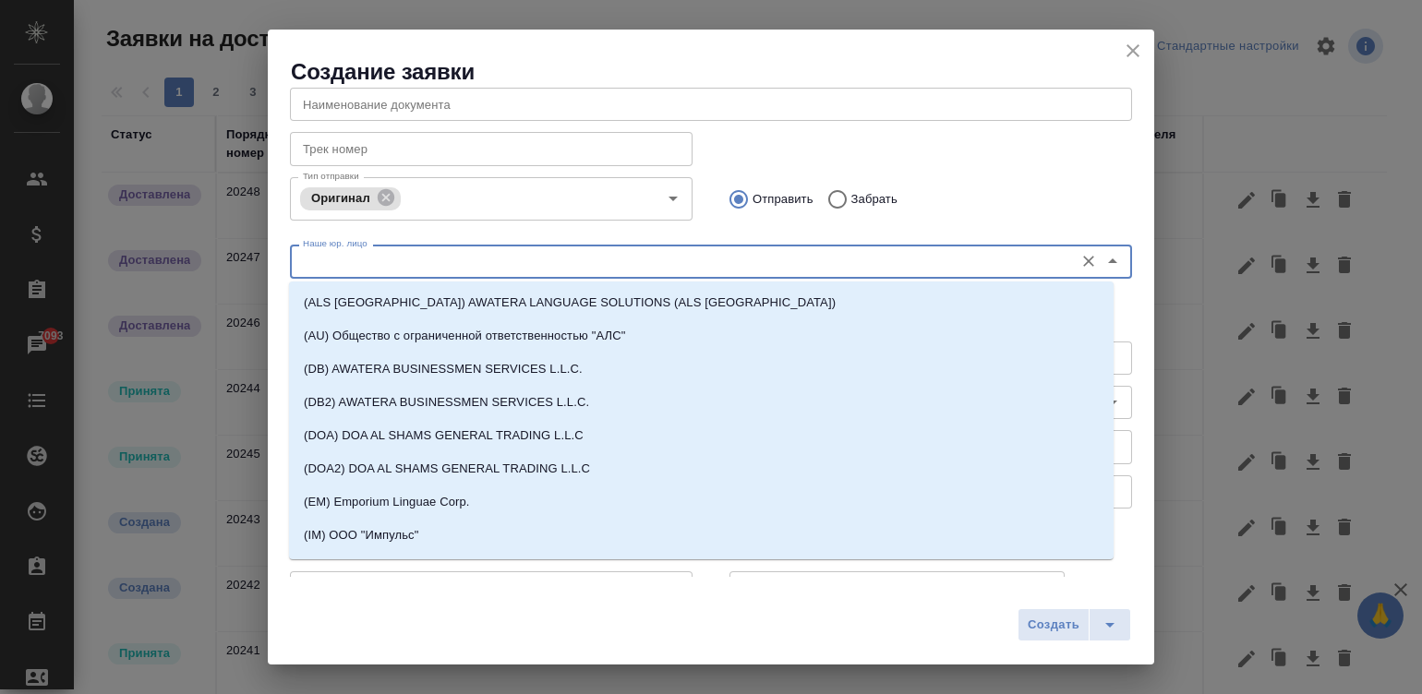
click at [523, 263] on input "Наше юр. лицо" at bounding box center [679, 261] width 769 height 22
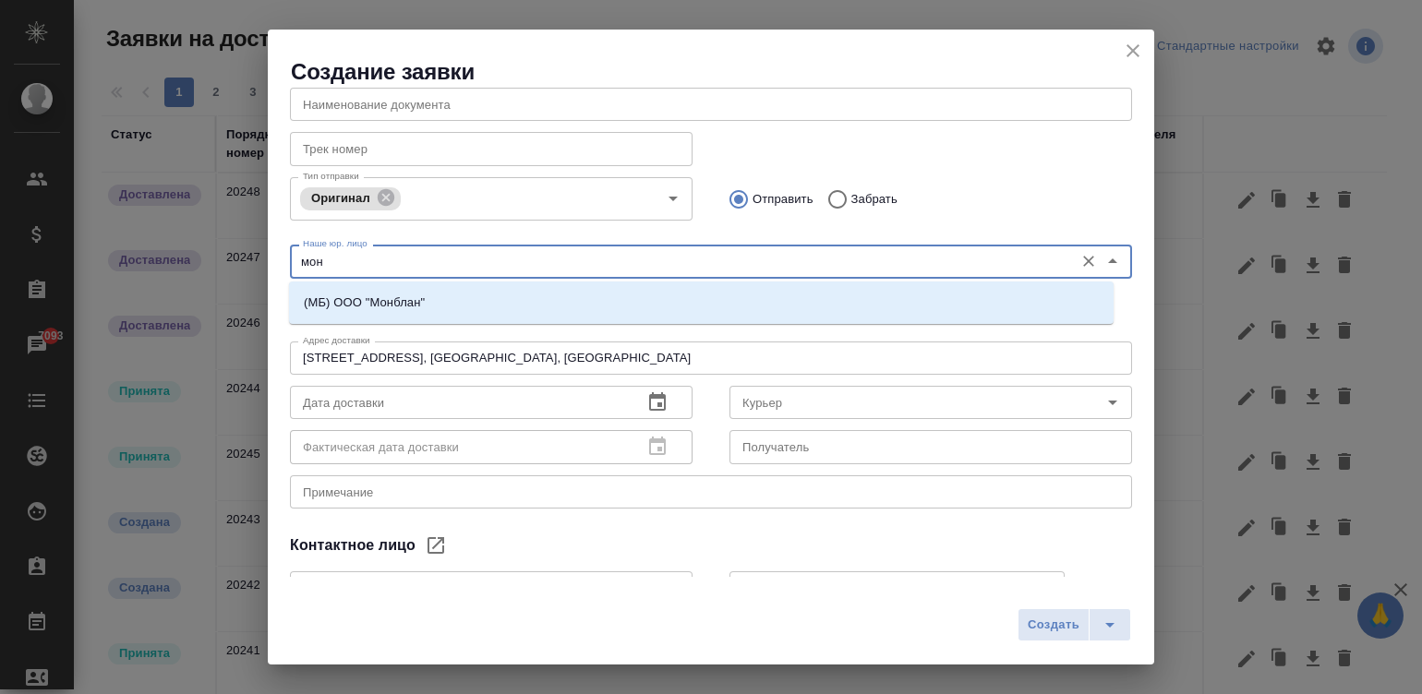
click at [448, 285] on div "(МБ) ООО "Монблан"" at bounding box center [701, 303] width 825 height 42
click at [383, 294] on p "(МБ) ООО "Монблан"" at bounding box center [364, 303] width 121 height 18
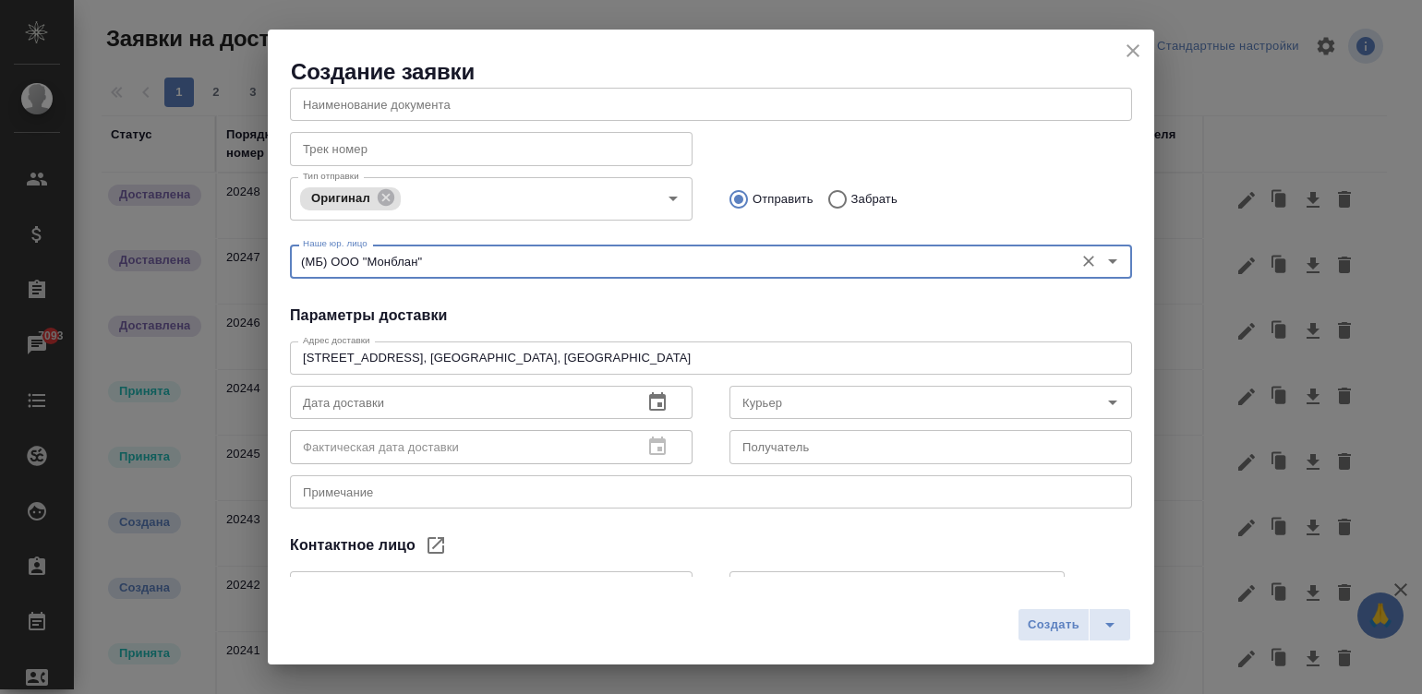
type input "(МБ) ООО "Монблан""
click at [649, 397] on icon "button" at bounding box center [657, 401] width 17 height 18
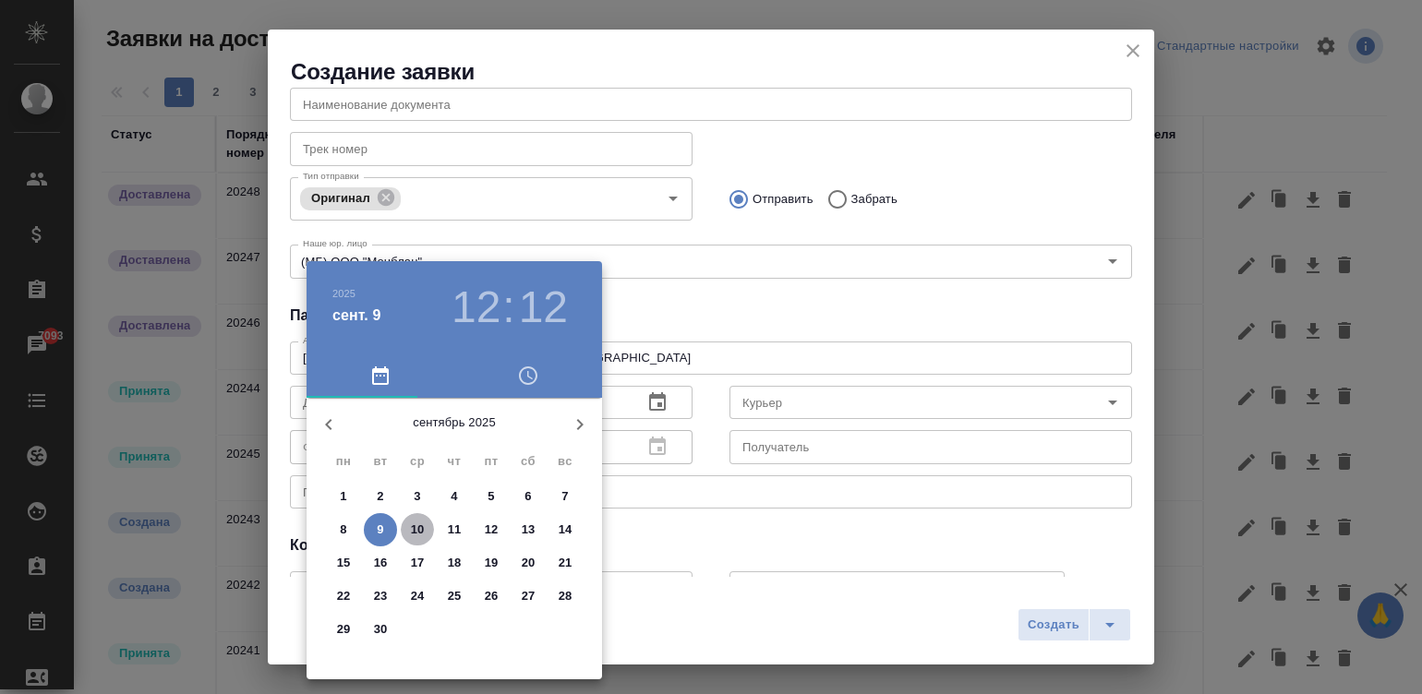
click at [405, 527] on span "10" at bounding box center [417, 530] width 33 height 18
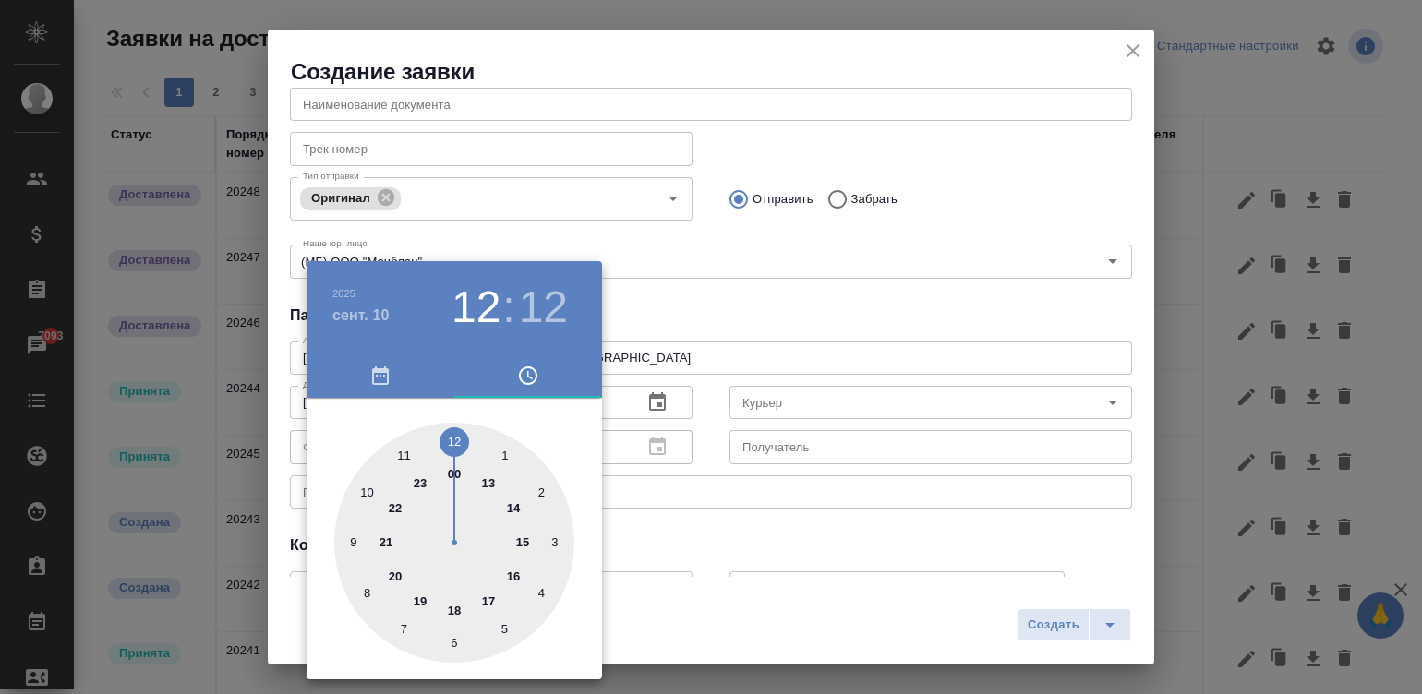
click at [489, 591] on div at bounding box center [454, 543] width 240 height 240
click at [444, 434] on div at bounding box center [454, 543] width 240 height 240
click at [461, 432] on div at bounding box center [454, 543] width 240 height 240
click at [454, 432] on div at bounding box center [454, 543] width 240 height 240
type input "10.09.2025 17:00"
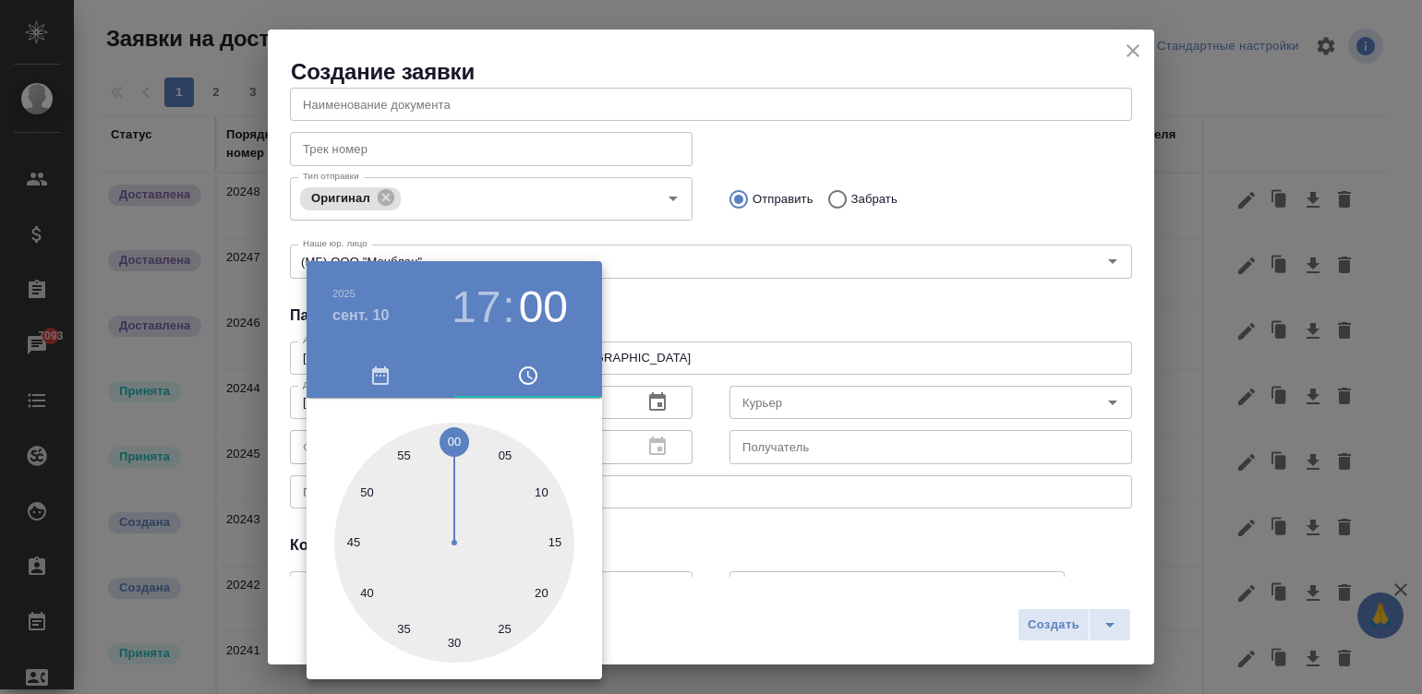
click at [697, 300] on div at bounding box center [711, 347] width 1422 height 694
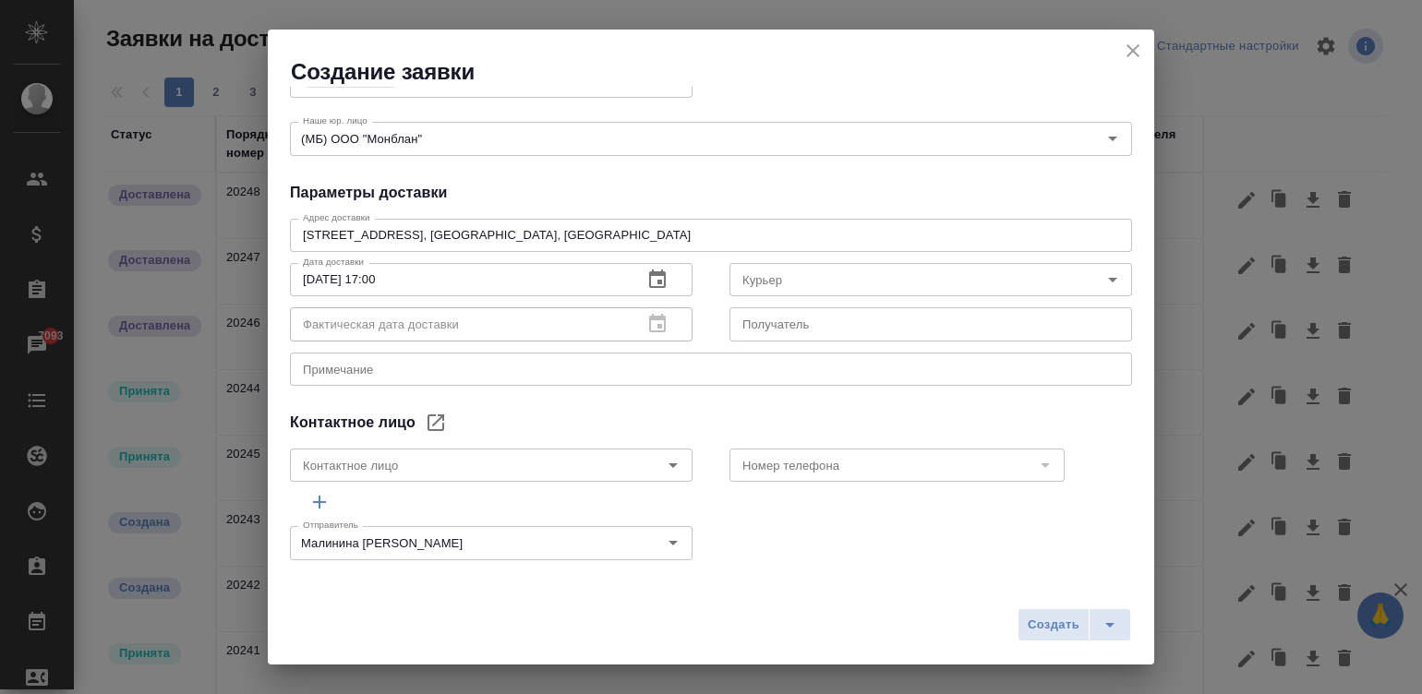
scroll to position [313, 0]
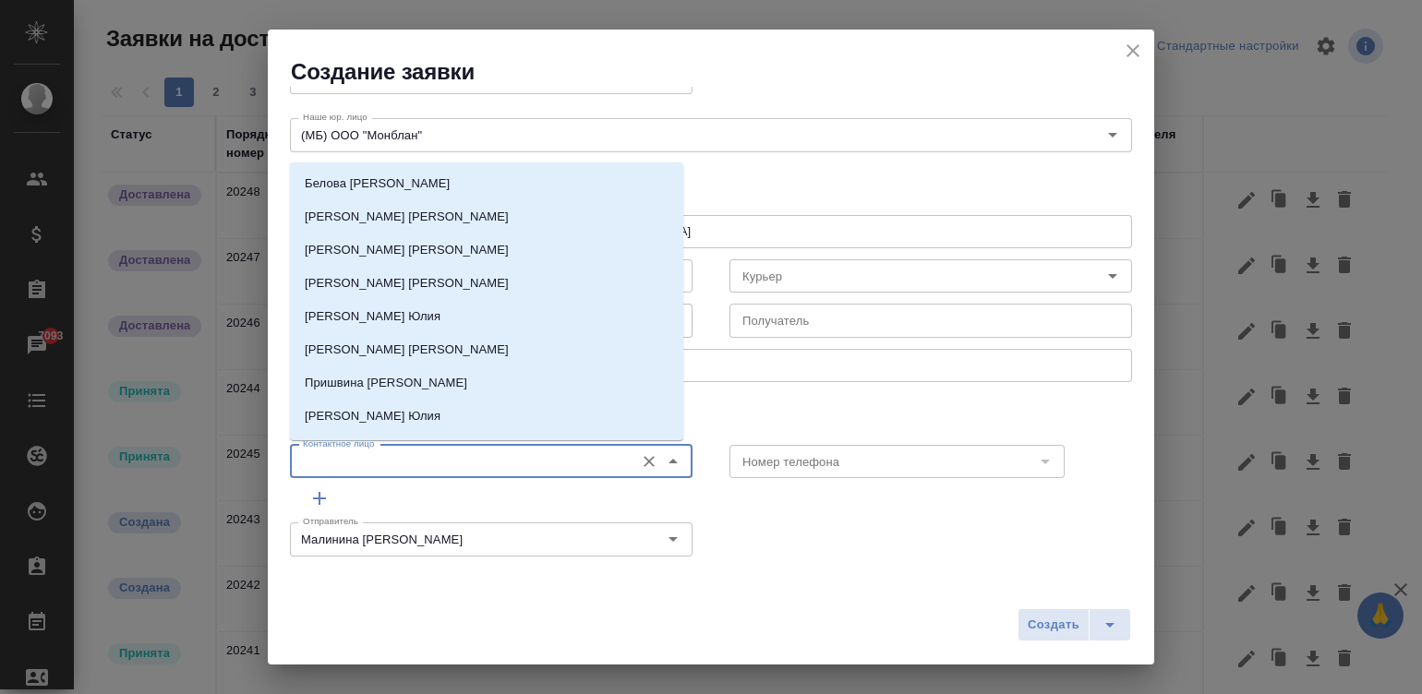
click at [439, 467] on input "Контактное лицо" at bounding box center [460, 462] width 330 height 22
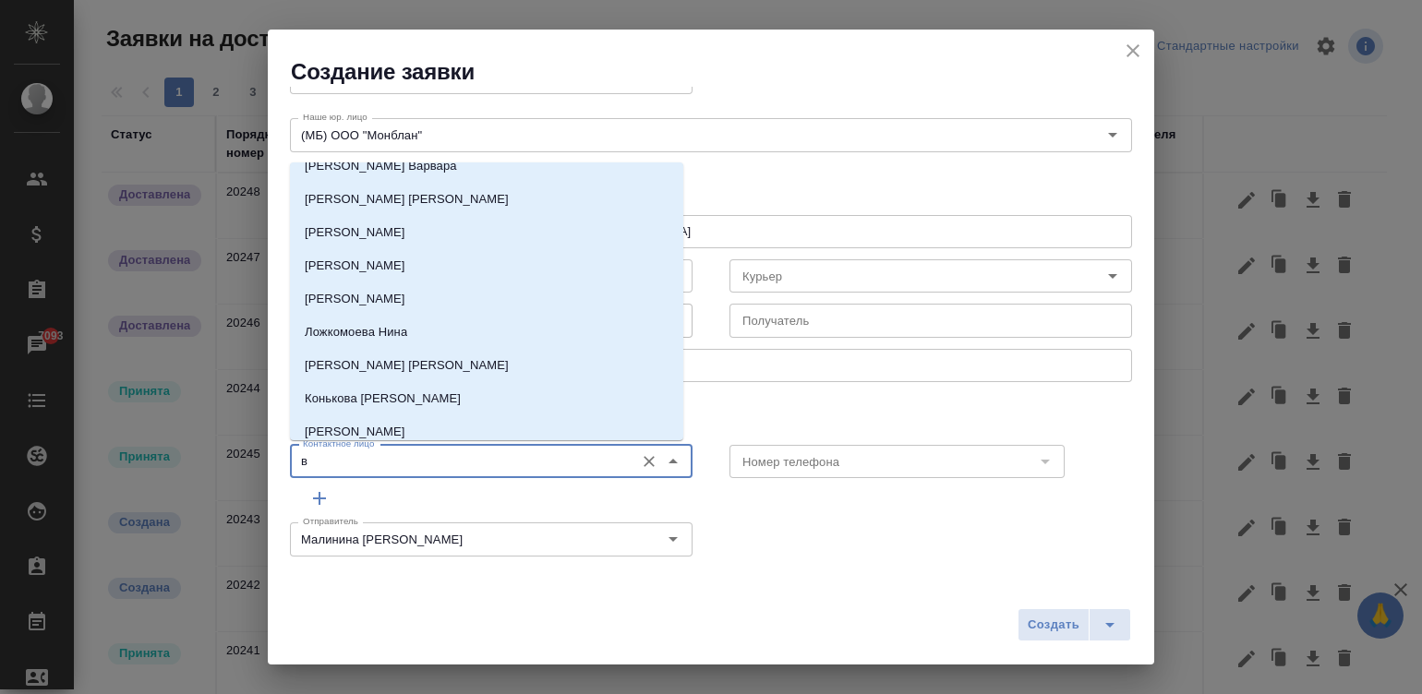
scroll to position [0, 0]
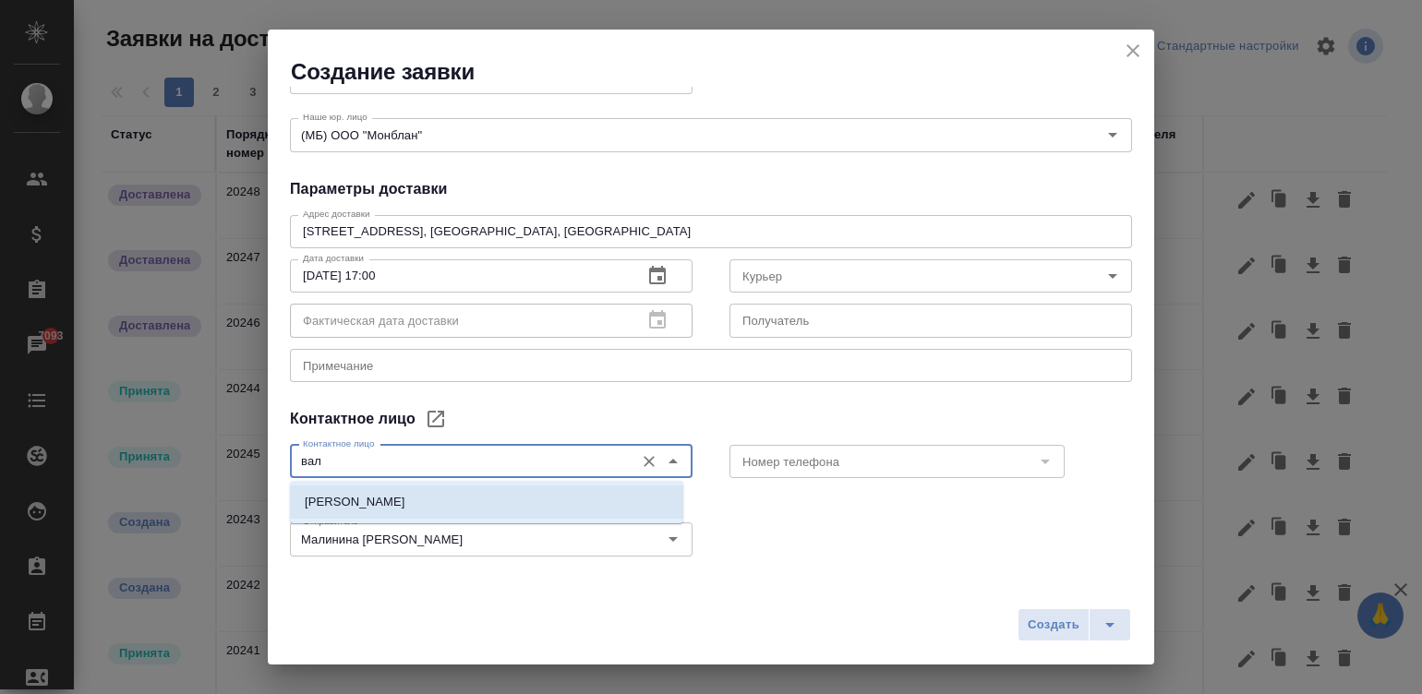
click at [406, 499] on li "Валеева Анна" at bounding box center [486, 502] width 393 height 33
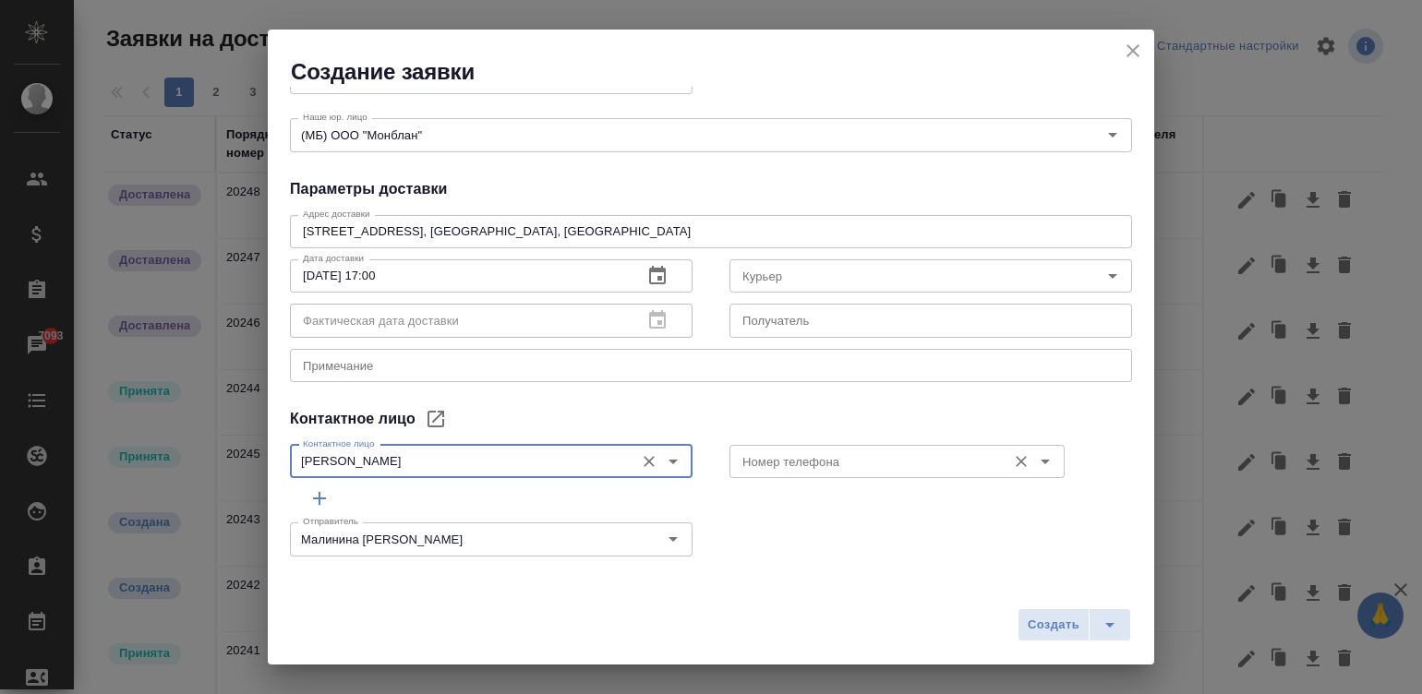
type input "Валеева Анна"
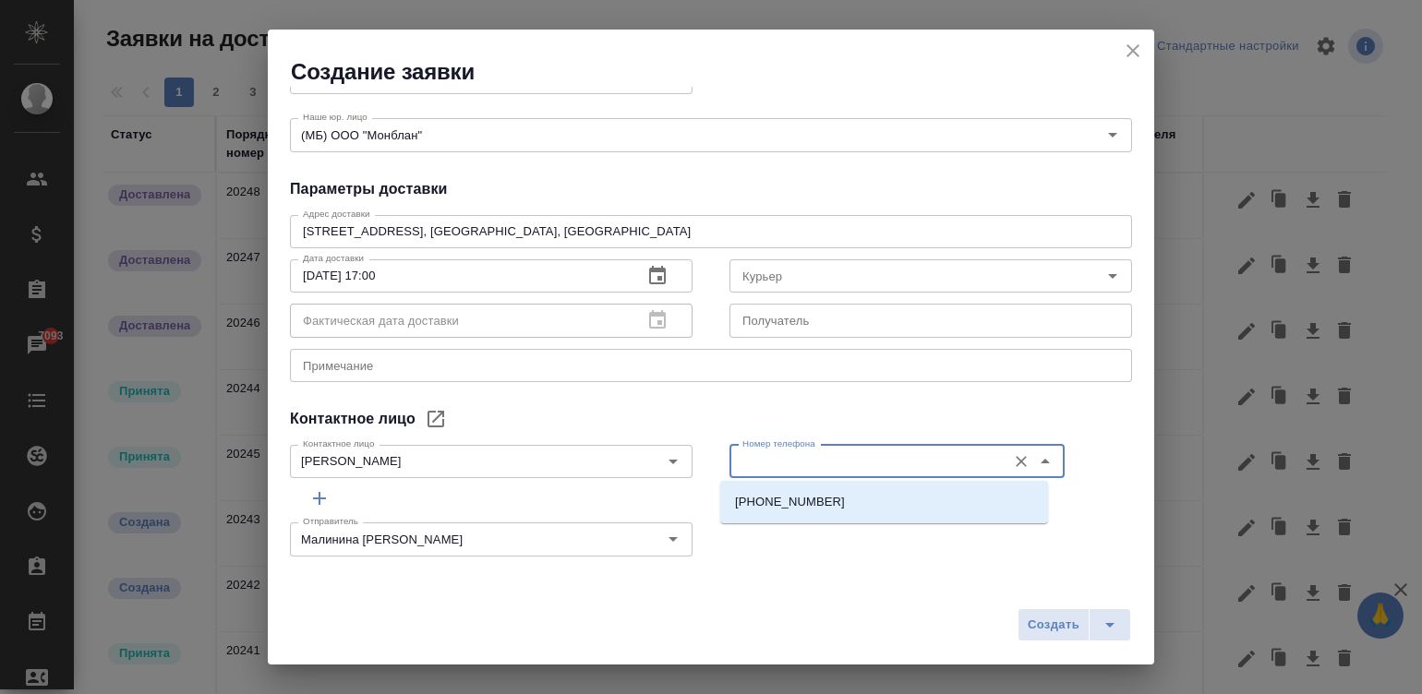
click at [792, 464] on input "Номер телефона" at bounding box center [866, 462] width 262 height 22
click at [837, 506] on li "+7-903-516-44-16" at bounding box center [884, 502] width 328 height 33
type input "+7-903-516-44-16"
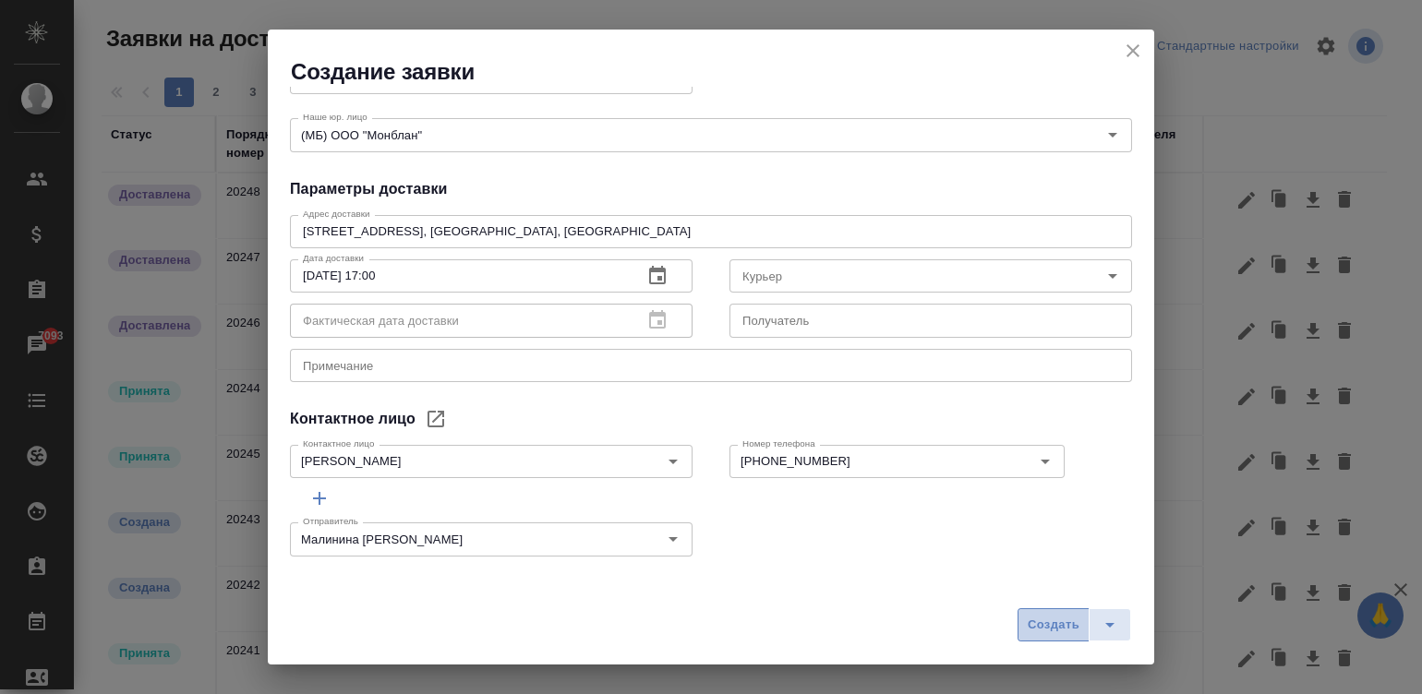
click at [1051, 627] on span "Создать" at bounding box center [1054, 625] width 52 height 21
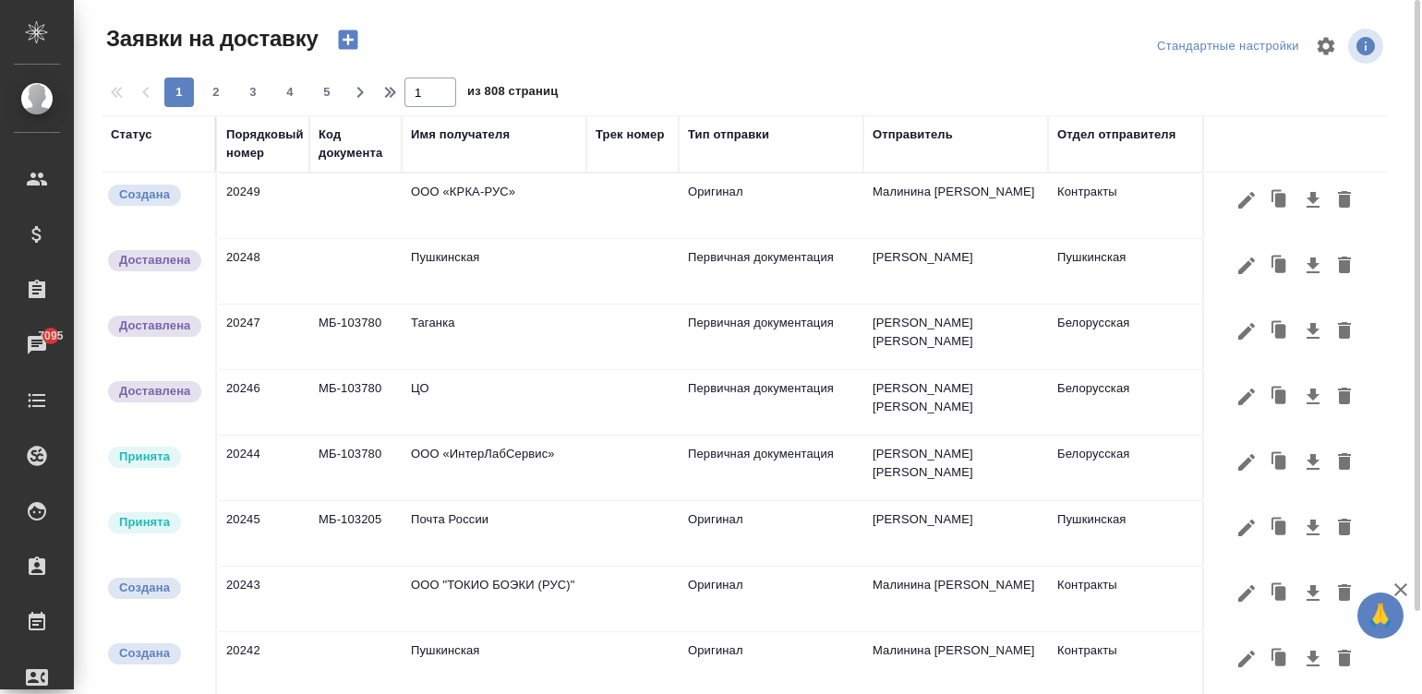
click at [573, 200] on td "ООО «КРКА-РУС»" at bounding box center [494, 206] width 185 height 65
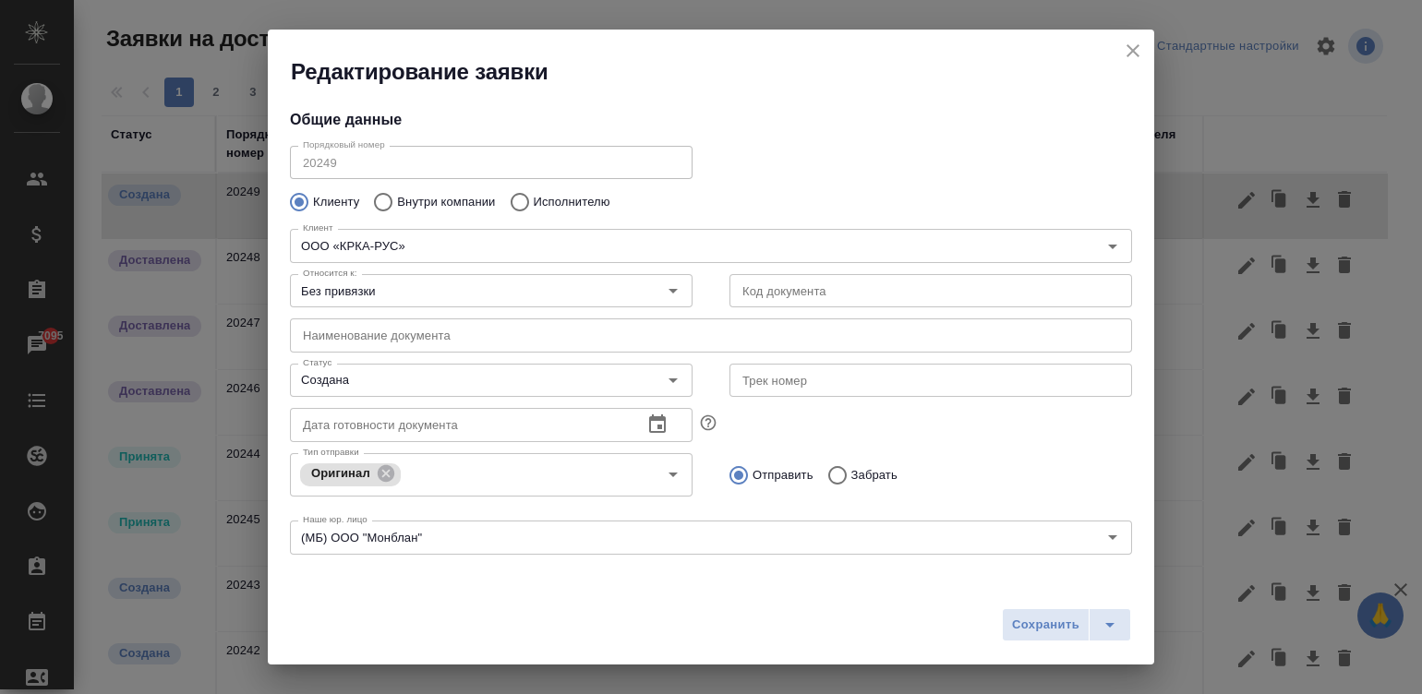
click at [885, 168] on div "Порядковый номер 20249 Порядковый номер" at bounding box center [710, 160] width 879 height 81
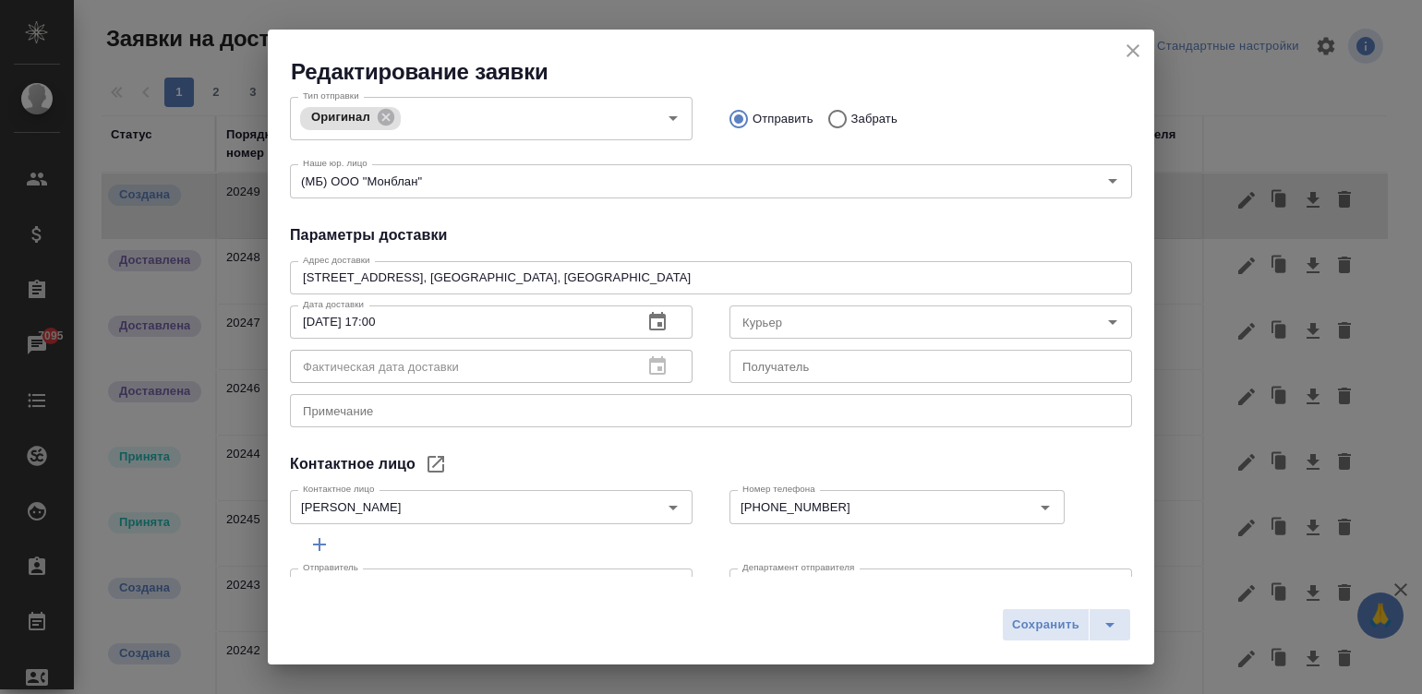
scroll to position [361, 0]
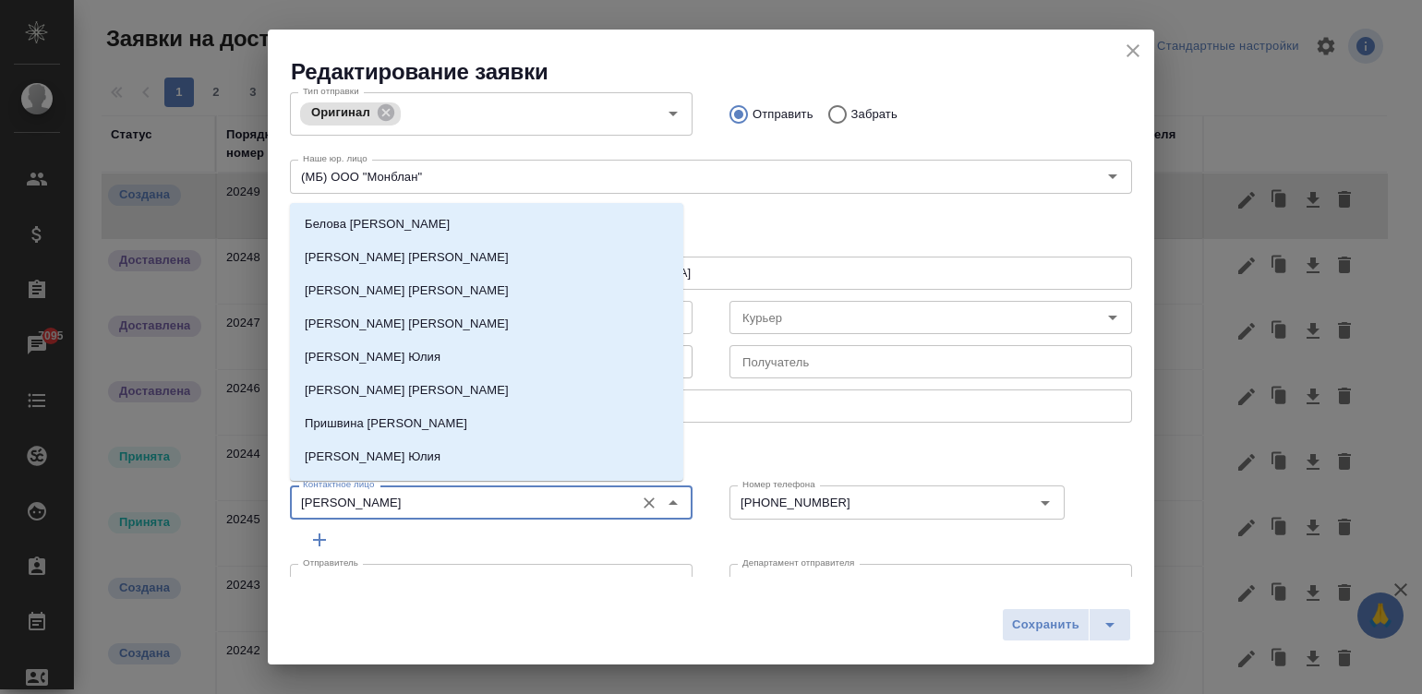
click at [529, 497] on input "Валеева Анна" at bounding box center [460, 502] width 330 height 22
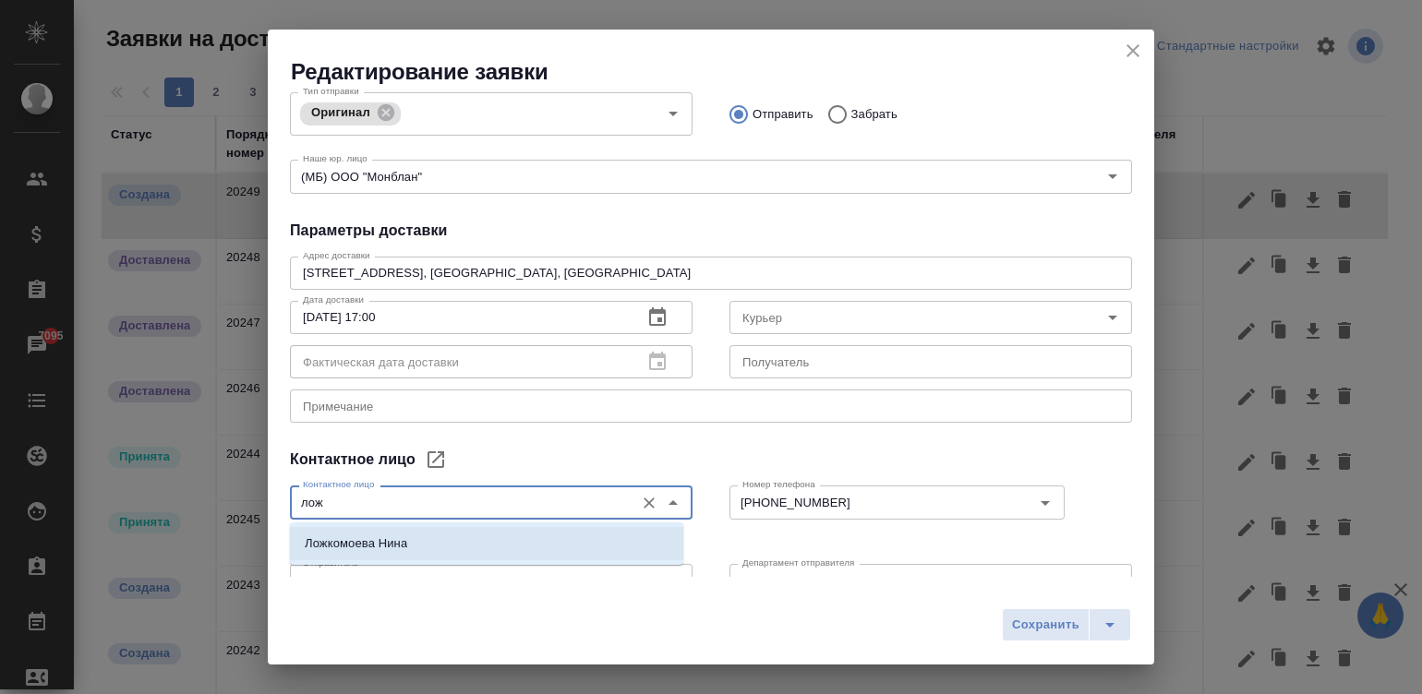
click at [432, 528] on li "Ложкомоева Нина" at bounding box center [486, 543] width 393 height 33
type input "Ложкомоева Нина"
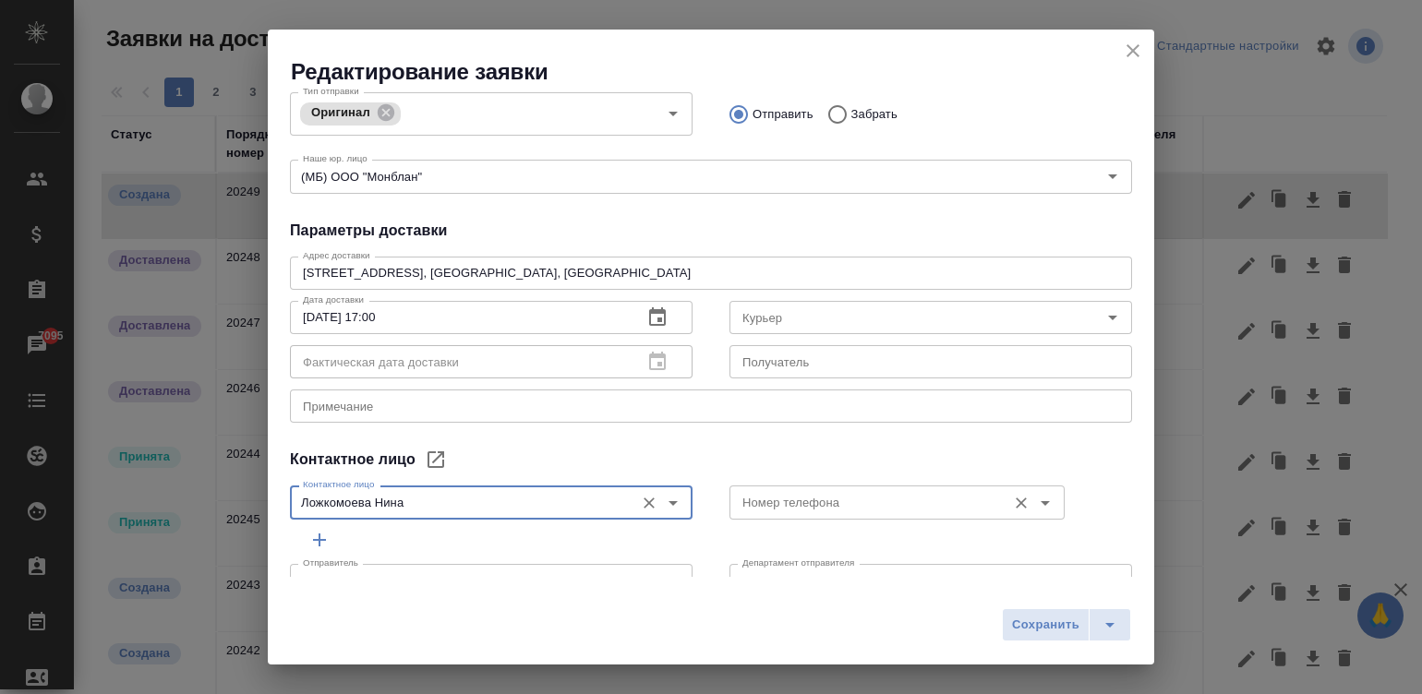
type input "Ложкомоева Нина"
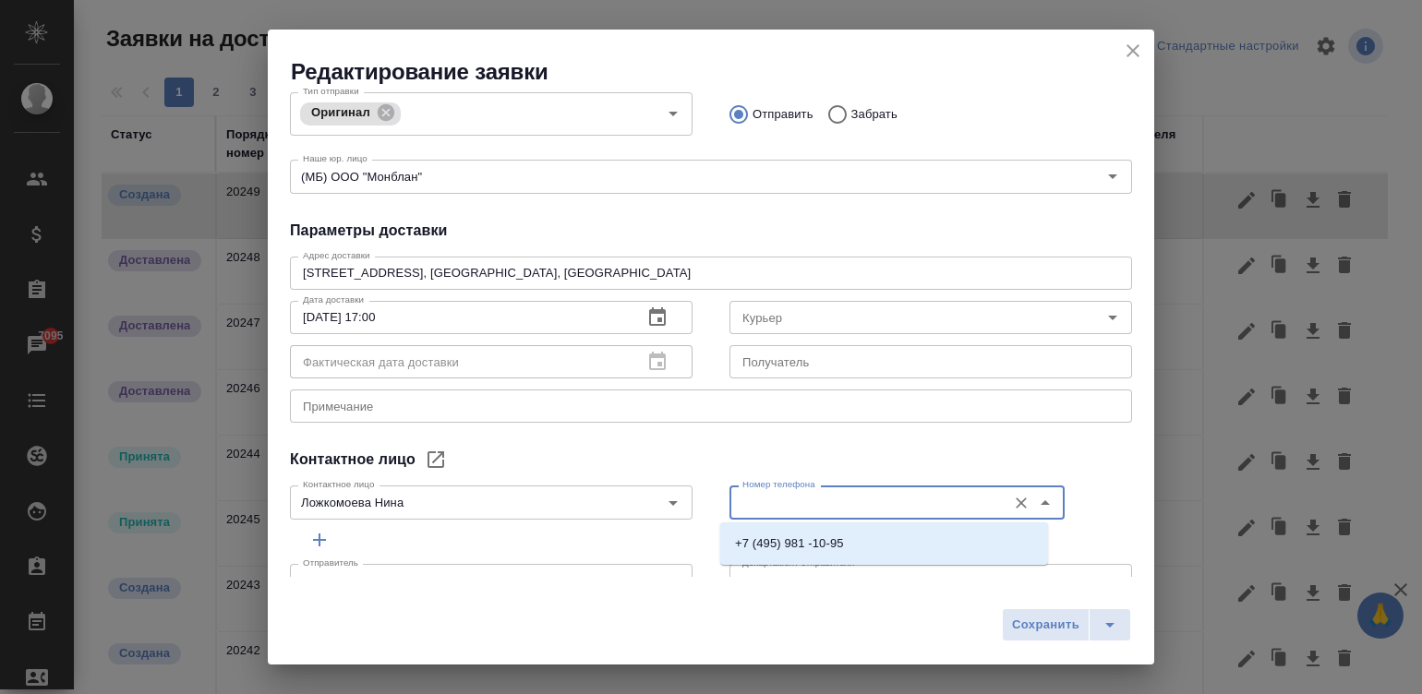
click at [827, 491] on input "Номер телефона" at bounding box center [866, 502] width 262 height 22
click at [895, 539] on li "+7 (495) 981 -10-95" at bounding box center [884, 543] width 328 height 33
type input "+7 (495) 981 -10-95"
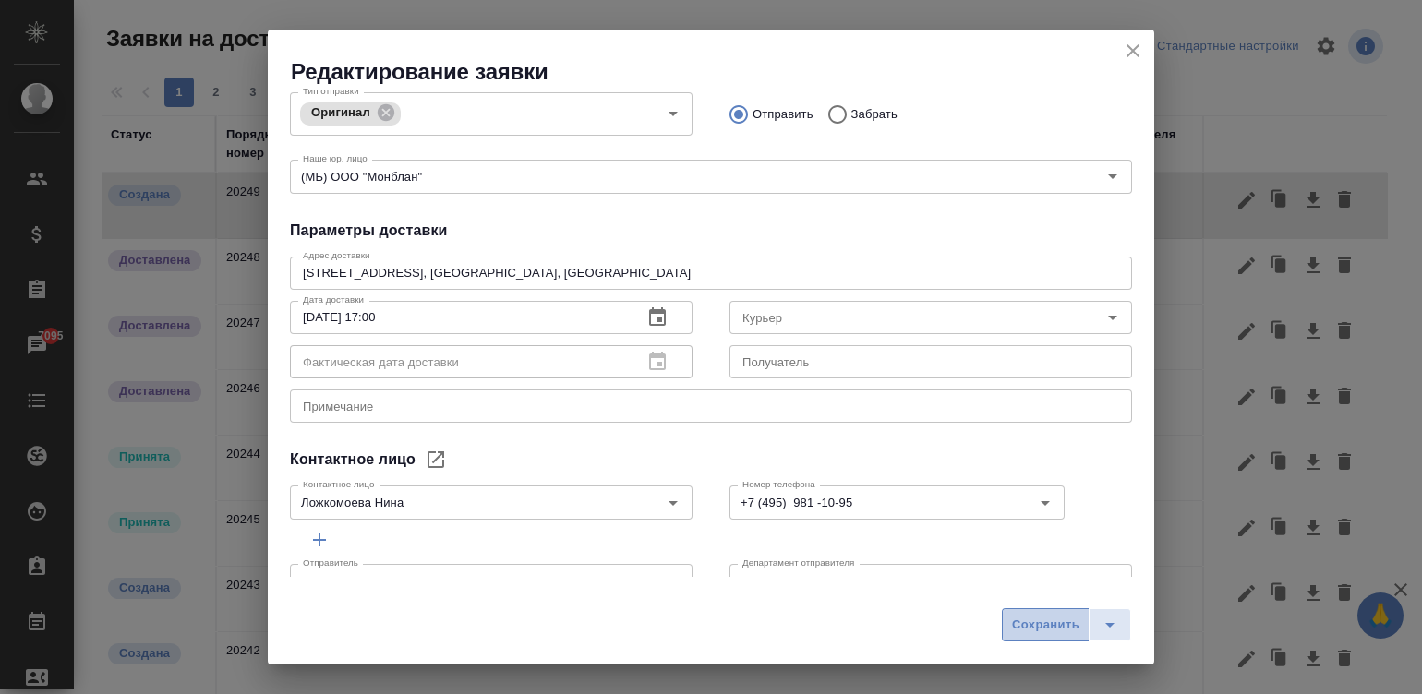
click at [1076, 619] on span "Сохранить" at bounding box center [1045, 625] width 67 height 21
type input "Валеева Анна"
type input "+7-903-516-44-16"
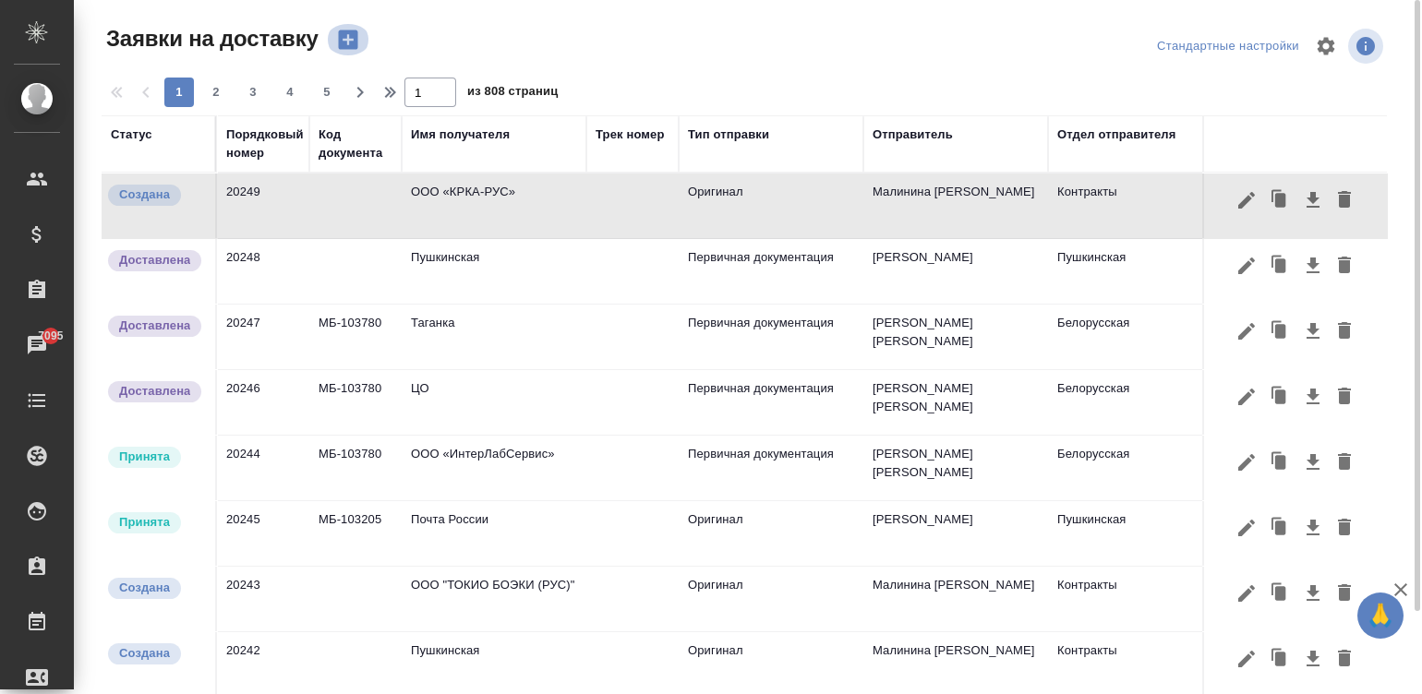
click at [342, 39] on icon "button" at bounding box center [348, 40] width 26 height 26
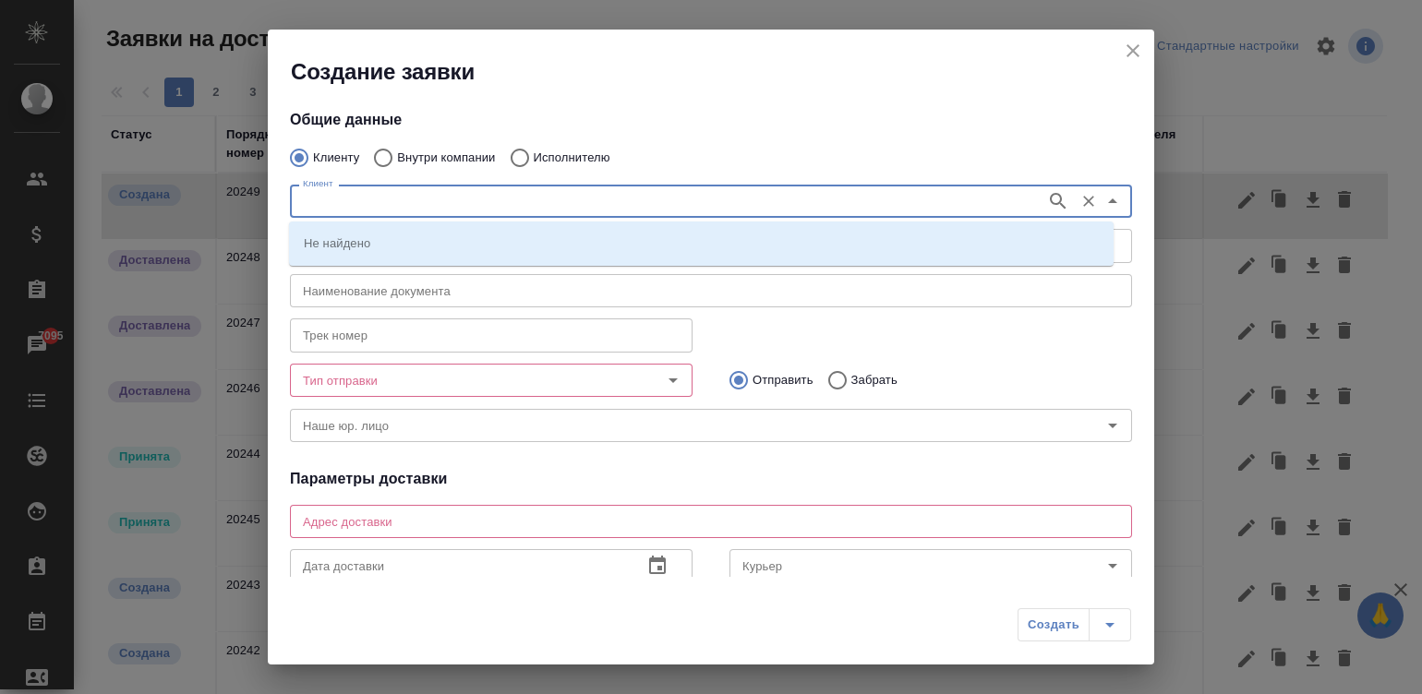
click at [499, 209] on input "Клиент" at bounding box center [665, 201] width 741 height 22
type input "соврем"
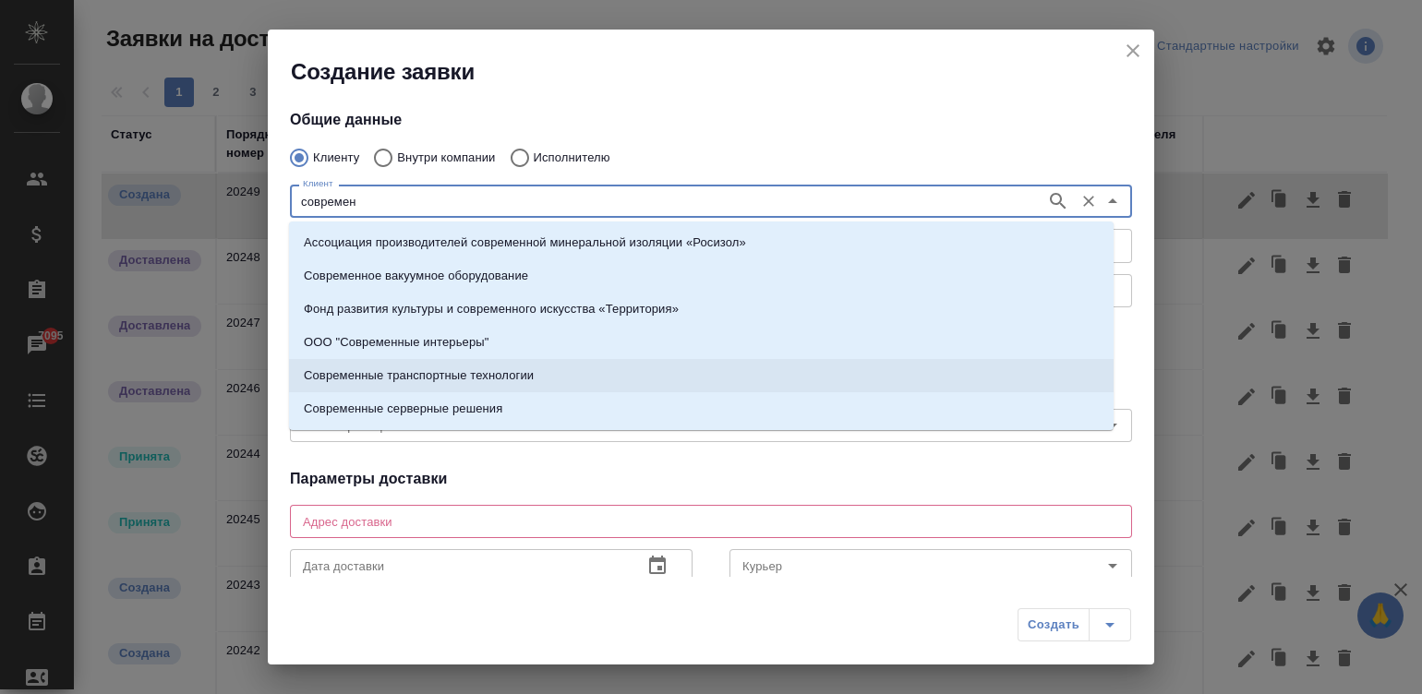
click at [465, 369] on p "Современные транспортные технологии" at bounding box center [419, 376] width 230 height 18
type input "Современные транспортные технологии"
click at [465, 369] on input "Тип отправки" at bounding box center [460, 380] width 330 height 22
type textarea "[STREET_ADDRESS] АО «ГК «СТТ»"
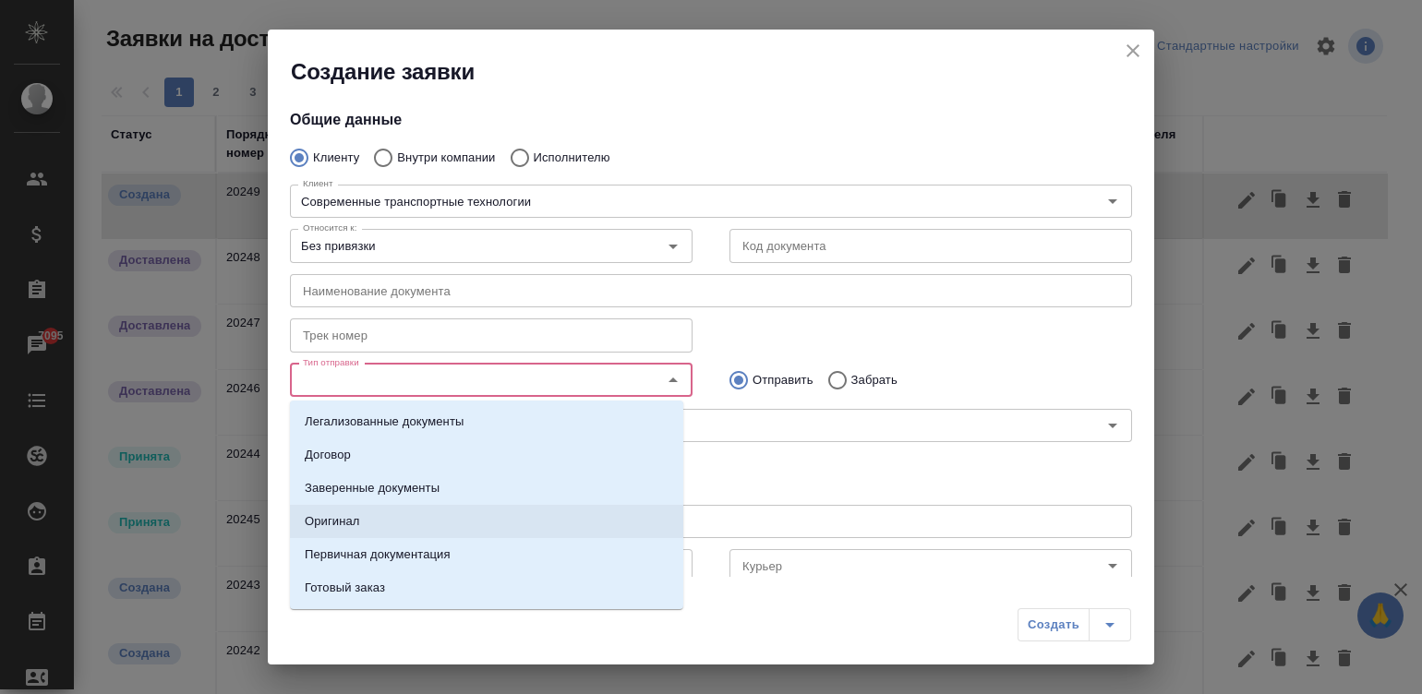
click at [445, 516] on li "Оригинал" at bounding box center [486, 521] width 393 height 33
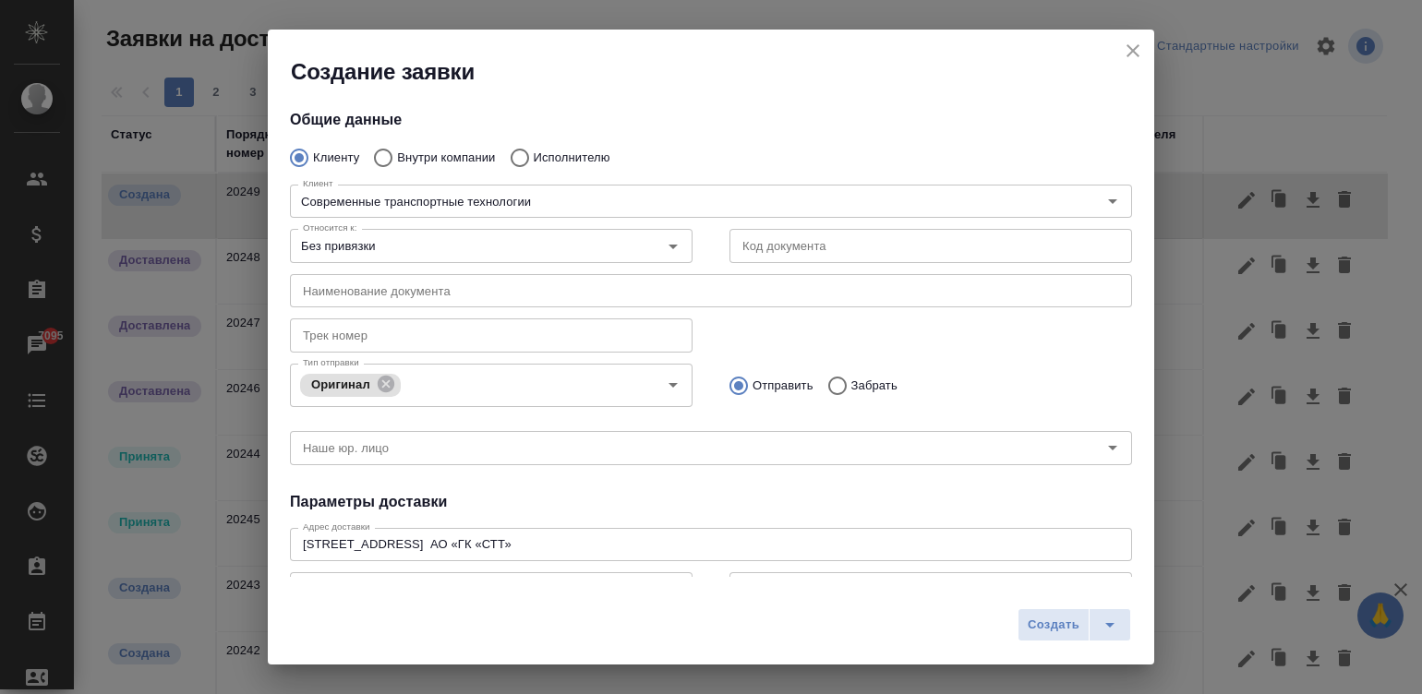
click at [829, 319] on div "Трек номер Трек номер" at bounding box center [710, 333] width 879 height 81
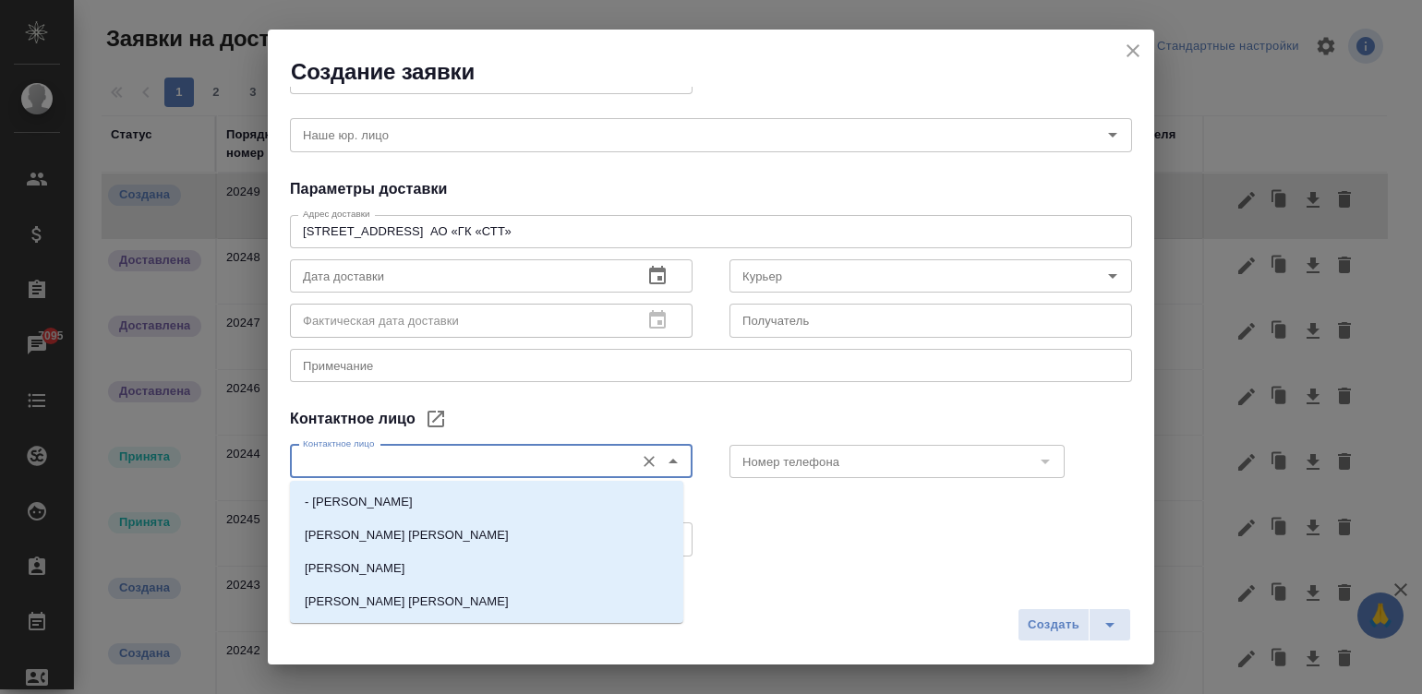
click at [451, 462] on input "Контактное лицо" at bounding box center [460, 462] width 330 height 22
click at [386, 536] on p "Жирнов Алексей" at bounding box center [407, 535] width 204 height 18
type input "Жирнов Алексей"
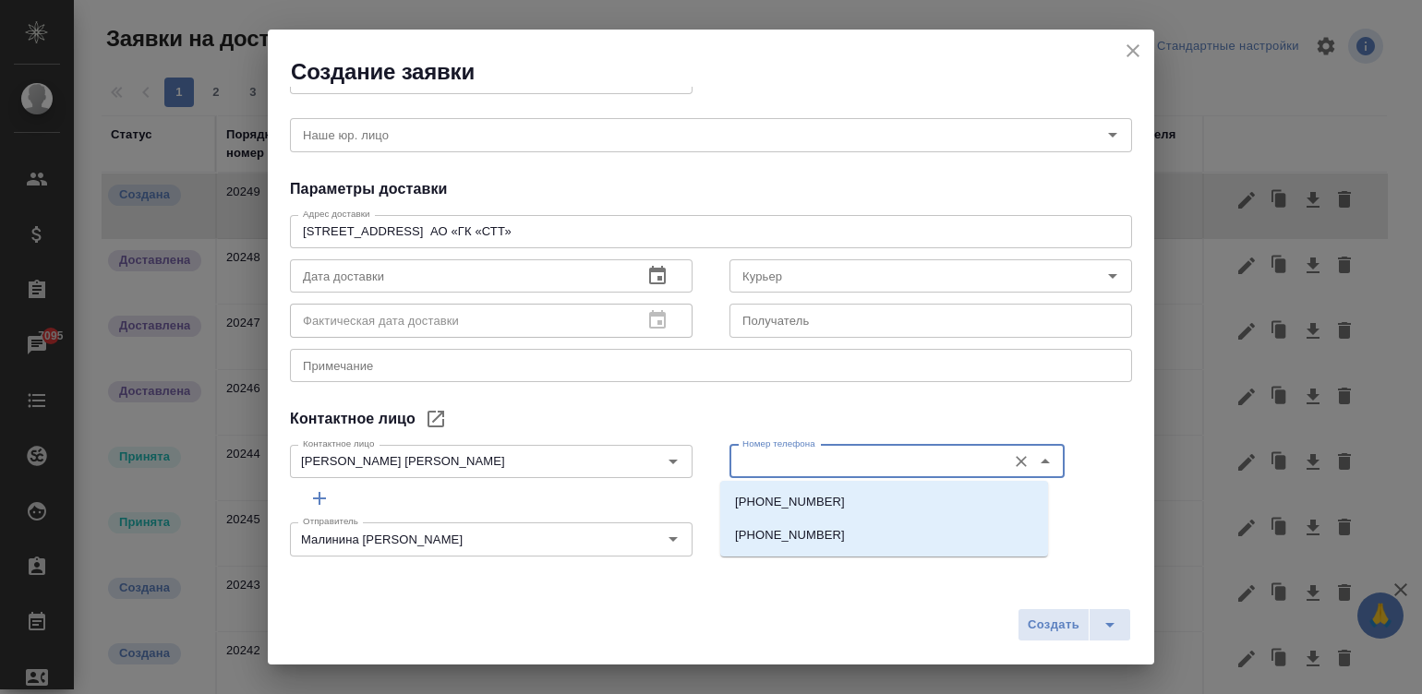
click at [829, 457] on input "Номер телефона" at bounding box center [866, 462] width 262 height 22
click at [882, 458] on input "Номер телефона" at bounding box center [866, 462] width 262 height 22
click at [877, 535] on li "+7(987)756-32-11" at bounding box center [884, 535] width 328 height 33
type input "+7(987)756-32-11"
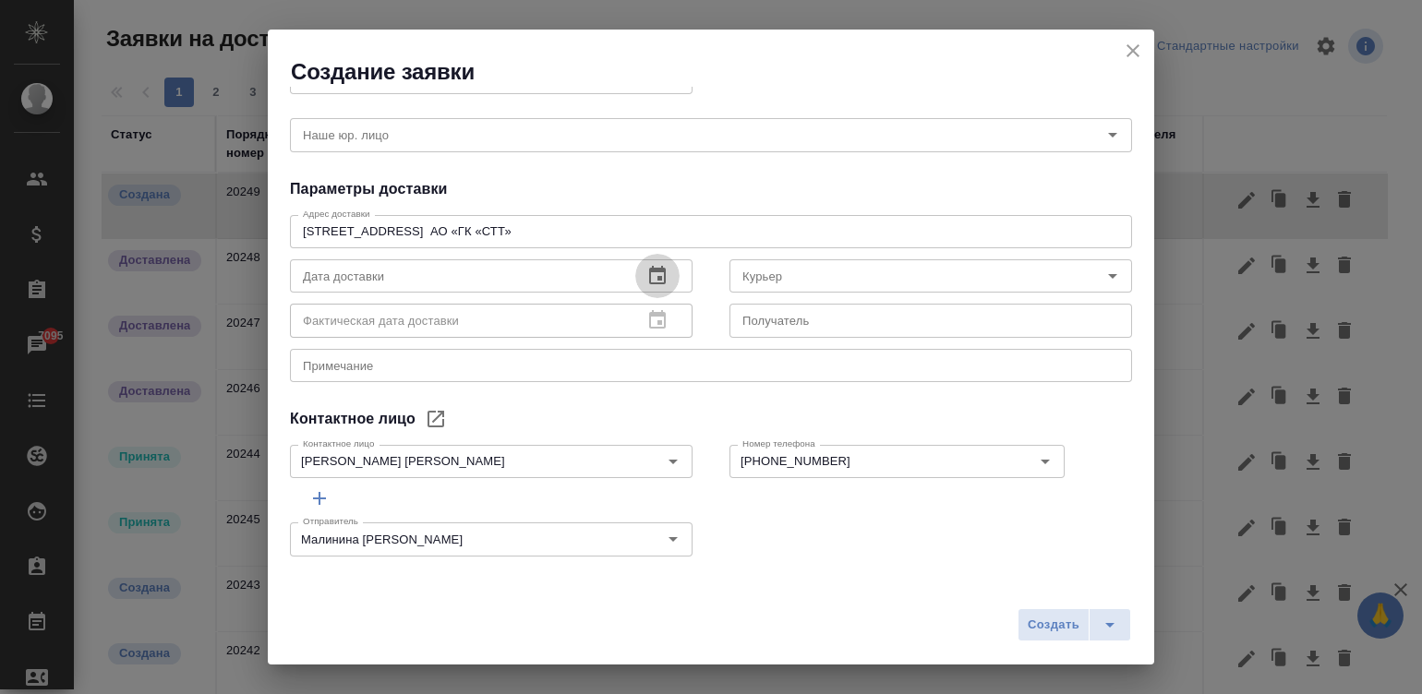
click at [653, 280] on icon "button" at bounding box center [657, 276] width 22 height 22
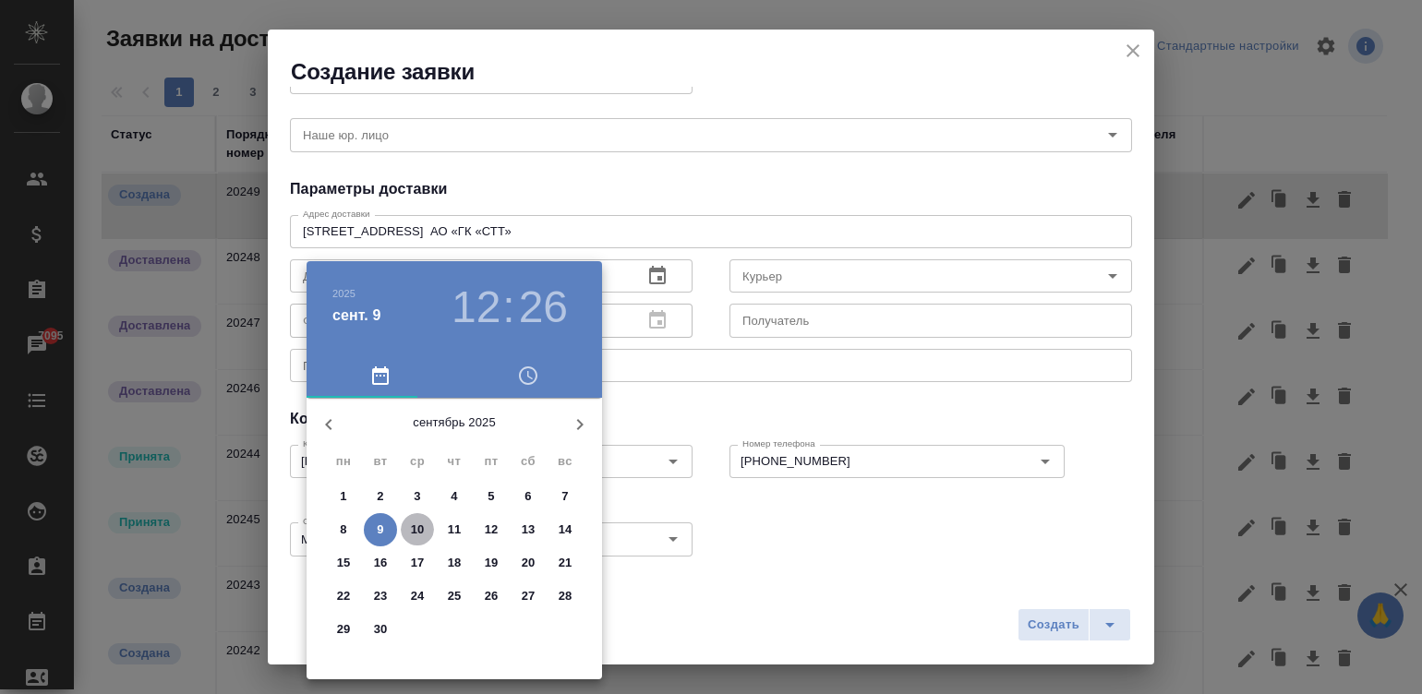
click at [414, 528] on p "10" at bounding box center [418, 530] width 14 height 18
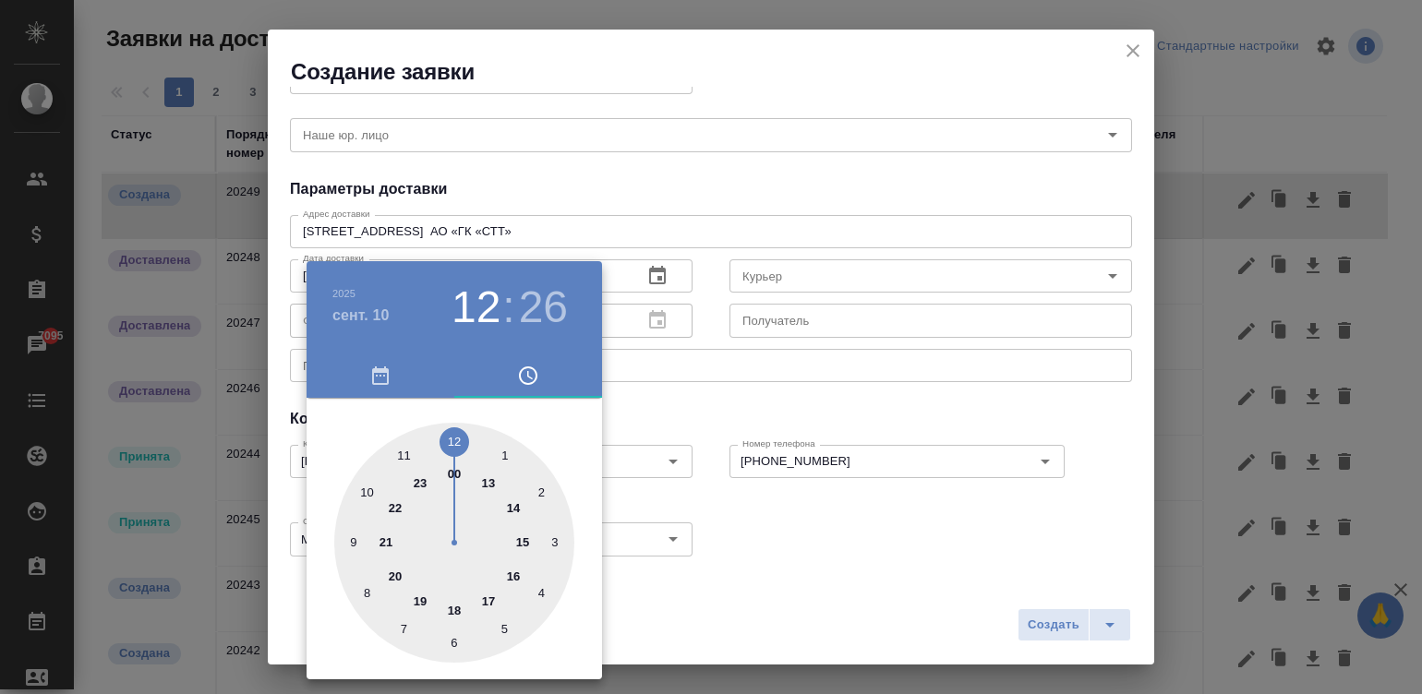
click at [485, 596] on div at bounding box center [454, 543] width 240 height 240
click at [443, 434] on div at bounding box center [454, 543] width 240 height 240
click at [439, 440] on div at bounding box center [454, 543] width 240 height 240
click at [448, 435] on div at bounding box center [454, 543] width 240 height 240
type input "10.09.2025 17:00"
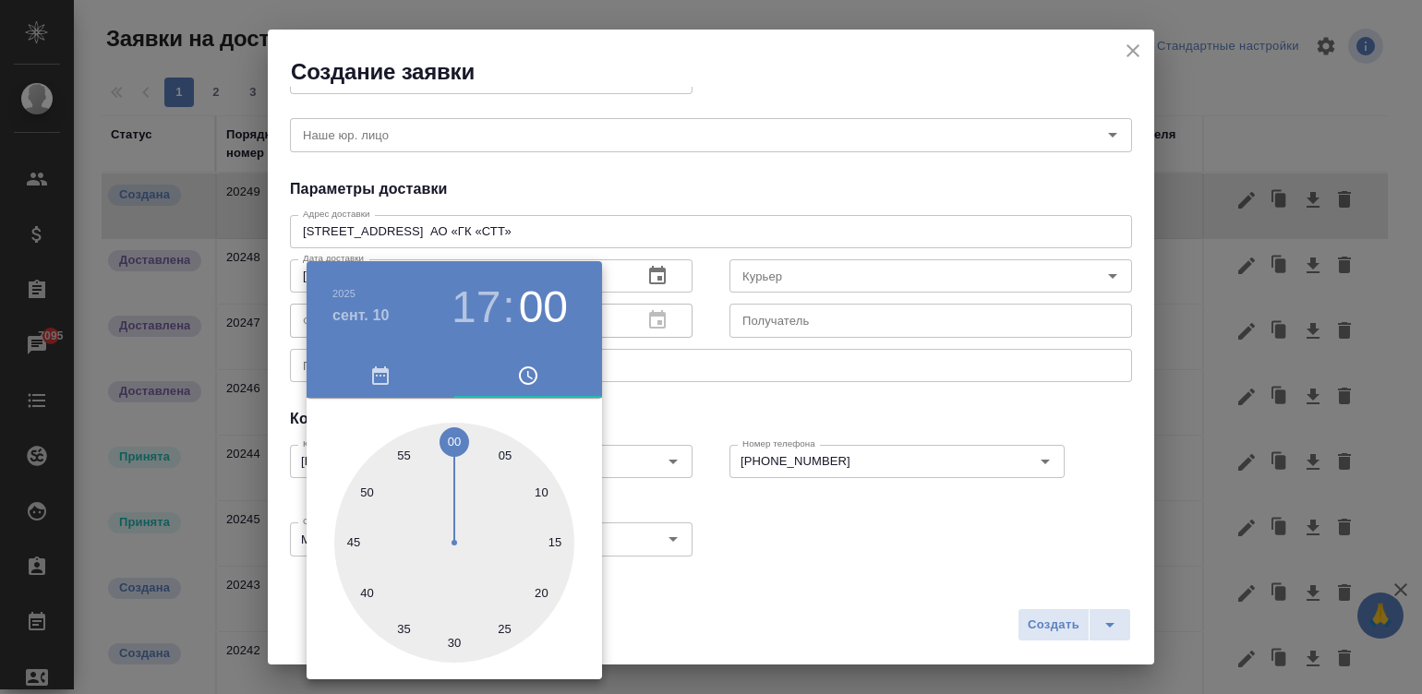
click at [448, 435] on div at bounding box center [454, 543] width 240 height 240
click at [819, 404] on div at bounding box center [711, 347] width 1422 height 694
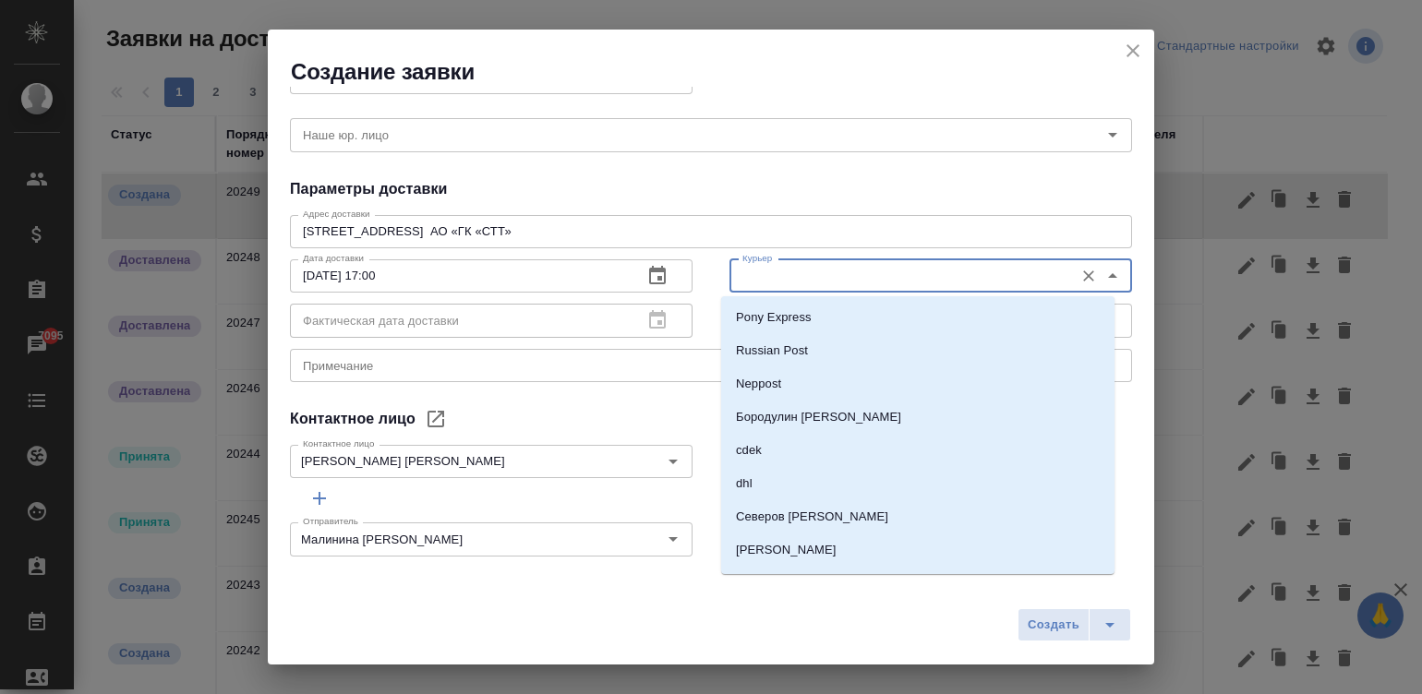
click at [837, 275] on input "Курьер" at bounding box center [900, 276] width 330 height 22
click at [758, 319] on p "Pony Express" at bounding box center [774, 317] width 76 height 18
type input "Pony Express"
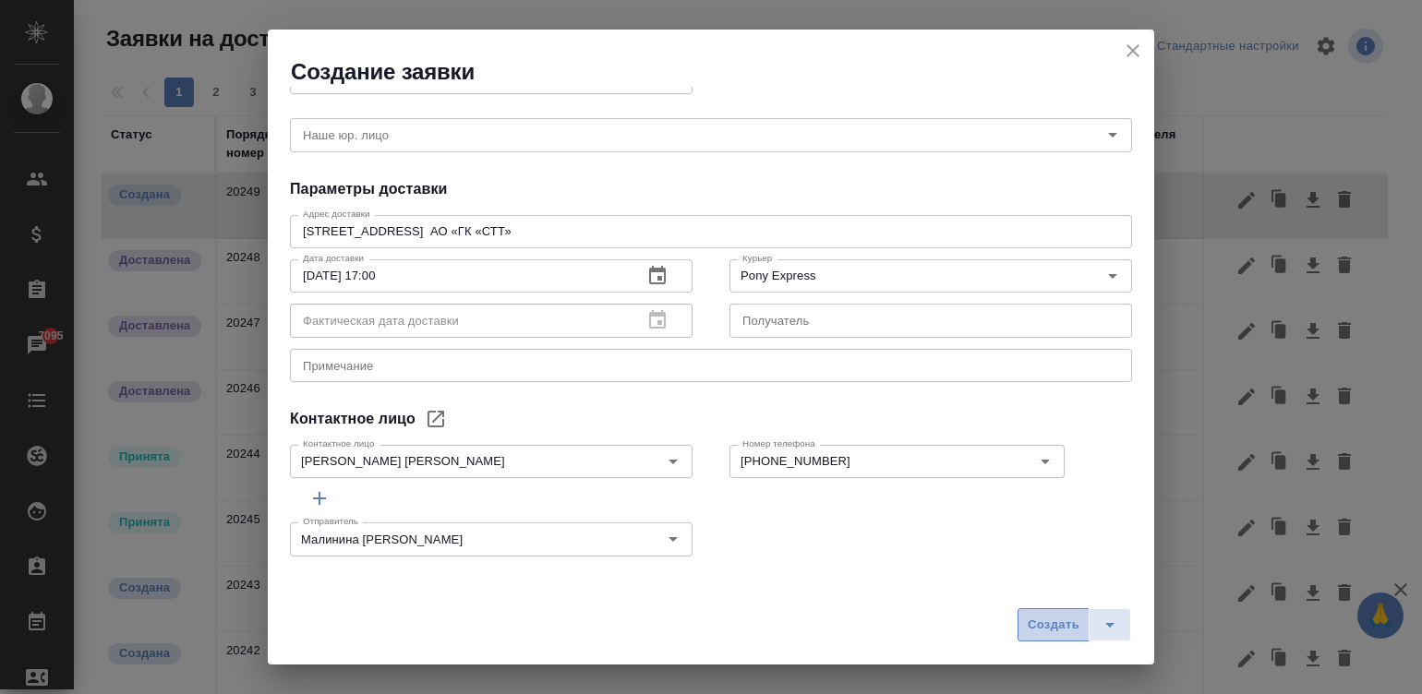
click at [1052, 619] on span "Создать" at bounding box center [1054, 625] width 52 height 21
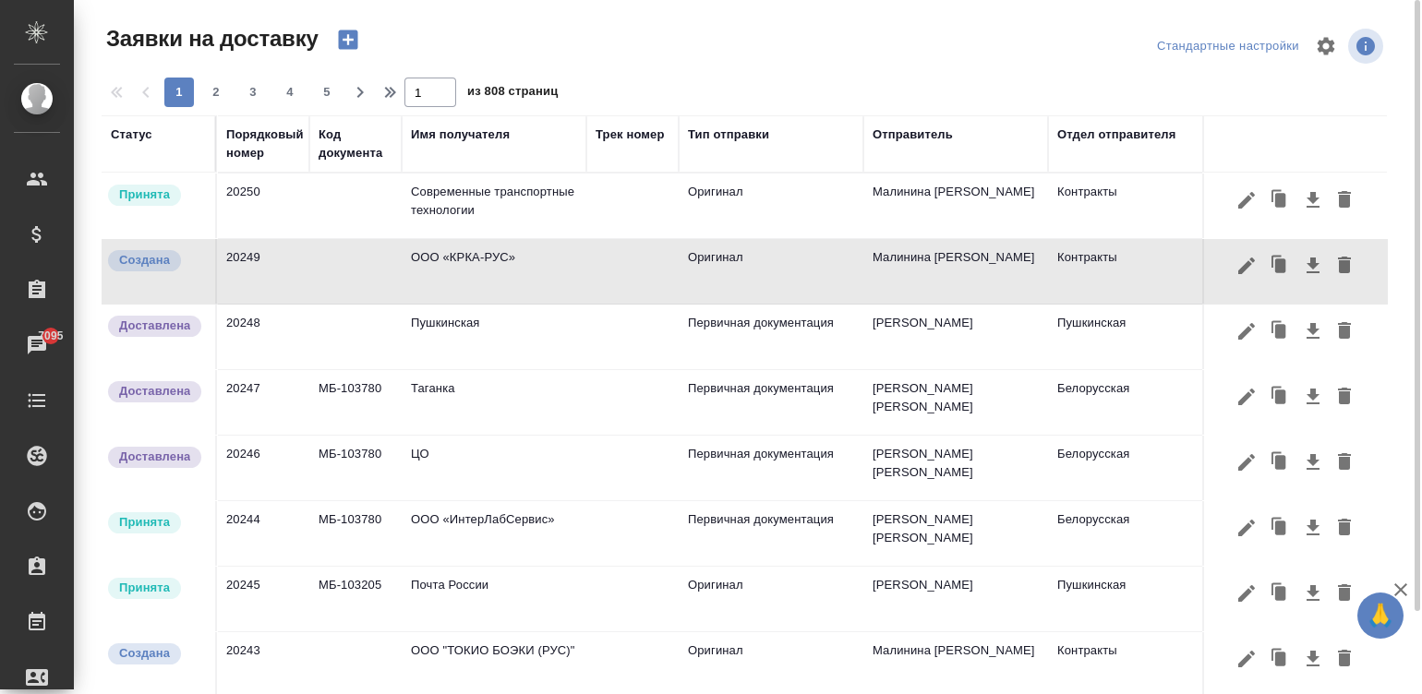
click at [330, 35] on button "button" at bounding box center [348, 39] width 44 height 31
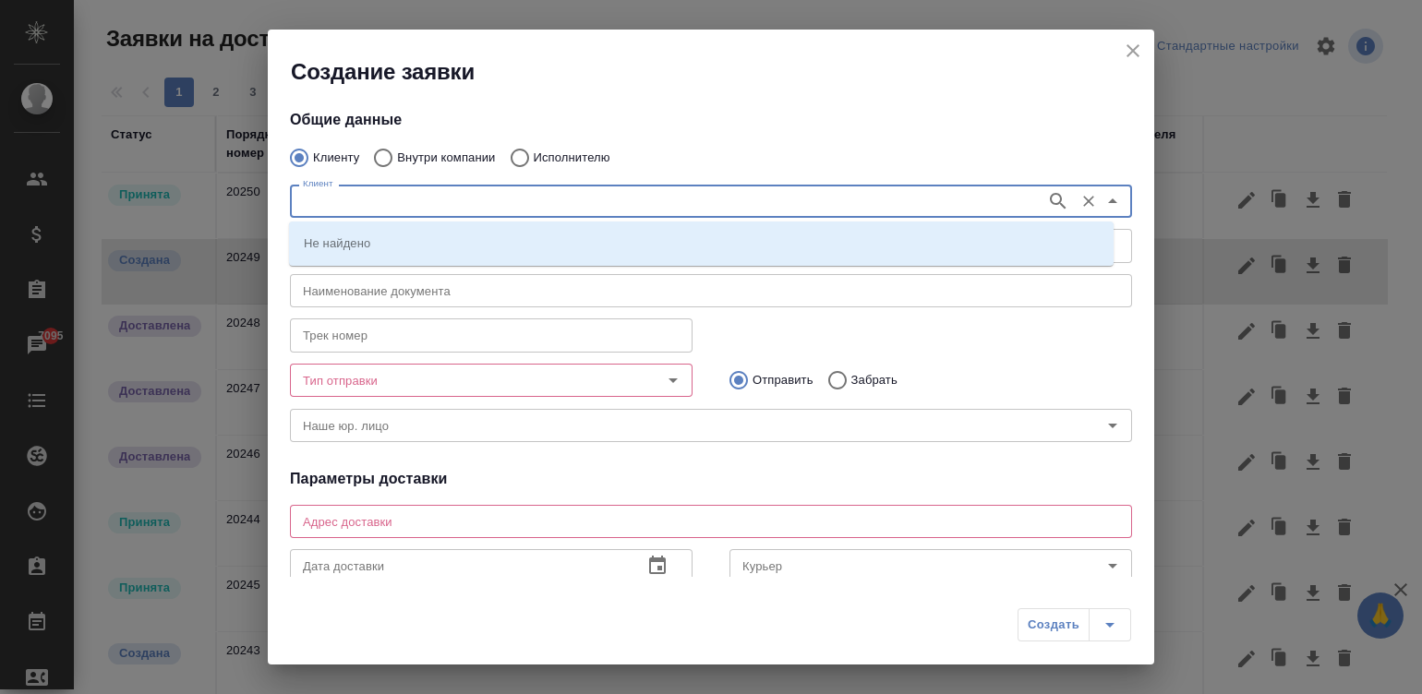
click at [428, 203] on input "Клиент" at bounding box center [665, 201] width 741 height 22
paste input "Беккер Майнинг Системс РУС"
drag, startPoint x: 428, startPoint y: 203, endPoint x: 641, endPoint y: 176, distance: 214.1
click at [641, 177] on div "Клиент Беккер Майнинг Системс РУС Клиент" at bounding box center [711, 199] width 842 height 44
type input "Беккер Майнинг Системс РУС"
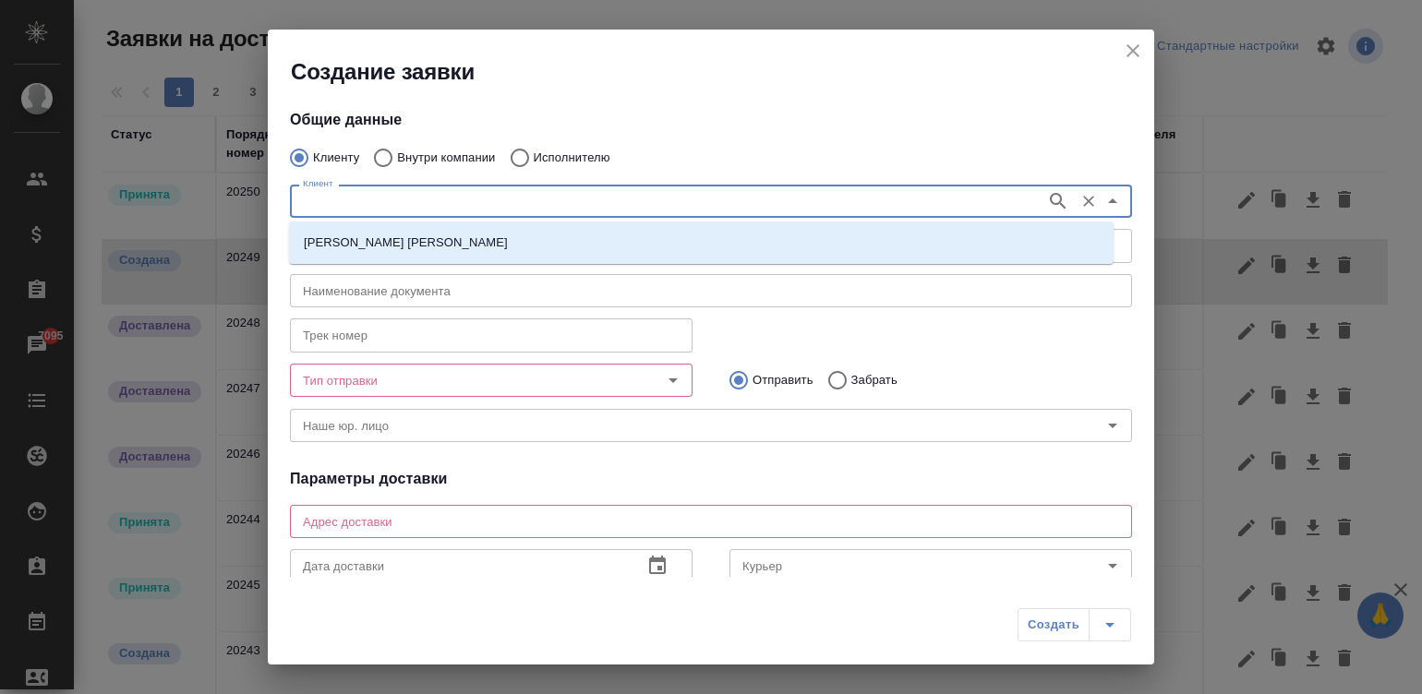
click at [406, 224] on div "Беккер Майнинг Системс РУС" at bounding box center [701, 243] width 825 height 42
click at [448, 240] on p "Беккер Майнинг Системс РУС" at bounding box center [406, 243] width 204 height 18
click at [448, 240] on input "Без привязки" at bounding box center [460, 246] width 330 height 22
type input "Беккер Майнинг Системс РУС"
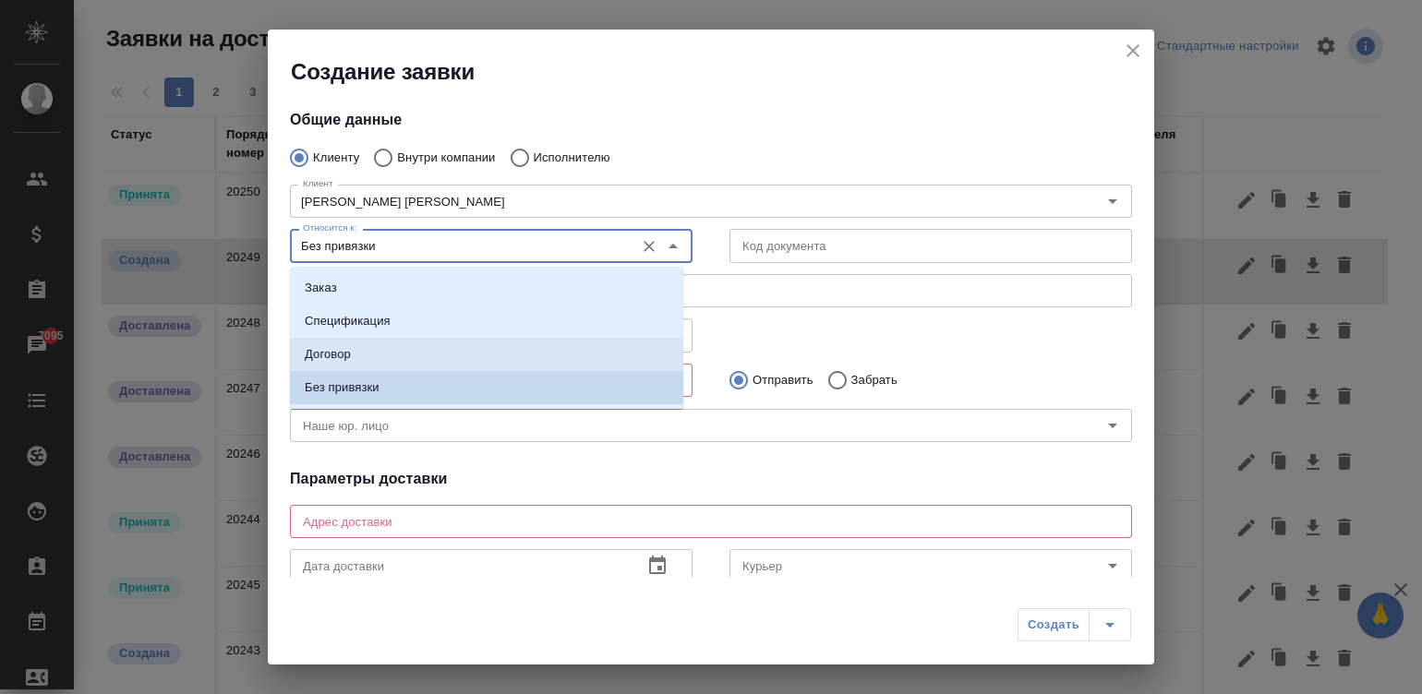
click at [794, 319] on div "Трек номер Трек номер" at bounding box center [710, 333] width 879 height 81
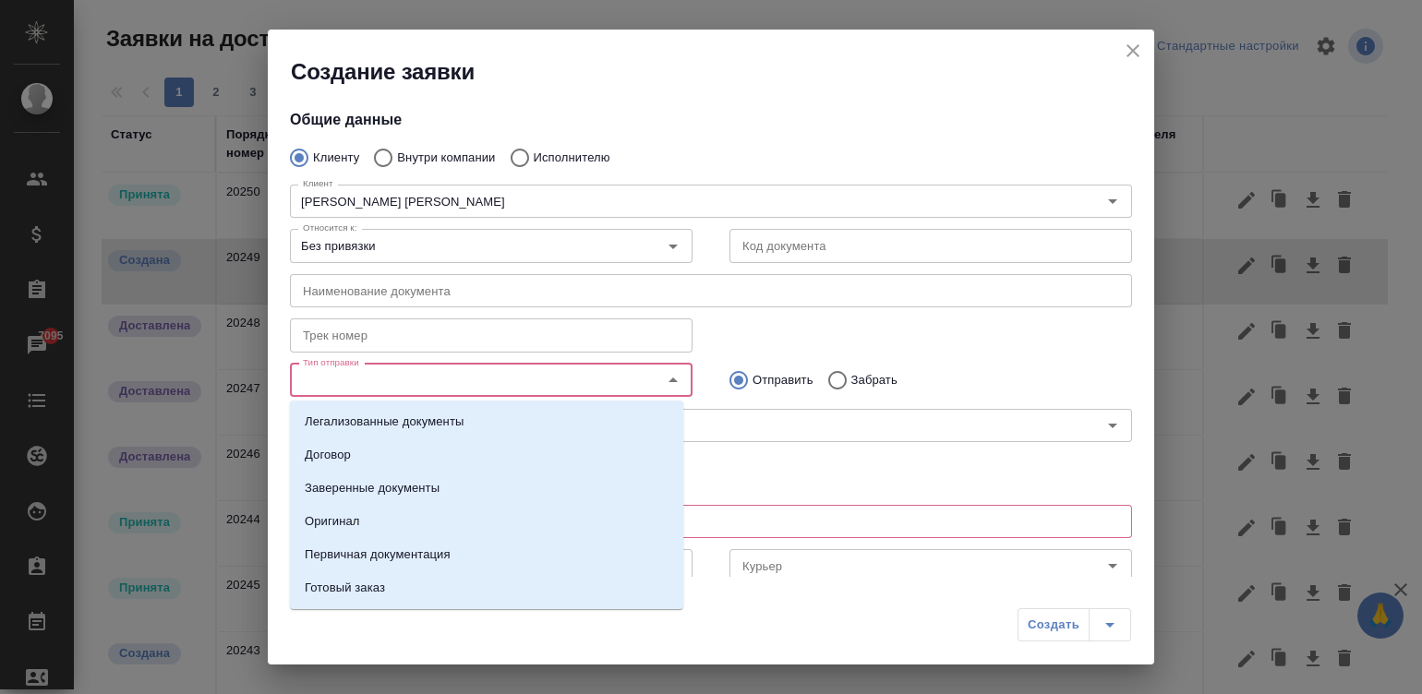
click at [535, 385] on input "Тип отправки" at bounding box center [460, 380] width 330 height 22
click at [374, 526] on li "Оригинал" at bounding box center [486, 521] width 393 height 33
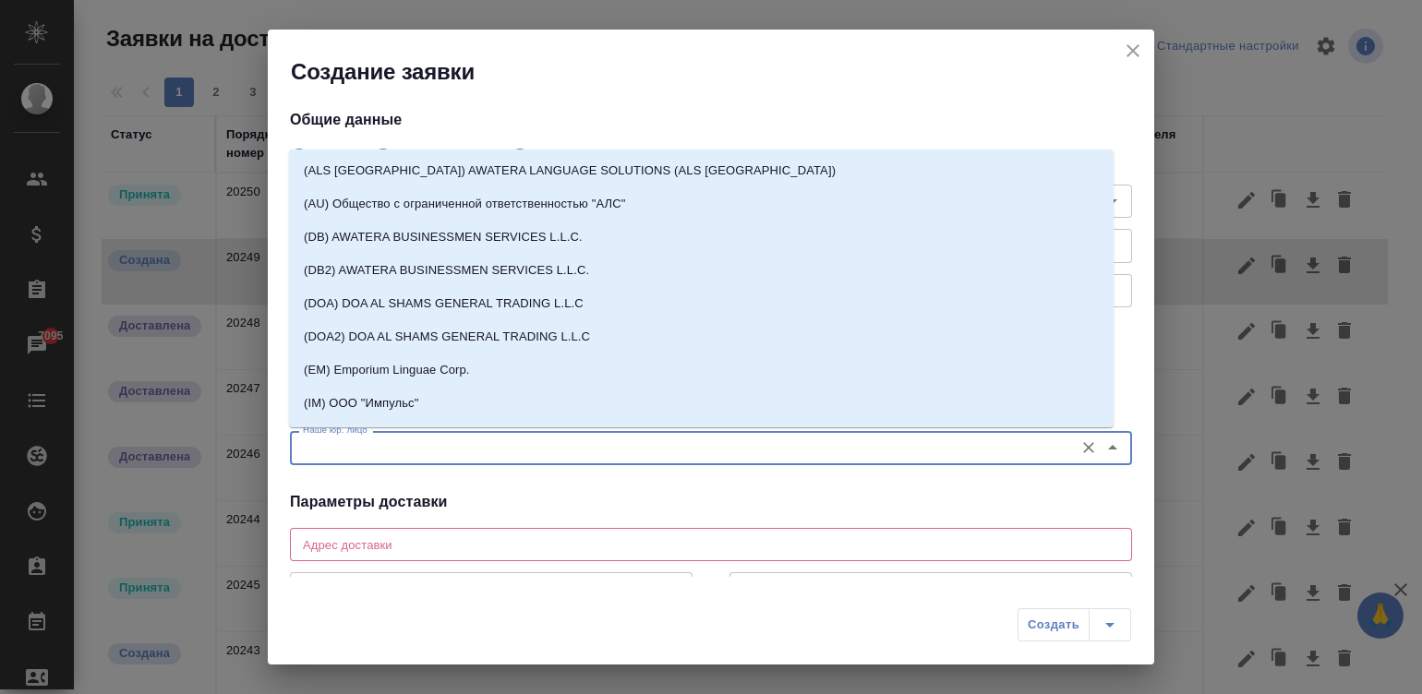
click at [464, 438] on input "Наше юр. лицо" at bounding box center [679, 448] width 769 height 22
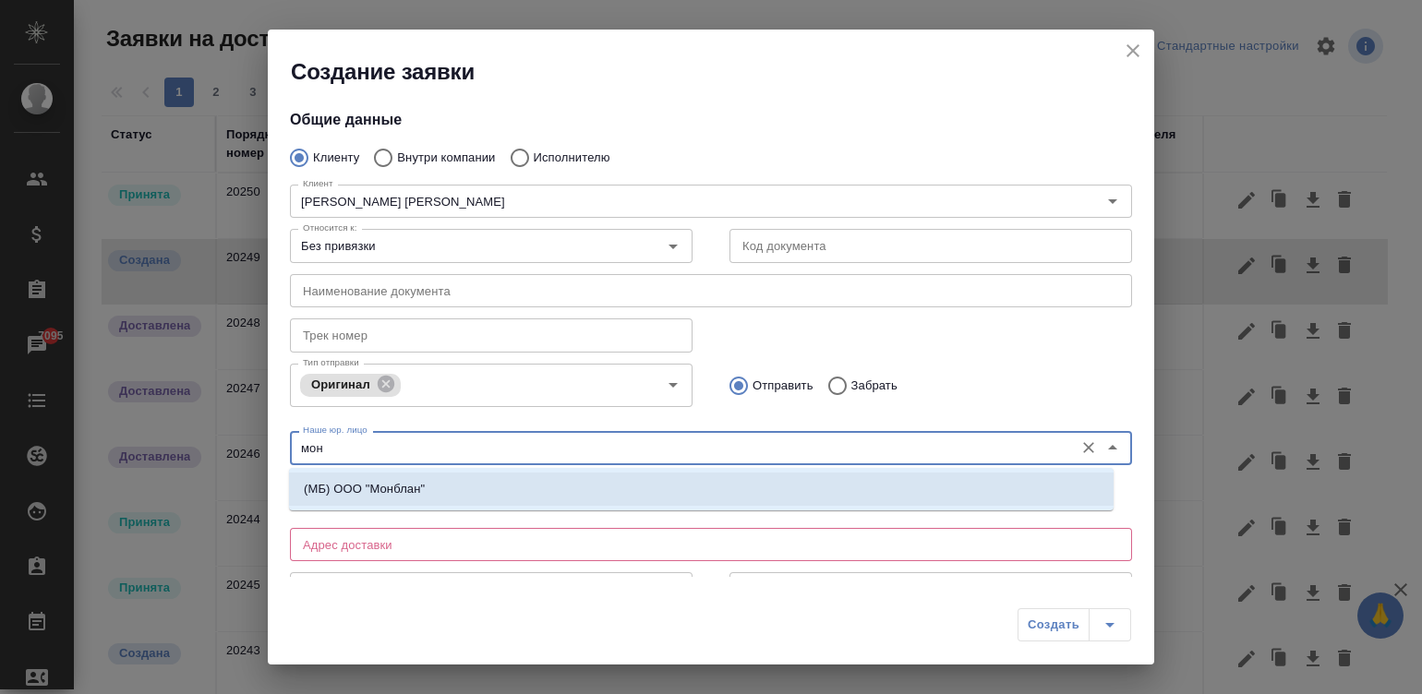
click at [373, 489] on p "(МБ) ООО "Монблан"" at bounding box center [364, 489] width 121 height 18
type input "(МБ) ООО "Монблан""
click at [373, 489] on div "Общие данные Клиенту Внутри компании Исполнителю Клиент Беккер Майнинг Системс …" at bounding box center [711, 332] width 886 height 490
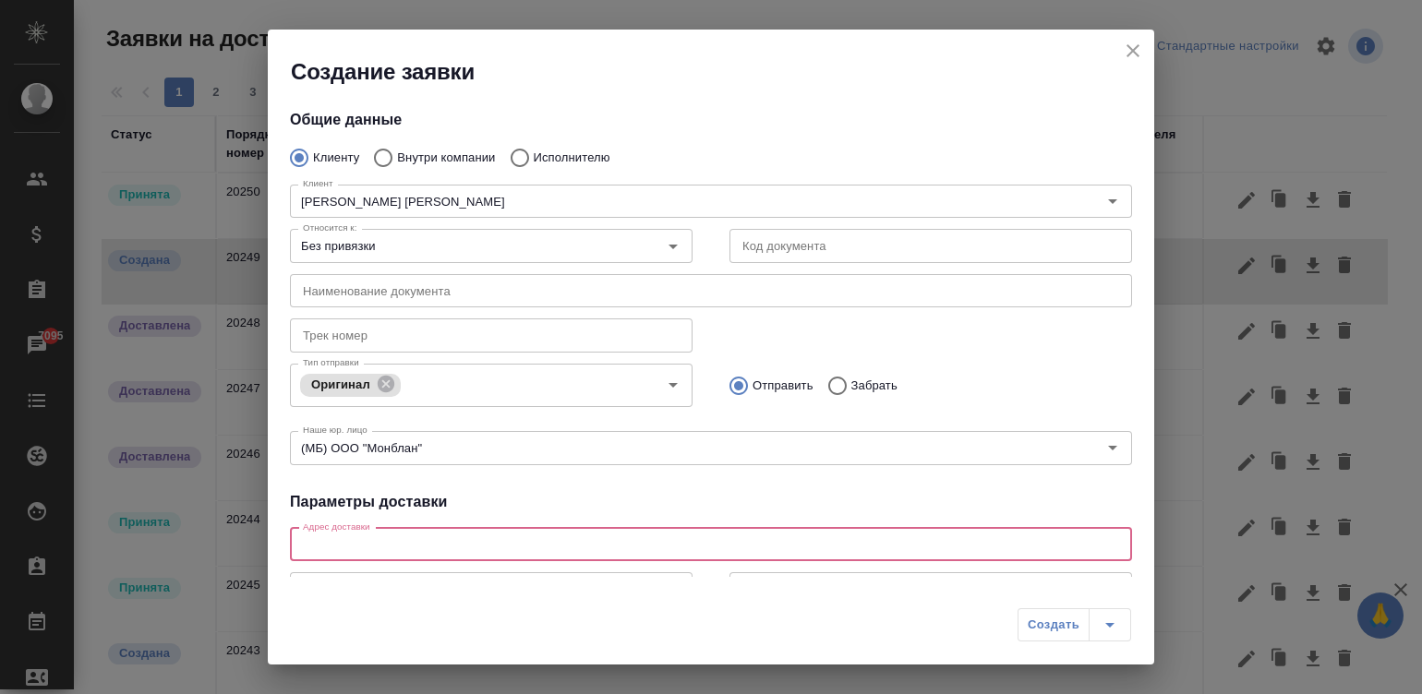
click at [448, 537] on textarea at bounding box center [711, 544] width 816 height 14
click at [684, 495] on h4 "Параметры доставки" at bounding box center [711, 502] width 842 height 22
click at [1132, 522] on div "Общие данные Клиенту Внутри компании Исполнителю Клиент Беккер Майнинг Системс …" at bounding box center [711, 332] width 886 height 490
click at [1134, 528] on div "Общие данные Клиенту Внутри компании Исполнителю Клиент Беккер Майнинг Системс …" at bounding box center [711, 332] width 886 height 490
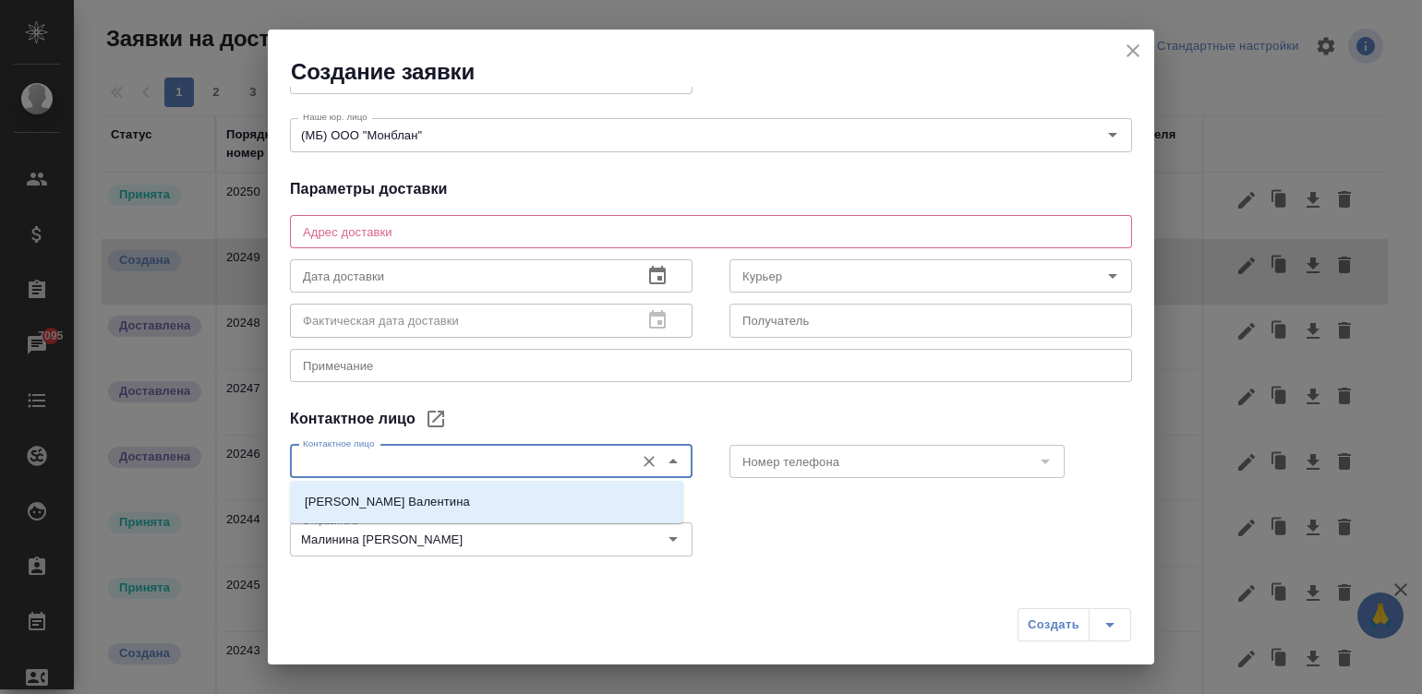
click at [455, 457] on input "Контактное лицо" at bounding box center [460, 462] width 330 height 22
click at [519, 505] on li "Аскарова Валентина" at bounding box center [486, 502] width 393 height 33
type input "Аскарова Валентина"
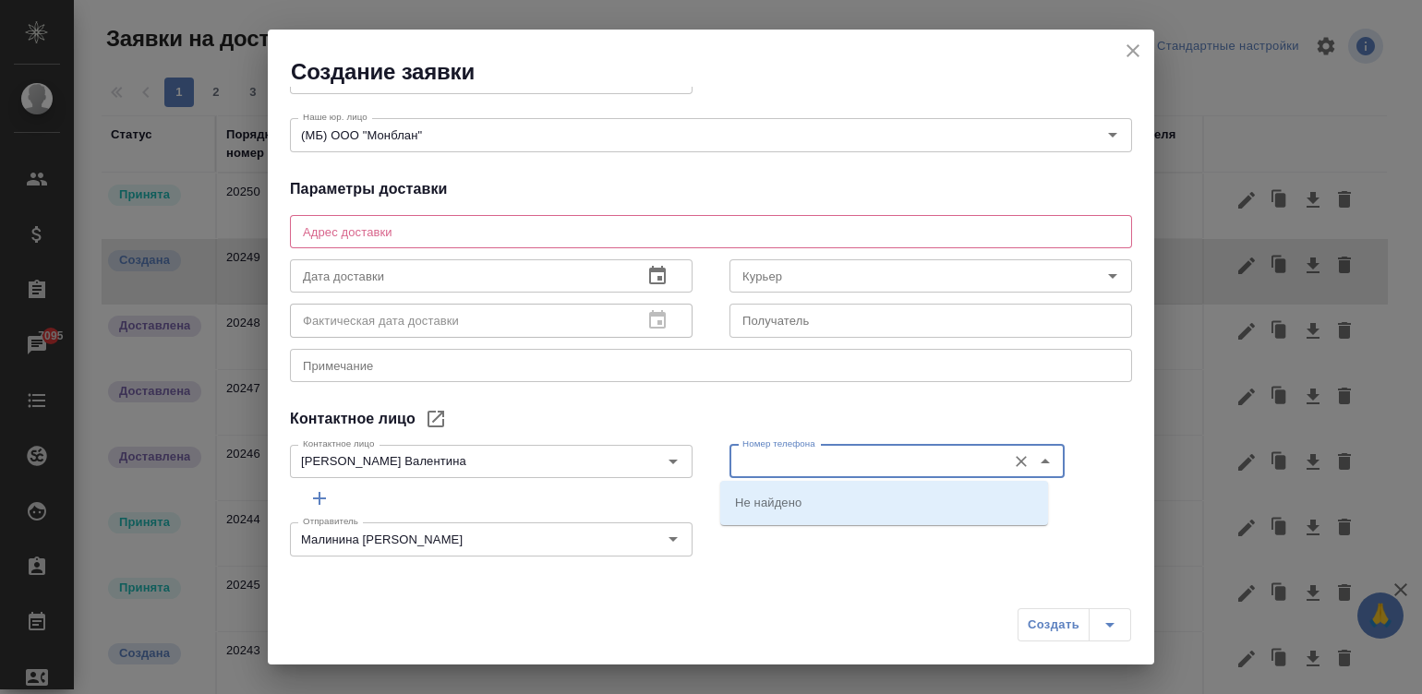
click at [856, 451] on input "Номер телефона" at bounding box center [866, 462] width 262 height 22
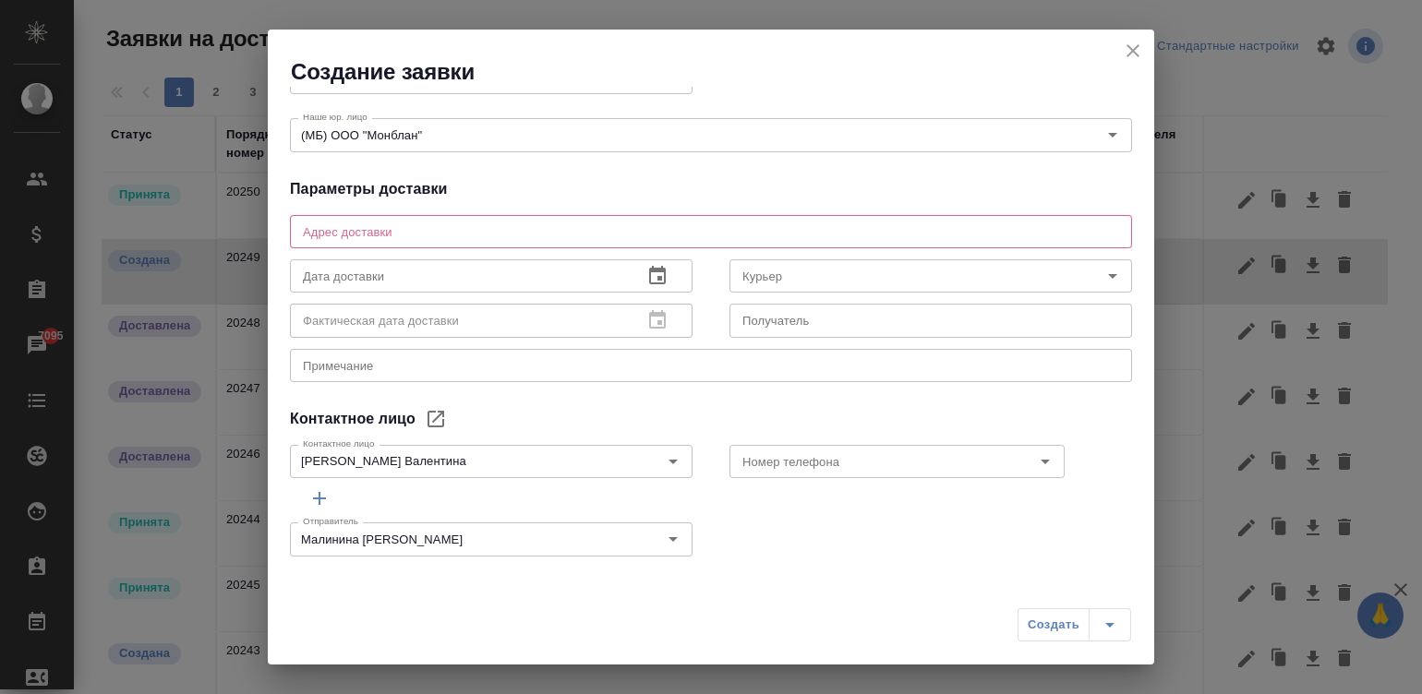
click at [682, 404] on div "Общие данные Клиенту Внутри компании Исполнителю Клиент Беккер Майнинг Системс …" at bounding box center [711, 332] width 886 height 490
click at [404, 237] on textarea at bounding box center [711, 231] width 816 height 14
paste textarea "654000 Кемеровская область, г. Новокузнецк, пл. Побед д.1, корп. 106, ая 99/497…"
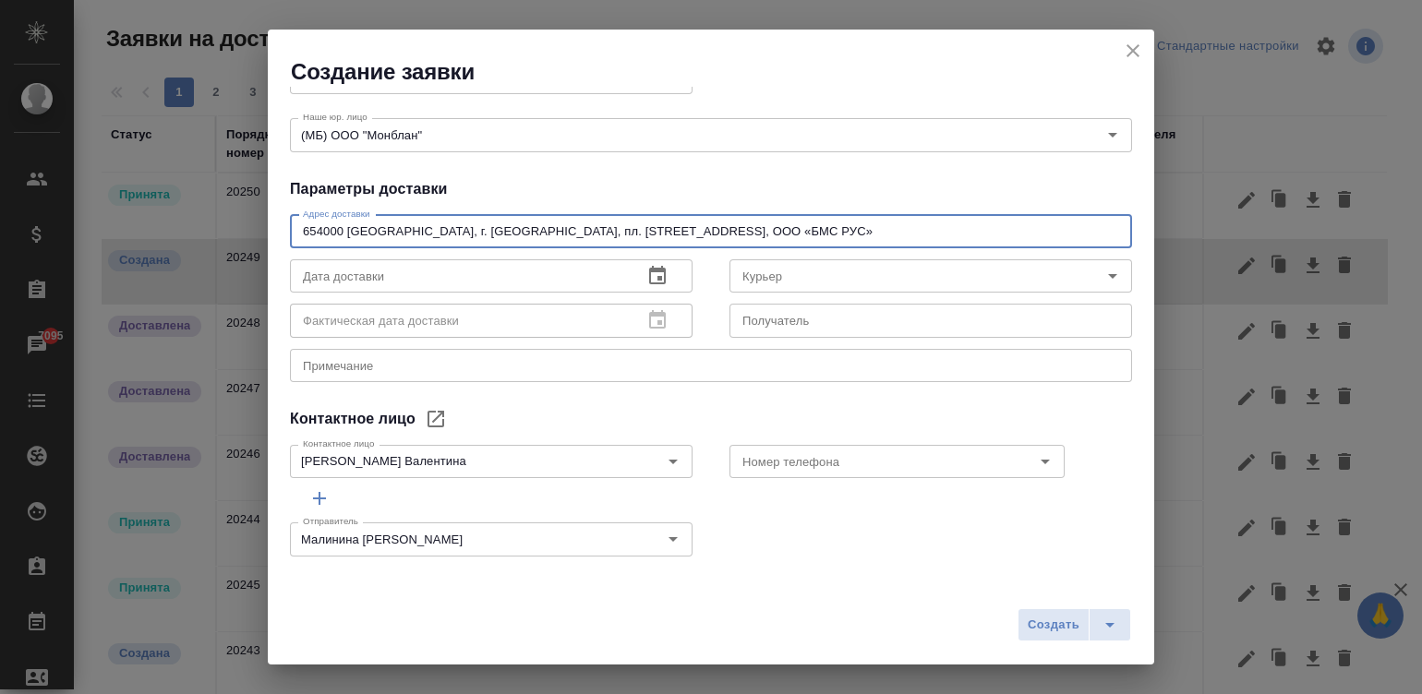
type textarea "654000 Кемеровская область, г. Новокузнецк, пл. Побед д.1, корп. 106, ая 99/497…"
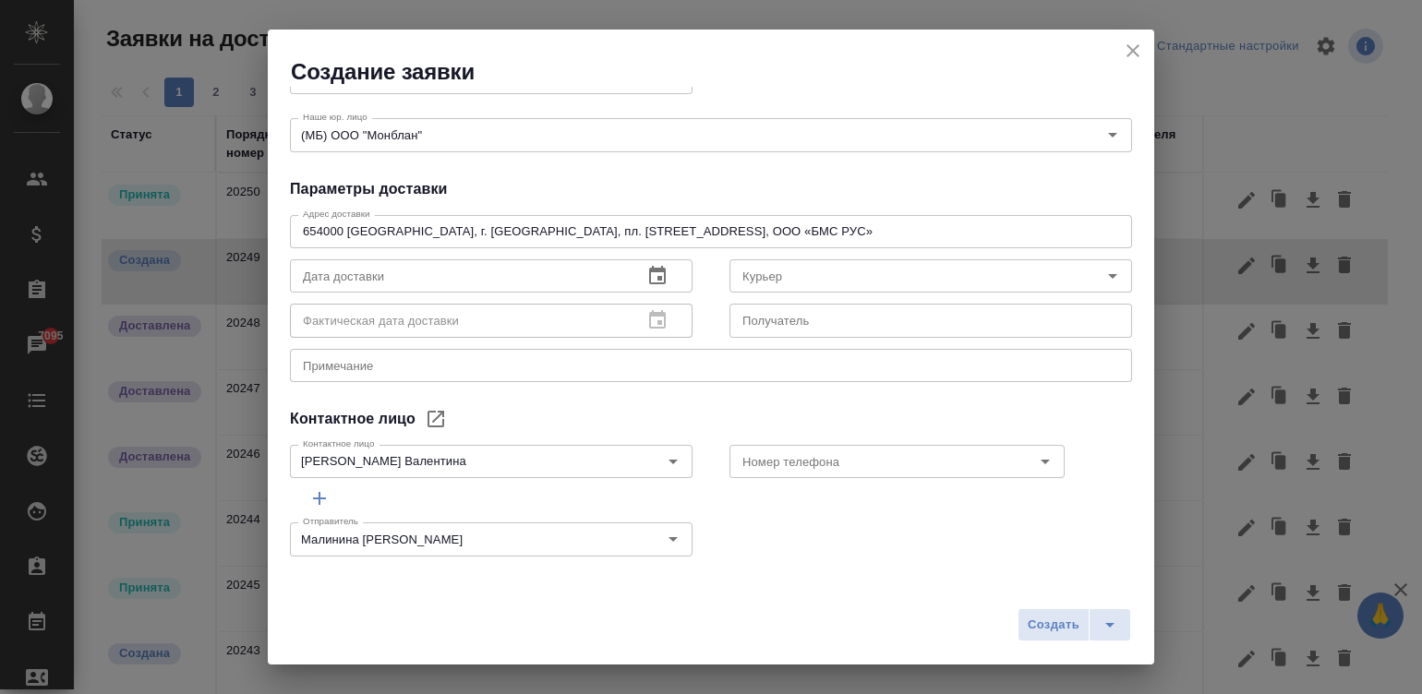
click at [834, 170] on div "Общие данные Клиенту Внутри компании Исполнителю Клиент Беккер Майнинг Системс …" at bounding box center [711, 332] width 886 height 490
click at [646, 273] on icon "button" at bounding box center [657, 276] width 22 height 22
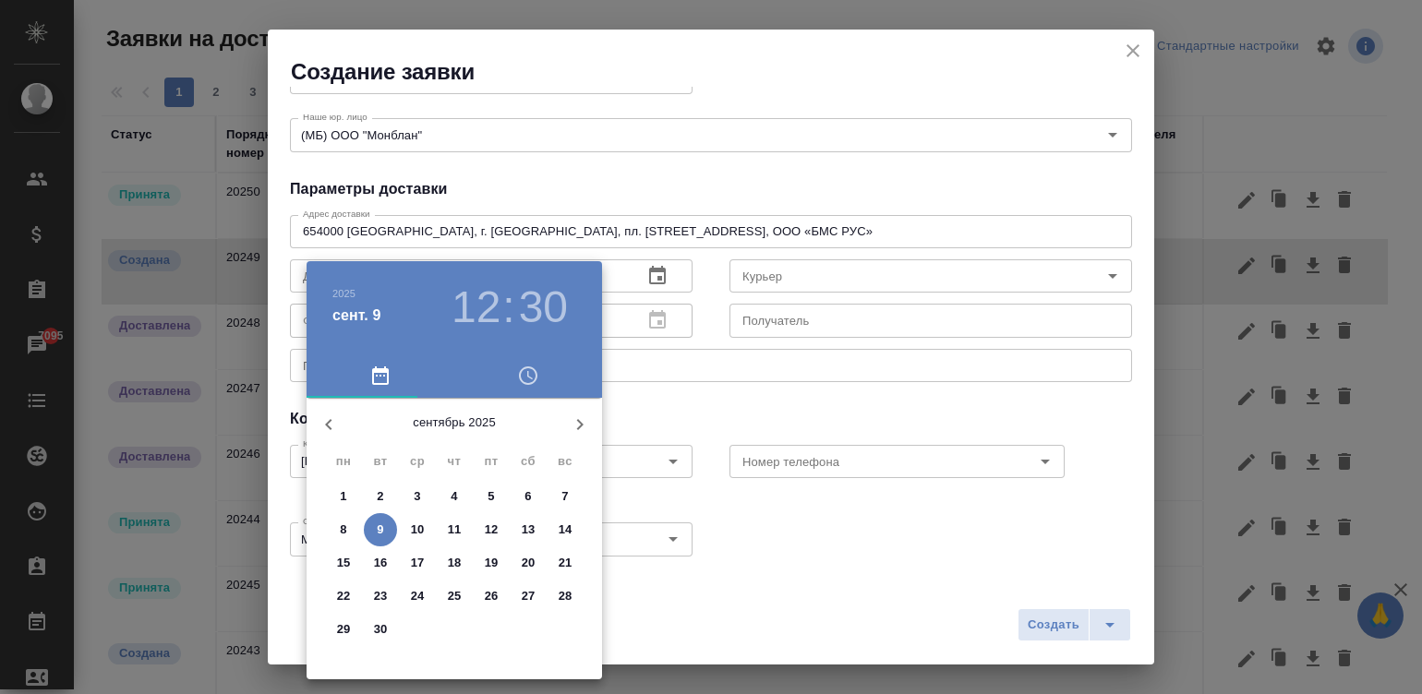
click at [406, 521] on span "10" at bounding box center [417, 530] width 33 height 18
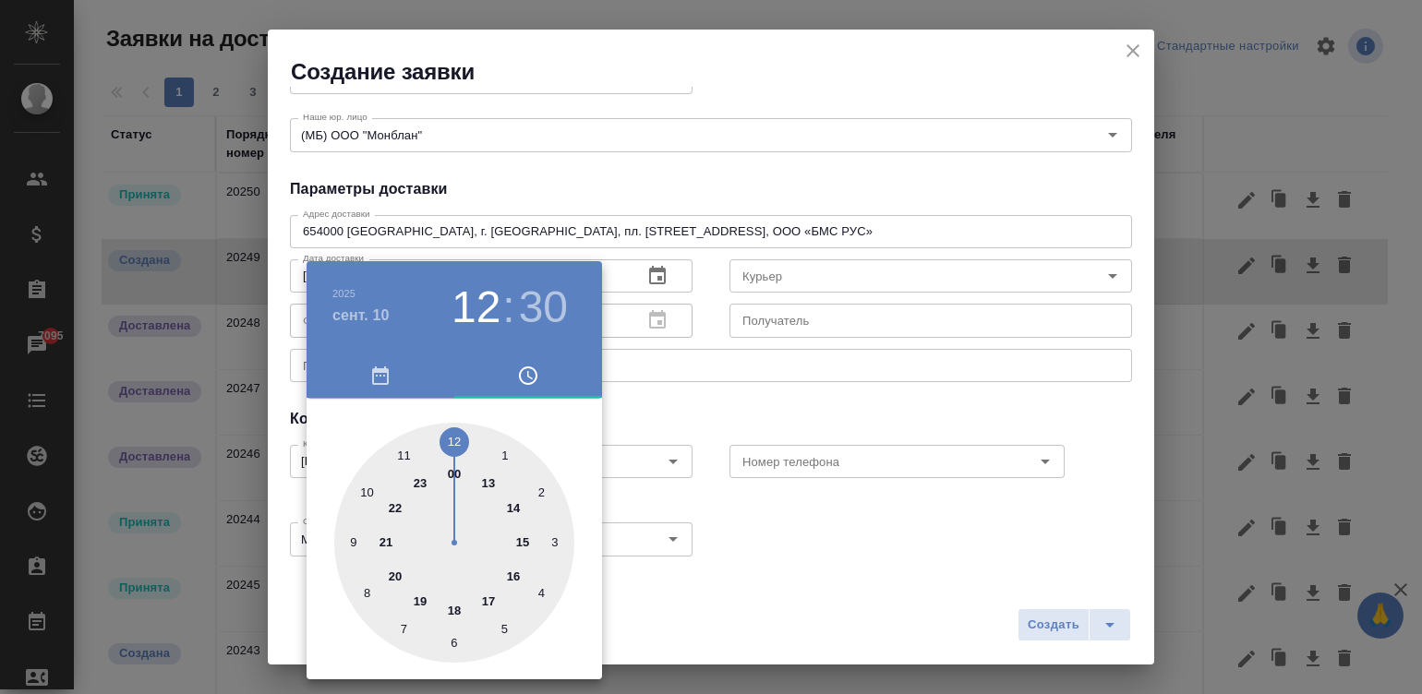
click at [481, 602] on div at bounding box center [454, 543] width 240 height 240
click at [451, 440] on div at bounding box center [454, 543] width 240 height 240
type input "10.09.2025 17:00"
click at [776, 394] on div at bounding box center [711, 347] width 1422 height 694
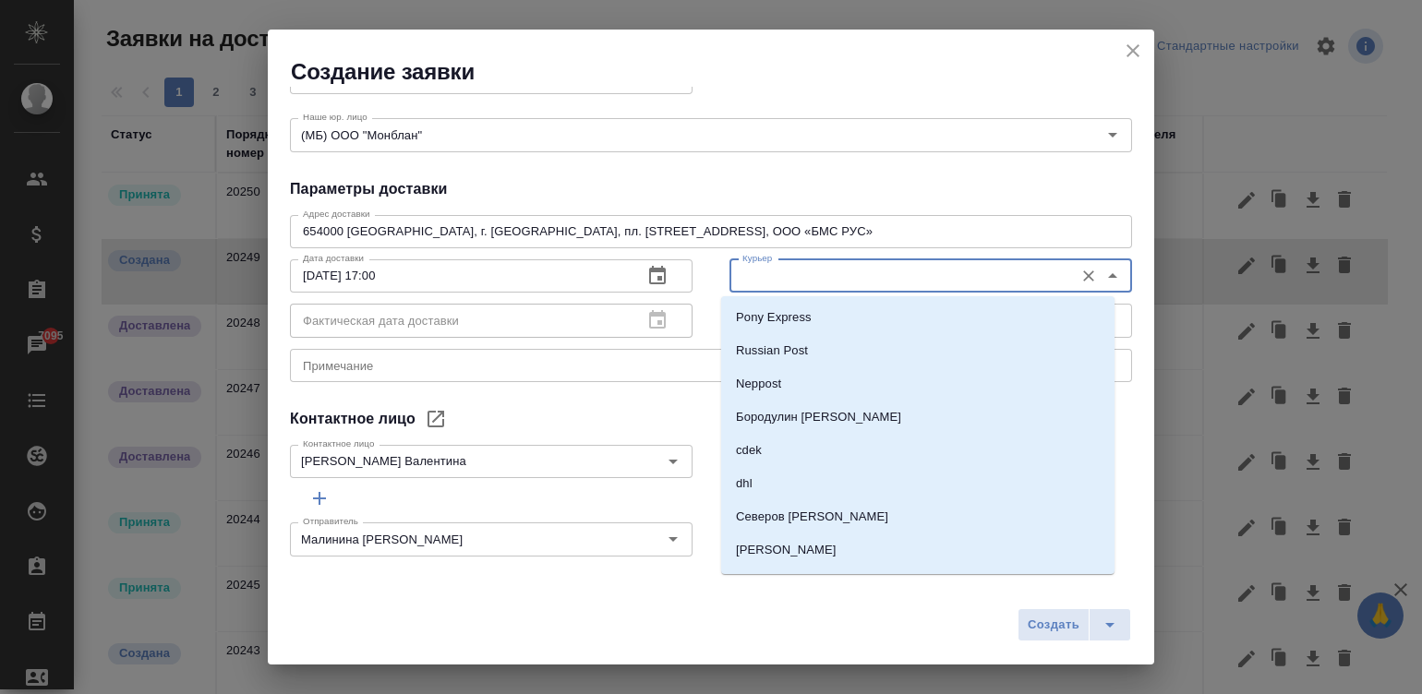
click at [823, 277] on input "Курьер" at bounding box center [900, 276] width 330 height 22
click at [819, 341] on li "Russian Post" at bounding box center [917, 350] width 393 height 33
type input "Russian Post"
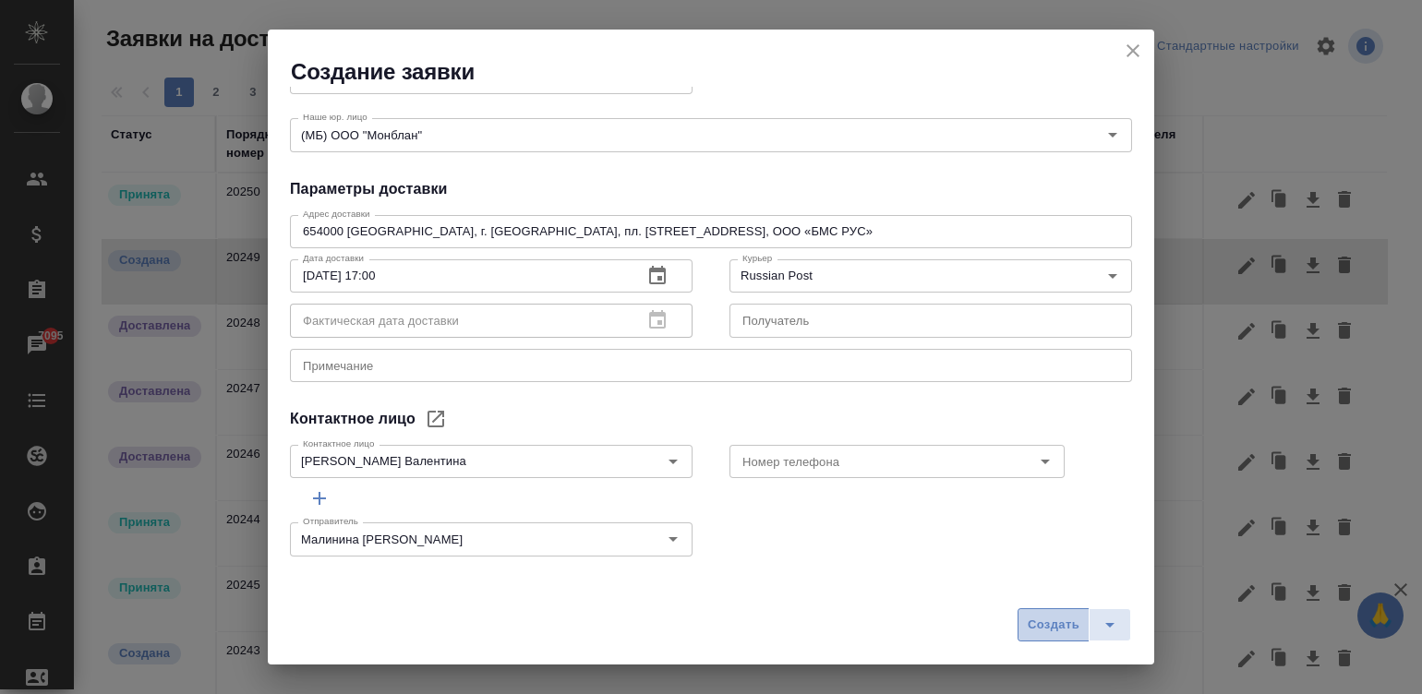
click at [1049, 628] on span "Создать" at bounding box center [1054, 625] width 52 height 21
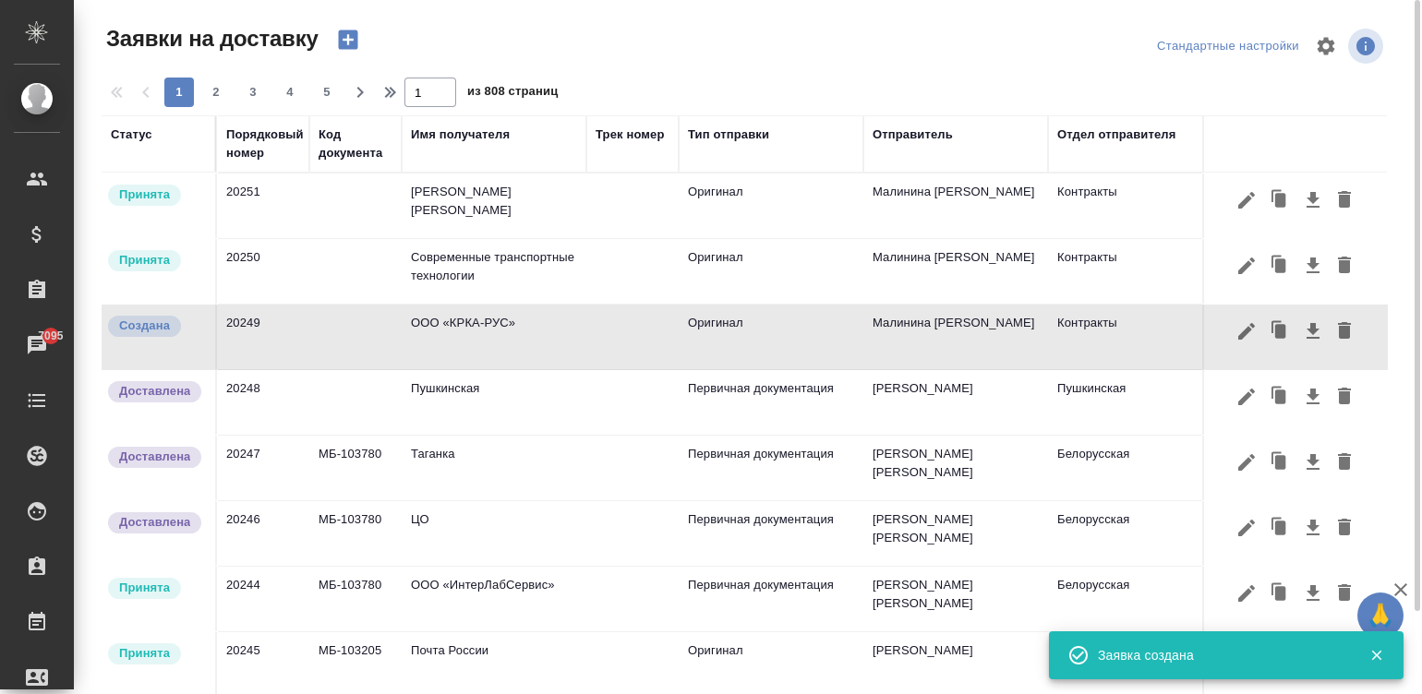
click at [559, 211] on td "Беккер Майнинг Системс РУС" at bounding box center [494, 206] width 185 height 65
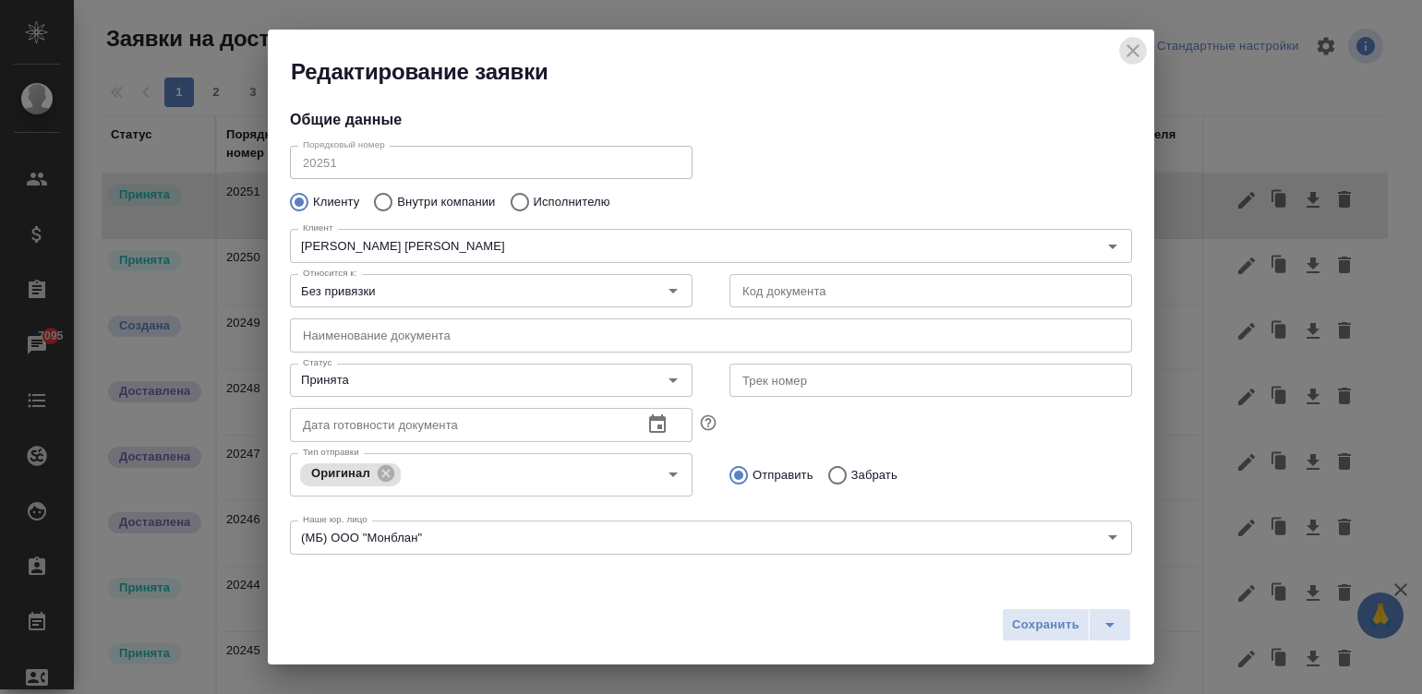
click at [1136, 42] on icon "close" at bounding box center [1133, 51] width 22 height 22
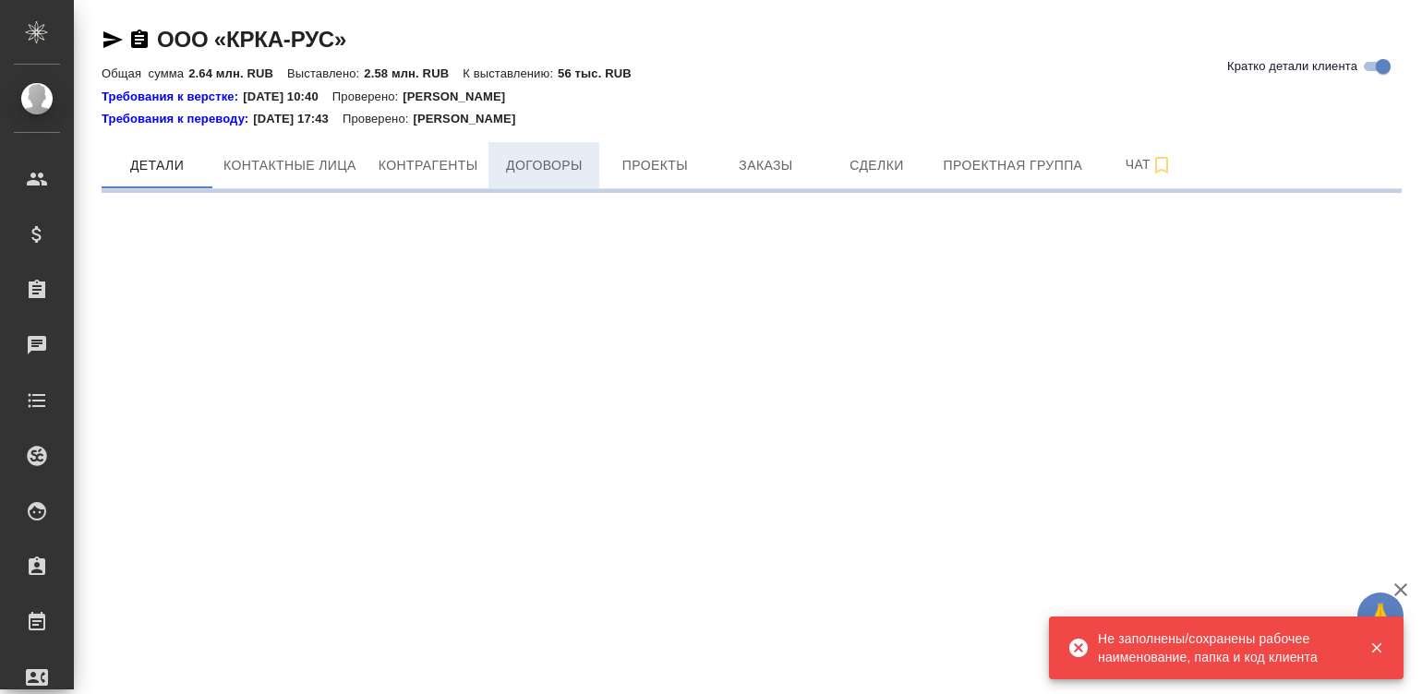
click at [558, 167] on span "Договоры" at bounding box center [544, 165] width 89 height 23
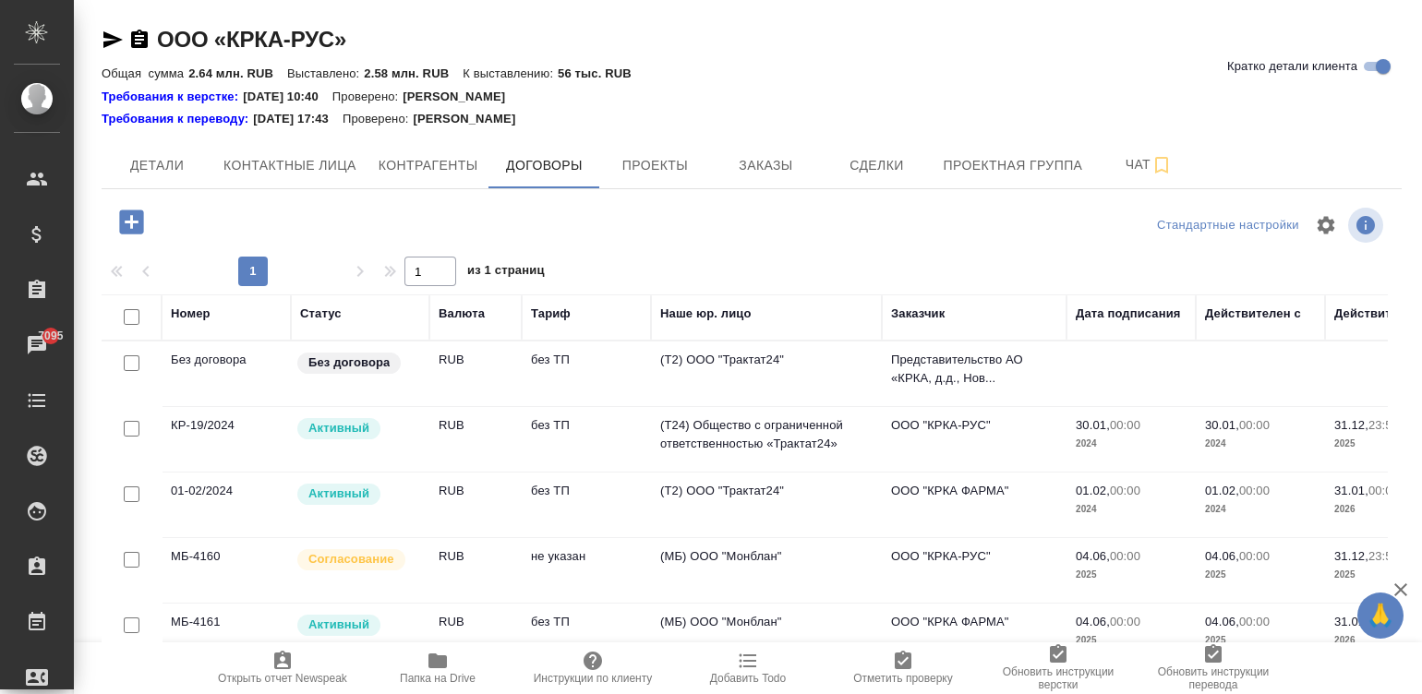
click at [432, 617] on td "RUB" at bounding box center [475, 636] width 92 height 65
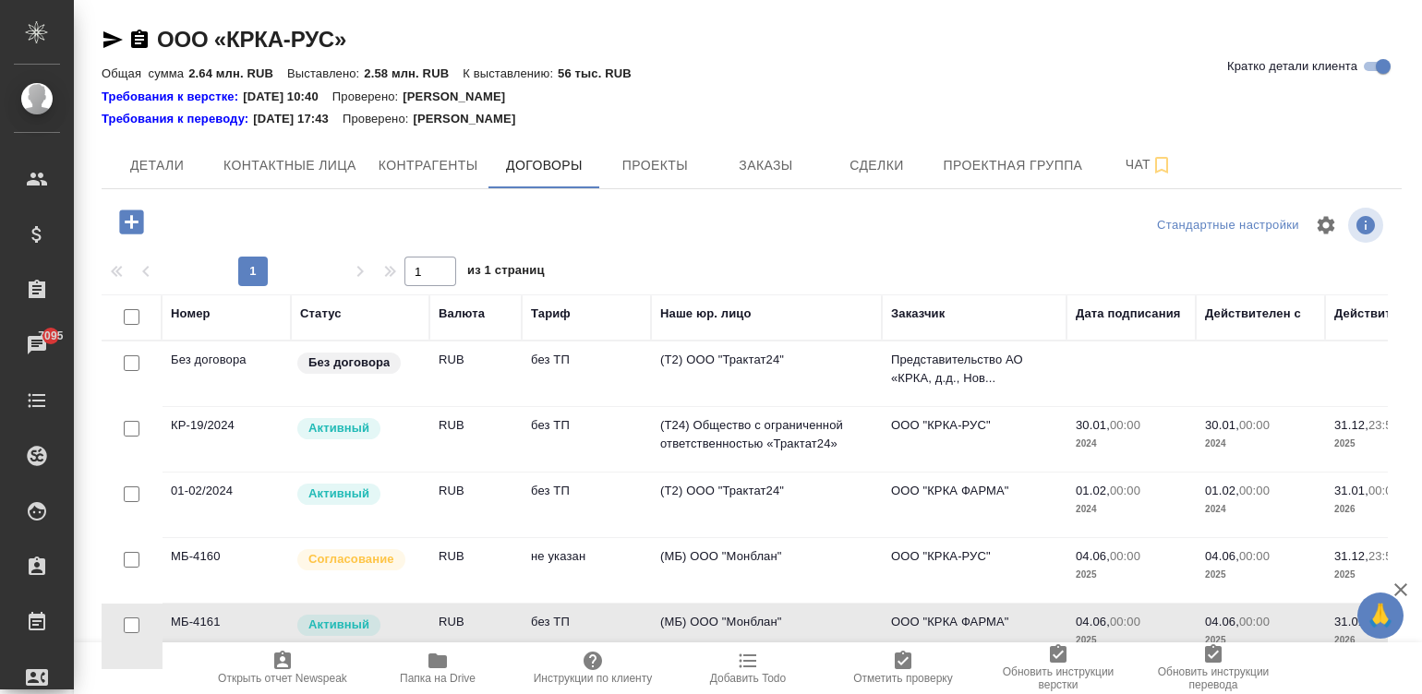
click at [1251, 148] on div "[PERSON_NAME] лица Контрагенты Договоры Проекты Заказы Сделки Проектная группа …" at bounding box center [752, 165] width 1300 height 46
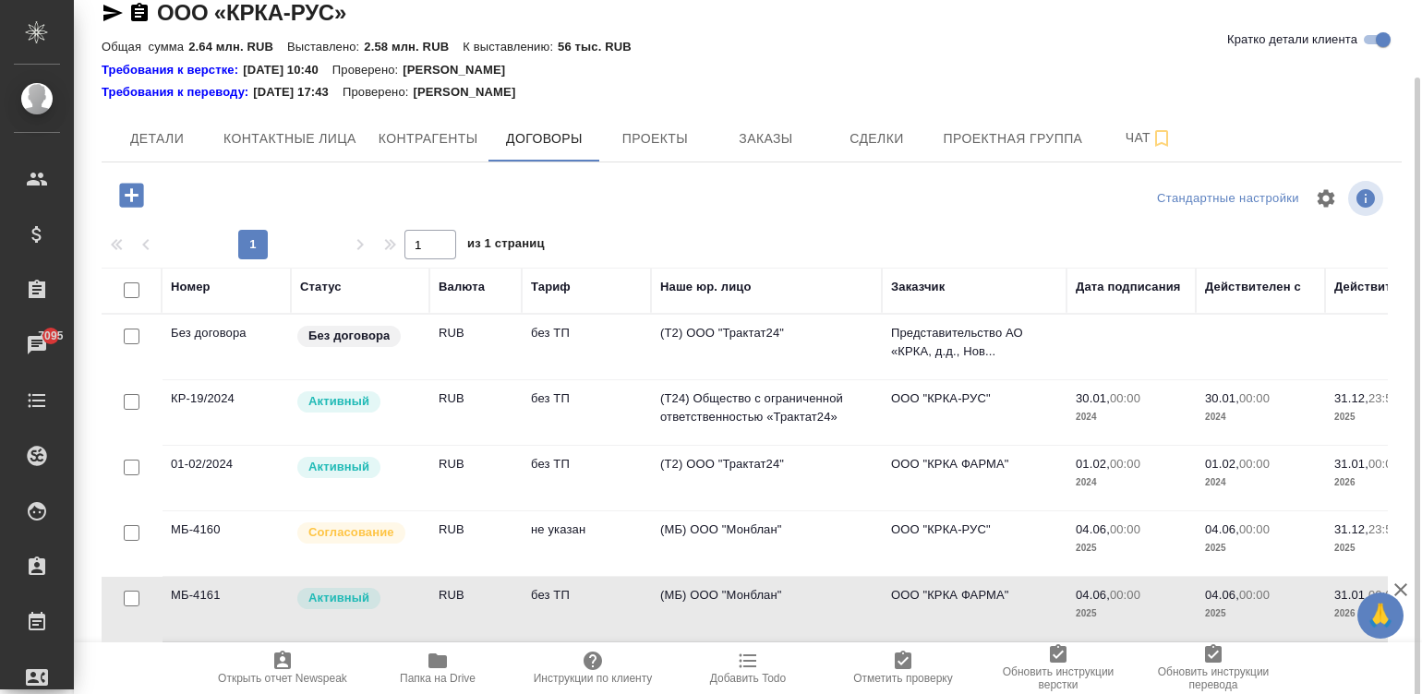
scroll to position [62, 0]
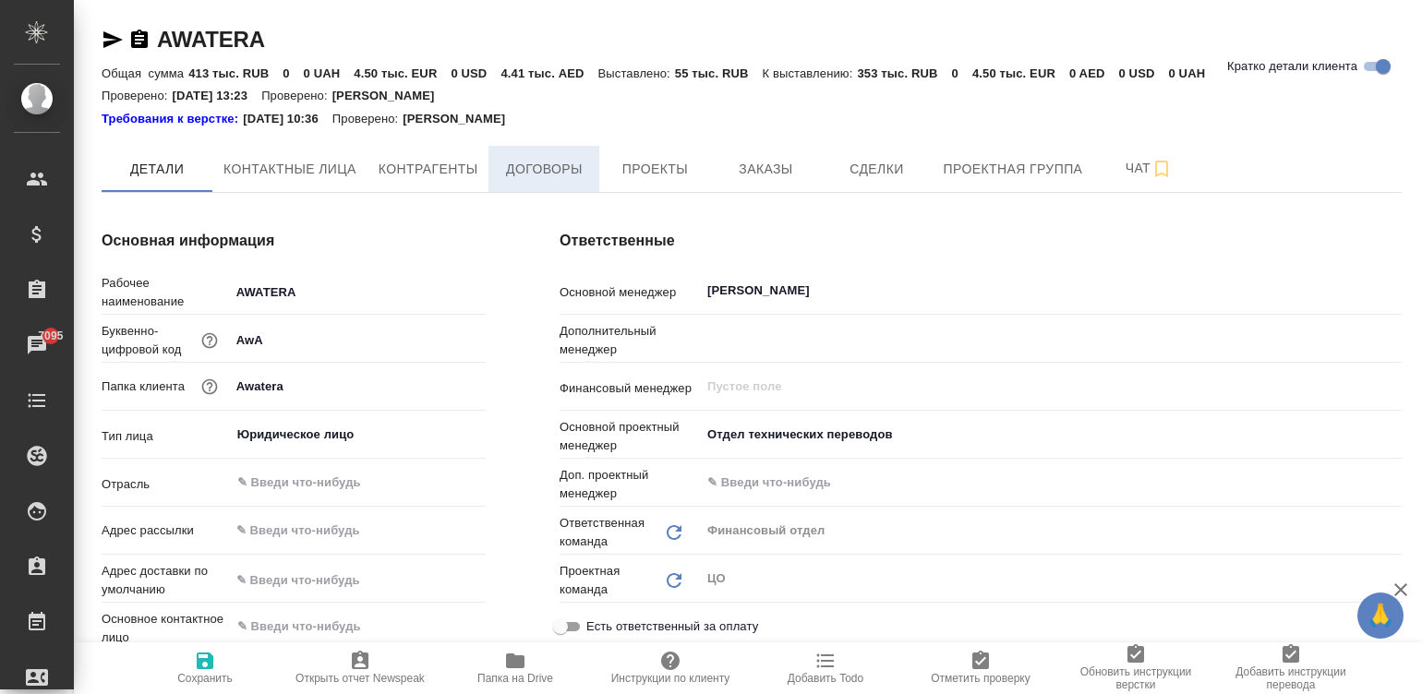
click at [523, 175] on span "Договоры" at bounding box center [544, 169] width 89 height 23
type textarea "x"
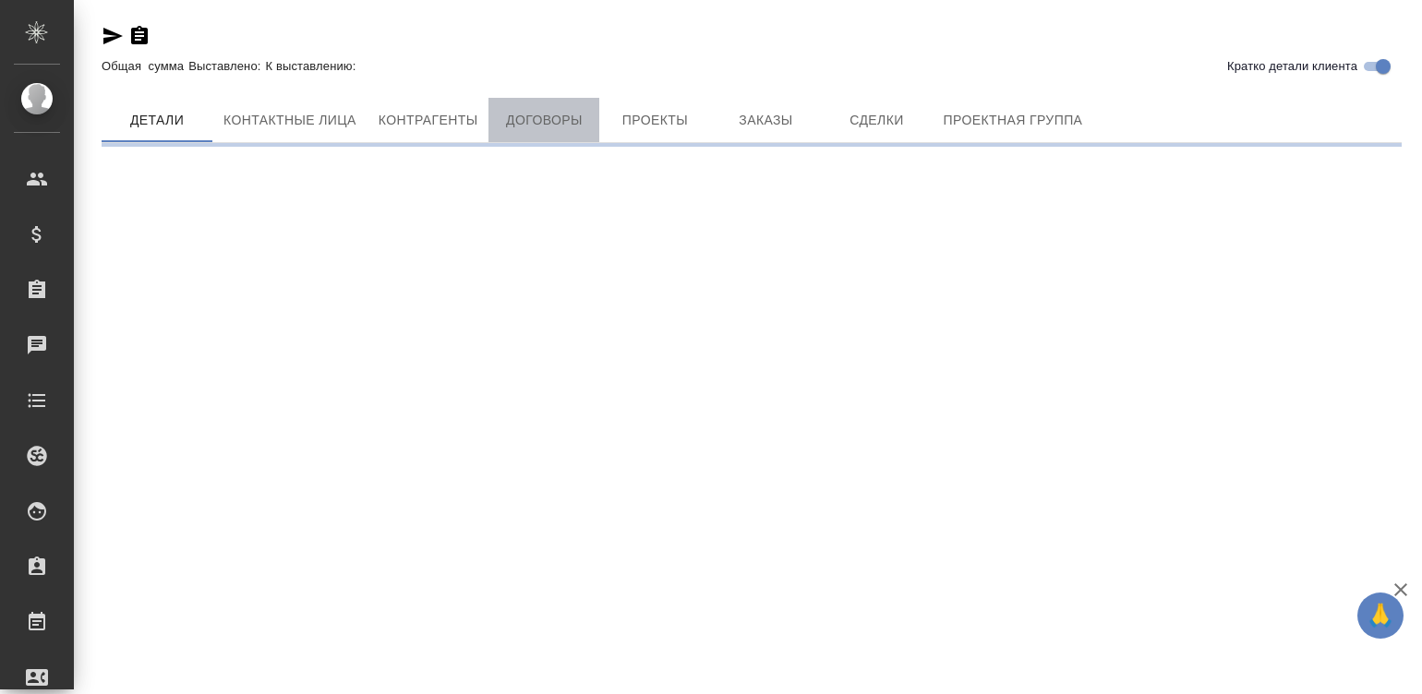
click at [531, 118] on span "Договоры" at bounding box center [544, 120] width 89 height 23
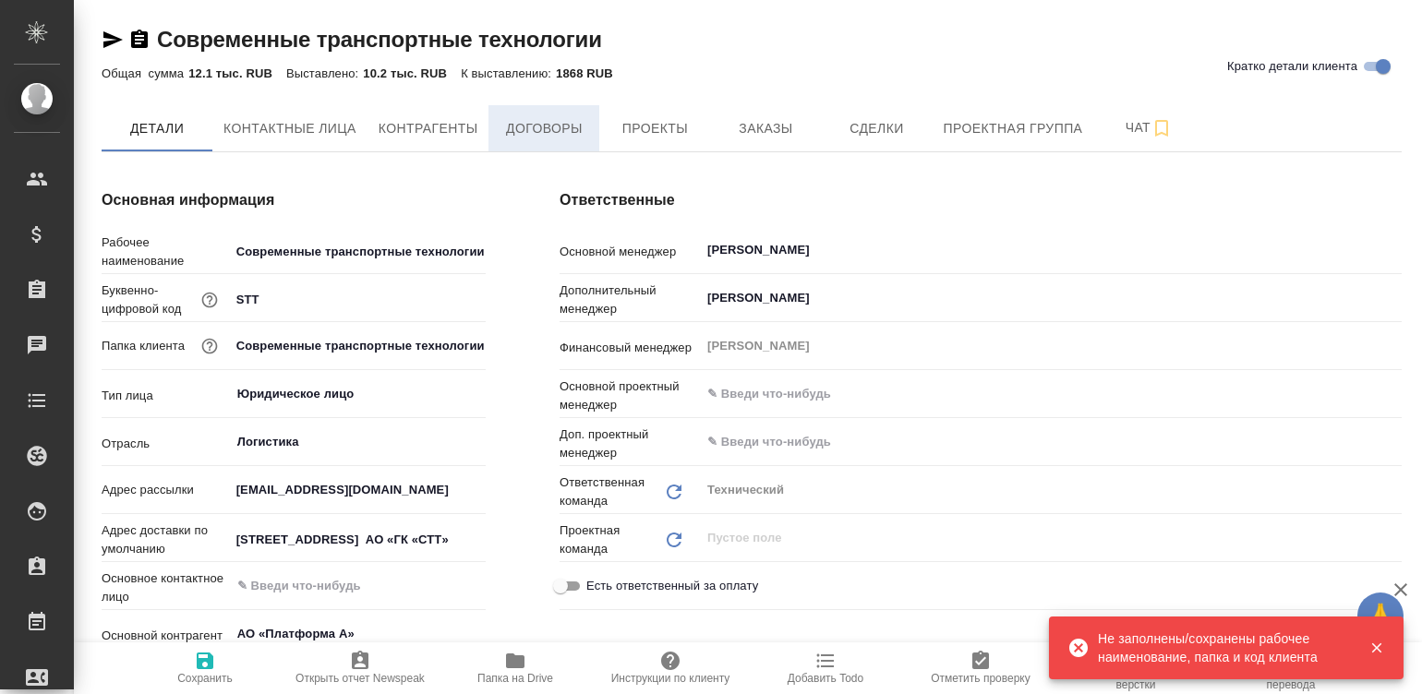
type textarea "x"
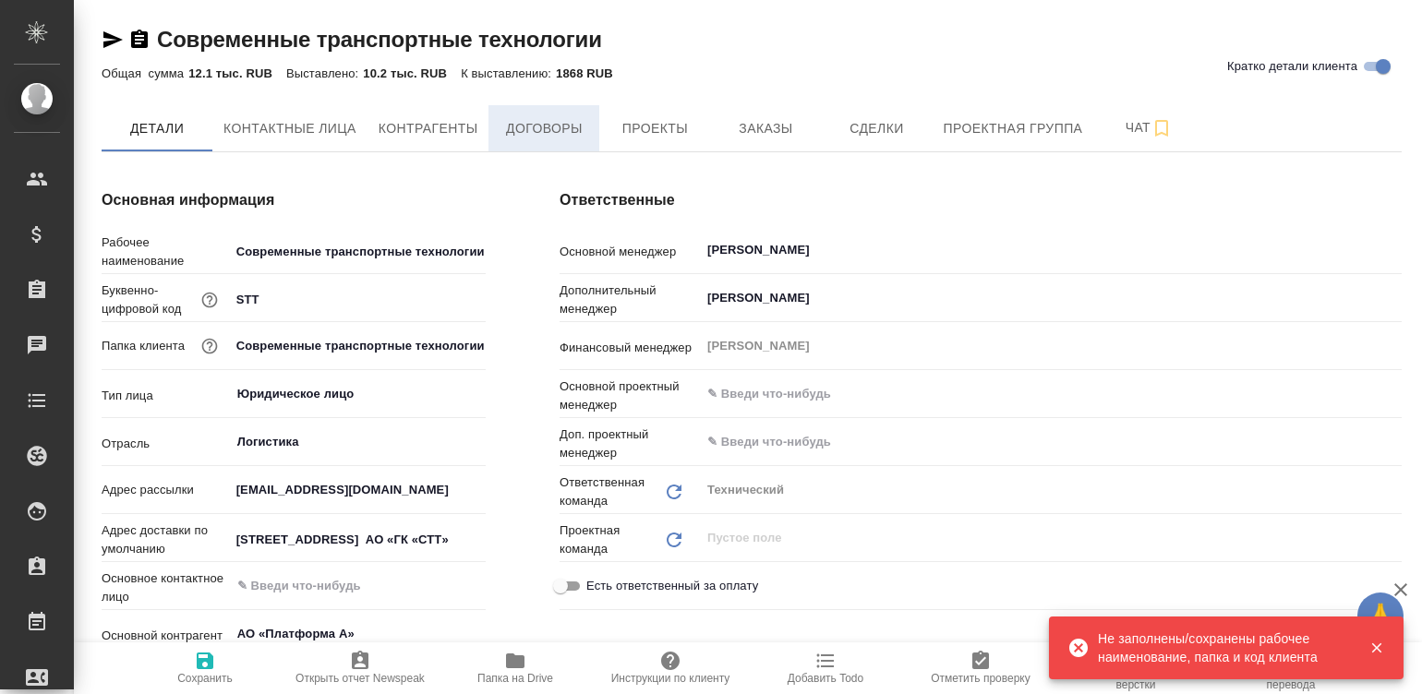
type textarea "x"
click at [531, 118] on span "Договоры" at bounding box center [544, 128] width 89 height 23
type textarea "x"
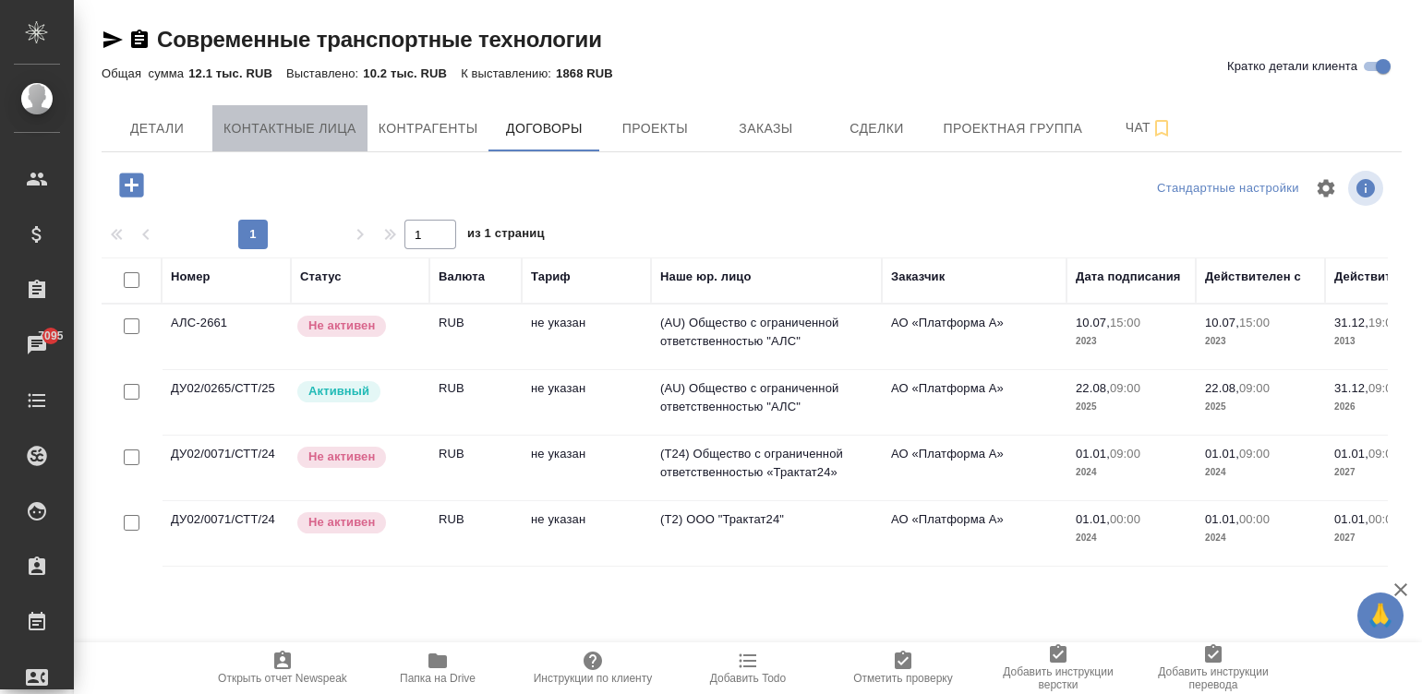
click at [271, 121] on span "Контактные лица" at bounding box center [289, 128] width 133 height 23
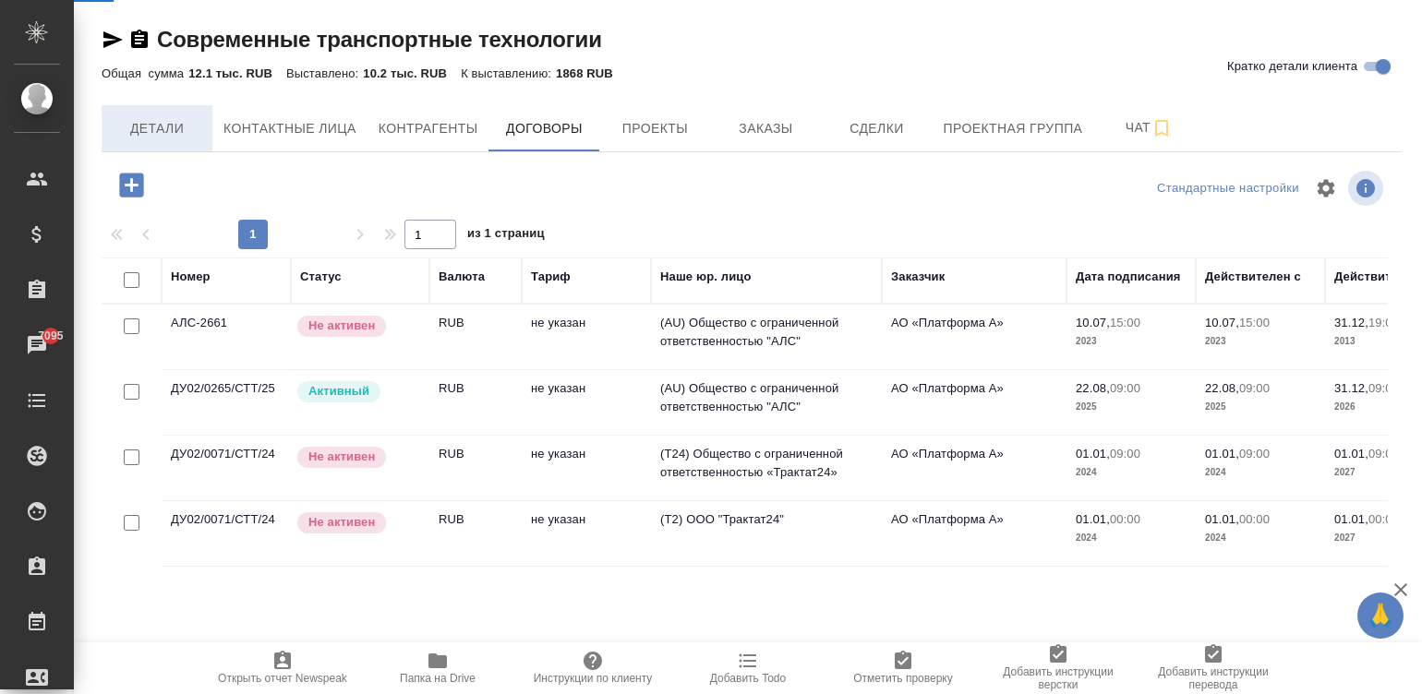
select select "RU"
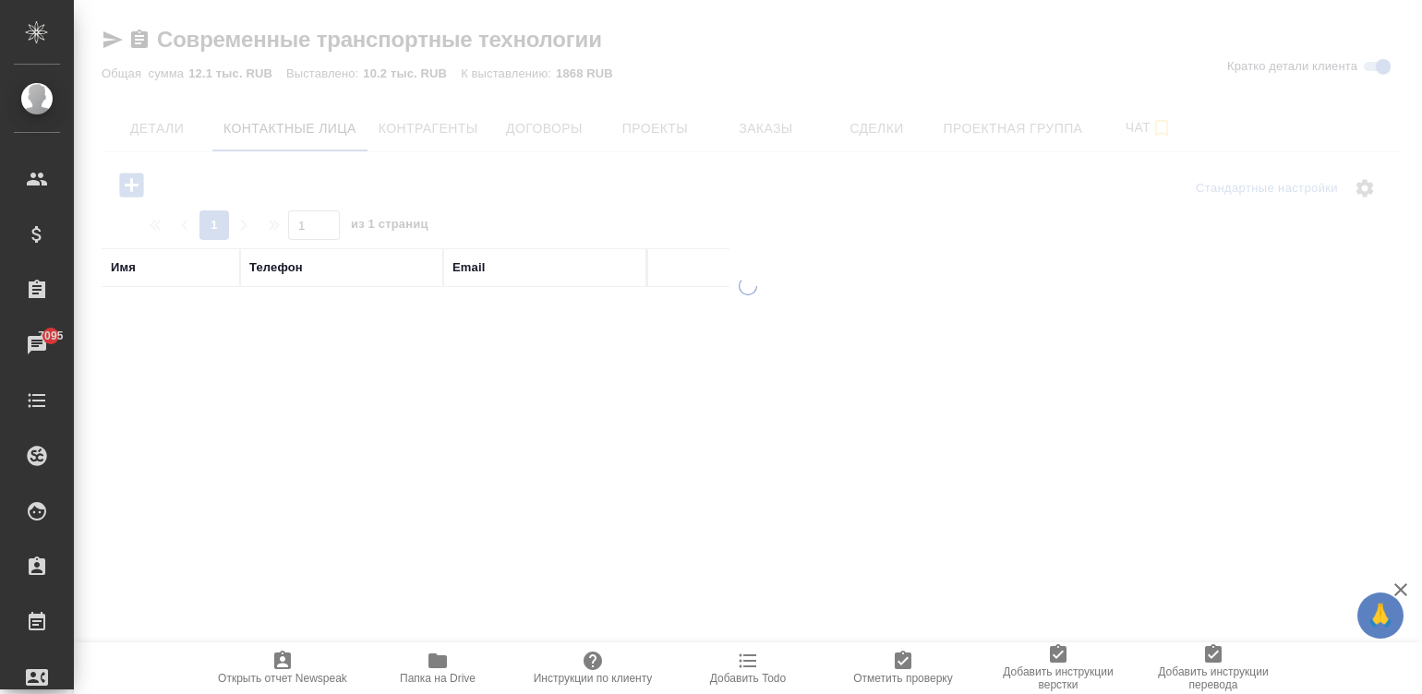
click at [148, 118] on div at bounding box center [748, 347] width 1348 height 694
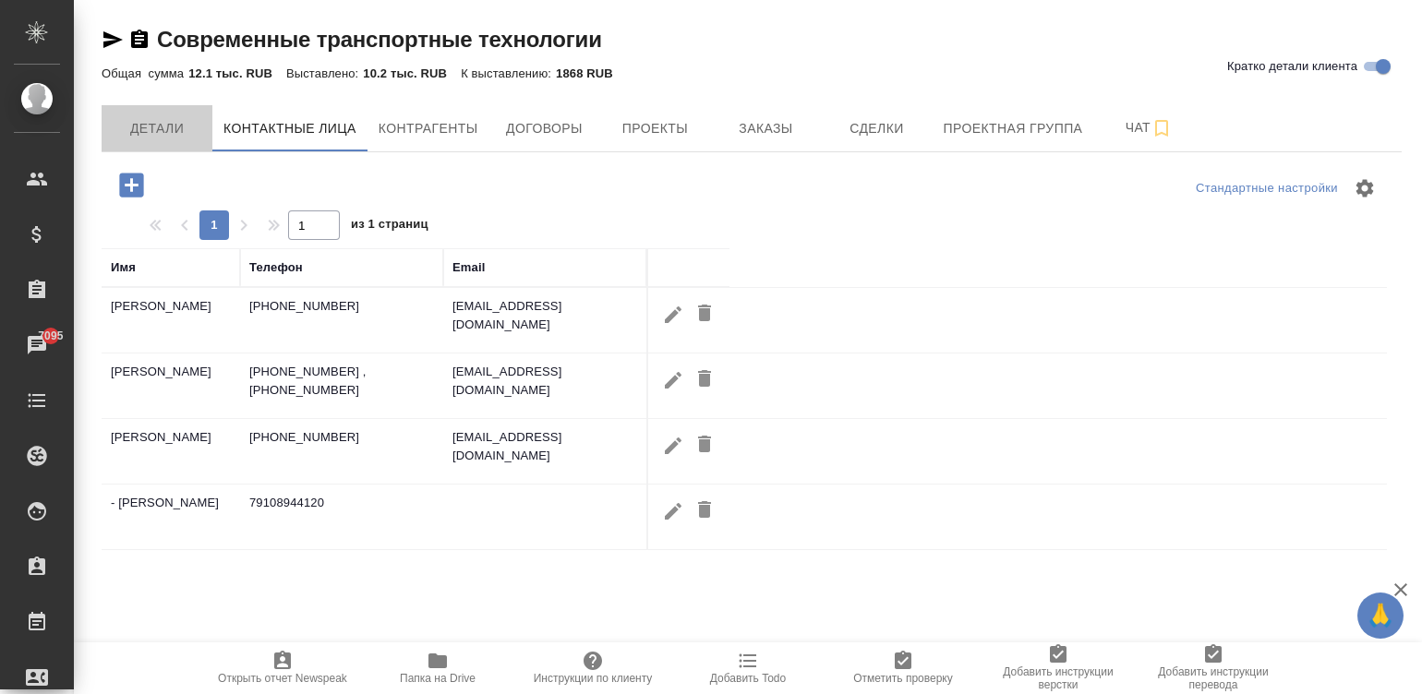
click at [148, 118] on span "Детали" at bounding box center [157, 128] width 89 height 23
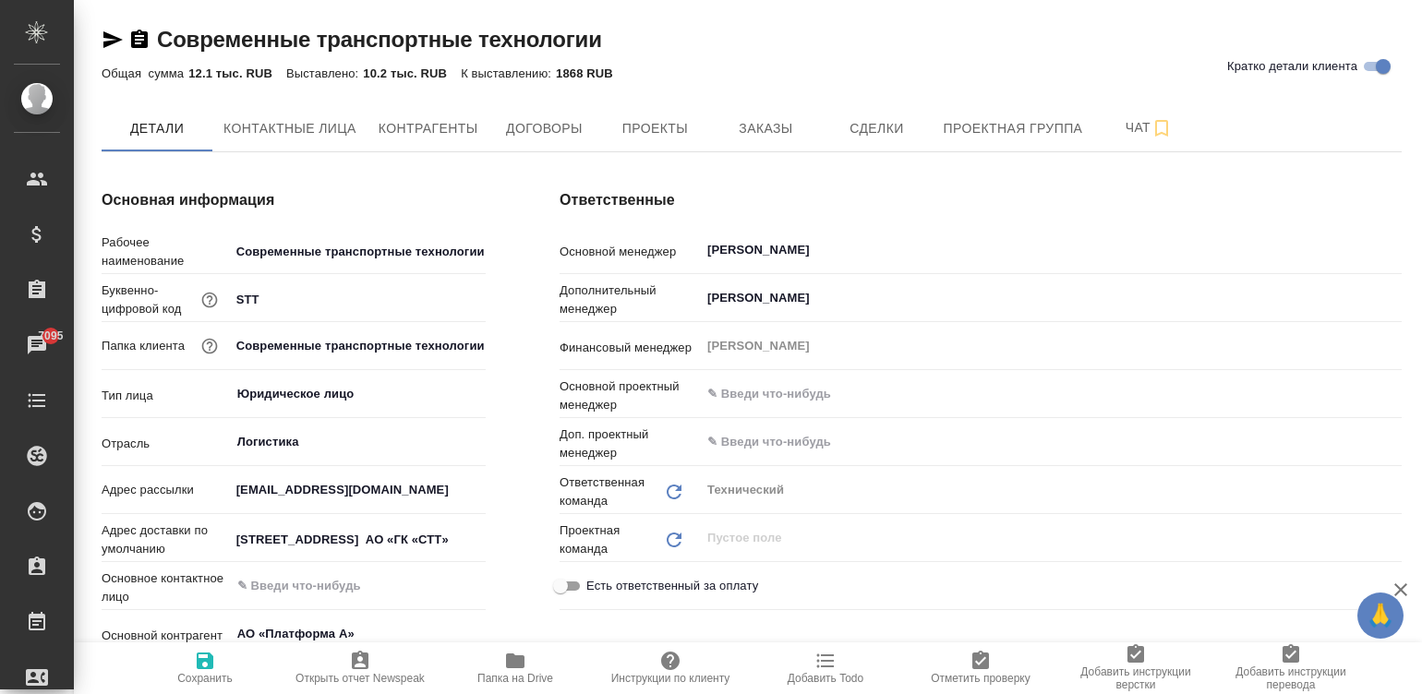
type textarea "x"
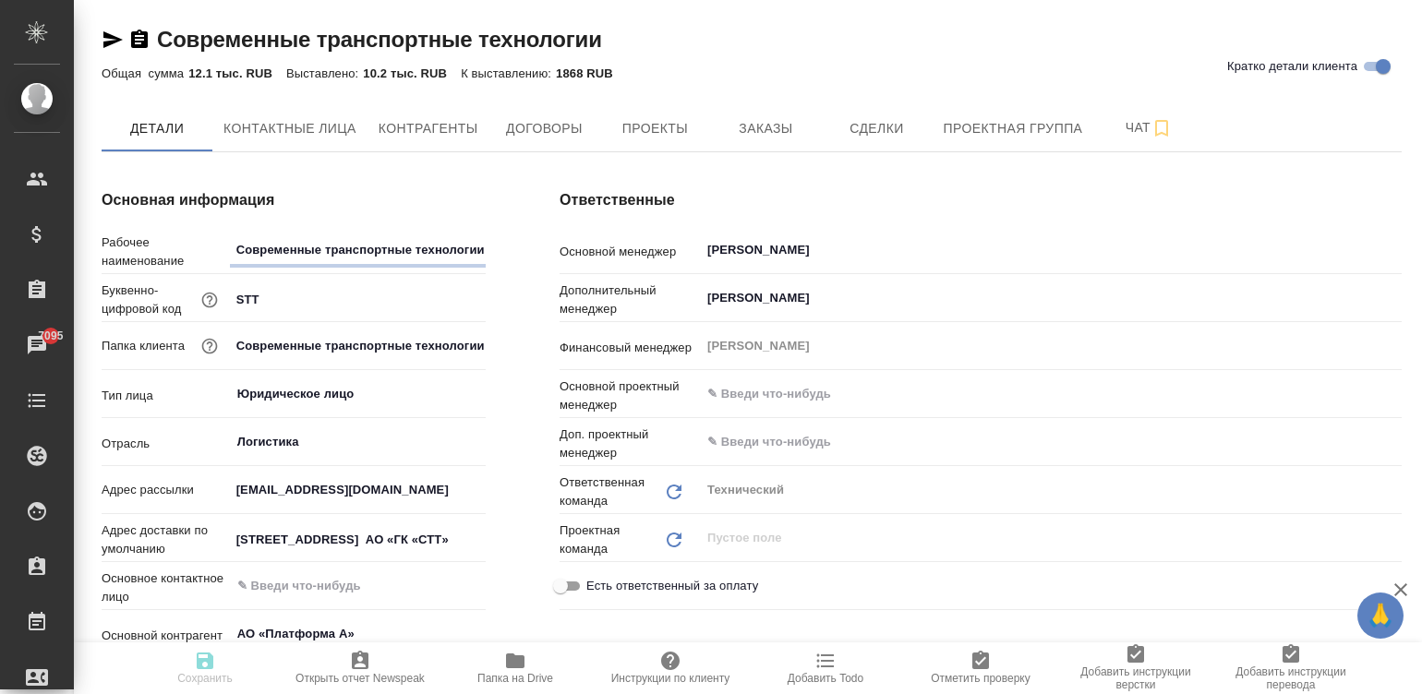
type textarea "x"
click at [749, 60] on div "Современные транспортные технологии Кратко детали клиента" at bounding box center [752, 43] width 1300 height 37
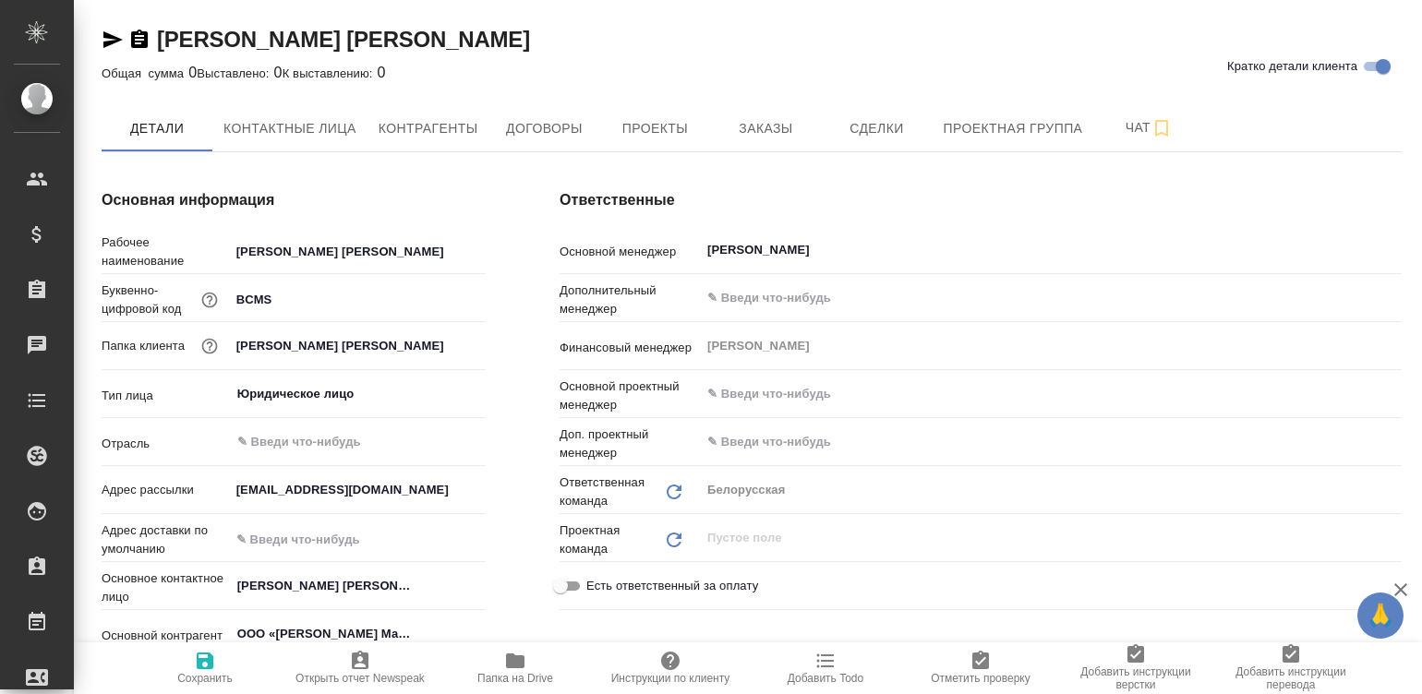
type textarea "x"
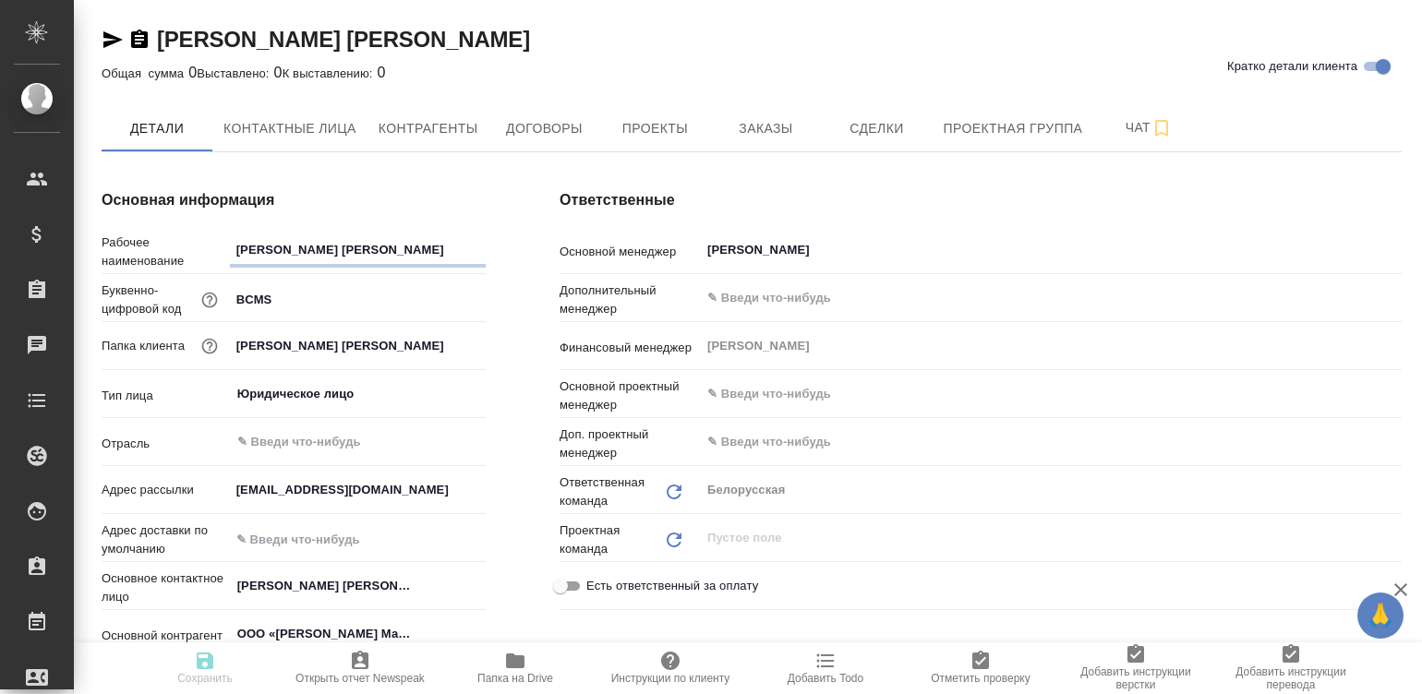
type textarea "x"
click at [545, 114] on button "Договоры" at bounding box center [543, 128] width 111 height 46
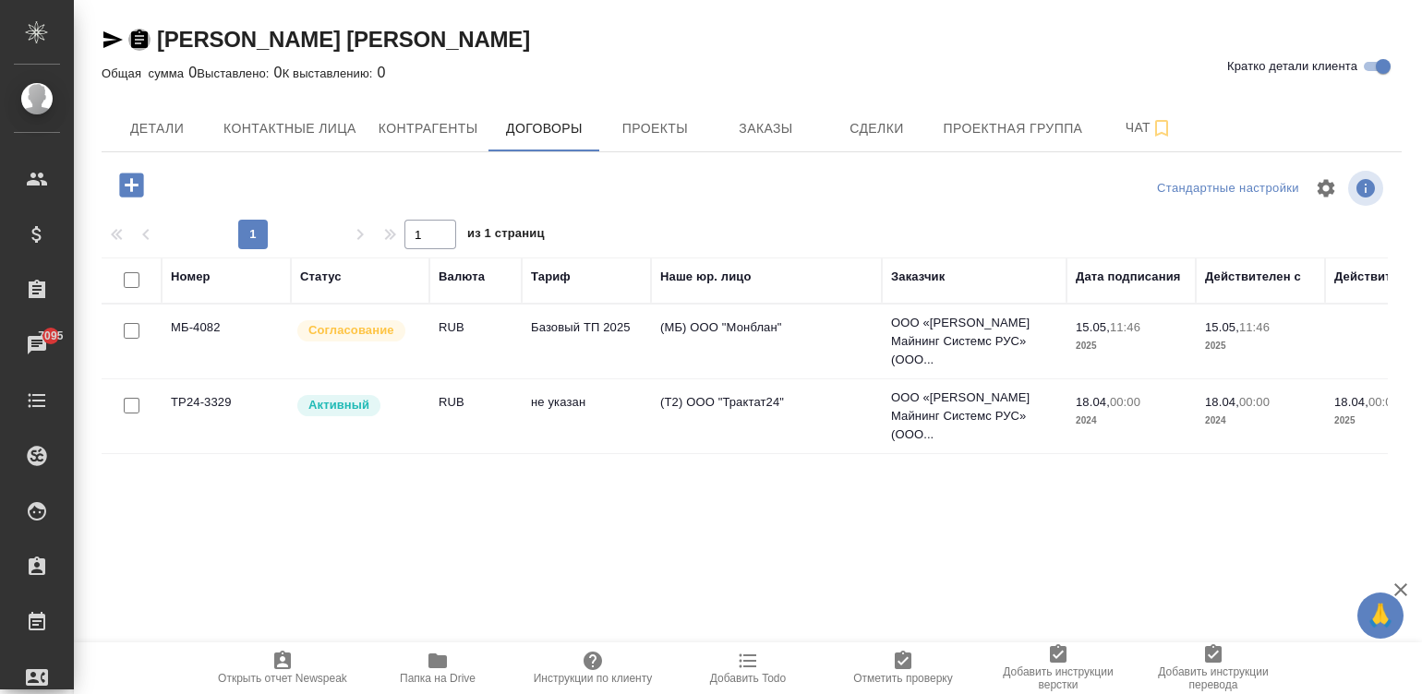
click at [138, 42] on icon "button" at bounding box center [139, 39] width 17 height 18
click at [150, 125] on span "Детали" at bounding box center [157, 128] width 89 height 23
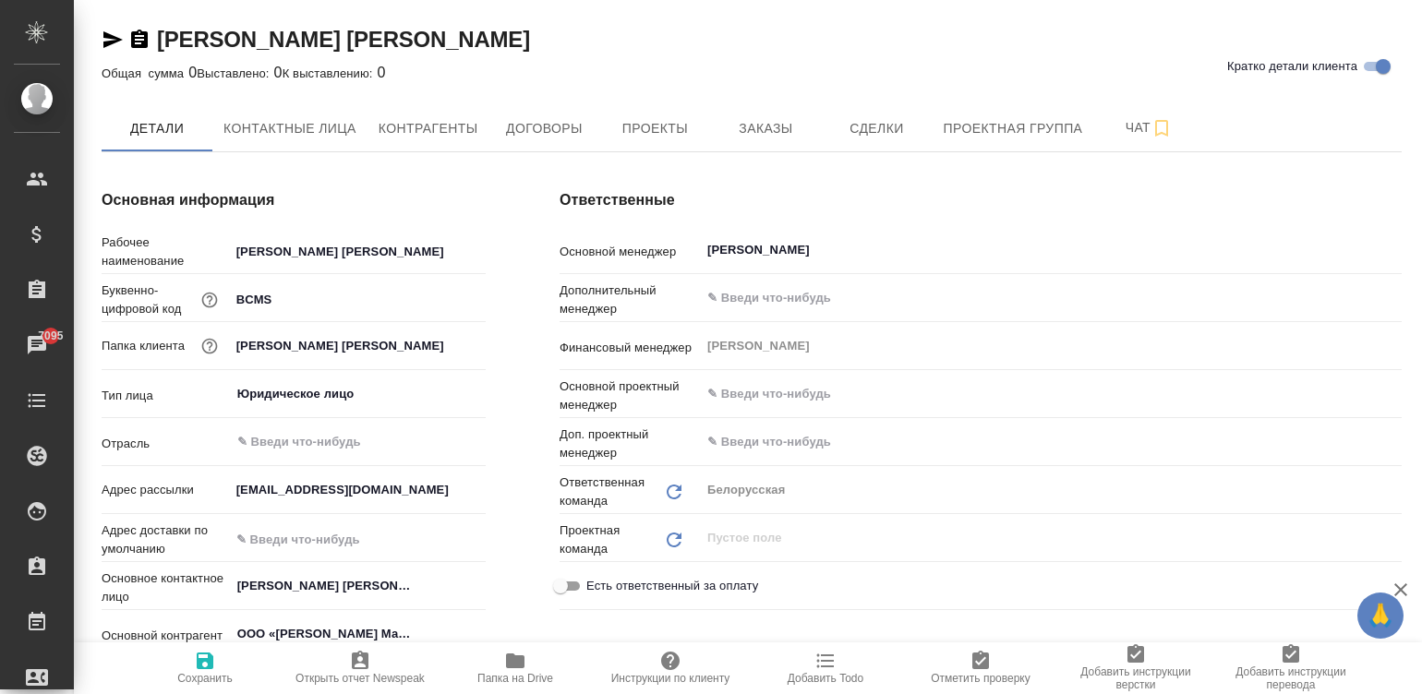
type textarea "x"
click at [480, 509] on div "Адрес рассылки [EMAIL_ADDRESS][DOMAIN_NAME]" at bounding box center [294, 498] width 384 height 48
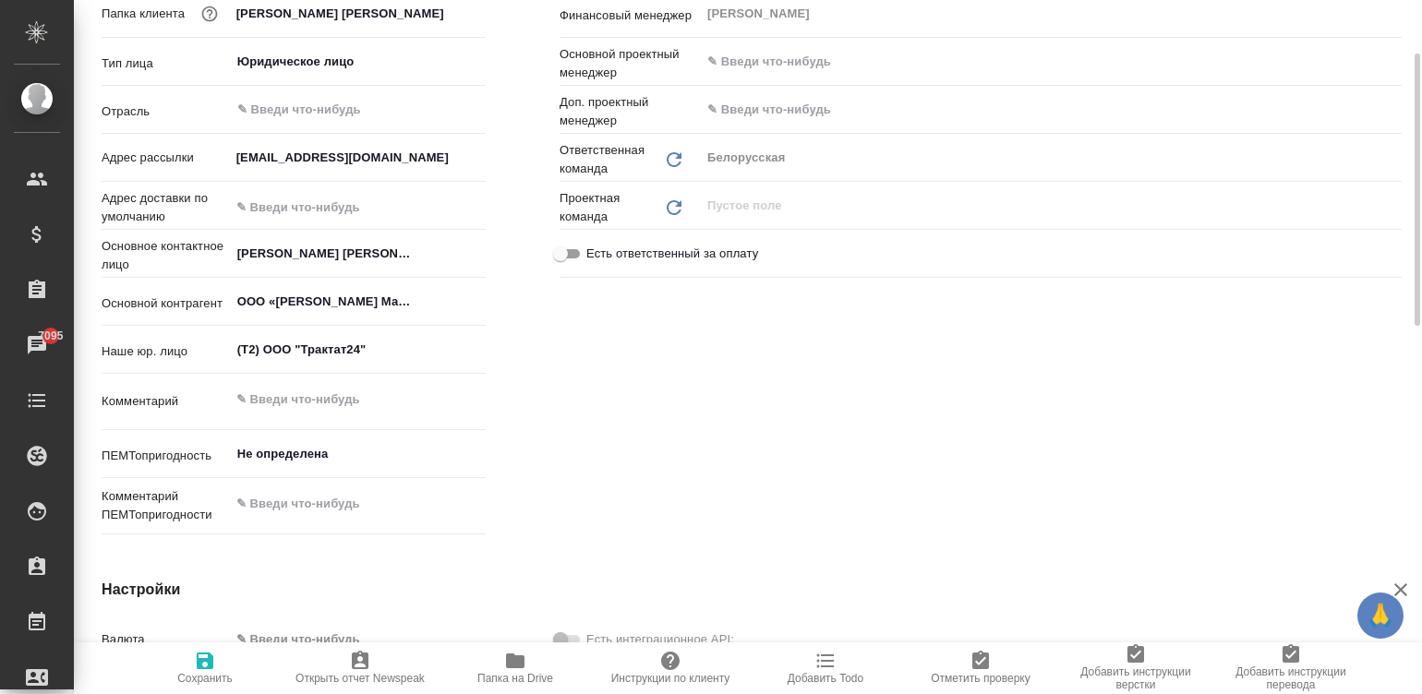
scroll to position [166, 0]
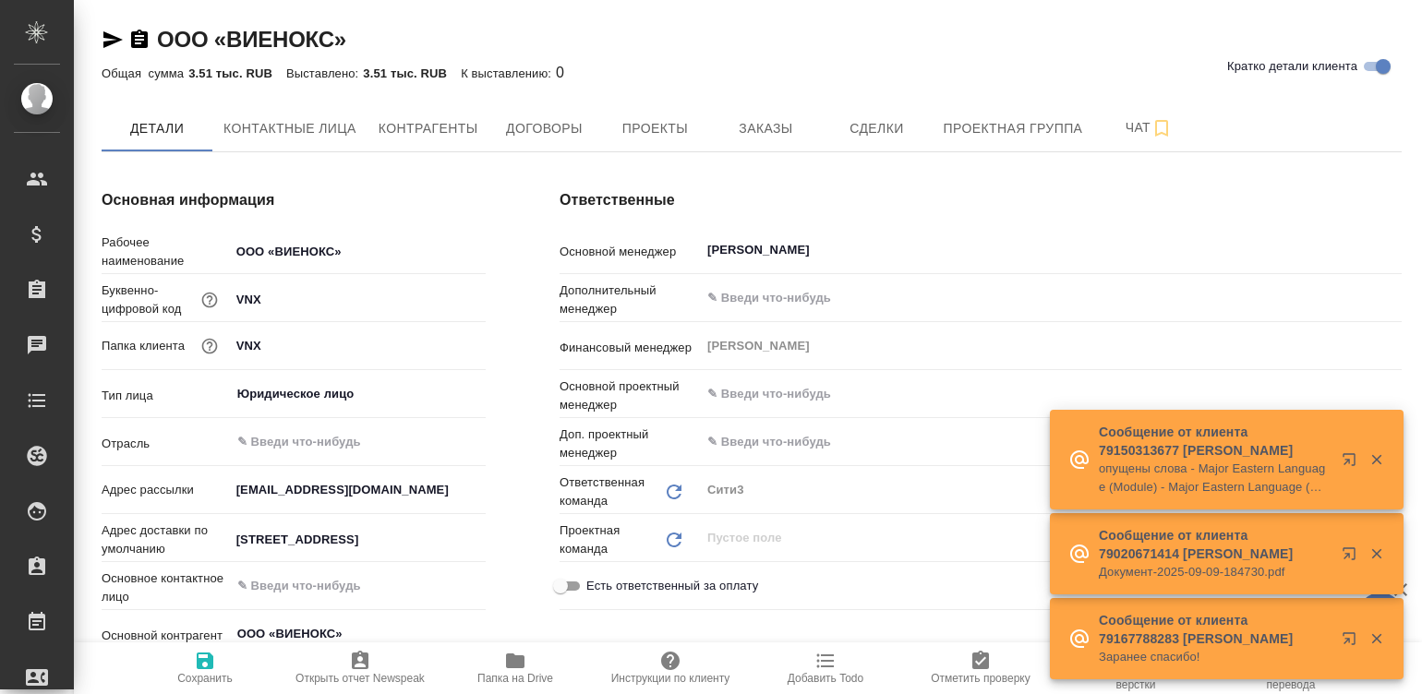
type textarea "x"
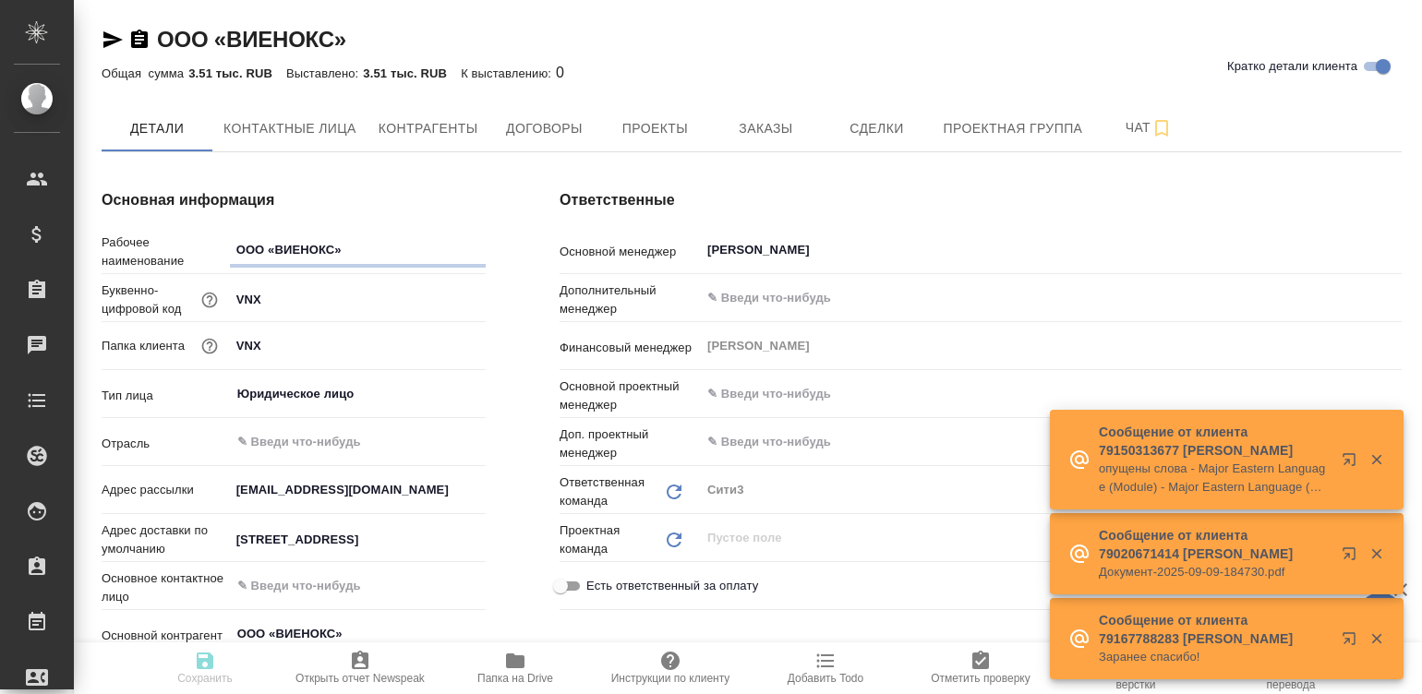
type textarea "x"
click at [576, 125] on span "Договоры" at bounding box center [544, 128] width 89 height 23
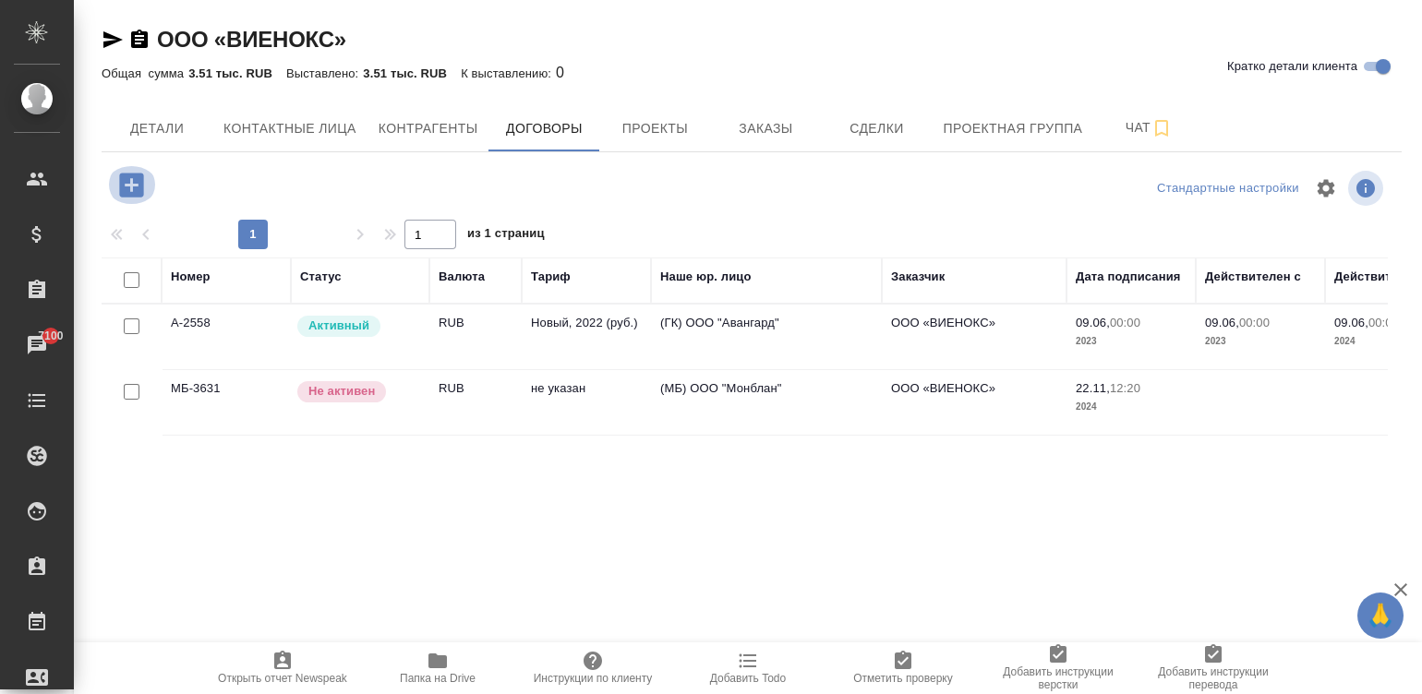
click at [120, 187] on icon "button" at bounding box center [131, 185] width 24 height 24
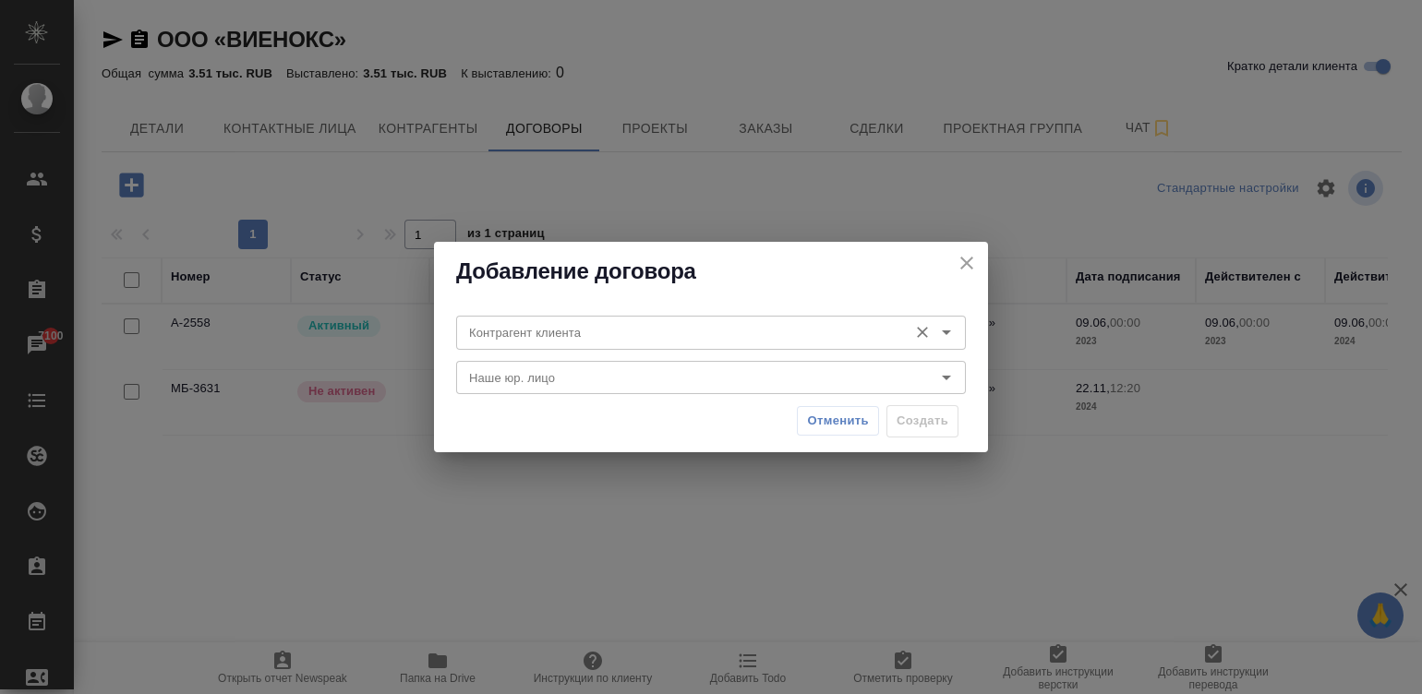
click at [595, 322] on input "Контрагент клиента" at bounding box center [680, 332] width 437 height 22
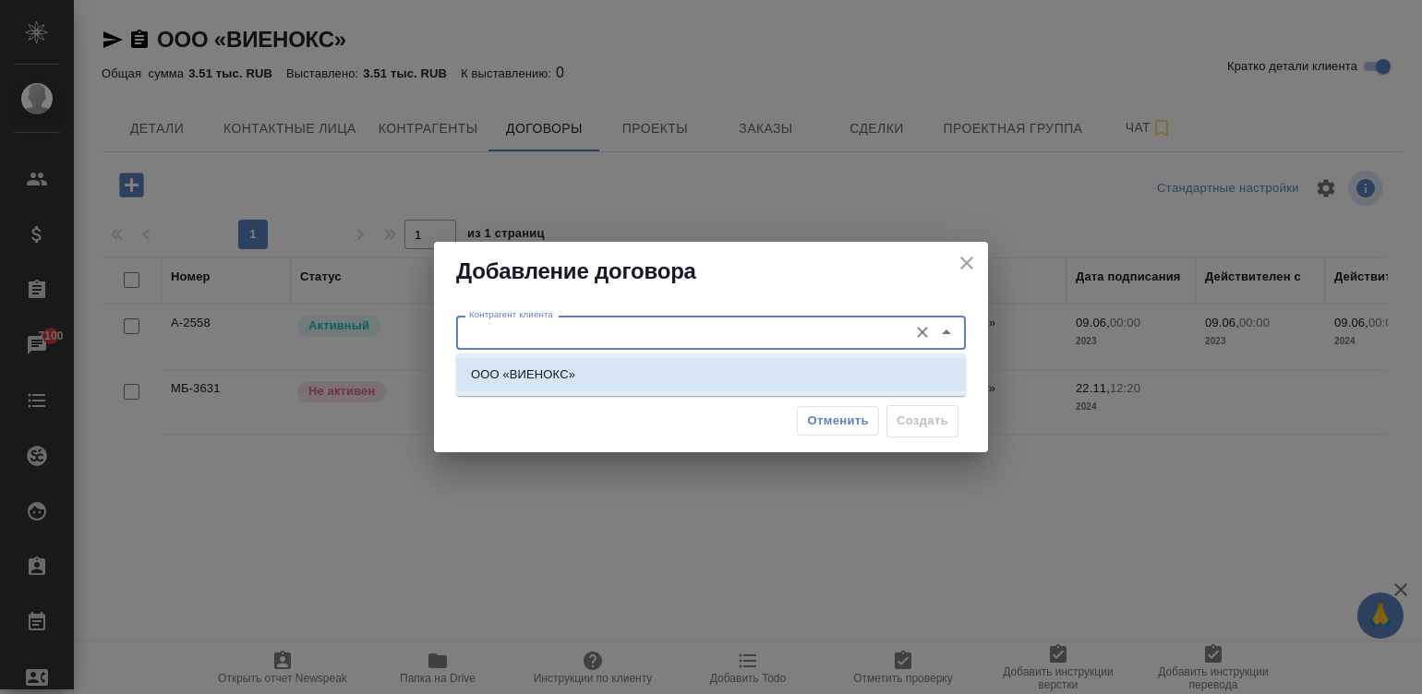
click at [659, 377] on li "ООО «ВИЕНОКС»" at bounding box center [711, 374] width 510 height 33
type input "ООО «ВИЕНОКС»"
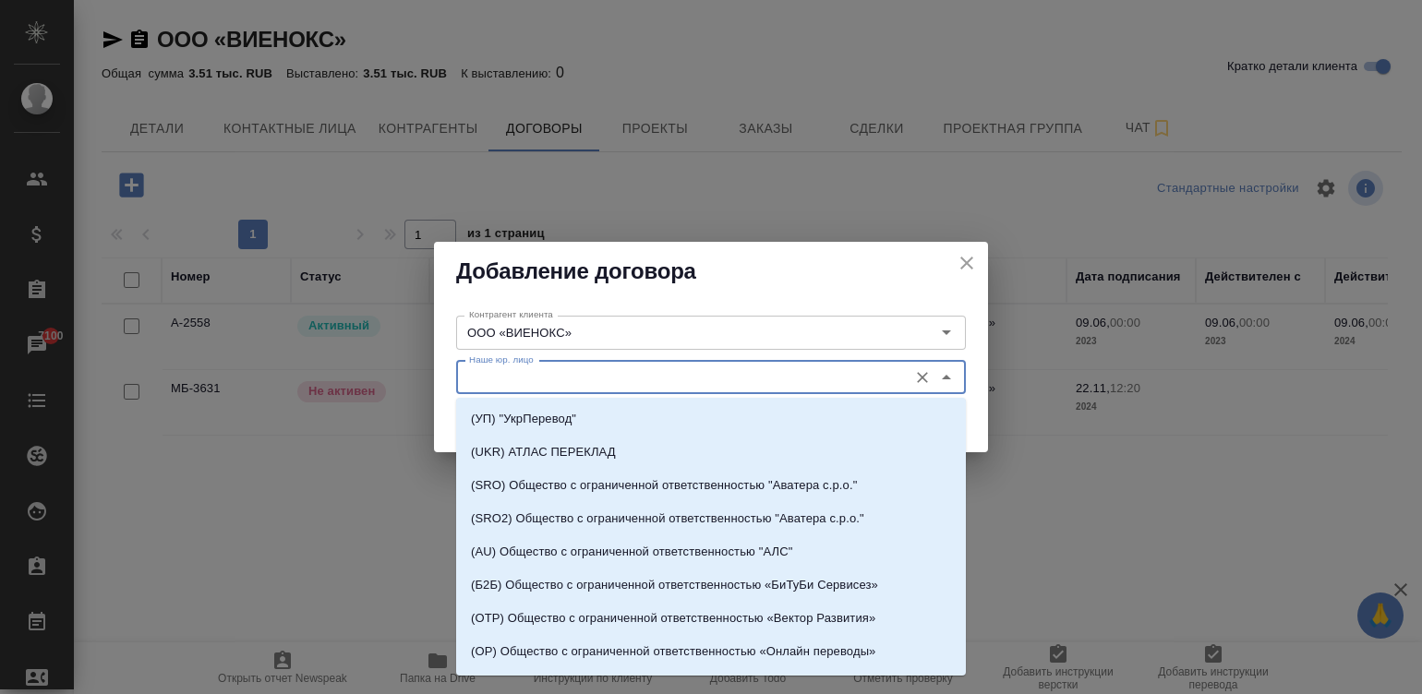
click at [659, 377] on input "Наше юр. лицо" at bounding box center [680, 378] width 437 height 22
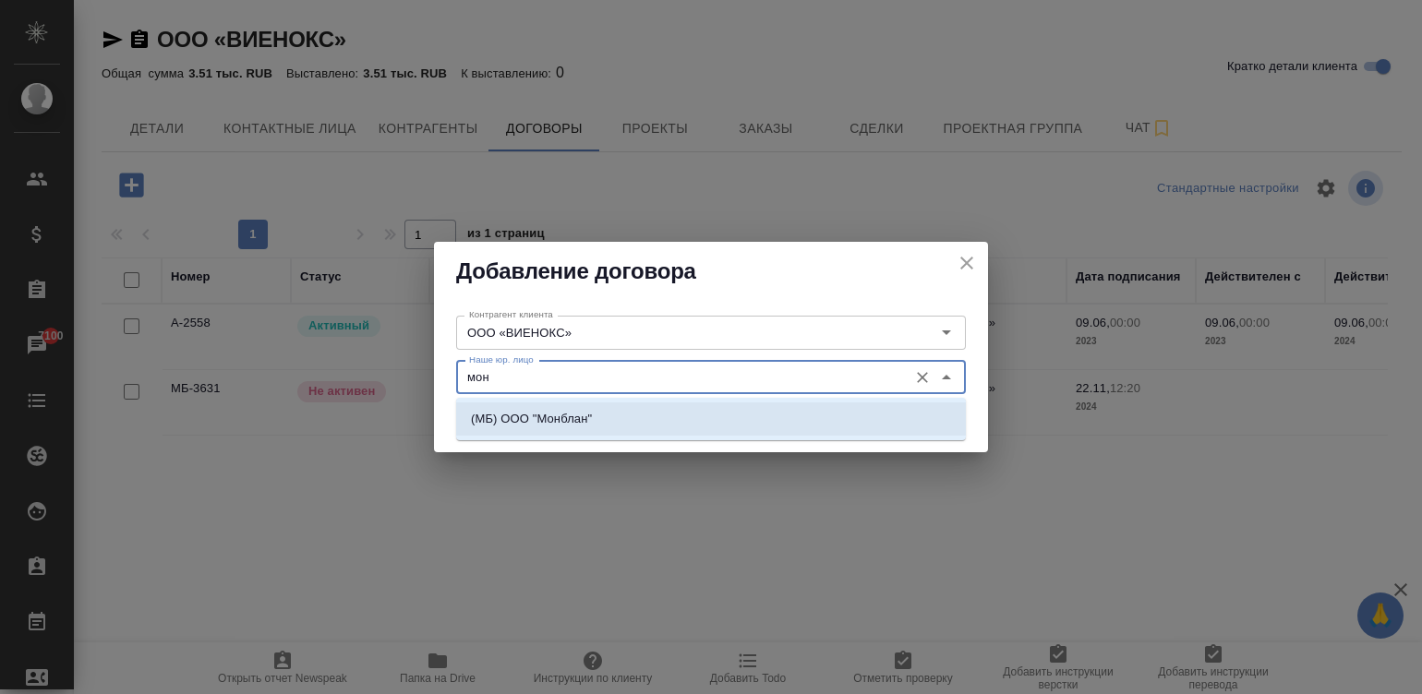
click at [714, 413] on li "(МБ) ООО "Монблан"" at bounding box center [711, 419] width 510 height 33
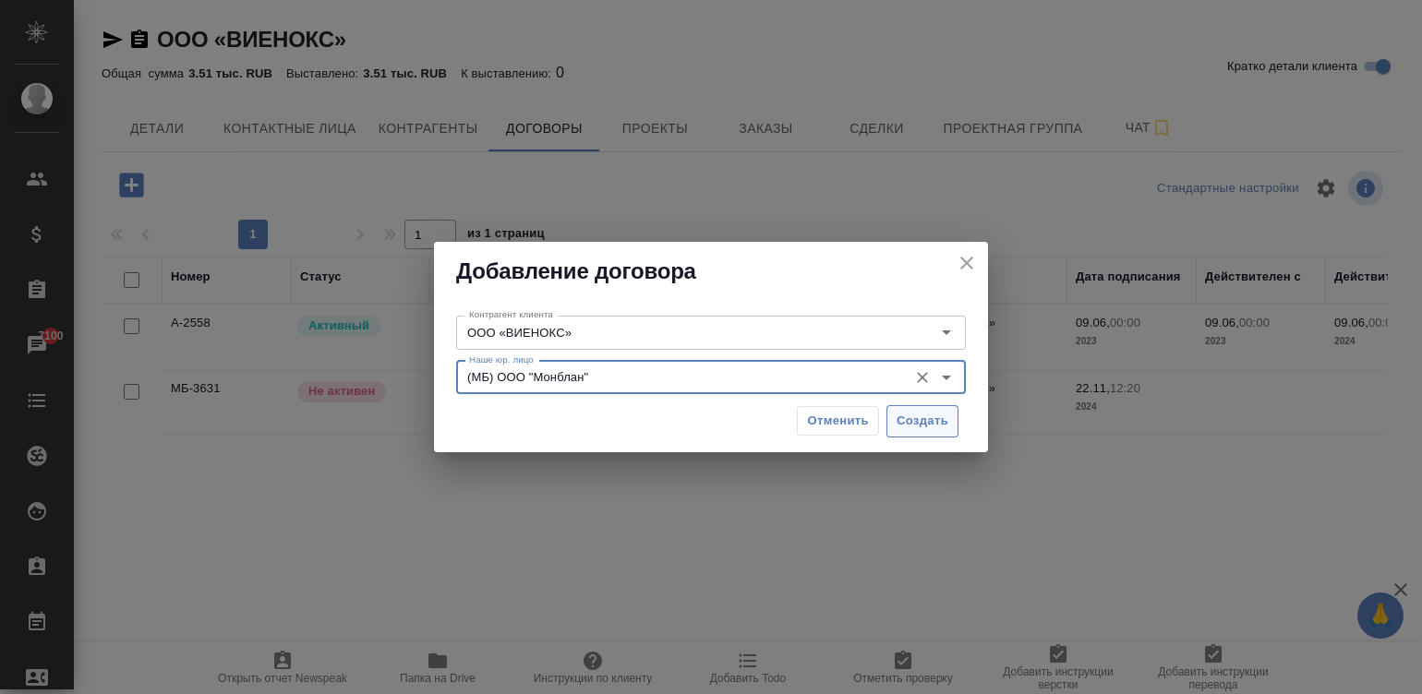
type input "(МБ) ООО "Монблан""
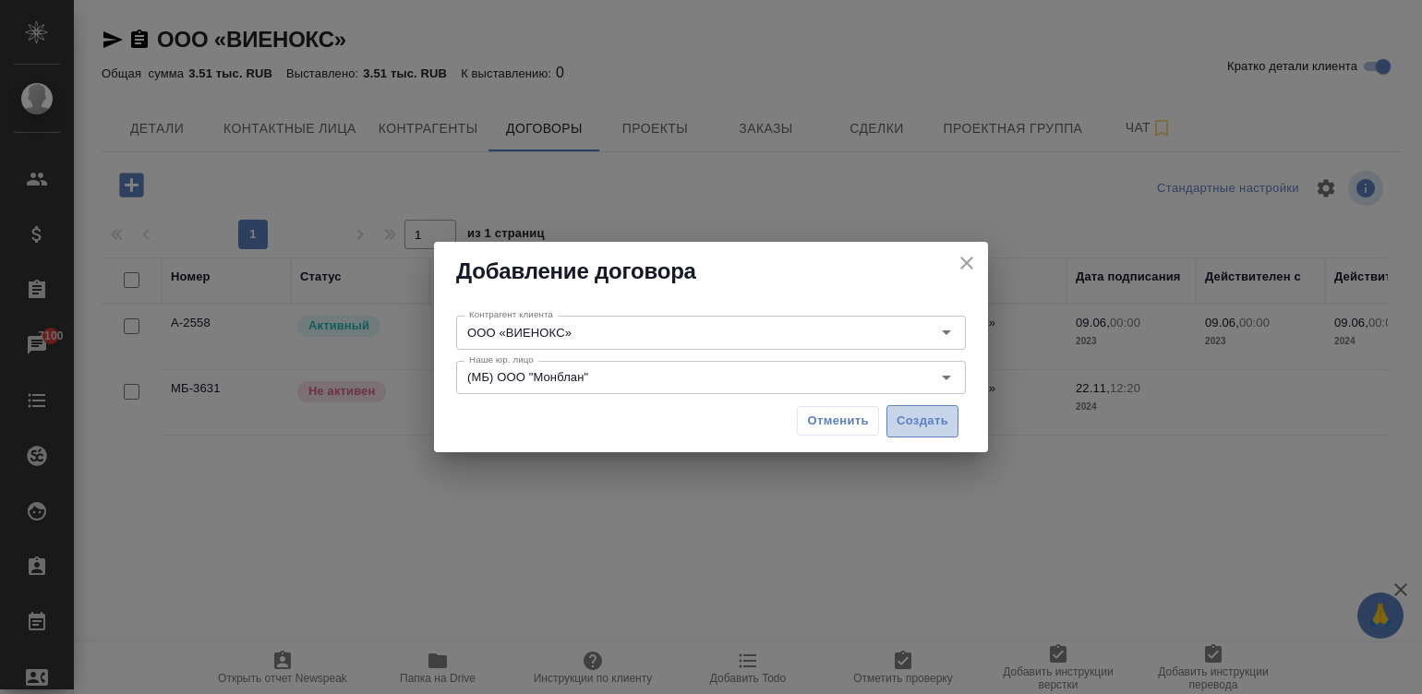
click at [913, 421] on span "Создать" at bounding box center [923, 421] width 52 height 21
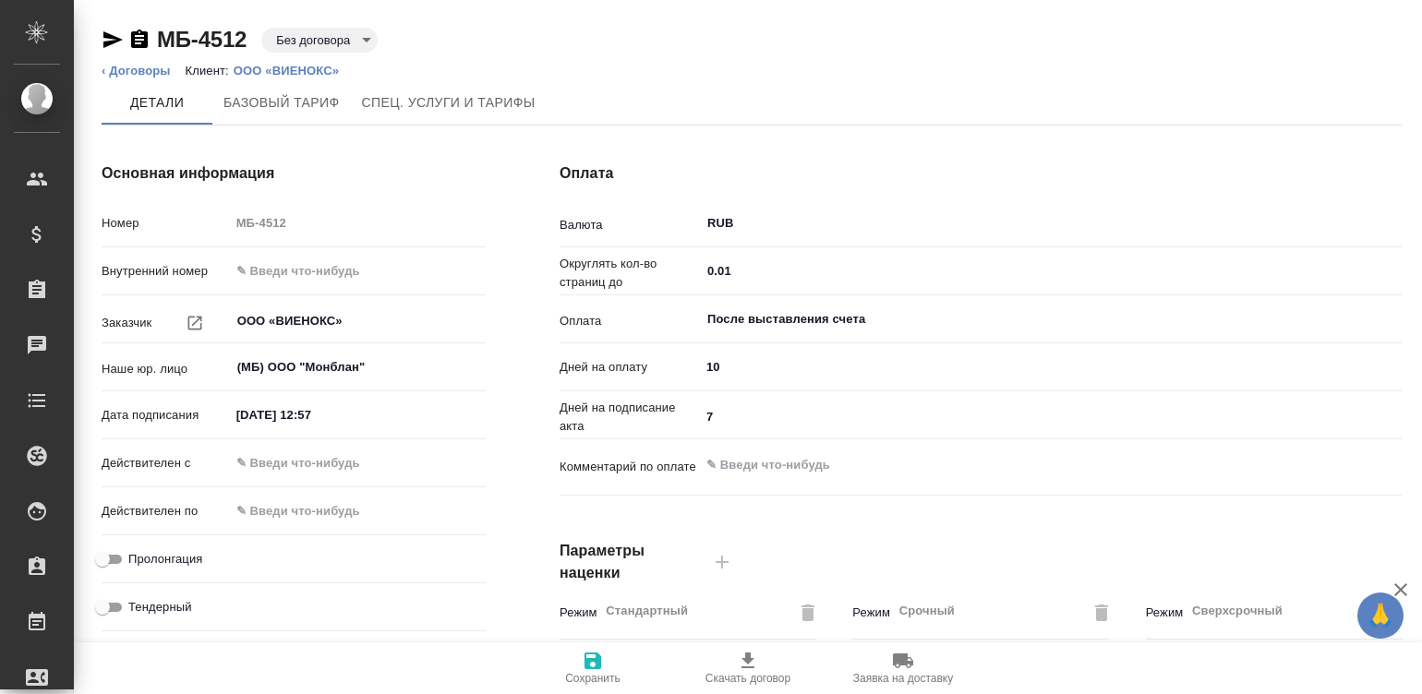
type textarea "x"
